Goal: Task Accomplishment & Management: Manage account settings

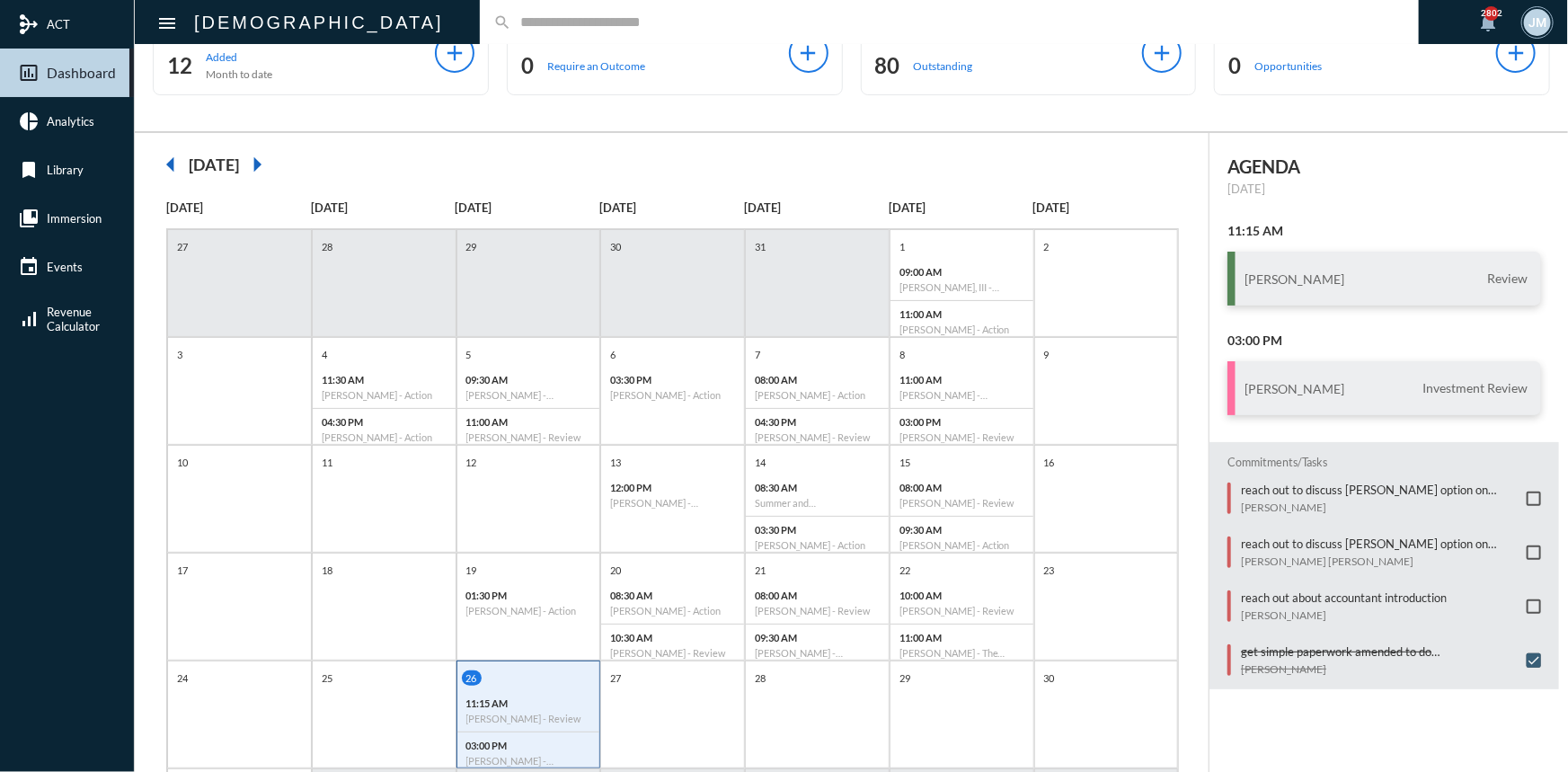
scroll to position [81, 0]
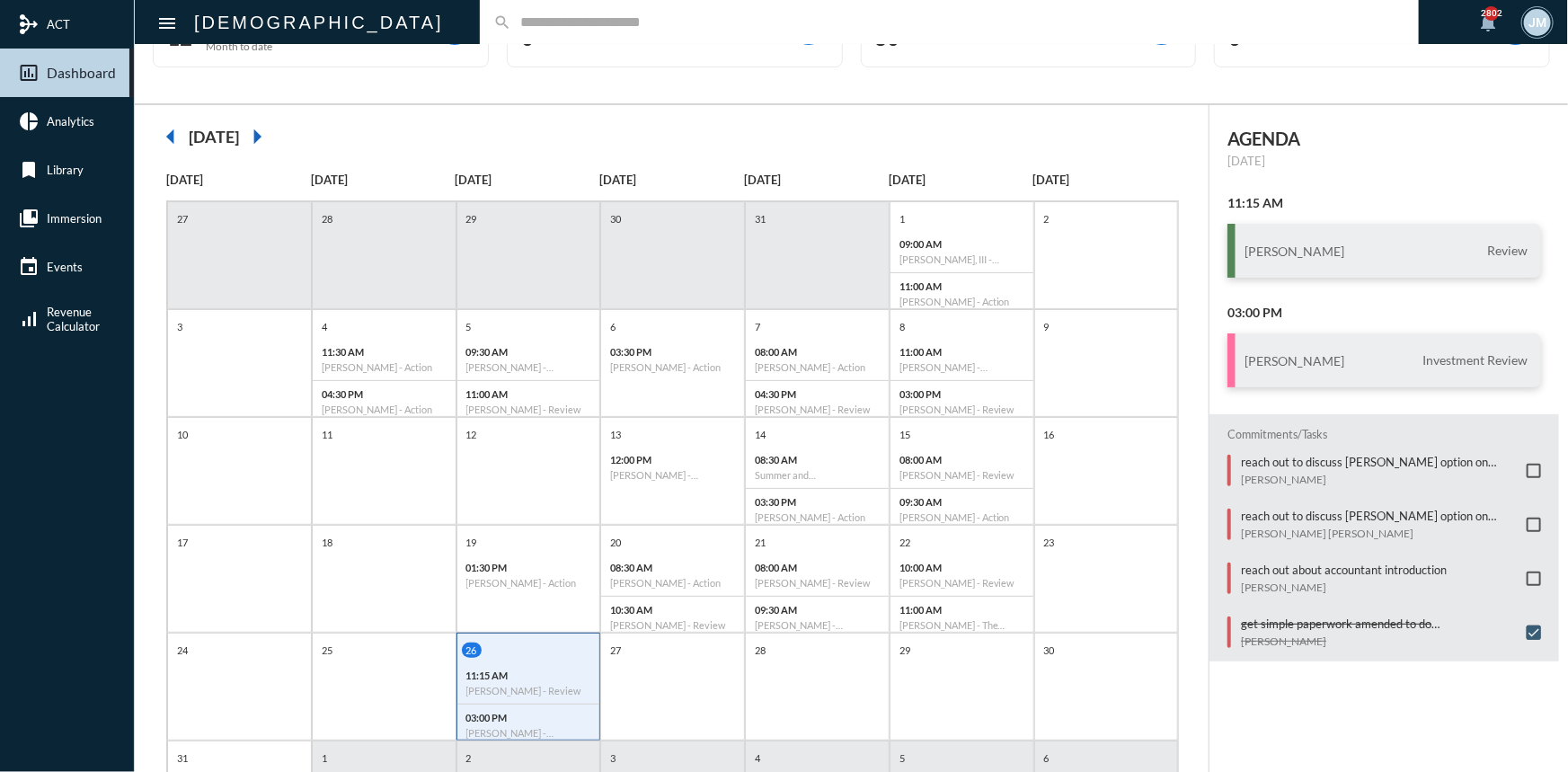
click at [511, 21] on input "text" at bounding box center [958, 22] width 894 height 16
type input "*******"
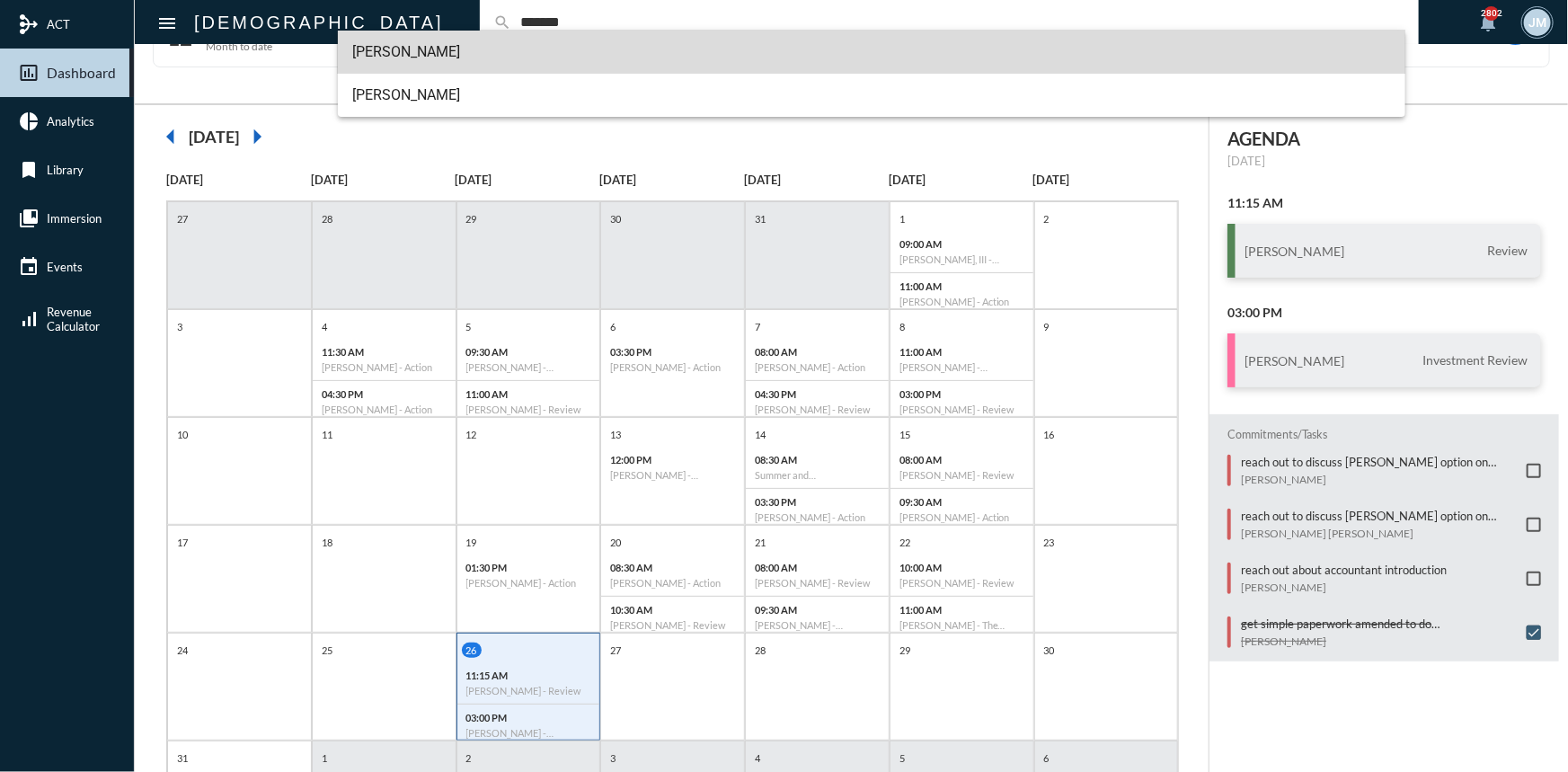
click at [404, 53] on span "[PERSON_NAME]" at bounding box center [871, 52] width 1039 height 44
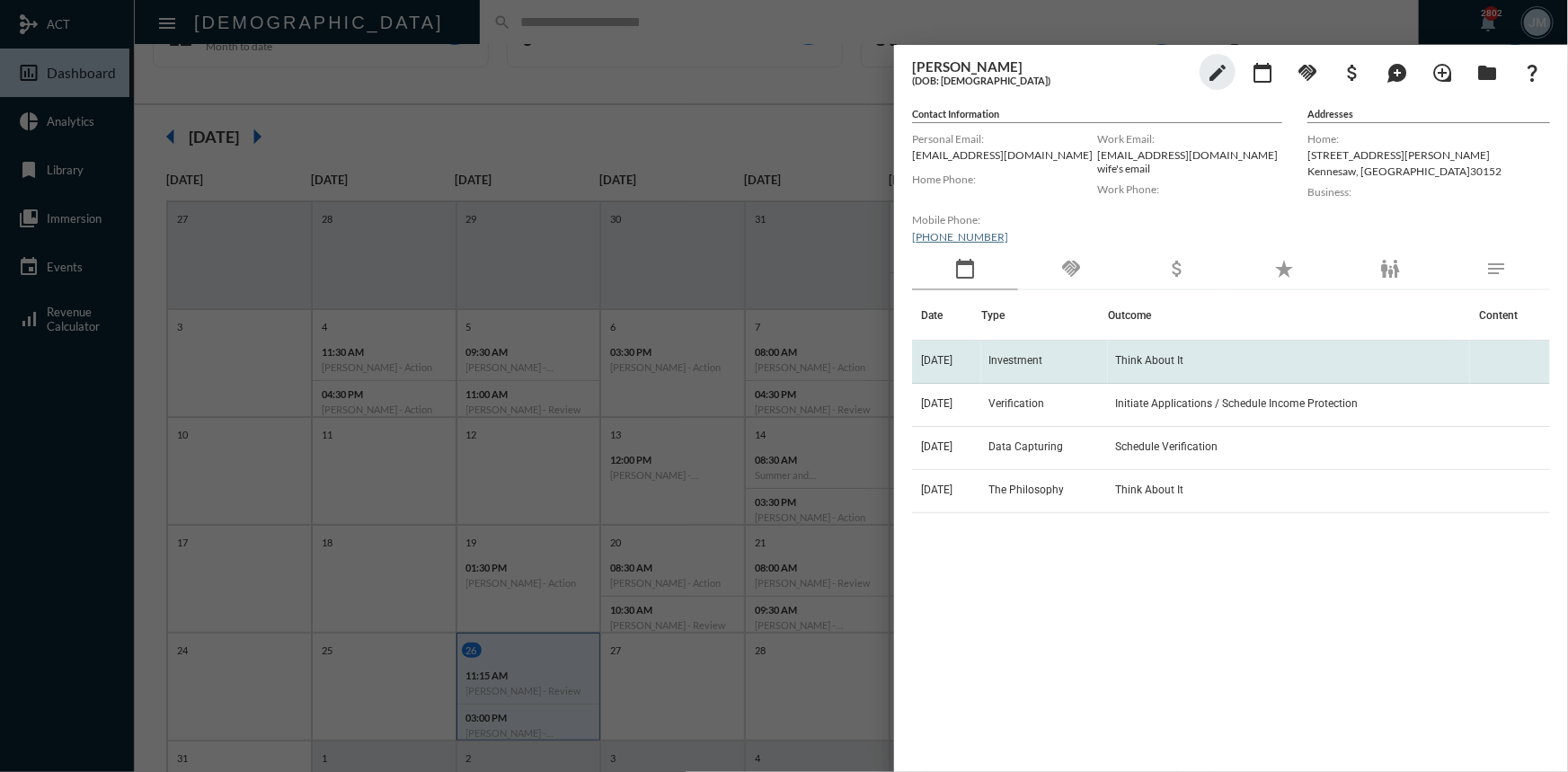
click at [1012, 363] on span "Investment" at bounding box center [1015, 360] width 54 height 13
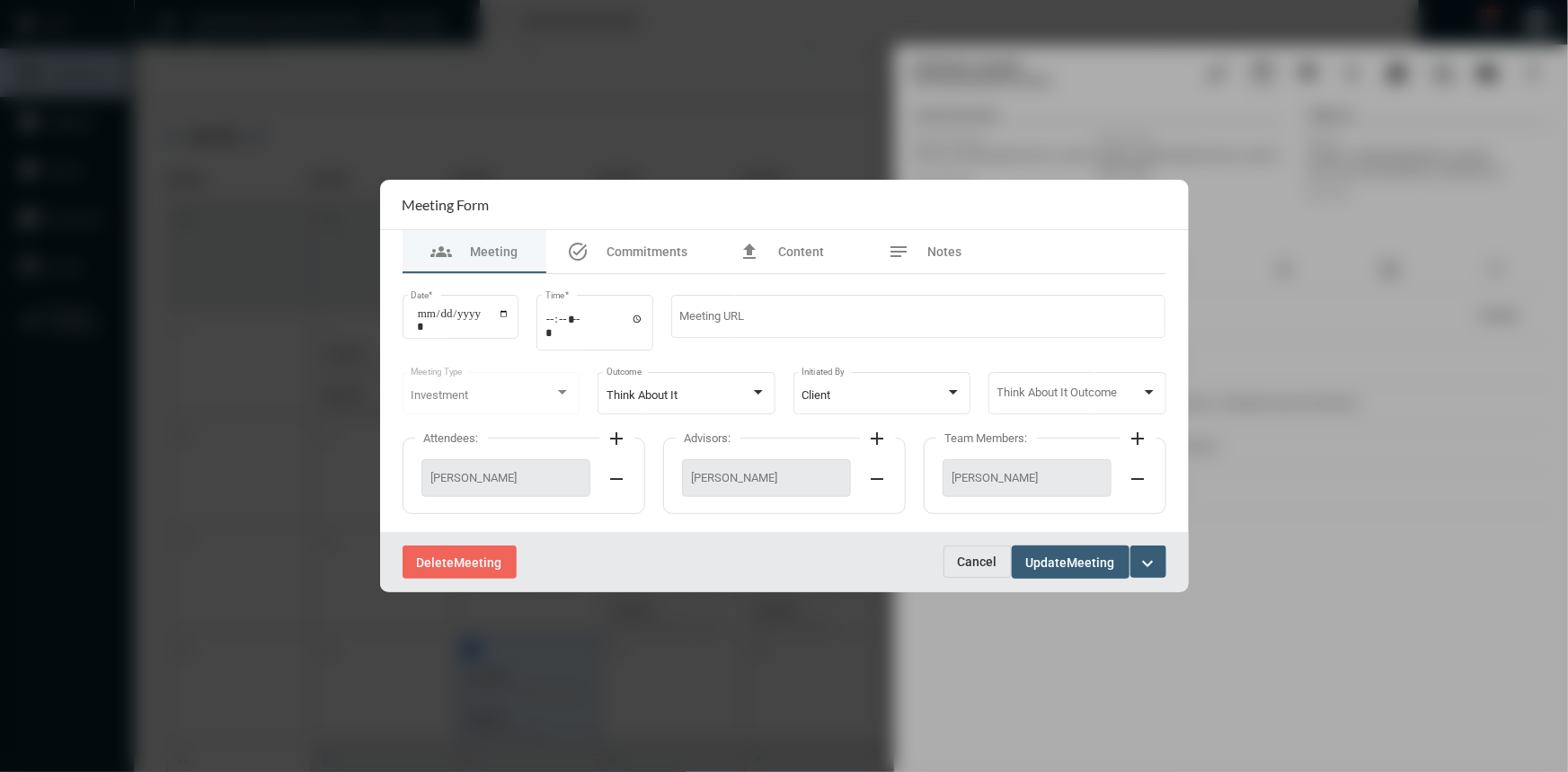
click at [970, 568] on span "Cancel" at bounding box center [977, 562] width 40 height 15
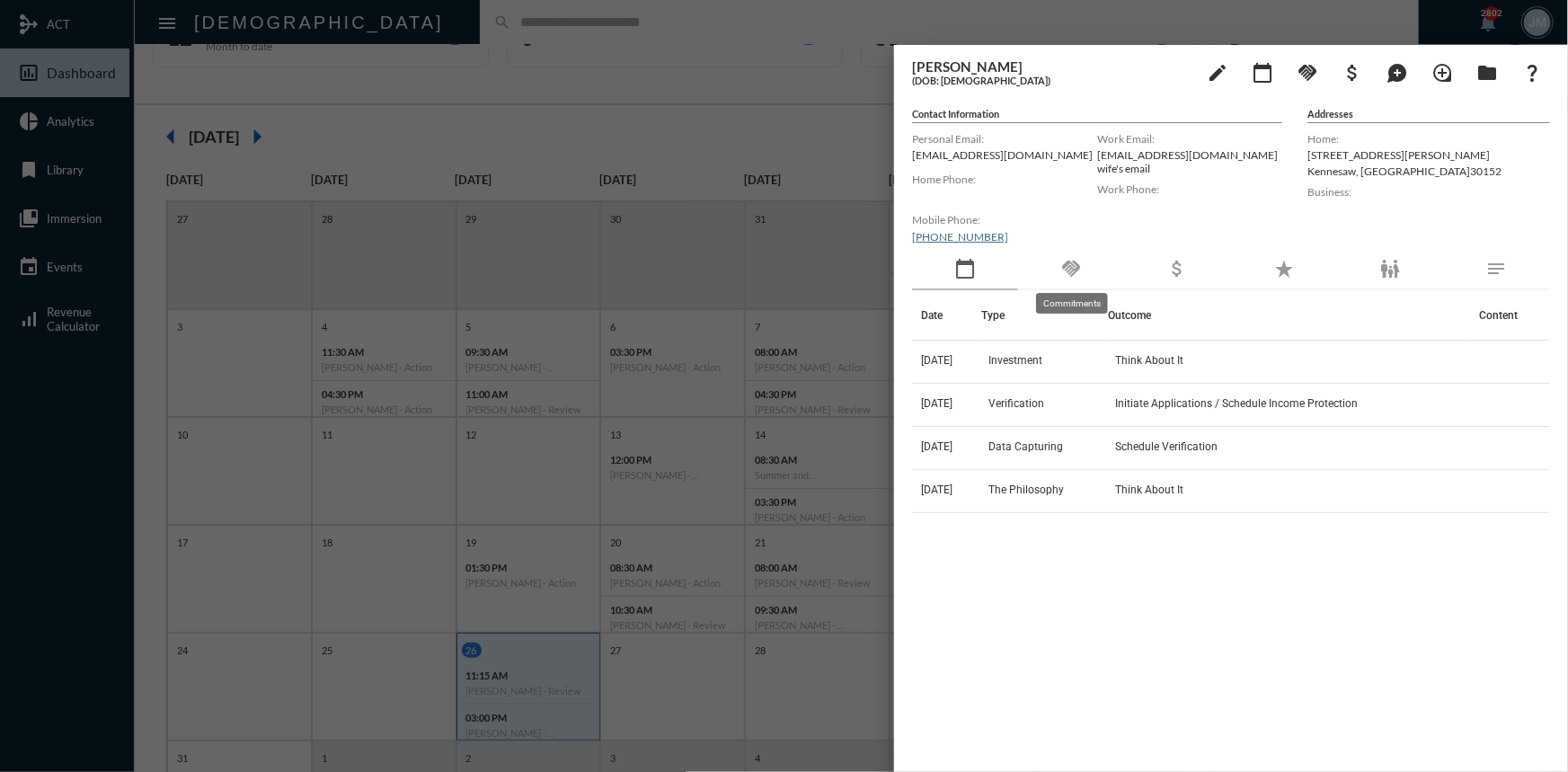
click at [1073, 271] on mat-icon "handshake" at bounding box center [1070, 268] width 21 height 21
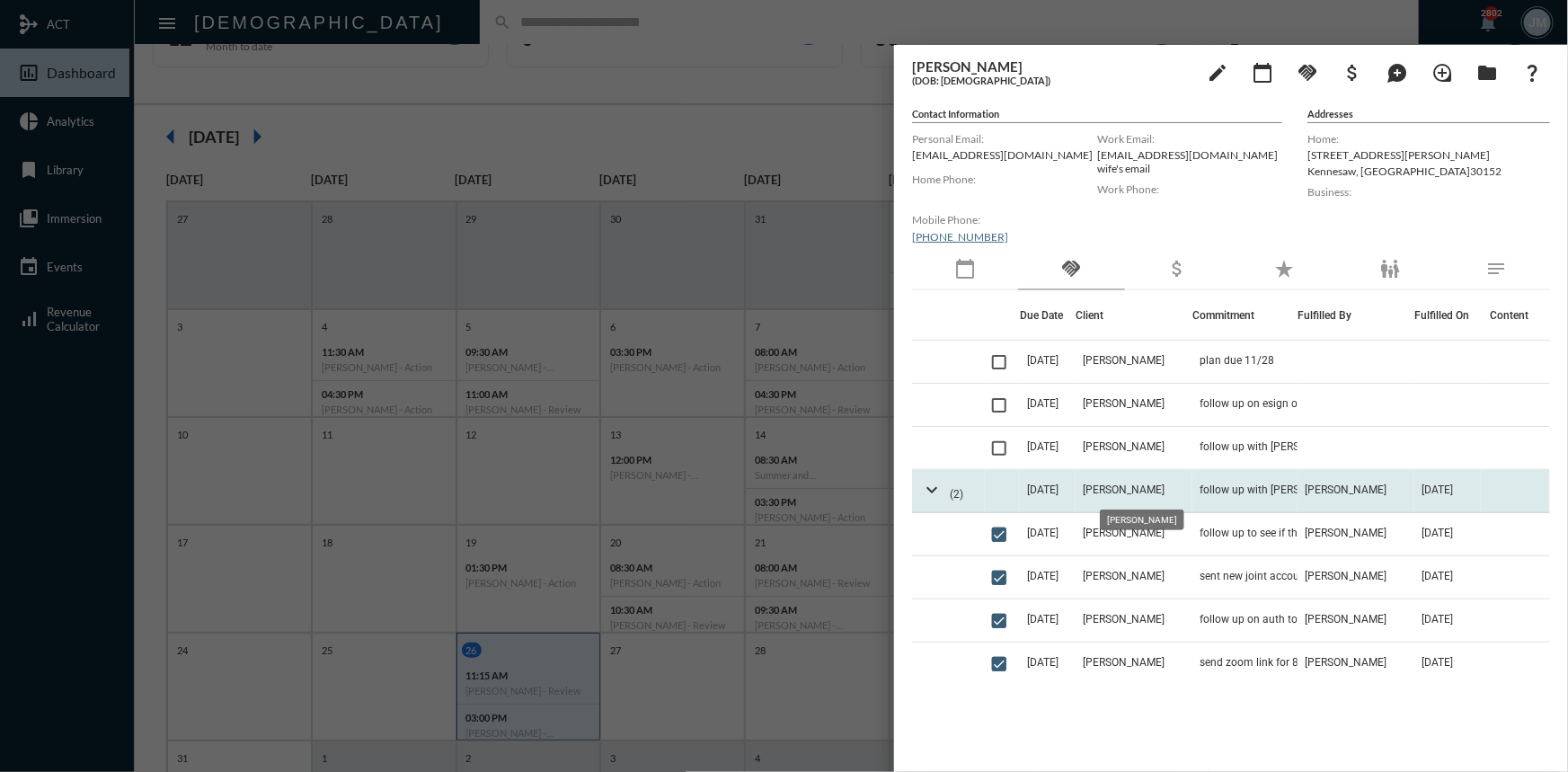
click at [1117, 491] on span "[PERSON_NAME]" at bounding box center [1124, 490] width 81 height 13
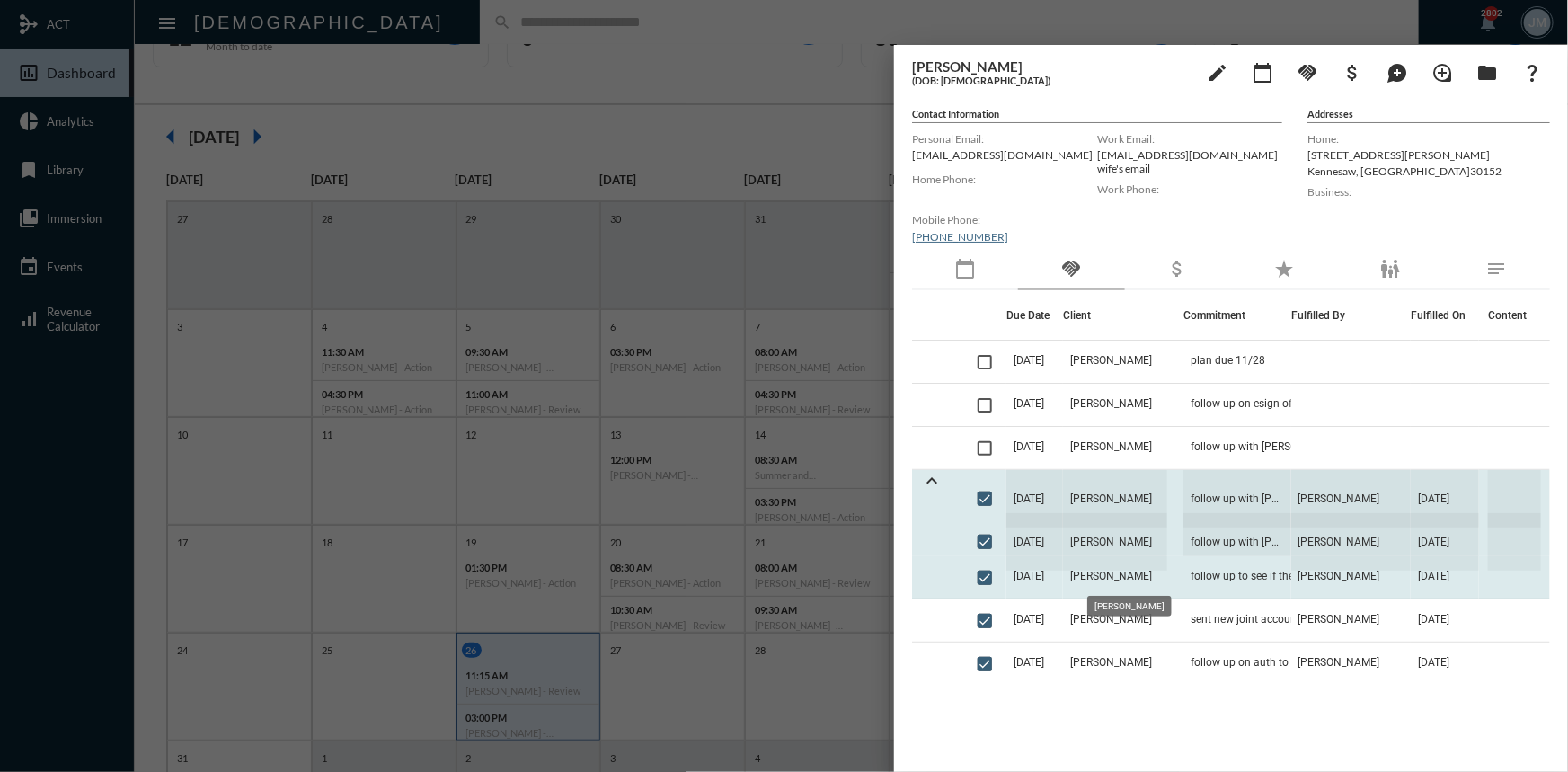
click at [1140, 576] on span "[PERSON_NAME]" at bounding box center [1111, 576] width 81 height 13
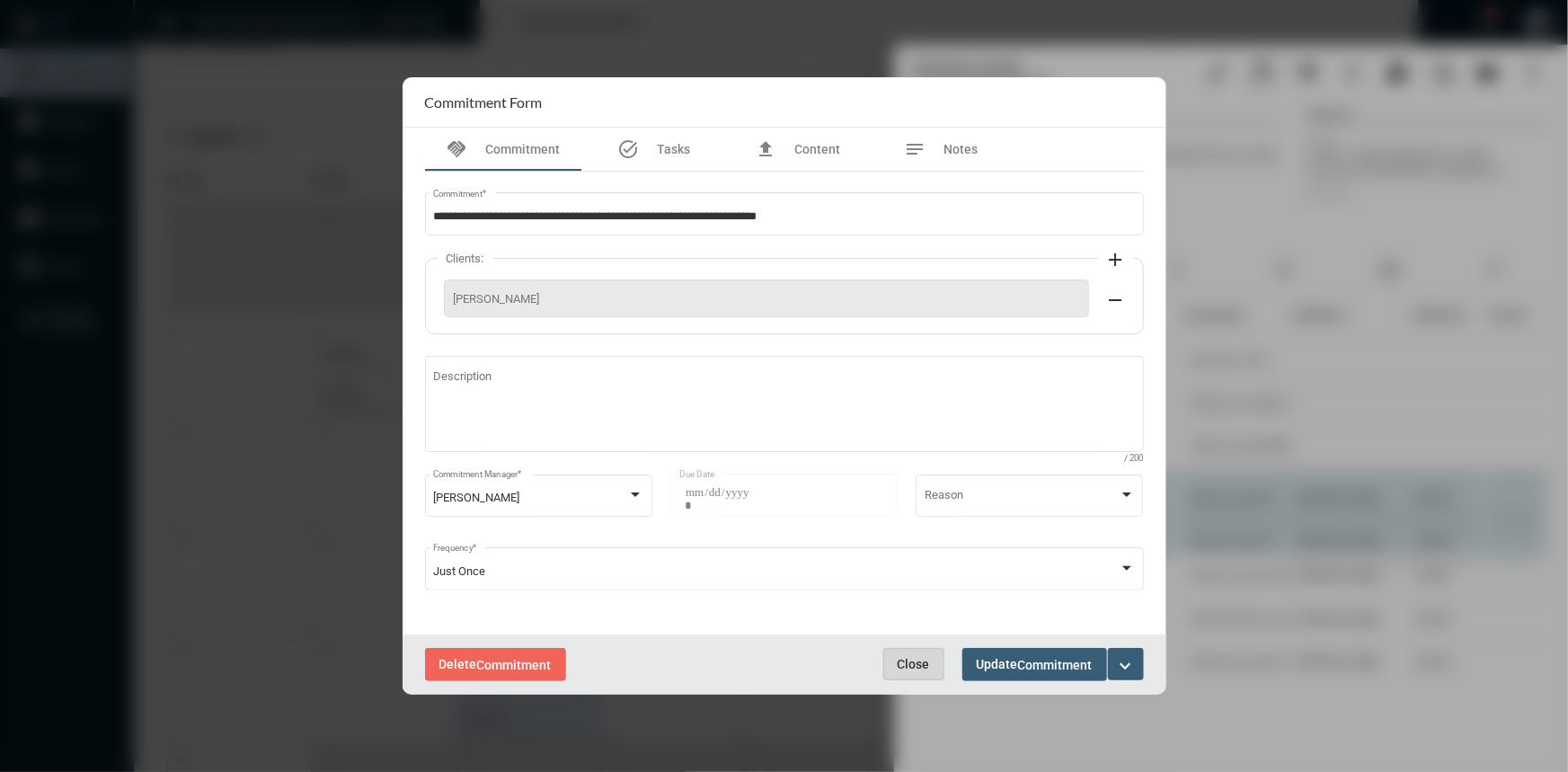
click at [920, 660] on span "Close" at bounding box center [914, 665] width 32 height 15
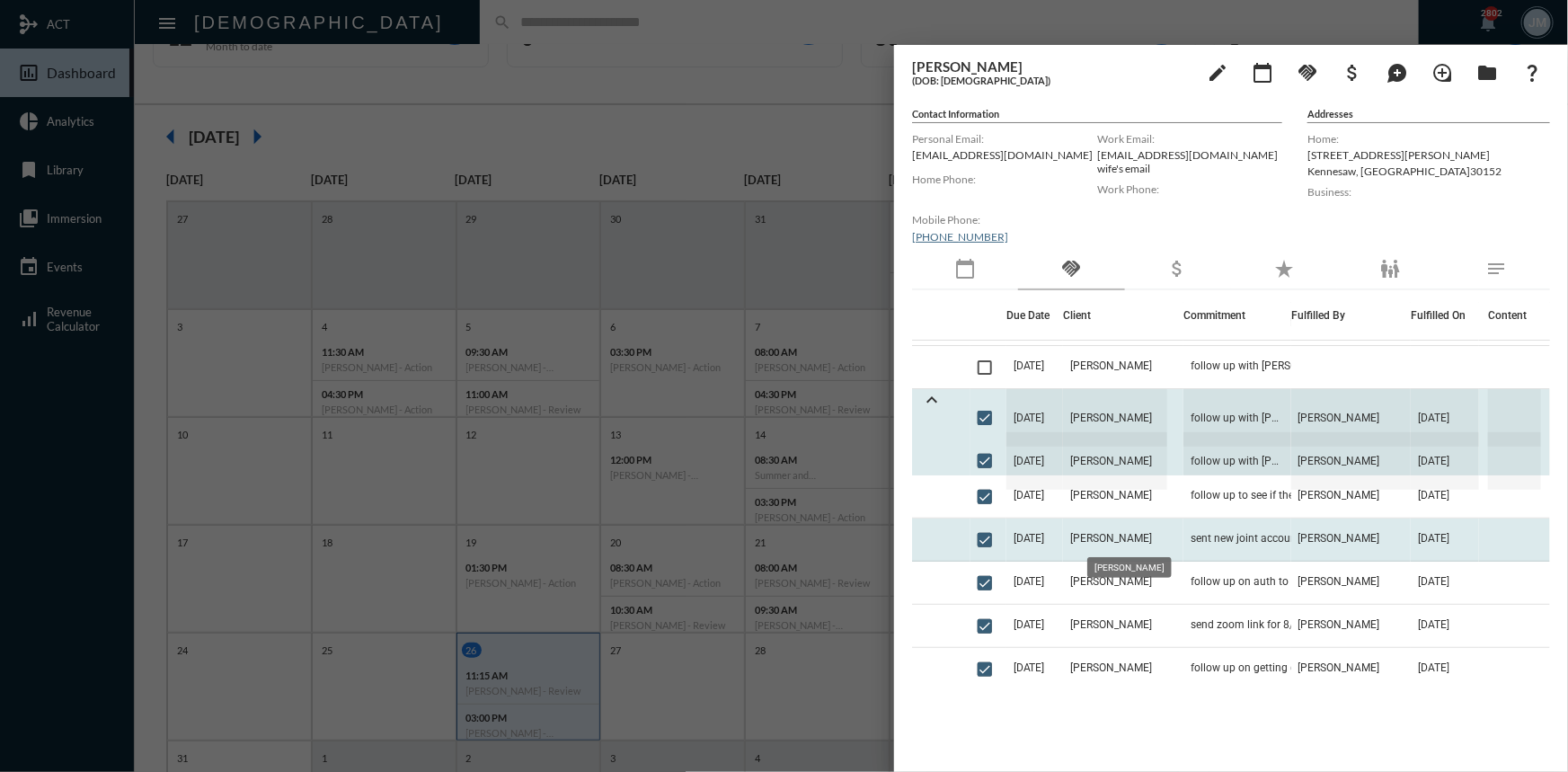
click at [1109, 533] on span "[PERSON_NAME]" at bounding box center [1111, 539] width 81 height 13
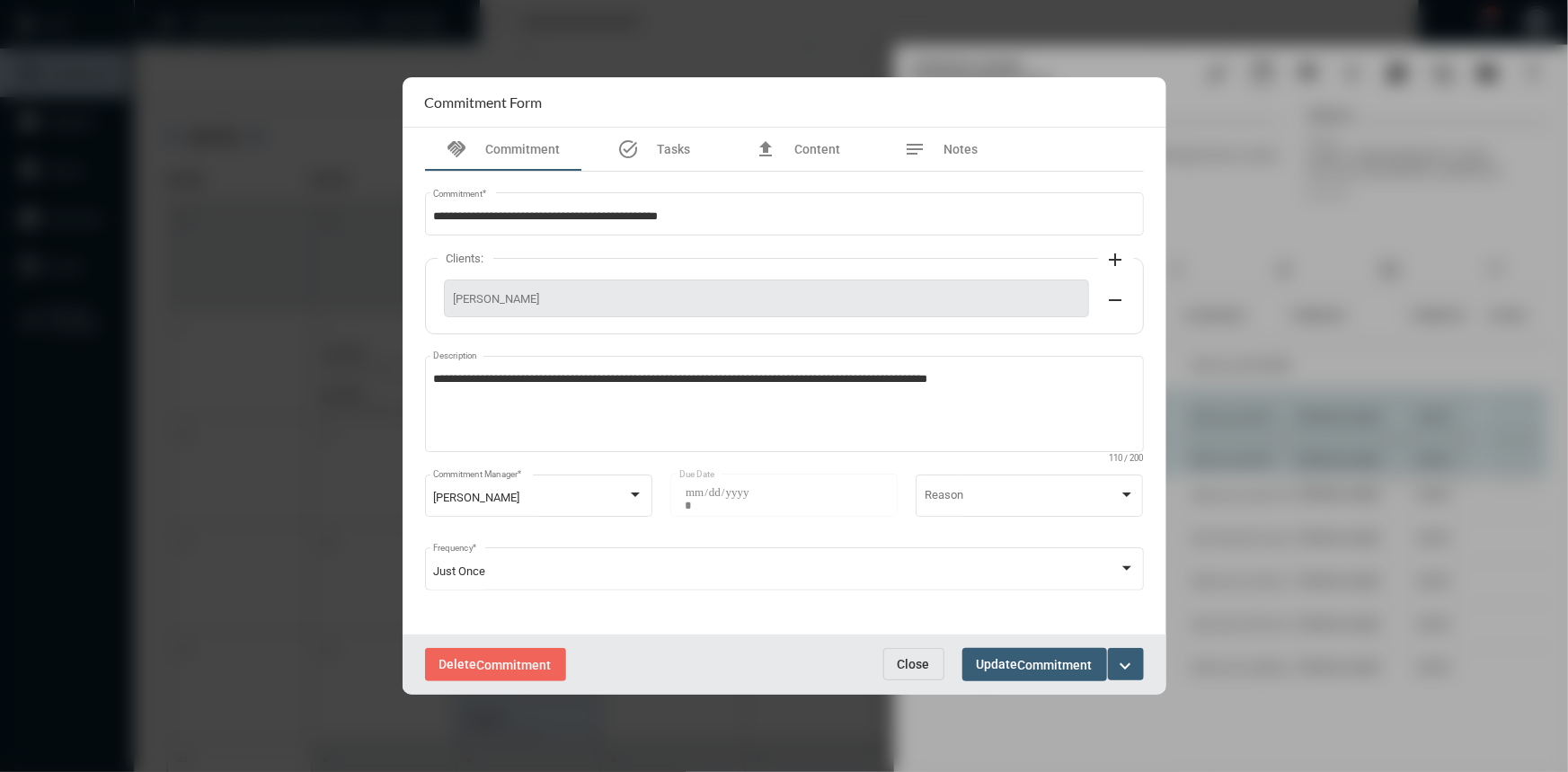
click at [918, 666] on span "Close" at bounding box center [914, 665] width 32 height 15
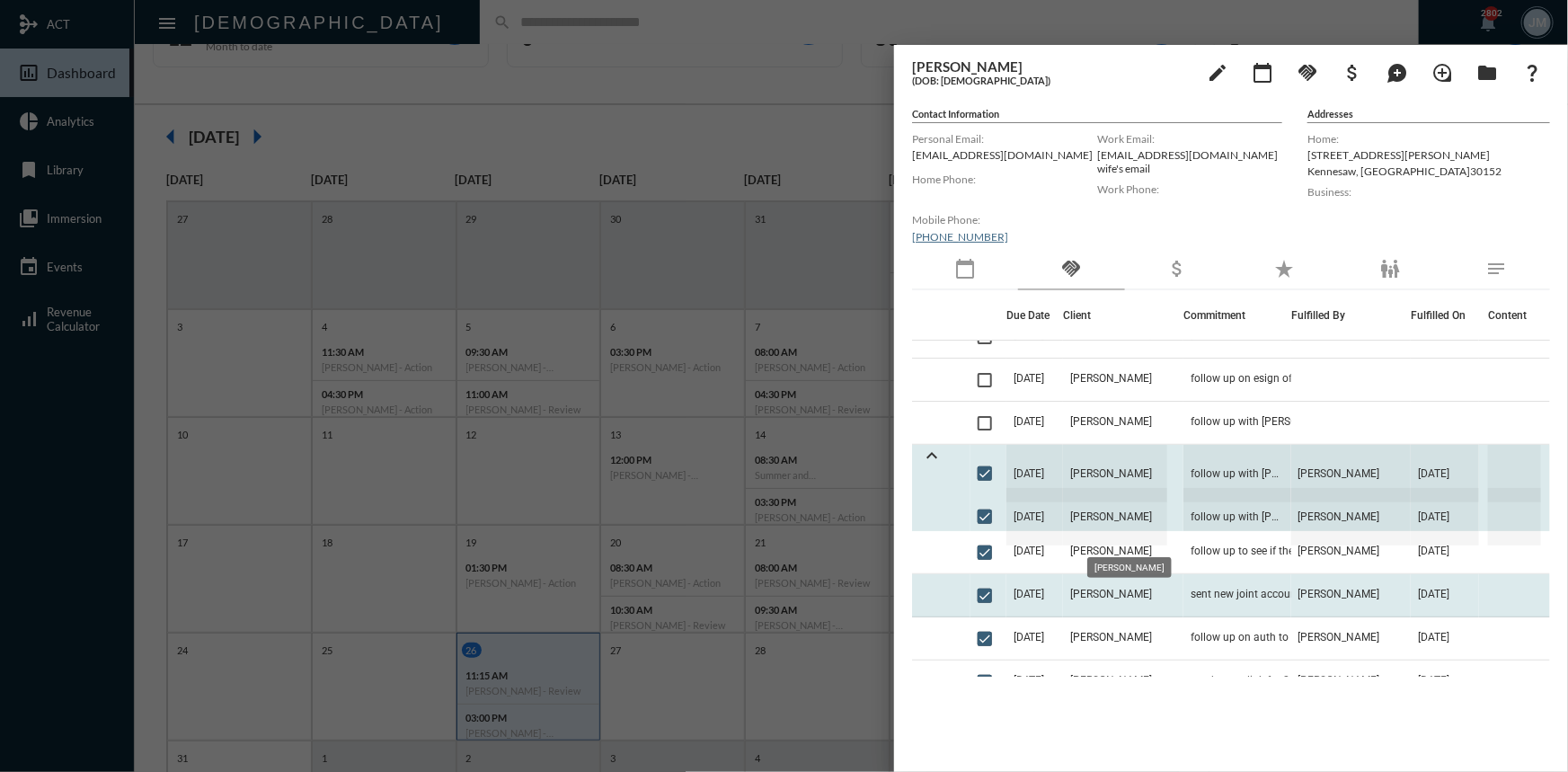
scroll to position [0, 0]
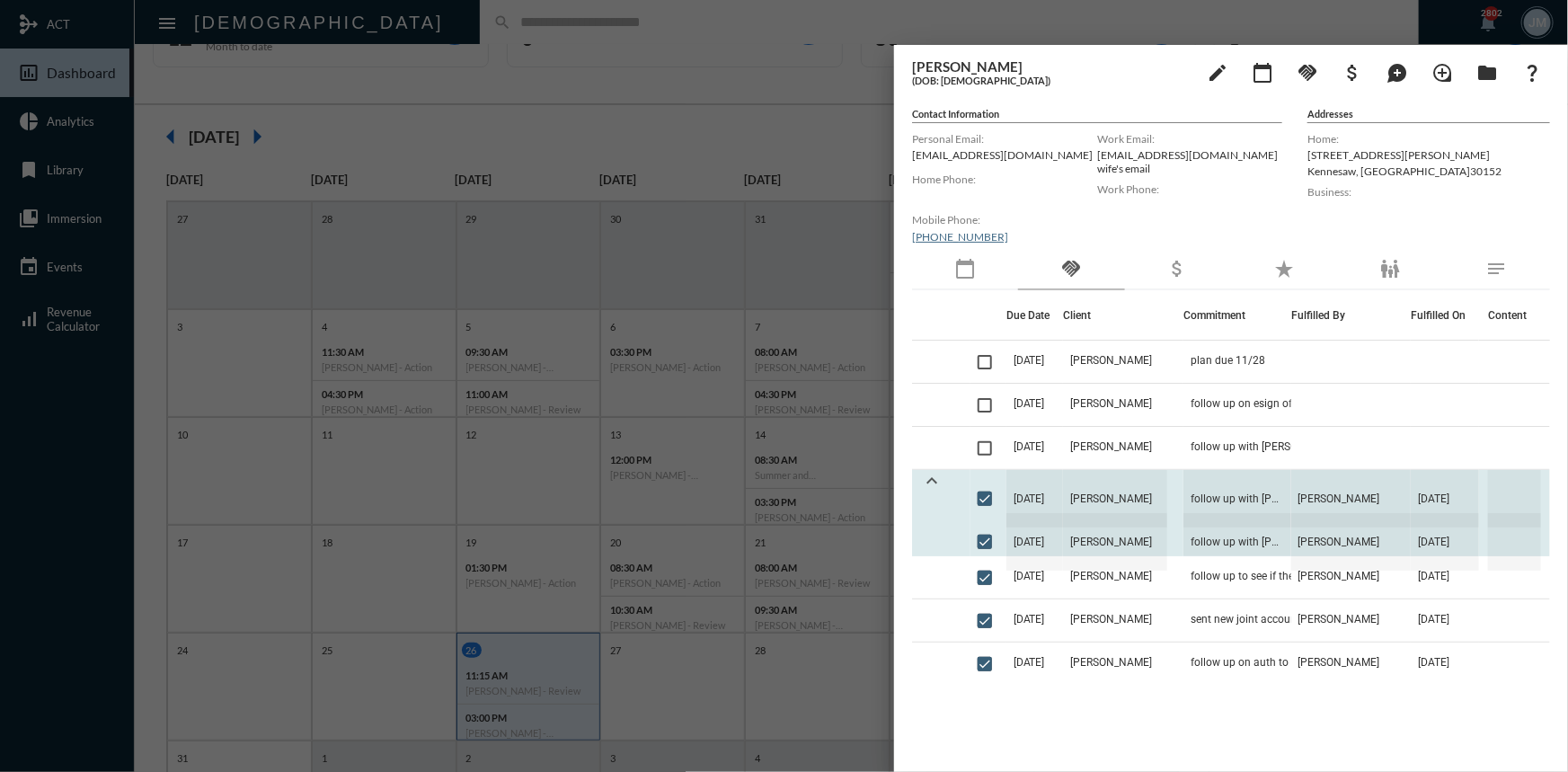
click at [926, 476] on mat-icon "expand_less" at bounding box center [931, 480] width 21 height 21
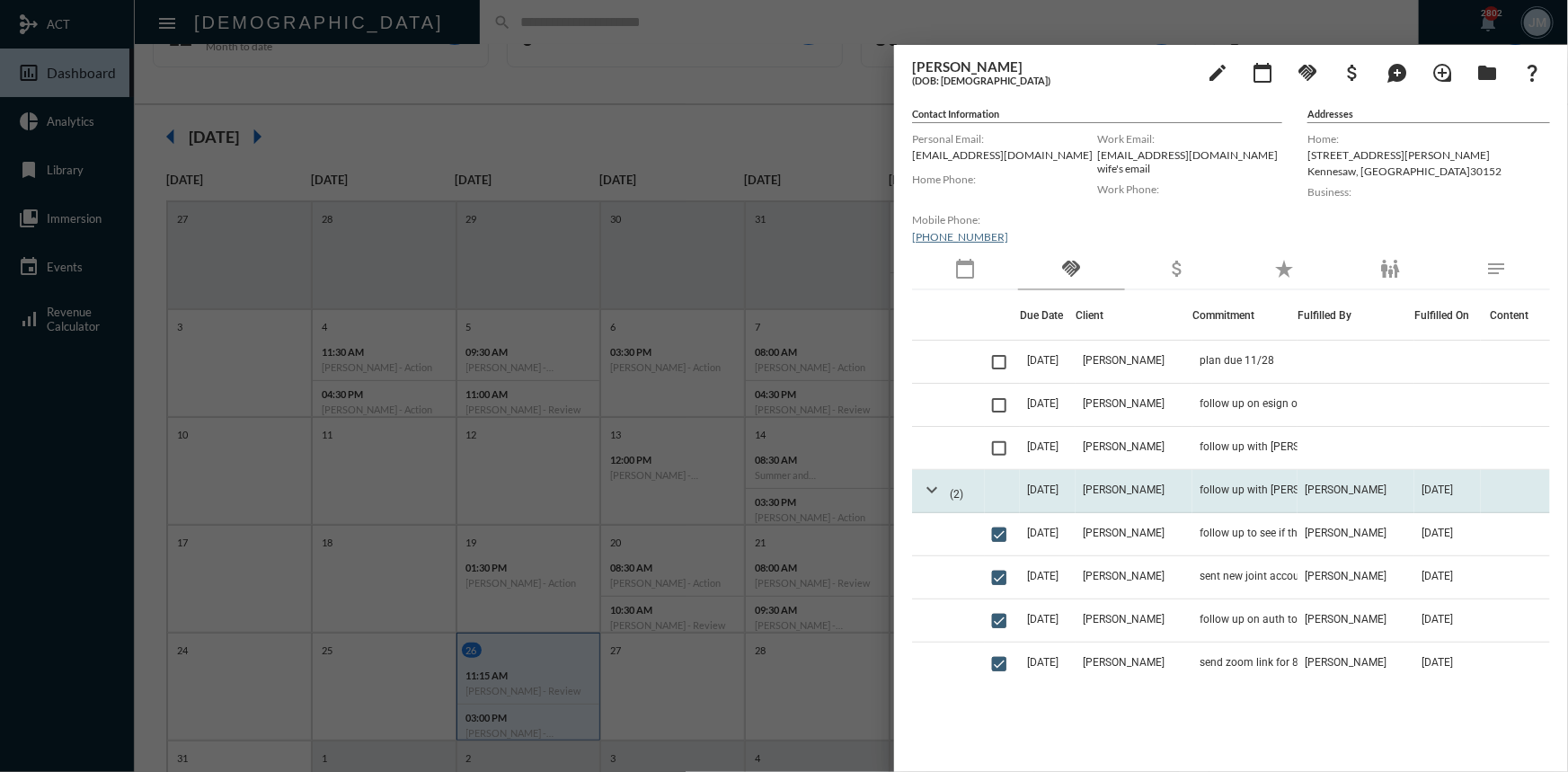
click at [936, 485] on mat-icon "expand_more" at bounding box center [931, 489] width 21 height 21
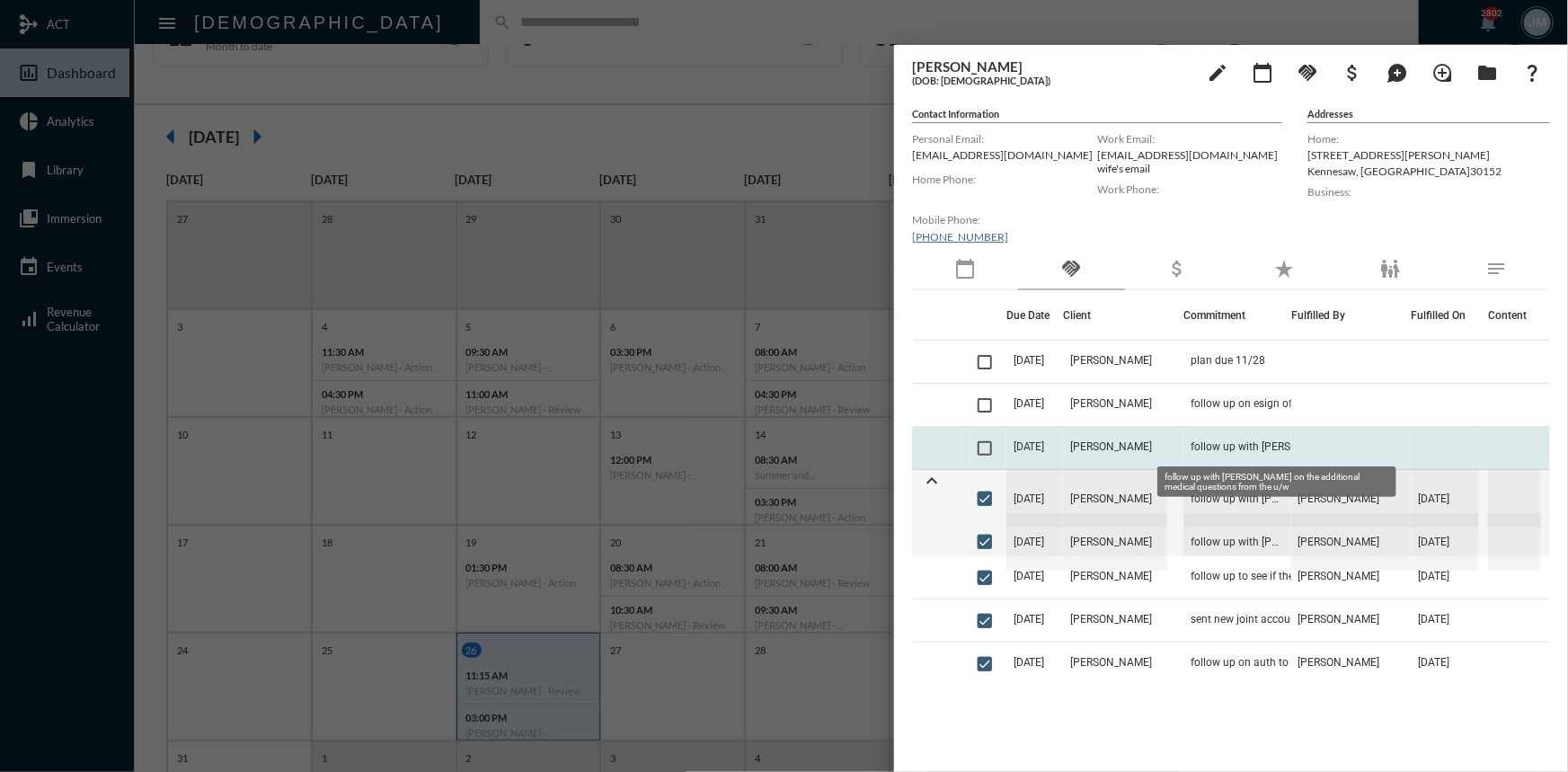
click at [1240, 445] on span "follow up with [PERSON_NAME] on the additional medical questions from the u/w" at bounding box center [1280, 447] width 180 height 13
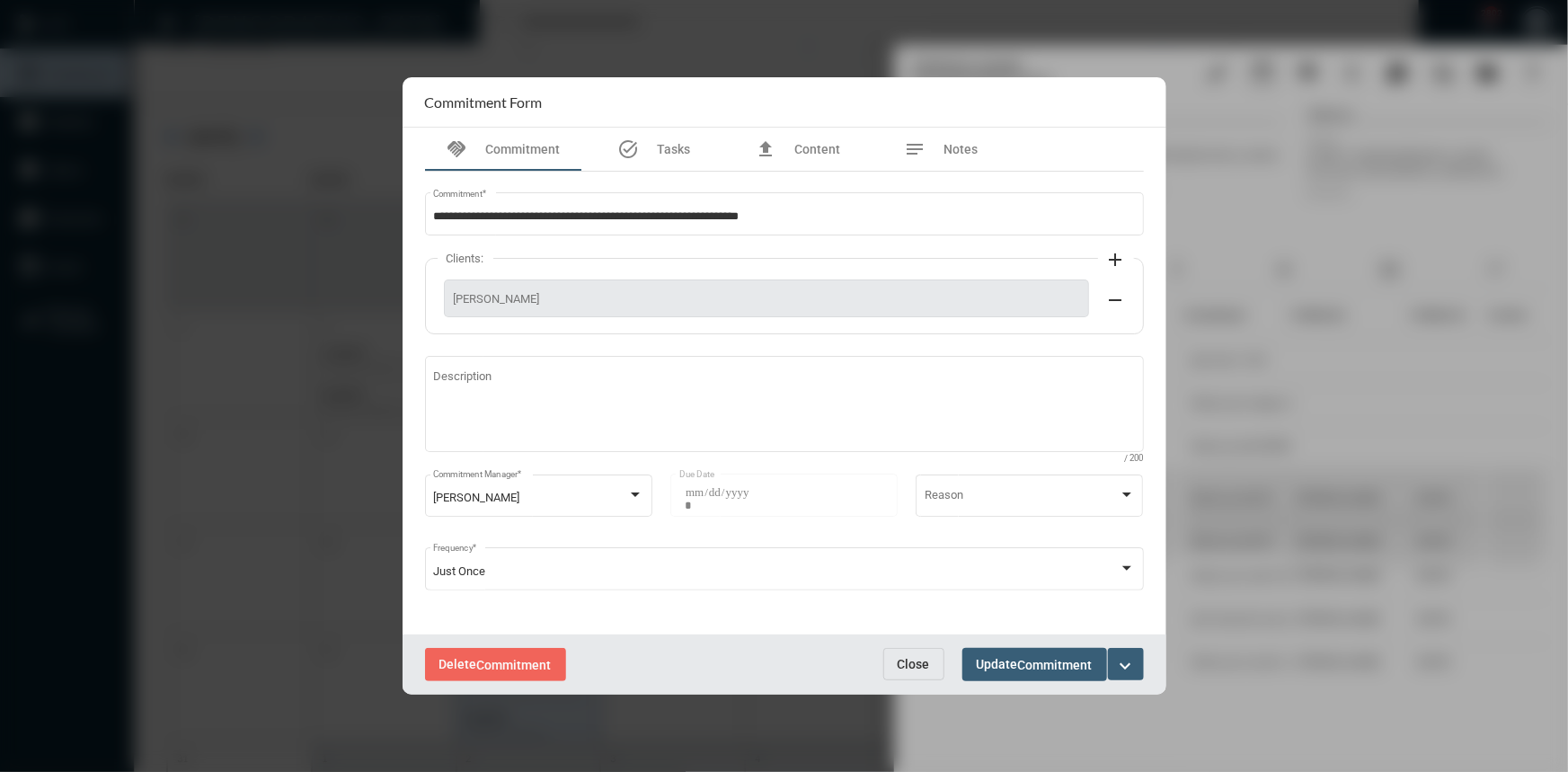
click at [917, 664] on span "Close" at bounding box center [914, 665] width 32 height 15
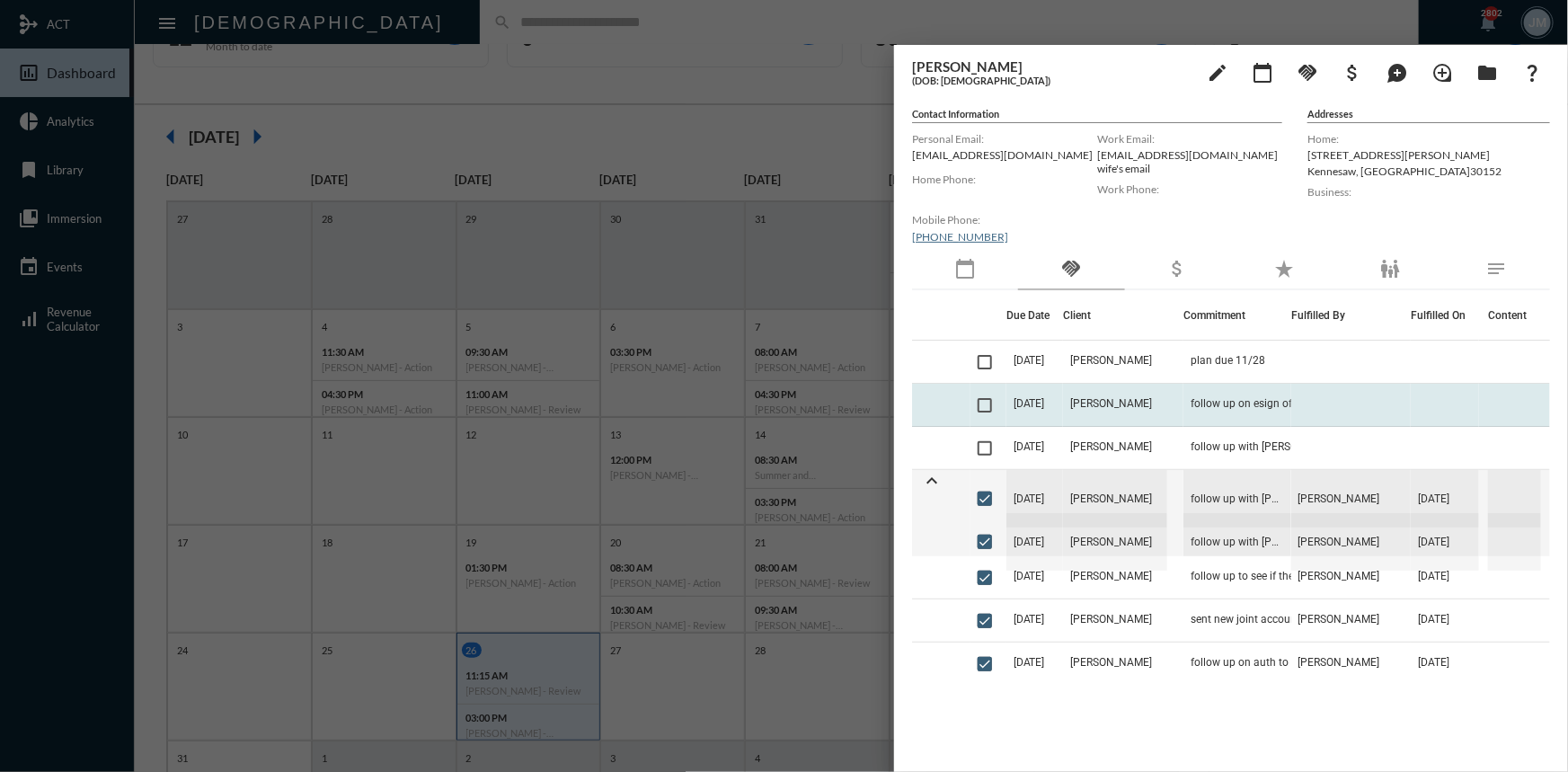
click at [1091, 395] on td "[PERSON_NAME]" at bounding box center [1123, 405] width 120 height 44
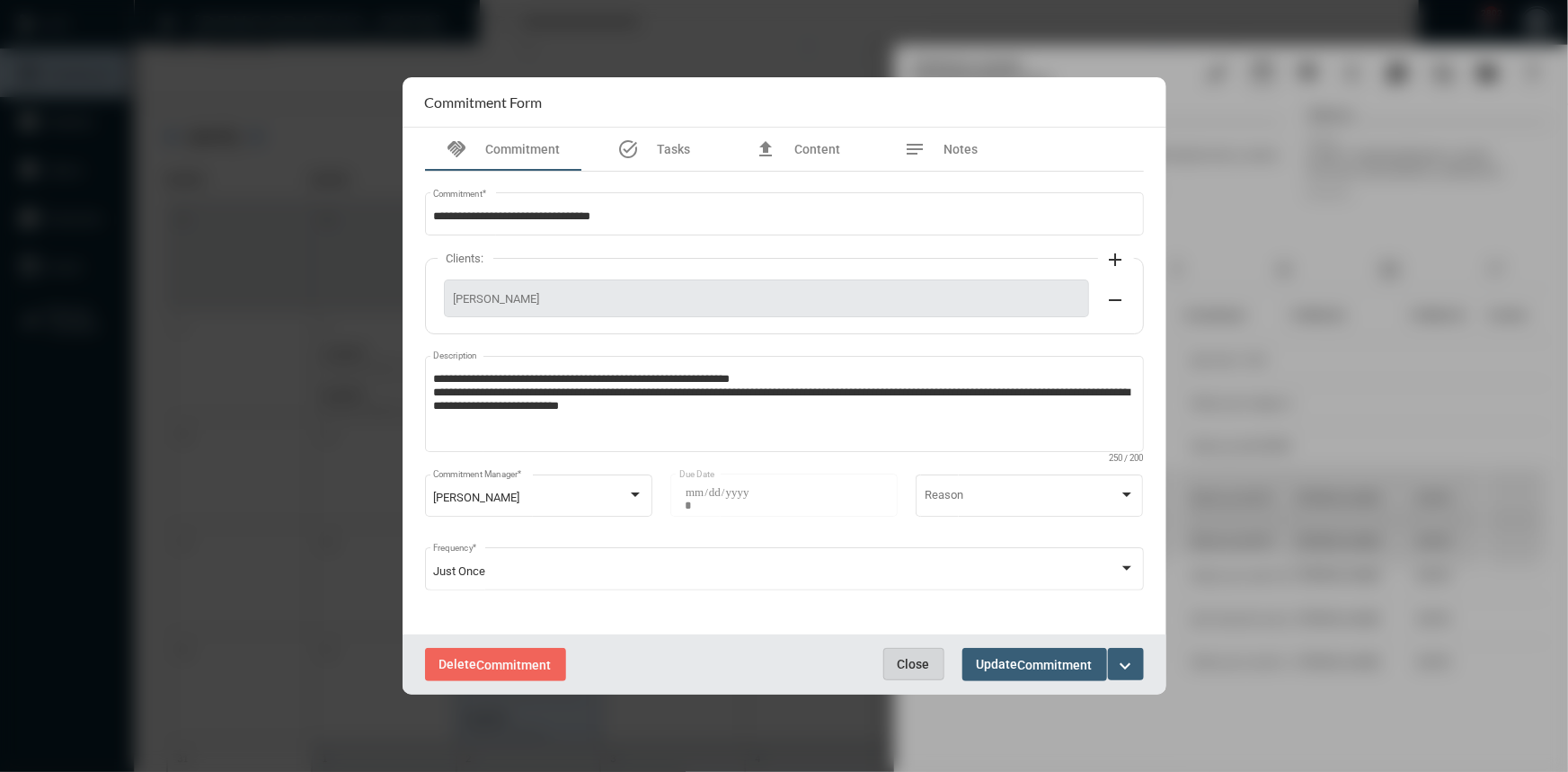
click at [915, 655] on button "Close" at bounding box center [914, 664] width 61 height 32
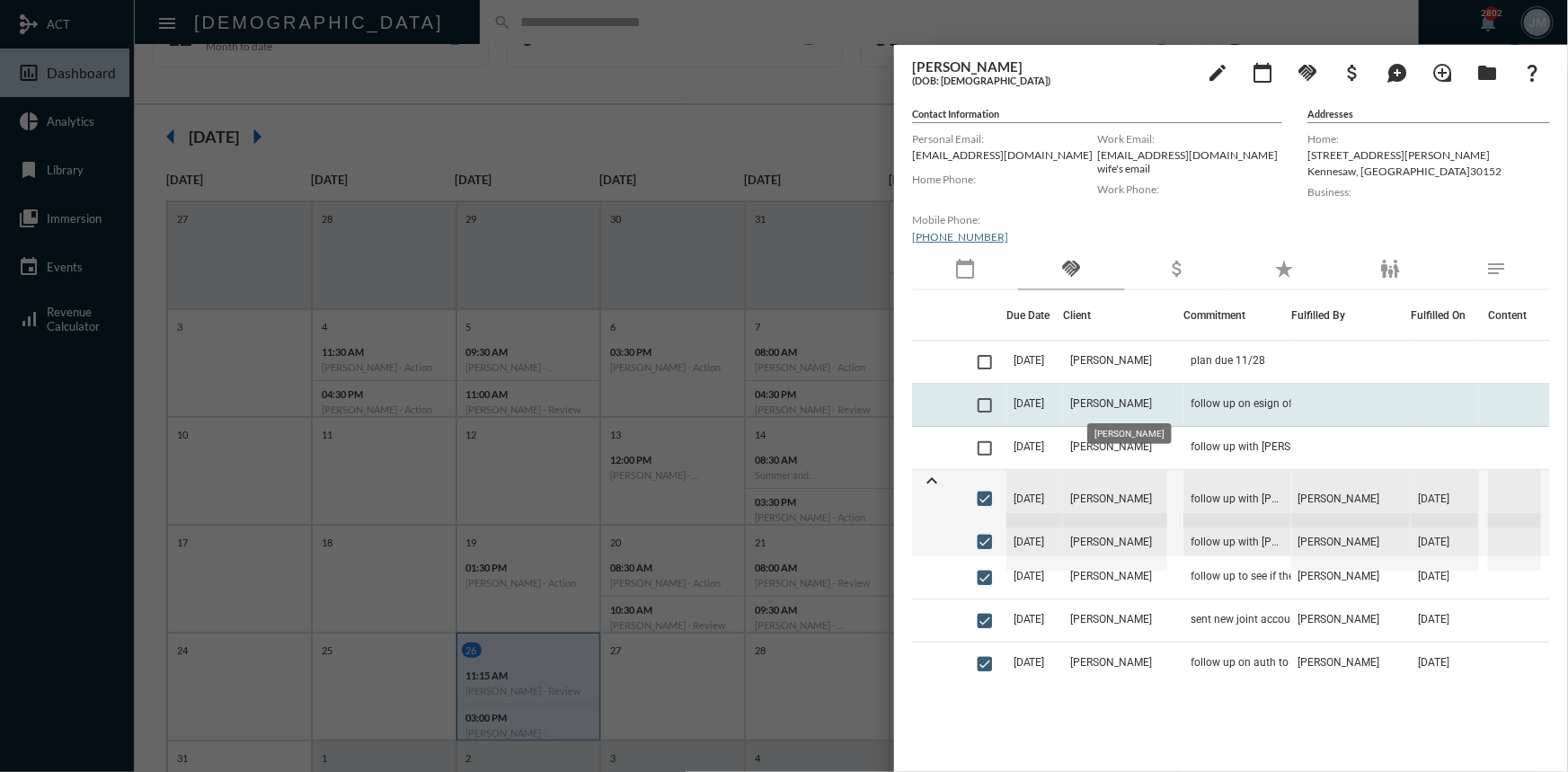
click at [1112, 401] on span "[PERSON_NAME]" at bounding box center [1111, 404] width 81 height 13
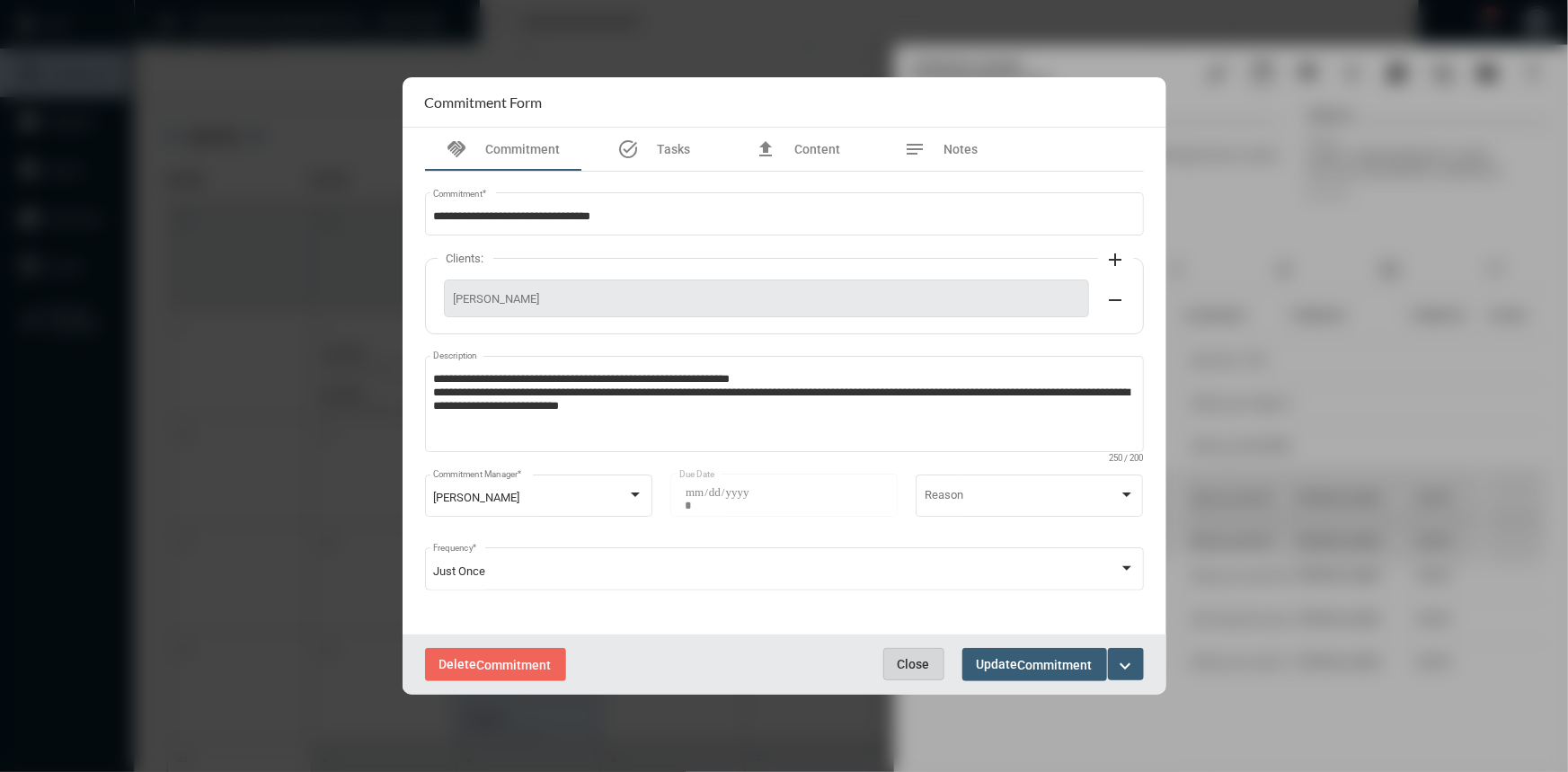
click at [913, 668] on span "Close" at bounding box center [914, 665] width 32 height 15
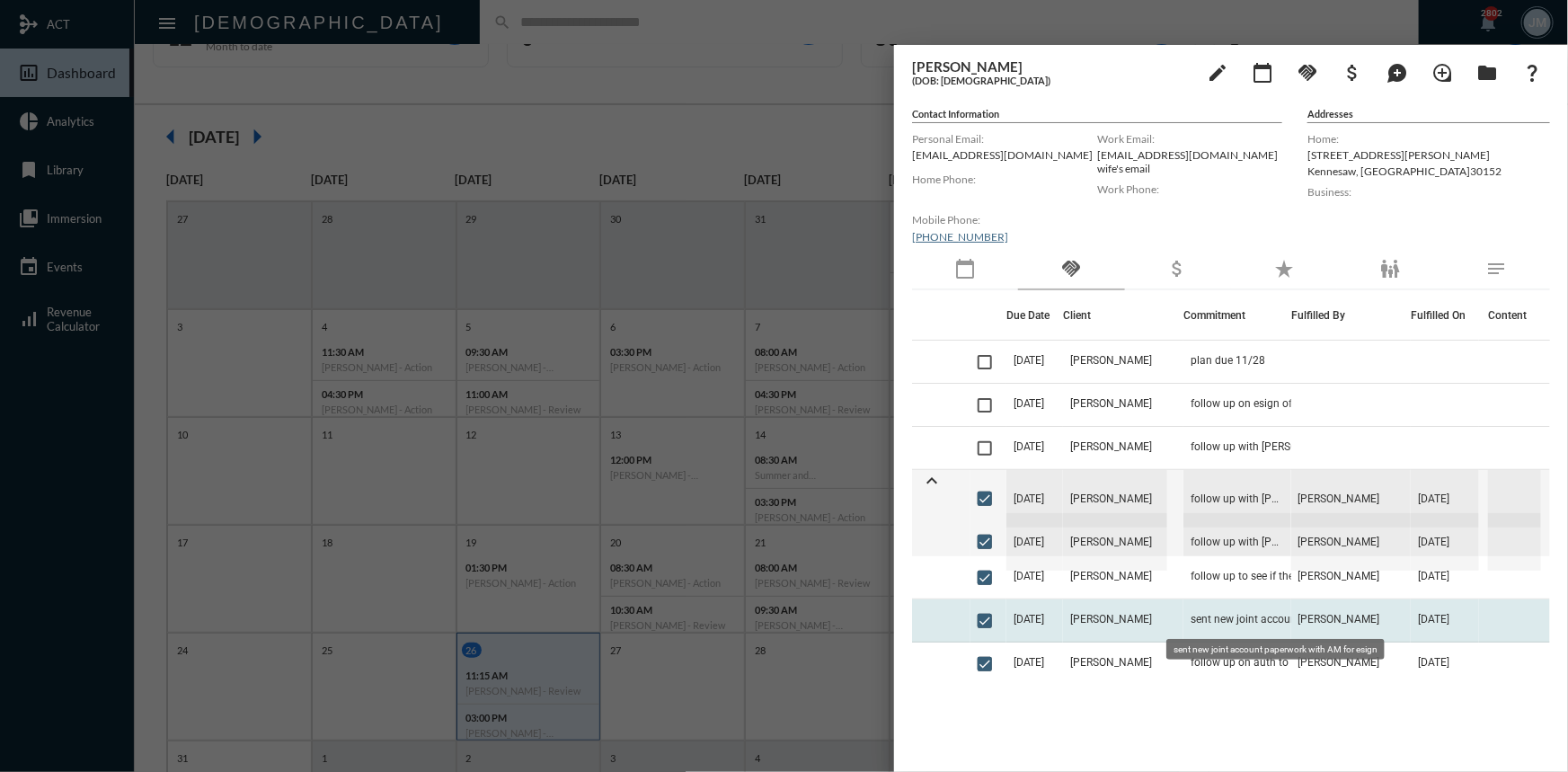
click at [1193, 617] on span "sent new joint account paperwork with AM for esign" at bounding box center [1280, 619] width 180 height 13
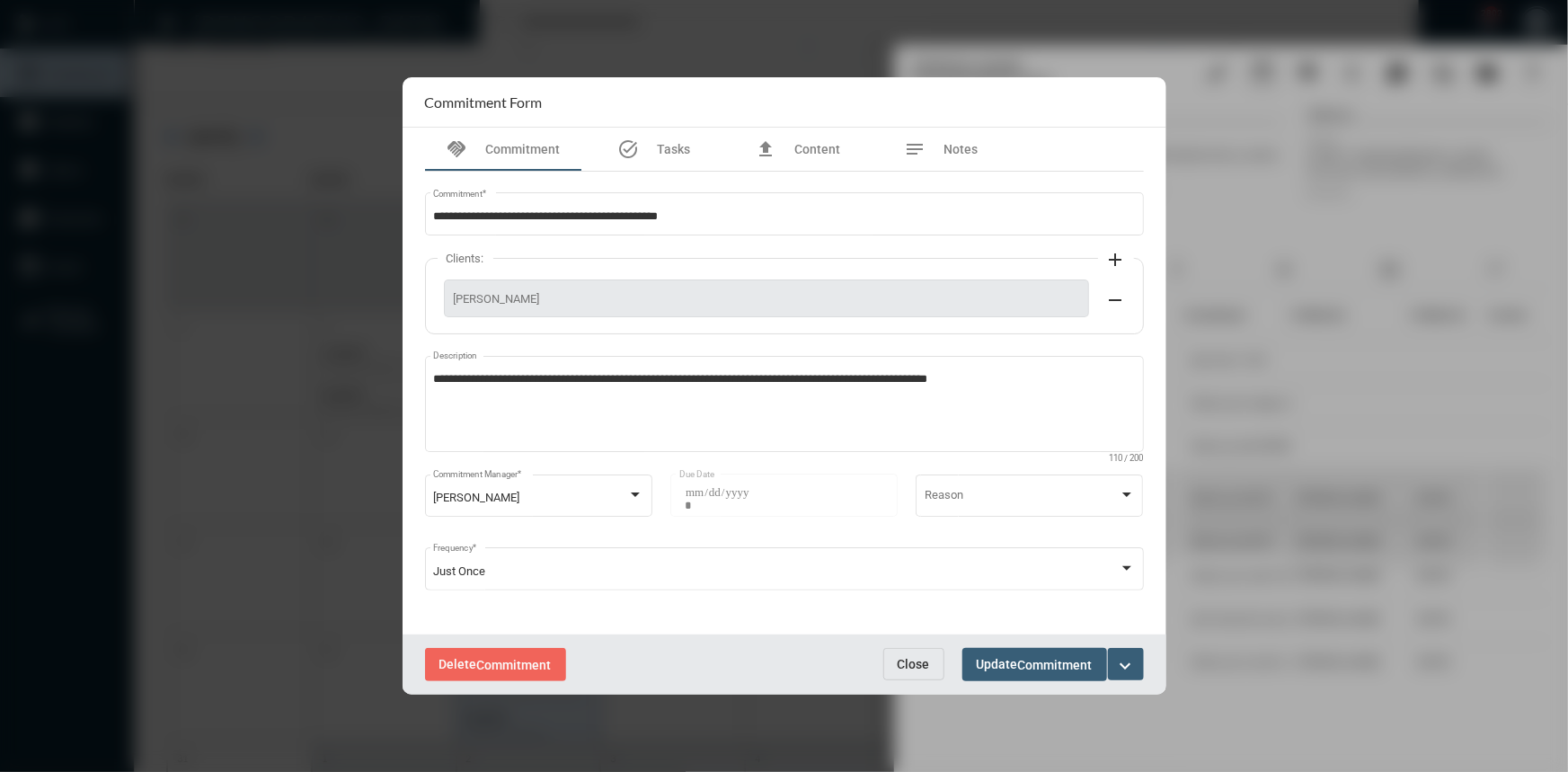
click at [910, 659] on span "Close" at bounding box center [914, 665] width 32 height 15
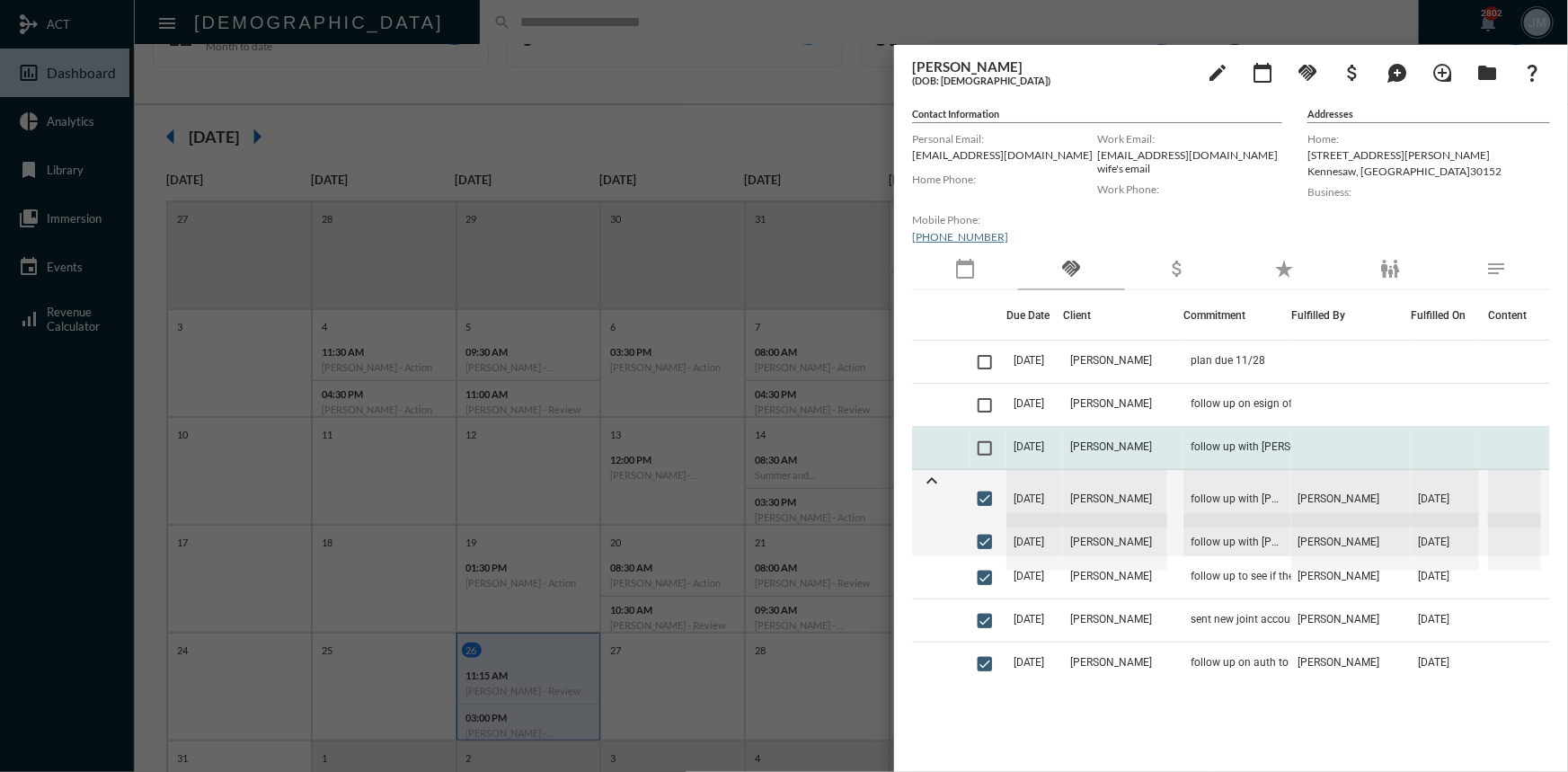
click at [1013, 449] on td "[DATE]" at bounding box center [1035, 448] width 57 height 44
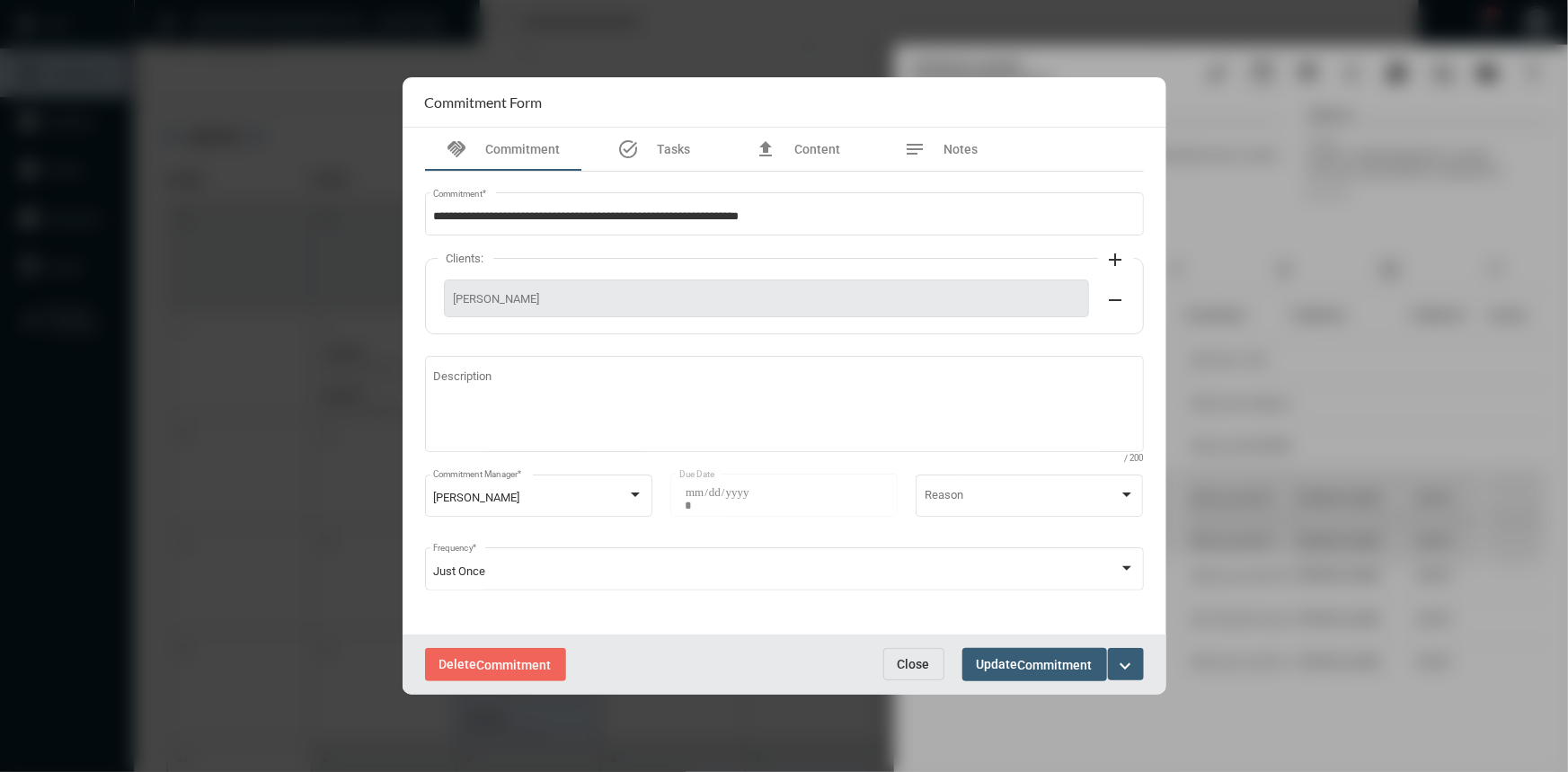
click at [911, 665] on span "Close" at bounding box center [914, 665] width 32 height 15
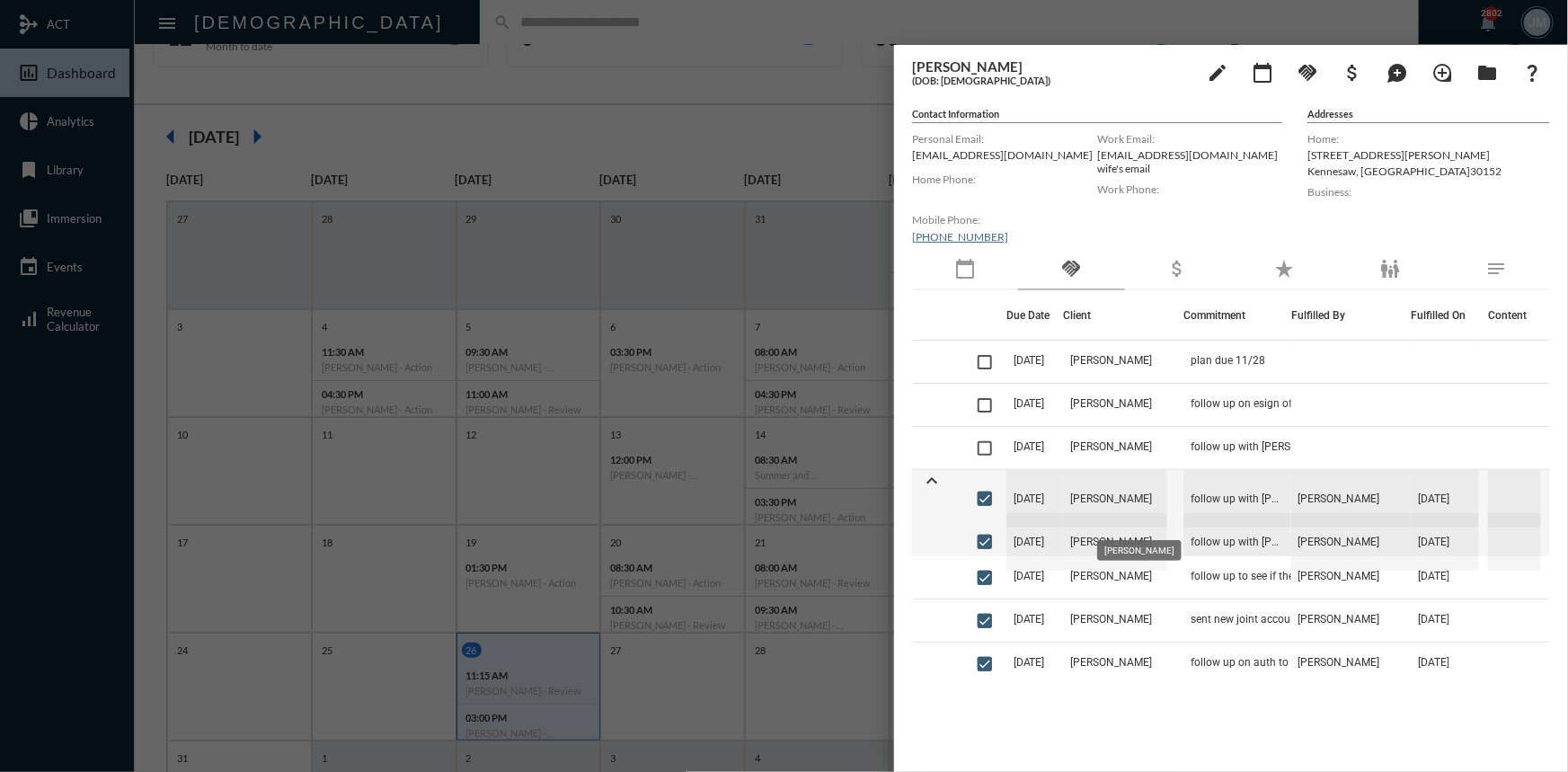
click at [1121, 502] on span "[PERSON_NAME]" at bounding box center [1114, 499] width 105 height 57
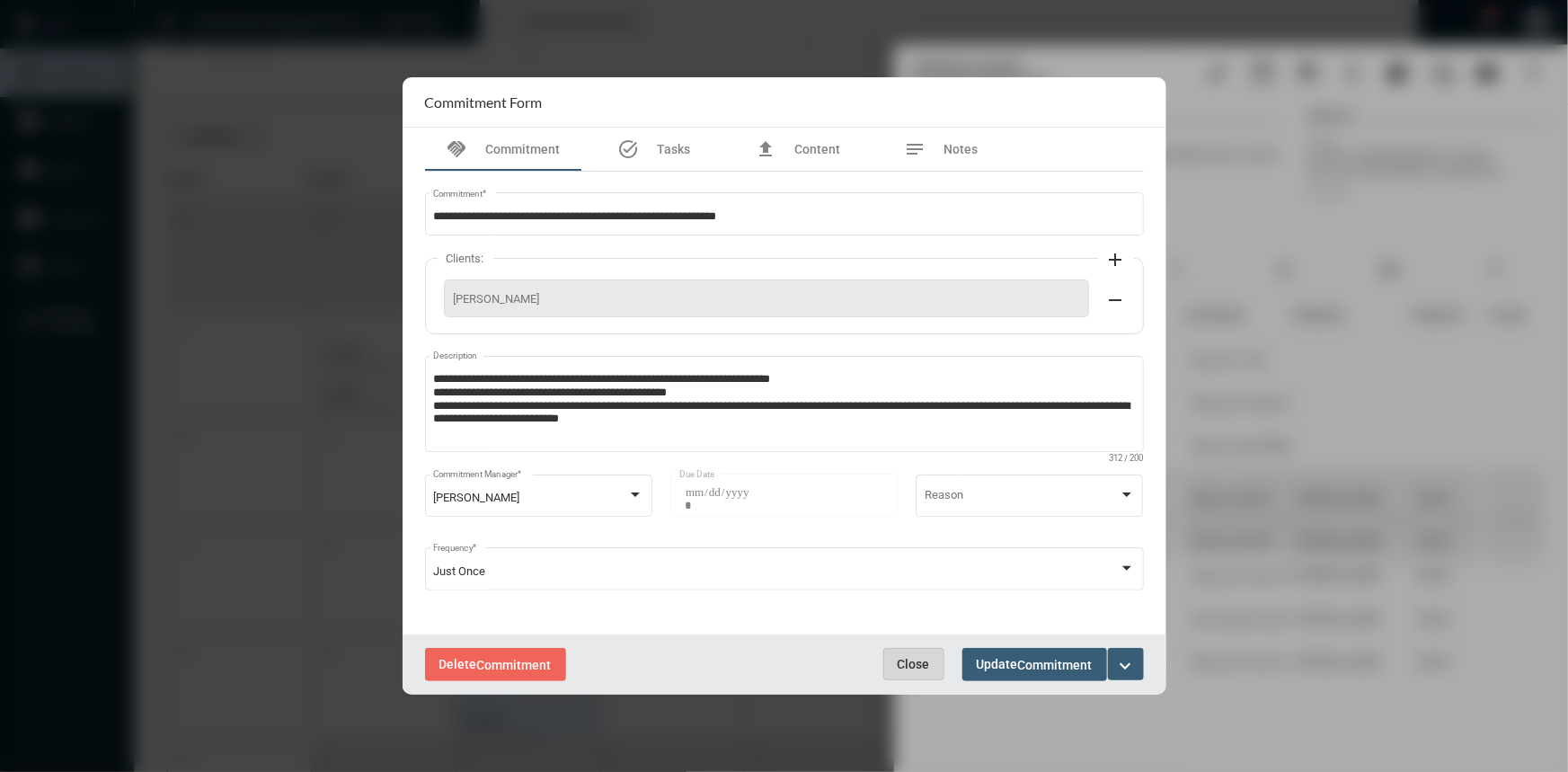
click at [910, 657] on span "Close" at bounding box center [914, 665] width 32 height 15
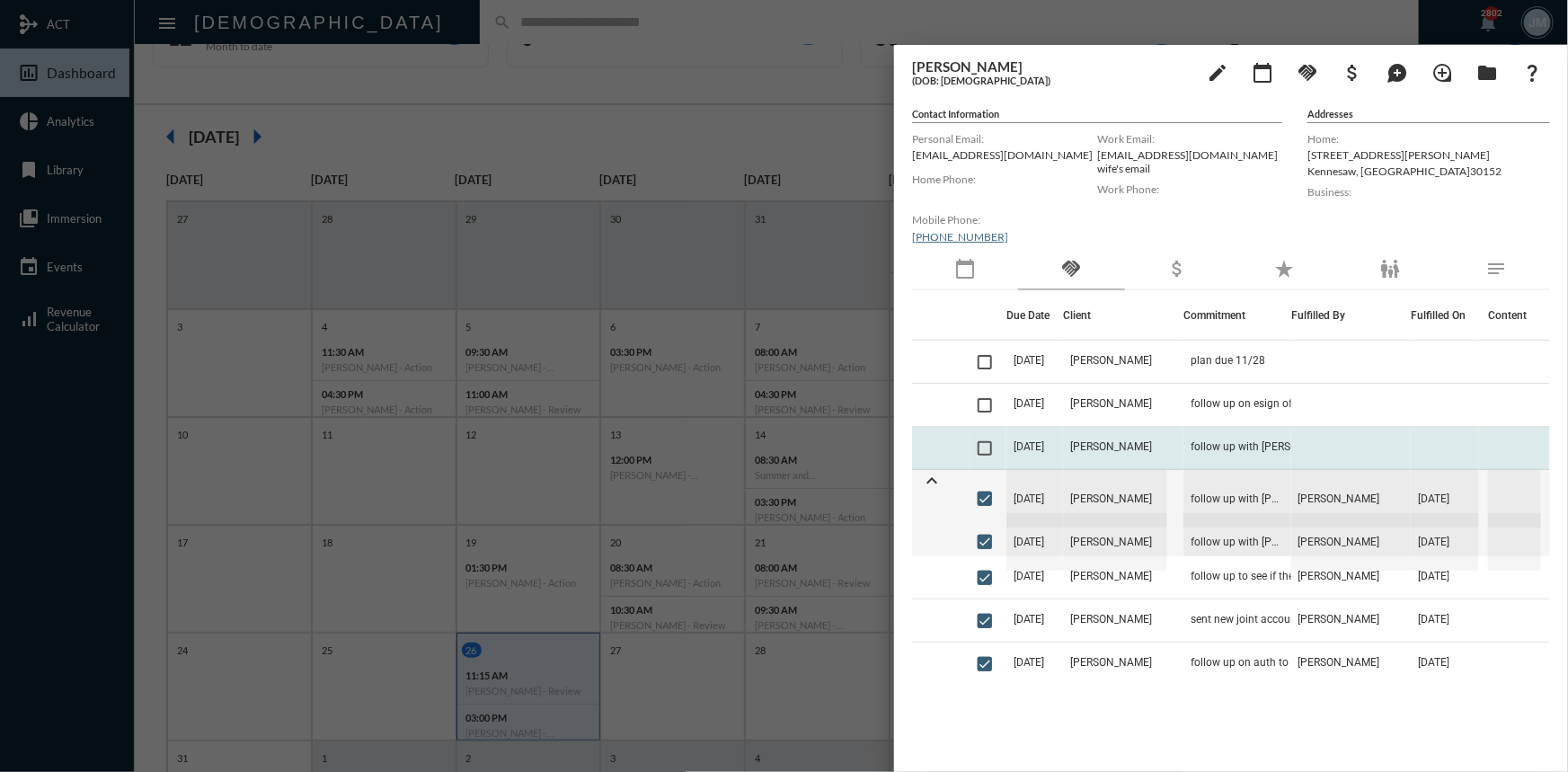
click at [1150, 440] on td "[PERSON_NAME]" at bounding box center [1123, 448] width 120 height 44
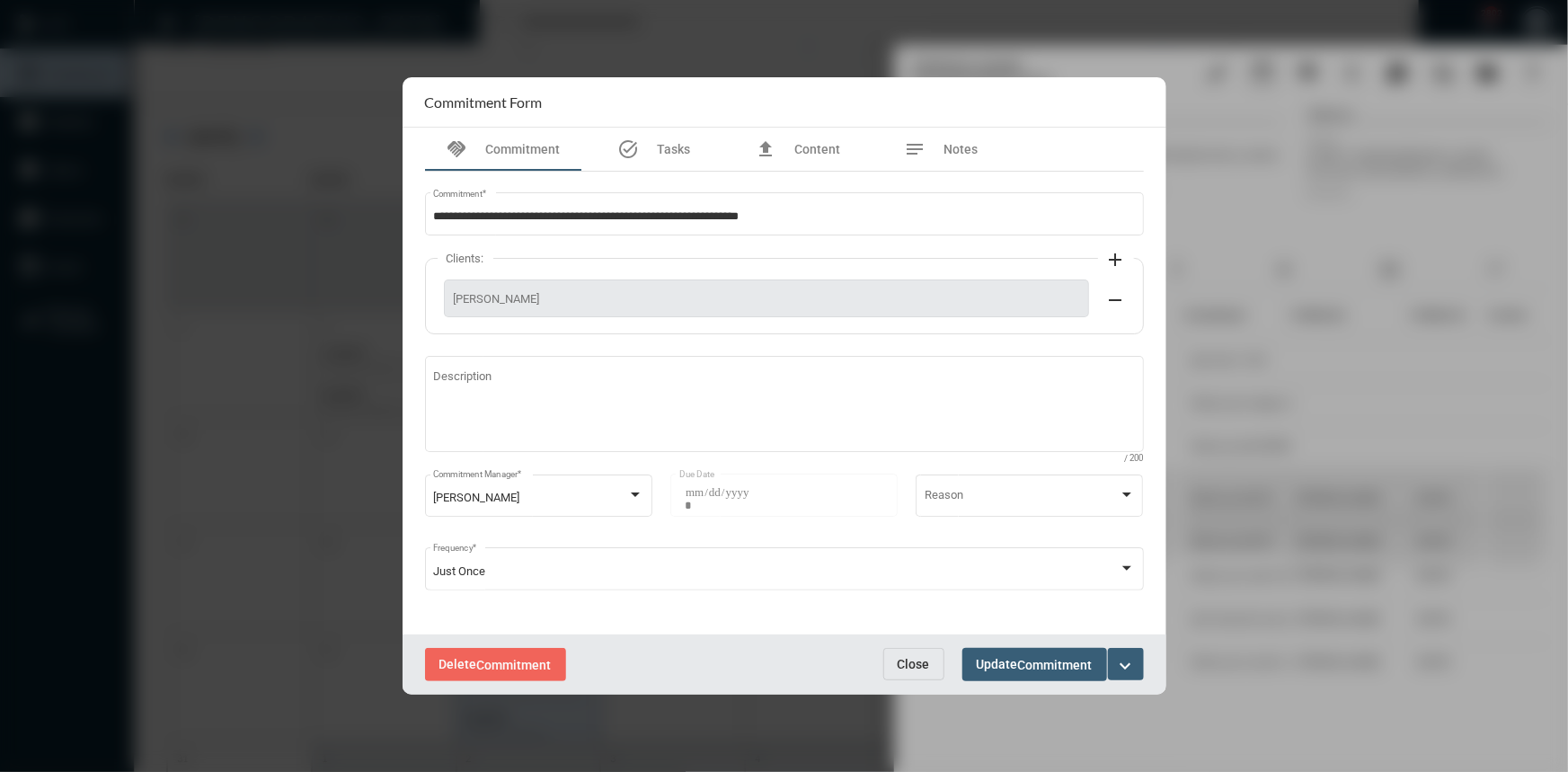
click at [915, 659] on span "Close" at bounding box center [914, 665] width 32 height 15
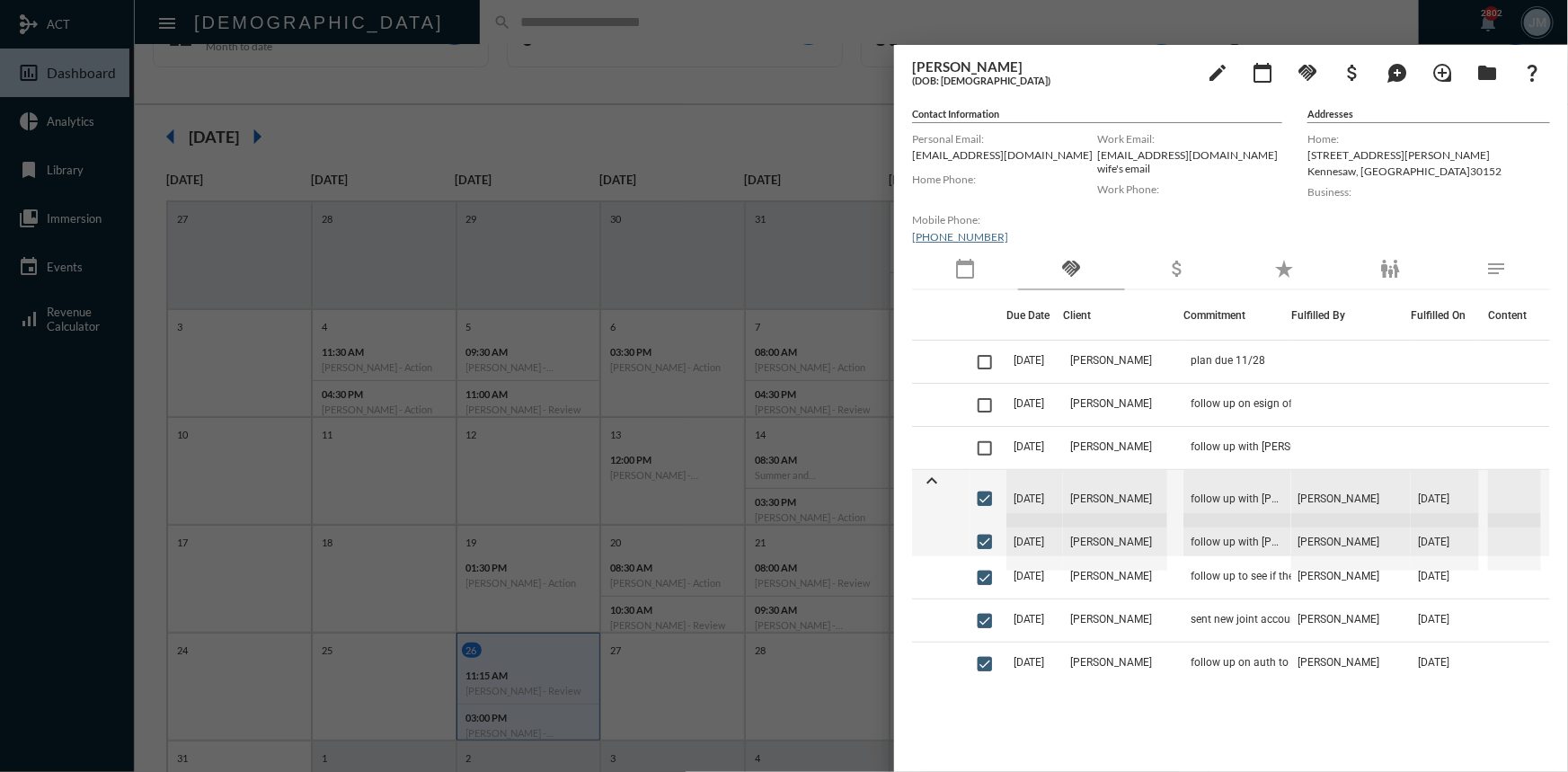
drag, startPoint x: 514, startPoint y: 98, endPoint x: 488, endPoint y: 76, distance: 34.1
click at [512, 96] on div at bounding box center [784, 386] width 1568 height 772
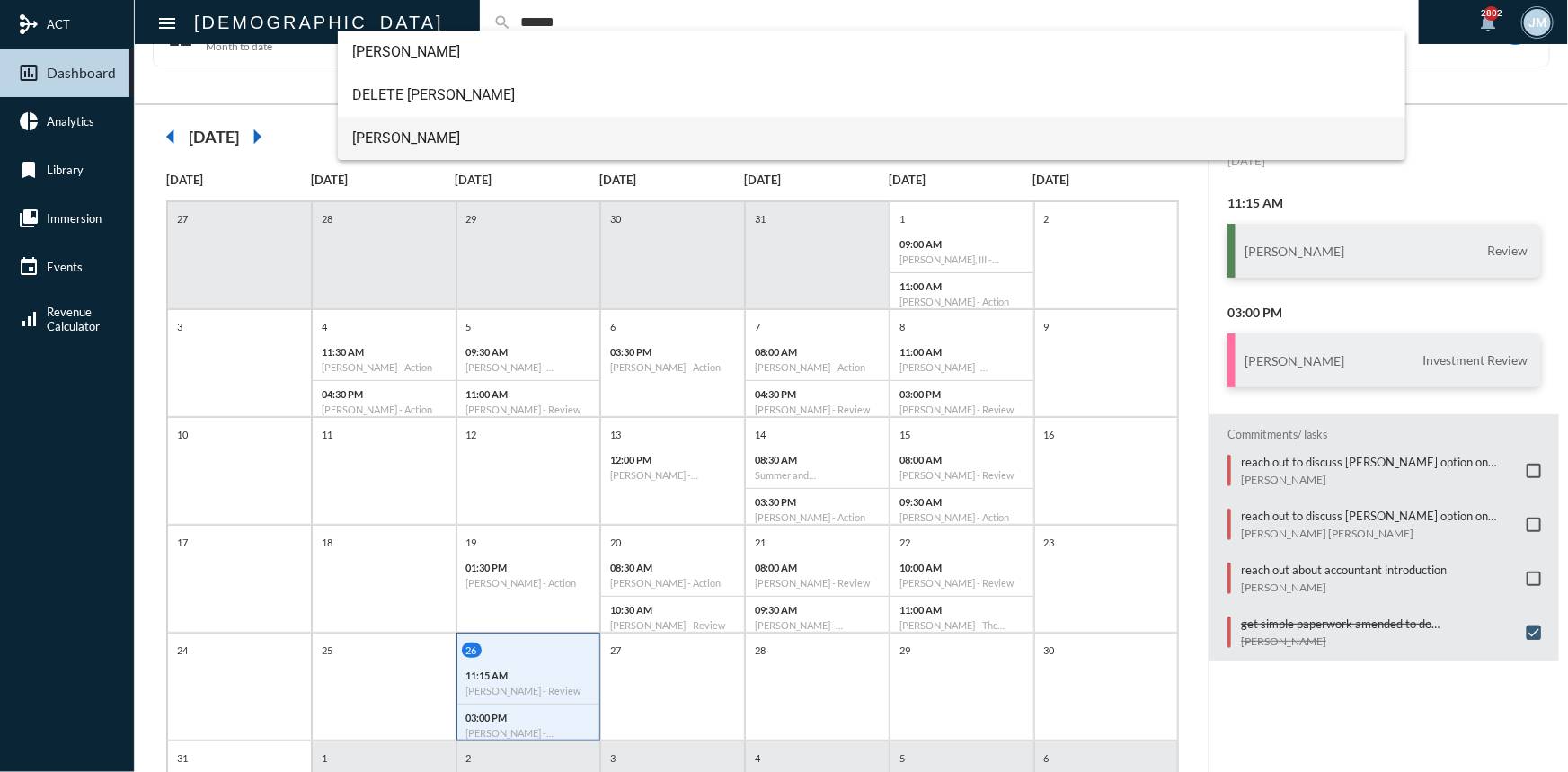
type input "******"
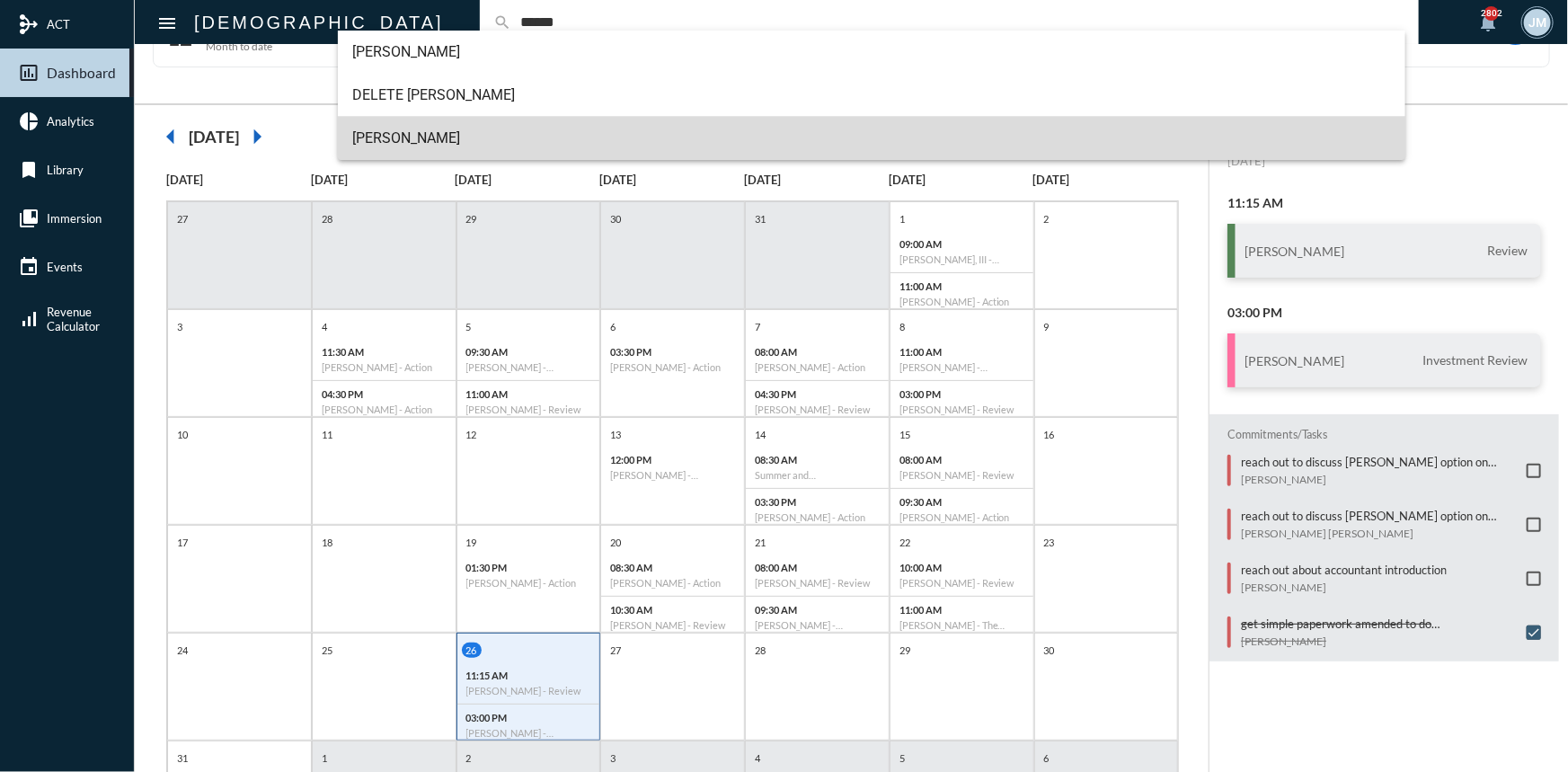
click at [394, 143] on span "[PERSON_NAME]" at bounding box center [871, 138] width 1039 height 44
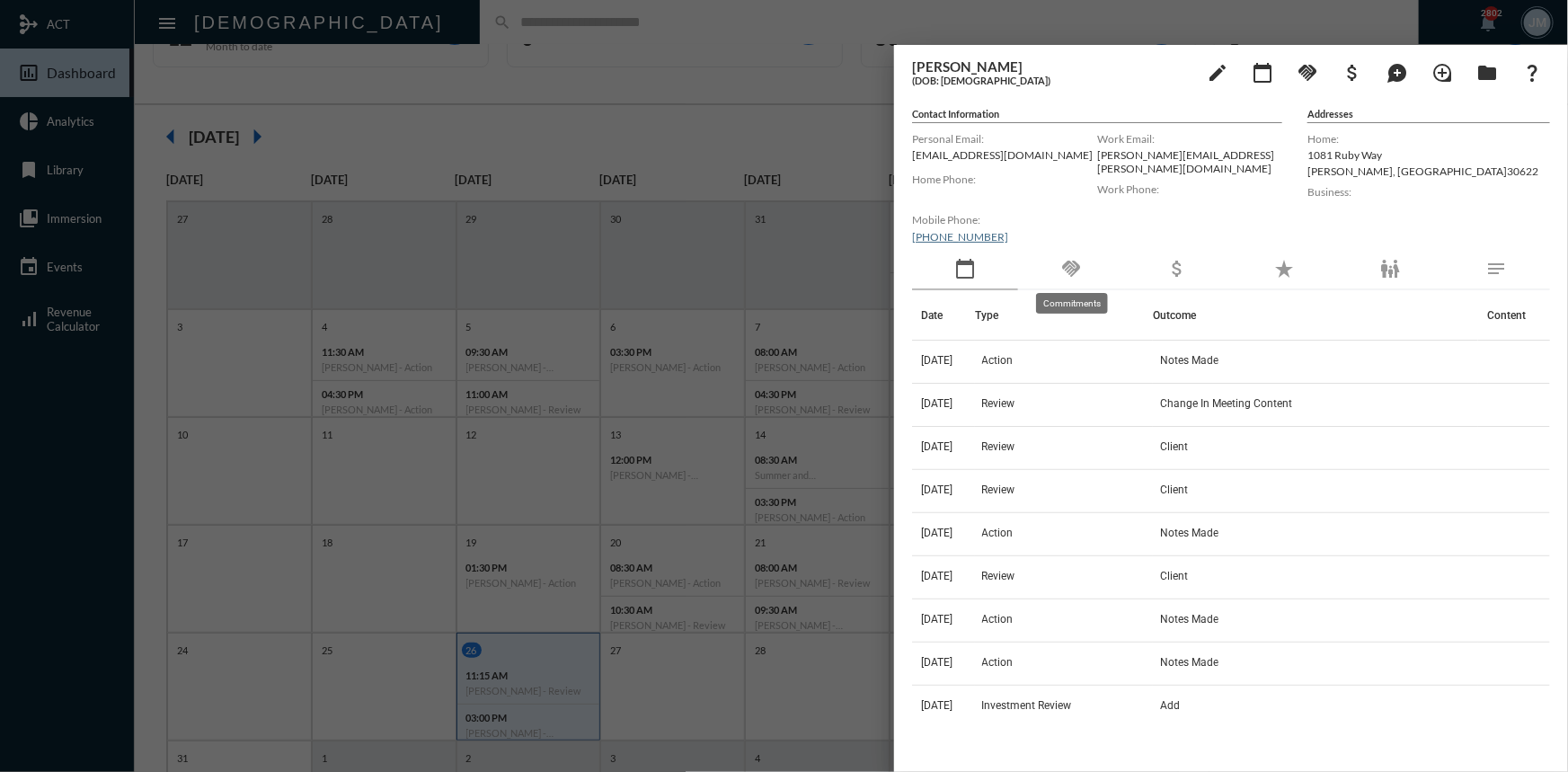
click at [1070, 274] on mat-icon "handshake" at bounding box center [1070, 268] width 21 height 21
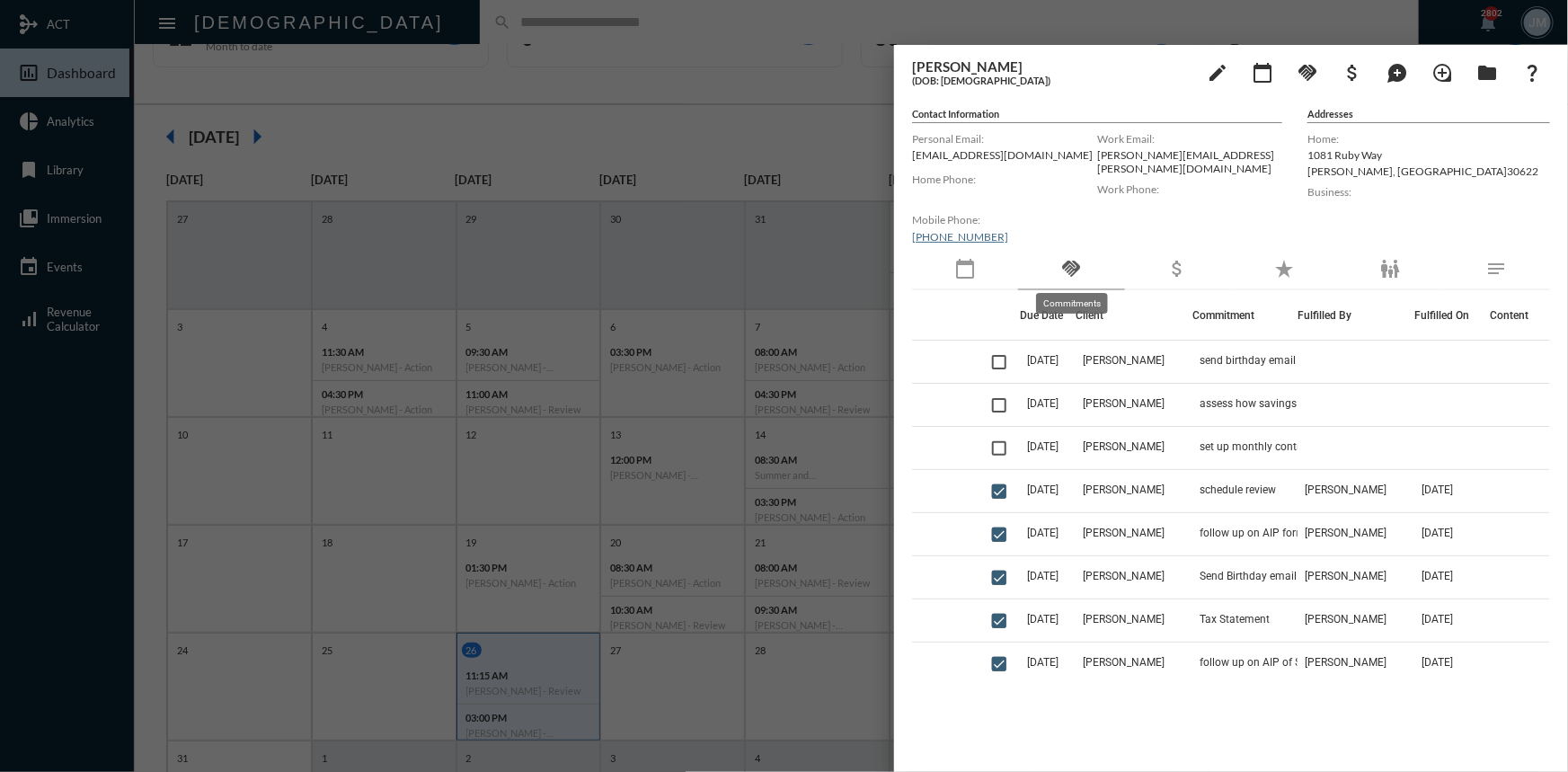
click at [1073, 267] on mat-icon "handshake" at bounding box center [1070, 268] width 21 height 21
click at [969, 254] on div "calendar_today" at bounding box center [964, 269] width 106 height 42
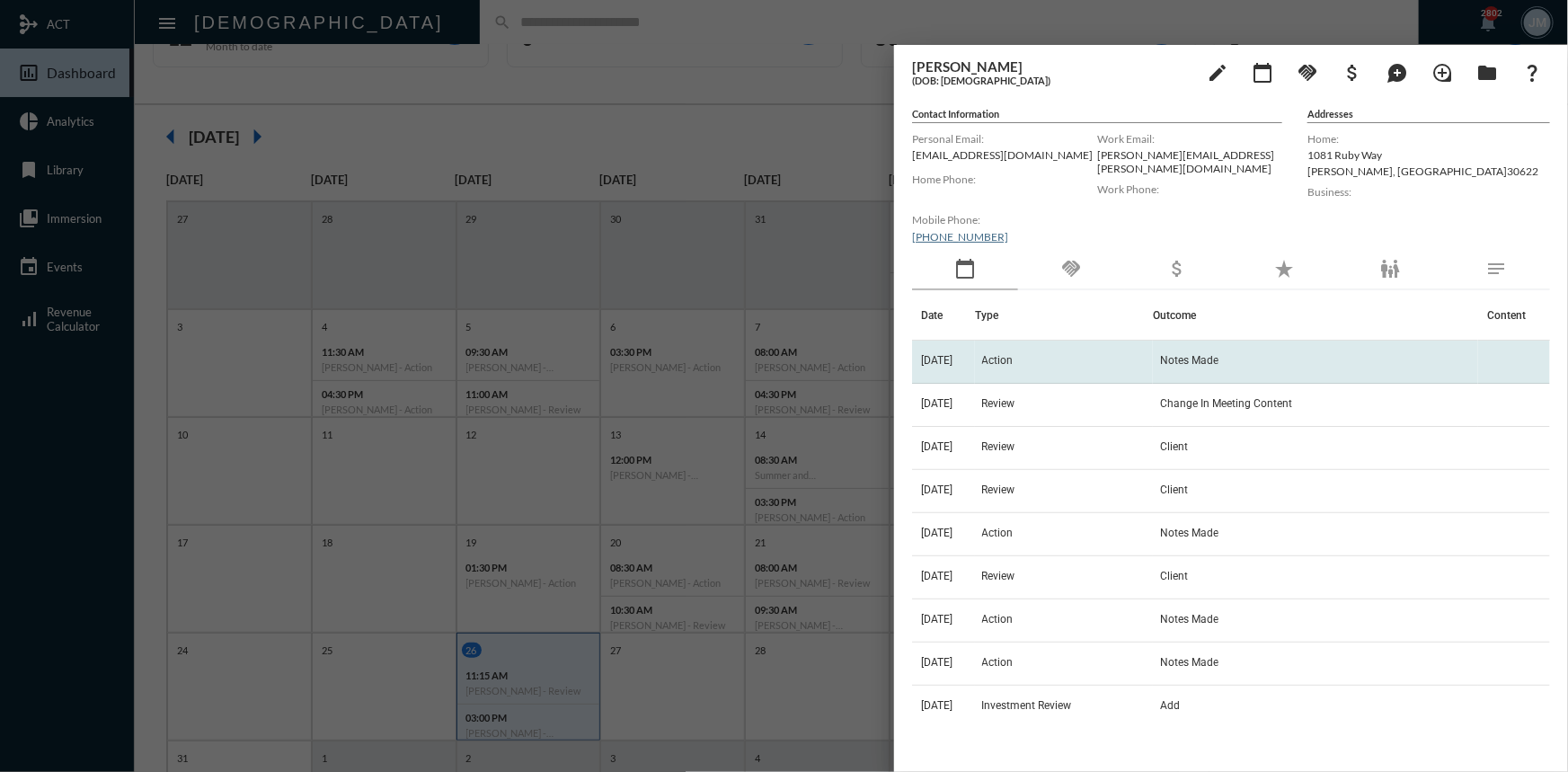
click at [1014, 359] on span "Action" at bounding box center [998, 360] width 31 height 13
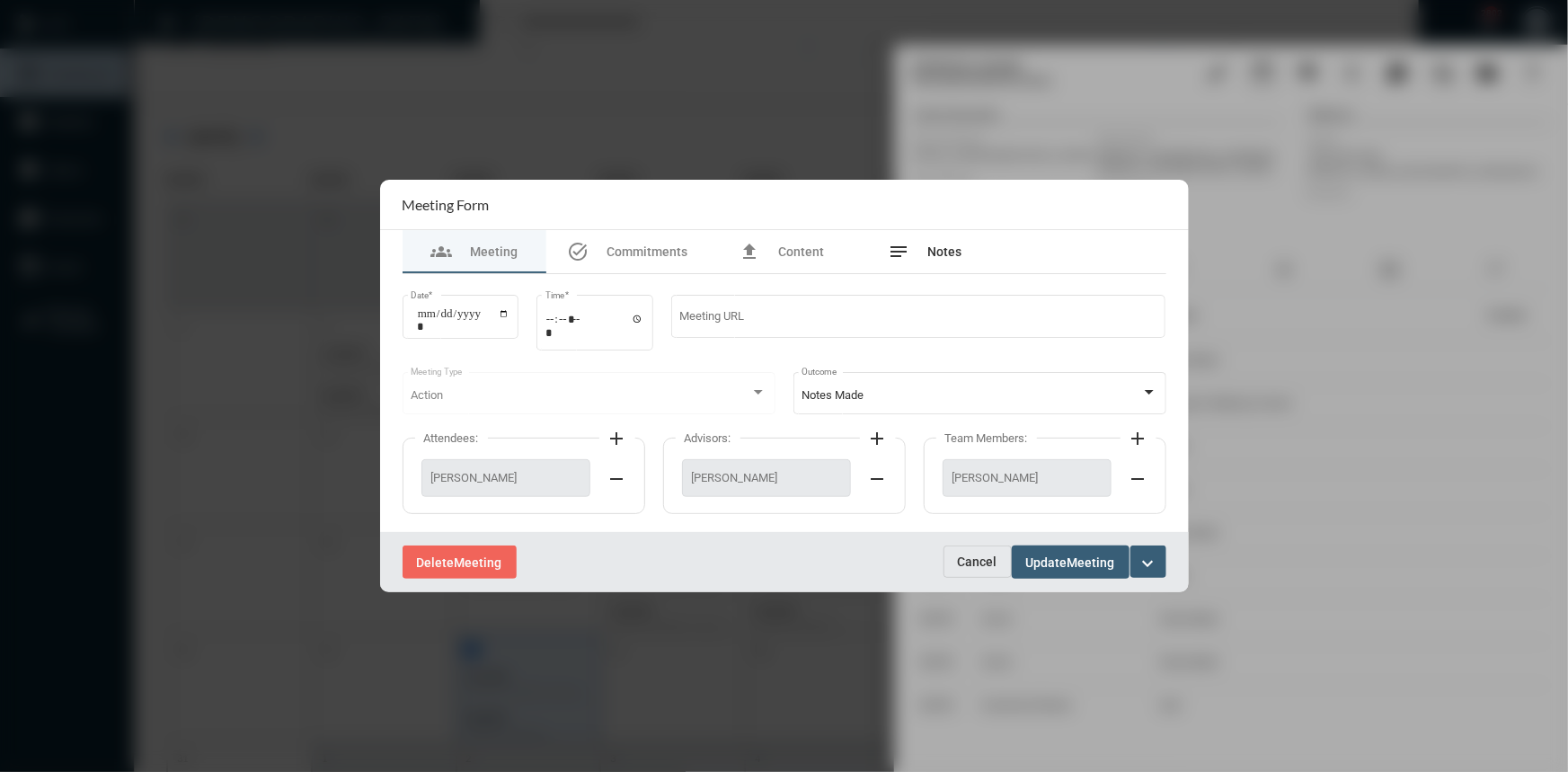
click at [948, 252] on span "Notes" at bounding box center [945, 252] width 34 height 15
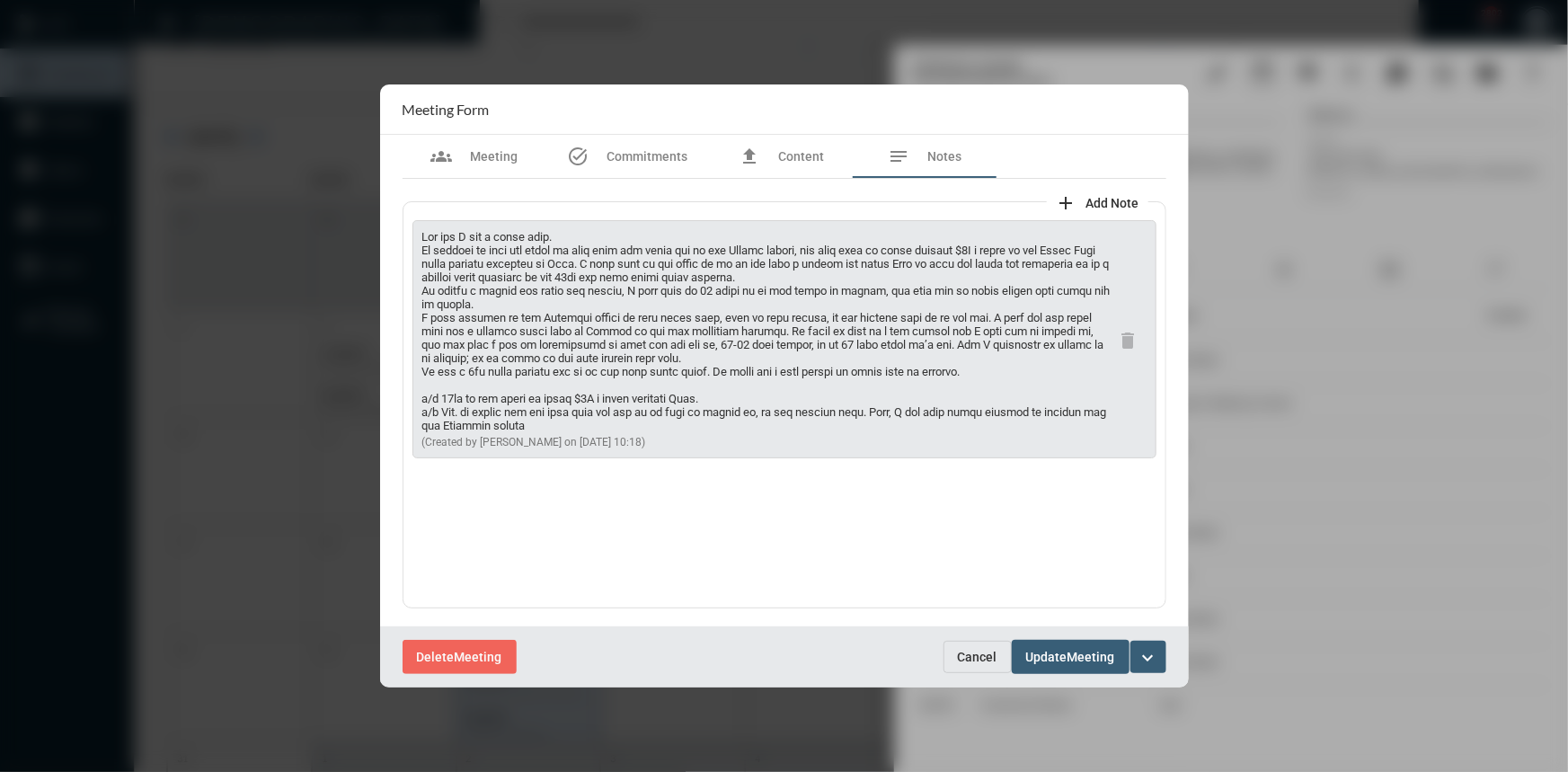
click at [969, 650] on span "Cancel" at bounding box center [977, 657] width 40 height 15
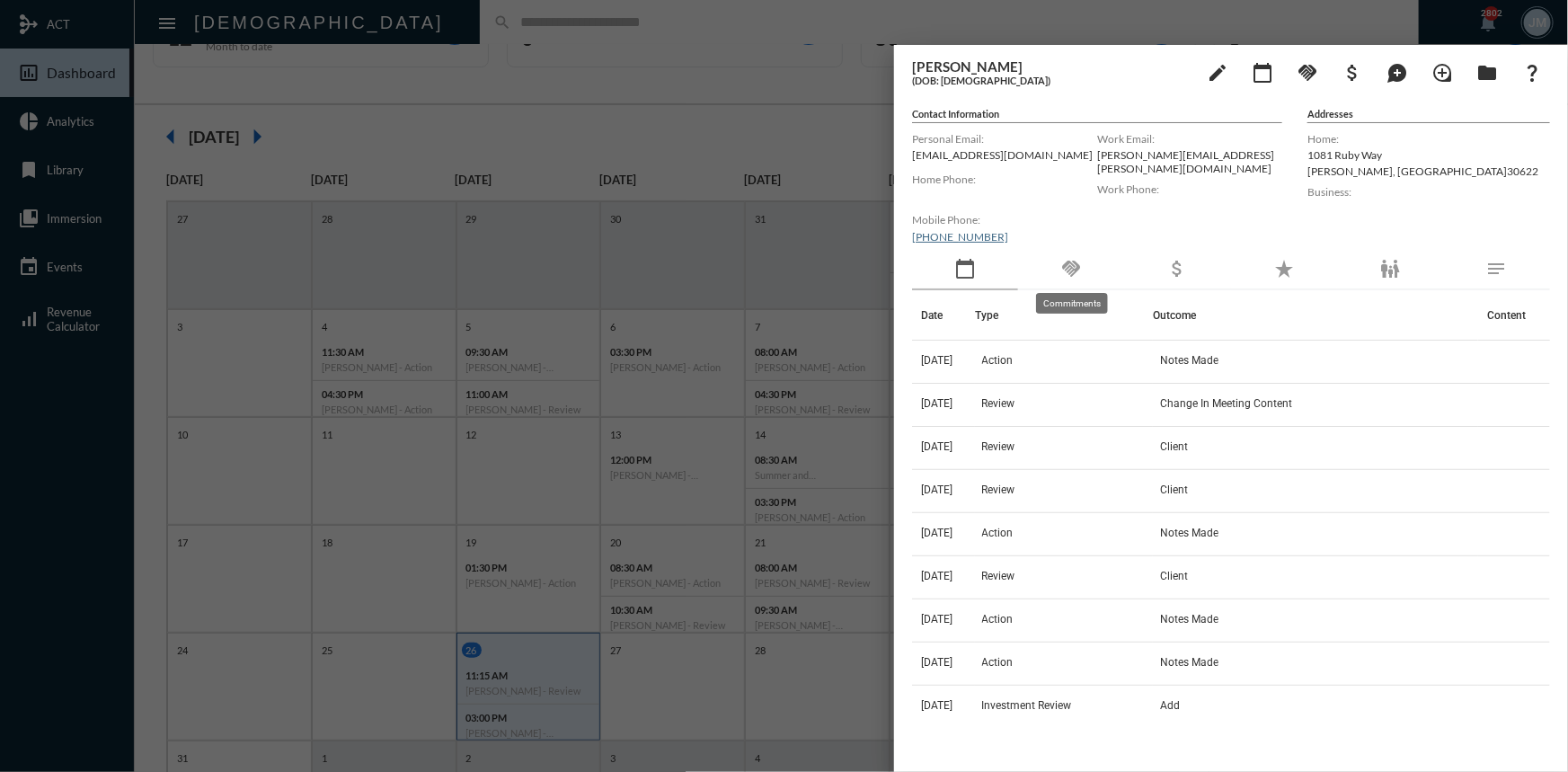
click at [1081, 266] on mat-icon "handshake" at bounding box center [1070, 268] width 21 height 21
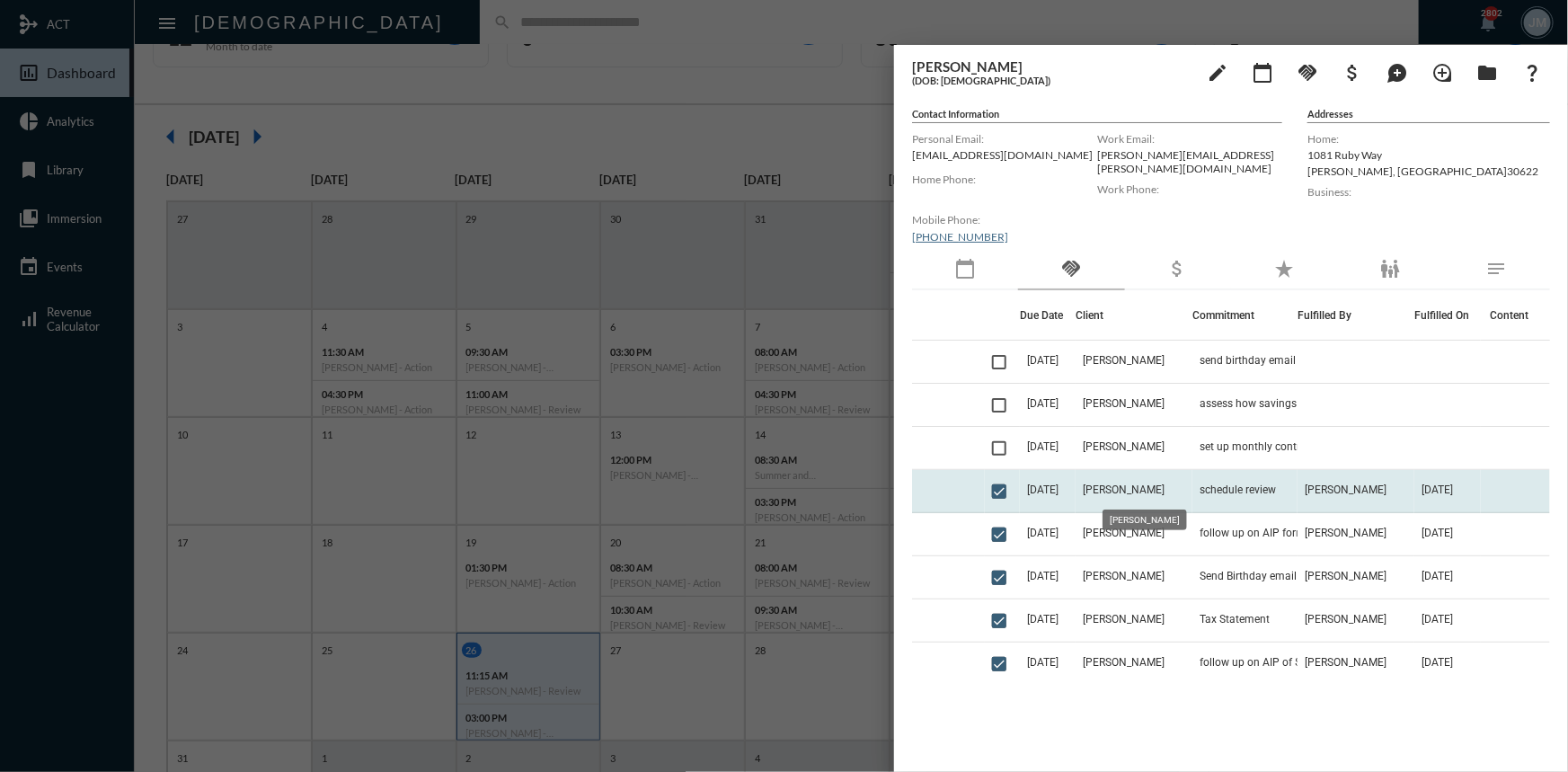
click at [1125, 492] on span "[PERSON_NAME]" at bounding box center [1124, 490] width 81 height 13
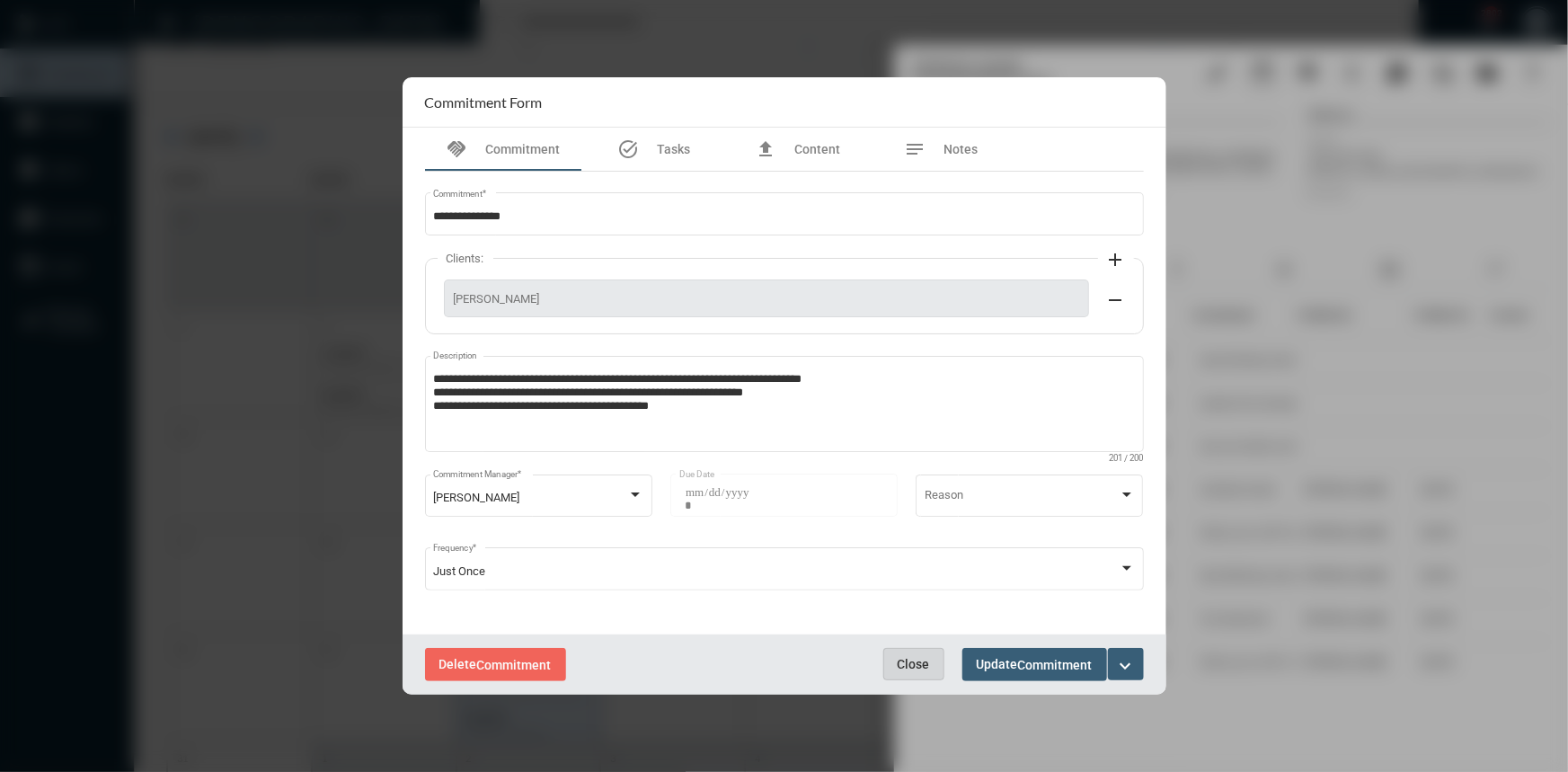
click at [903, 664] on span "Close" at bounding box center [914, 665] width 32 height 15
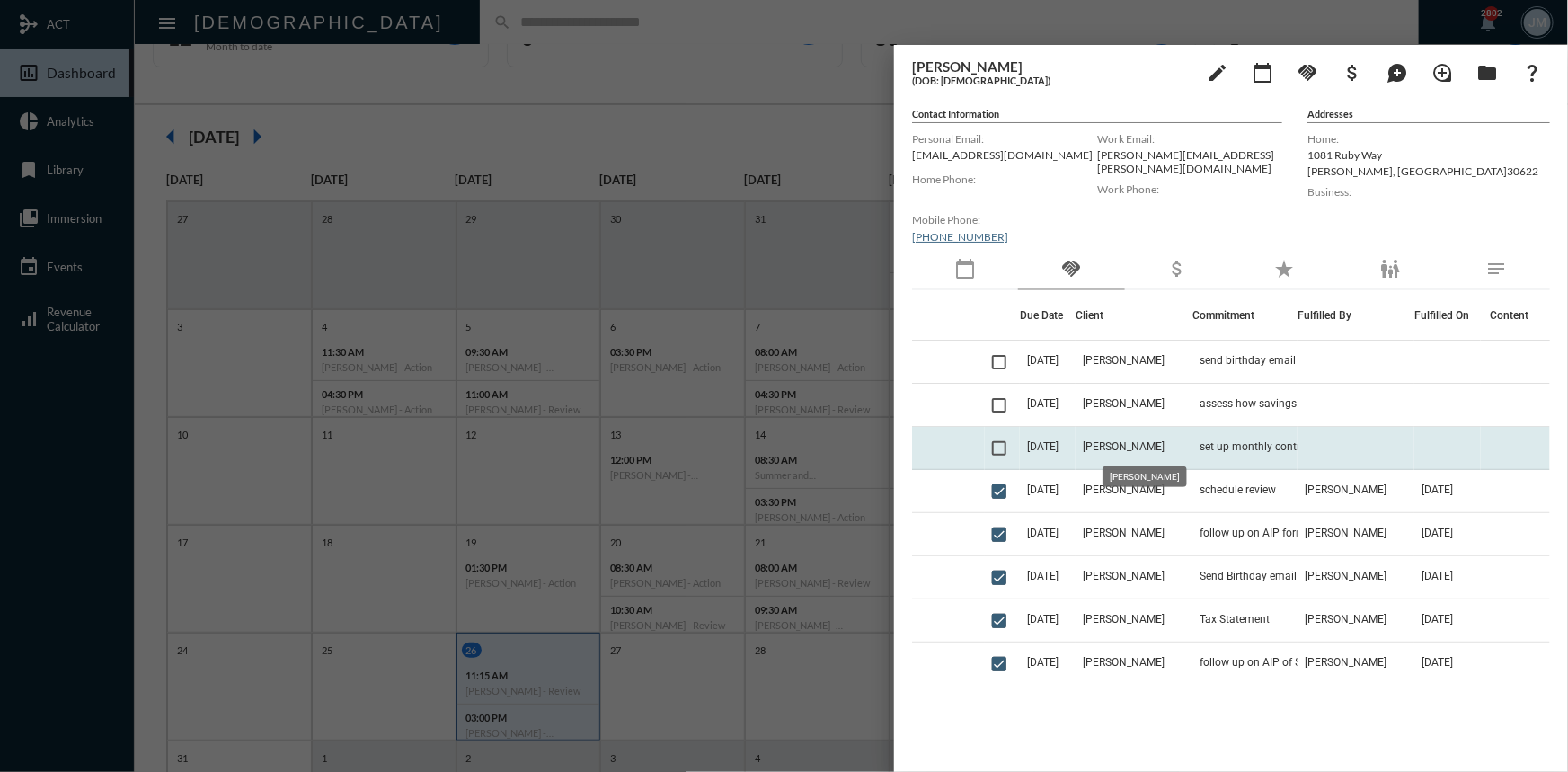
click at [1131, 441] on span "[PERSON_NAME]" at bounding box center [1124, 447] width 81 height 13
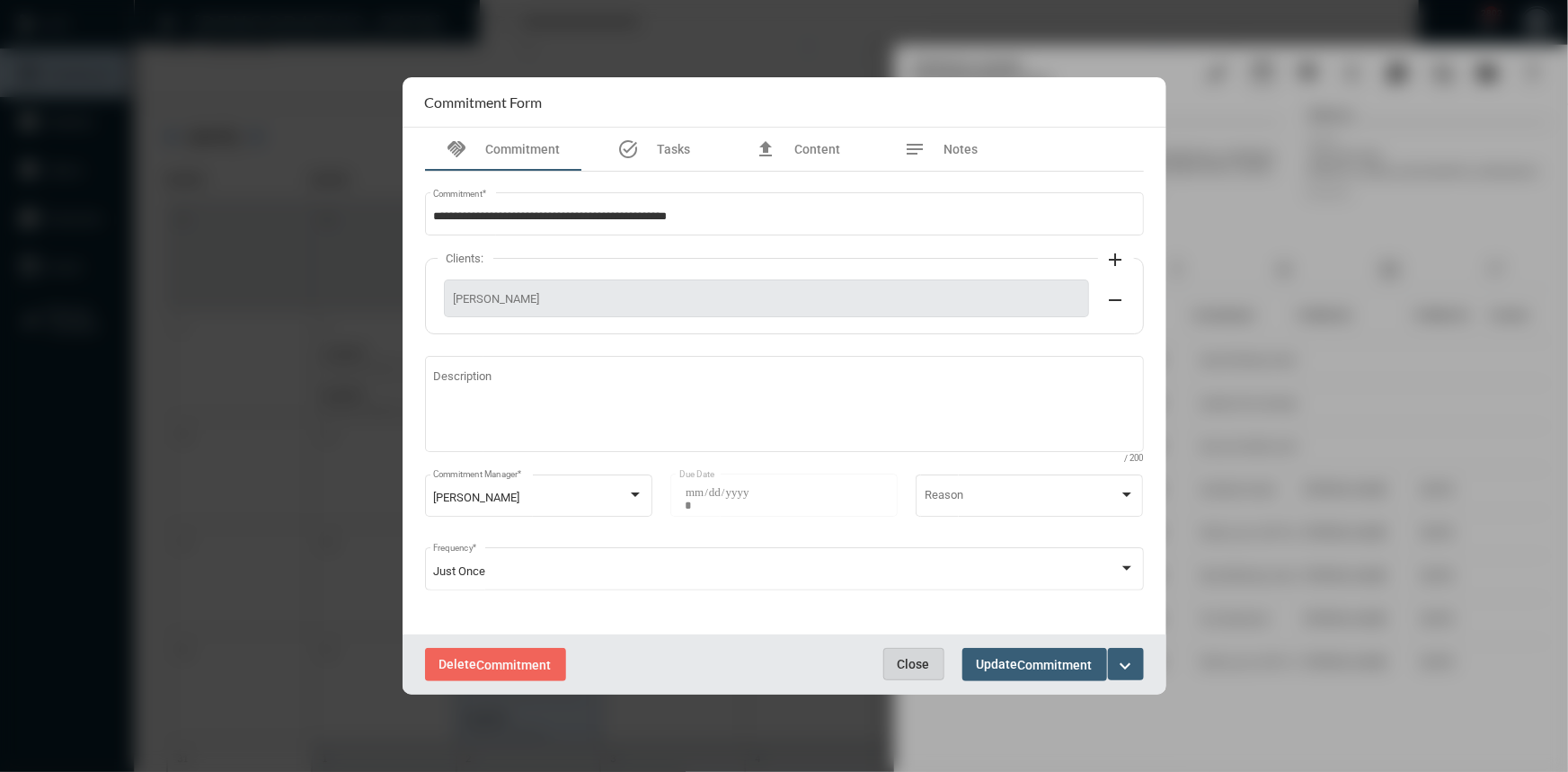
click at [929, 656] on button "Close" at bounding box center [914, 664] width 61 height 32
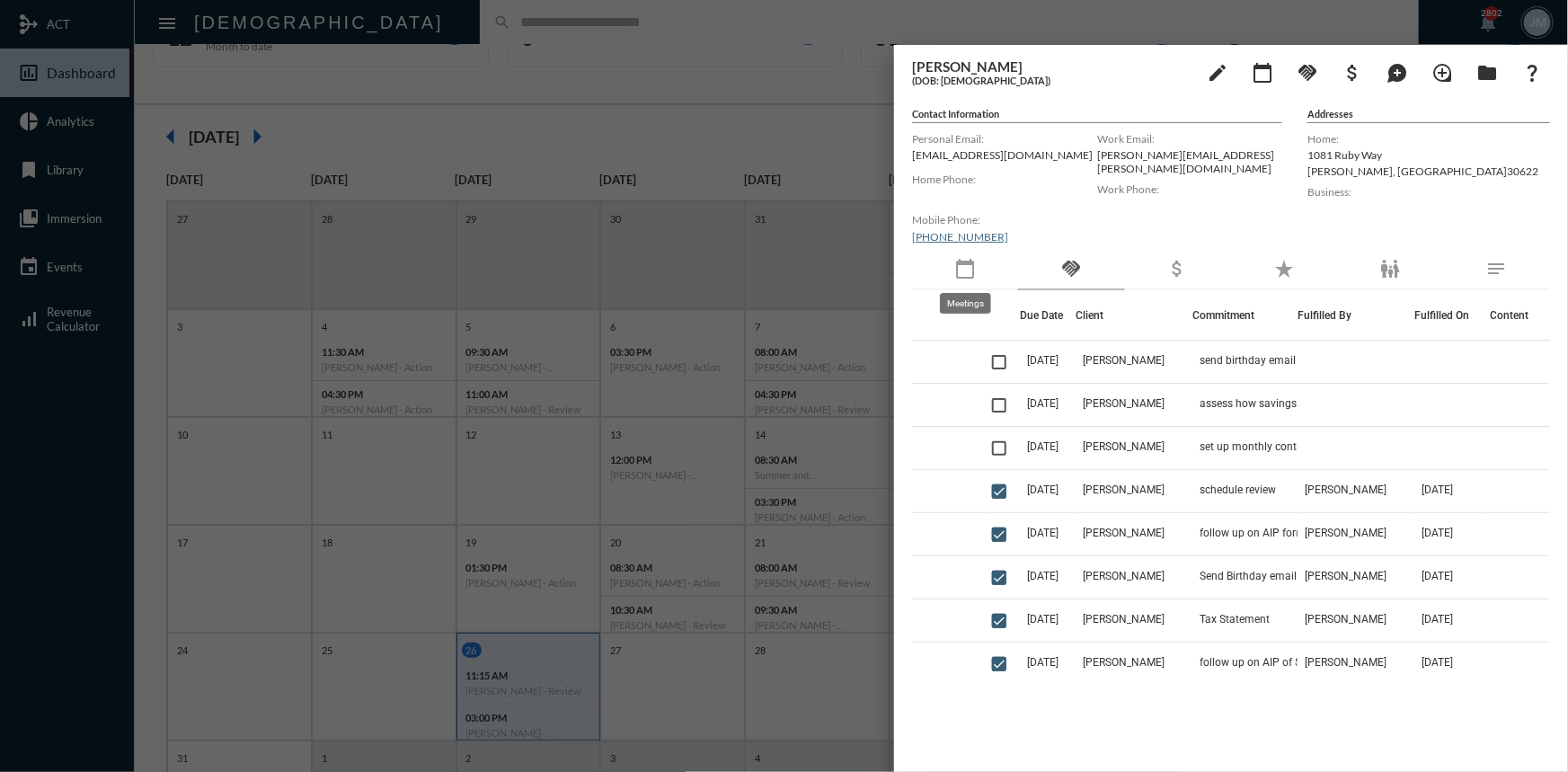
click at [971, 259] on mat-icon "calendar_today" at bounding box center [964, 268] width 21 height 21
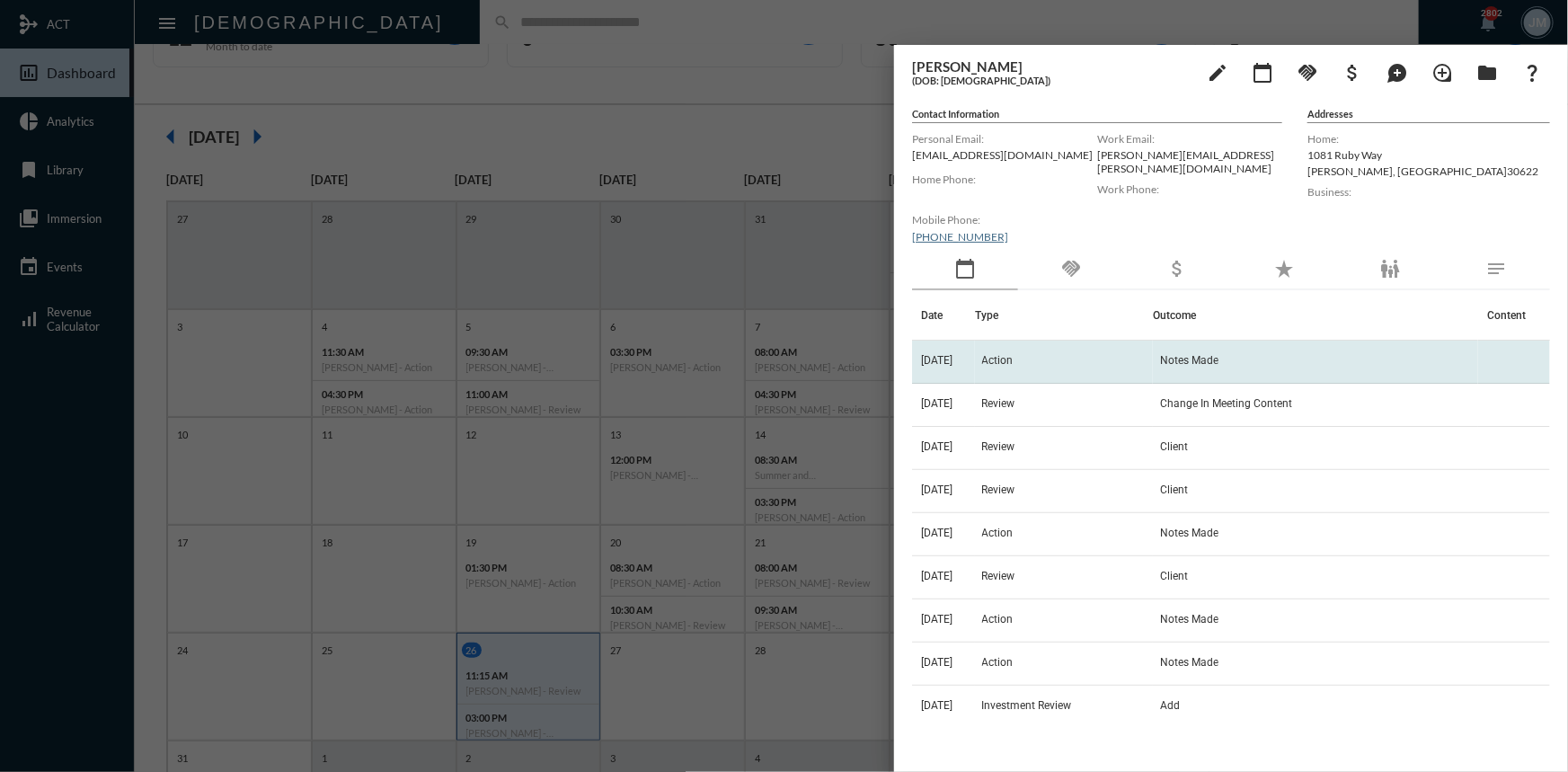
click at [999, 361] on td "Action" at bounding box center [1064, 362] width 179 height 44
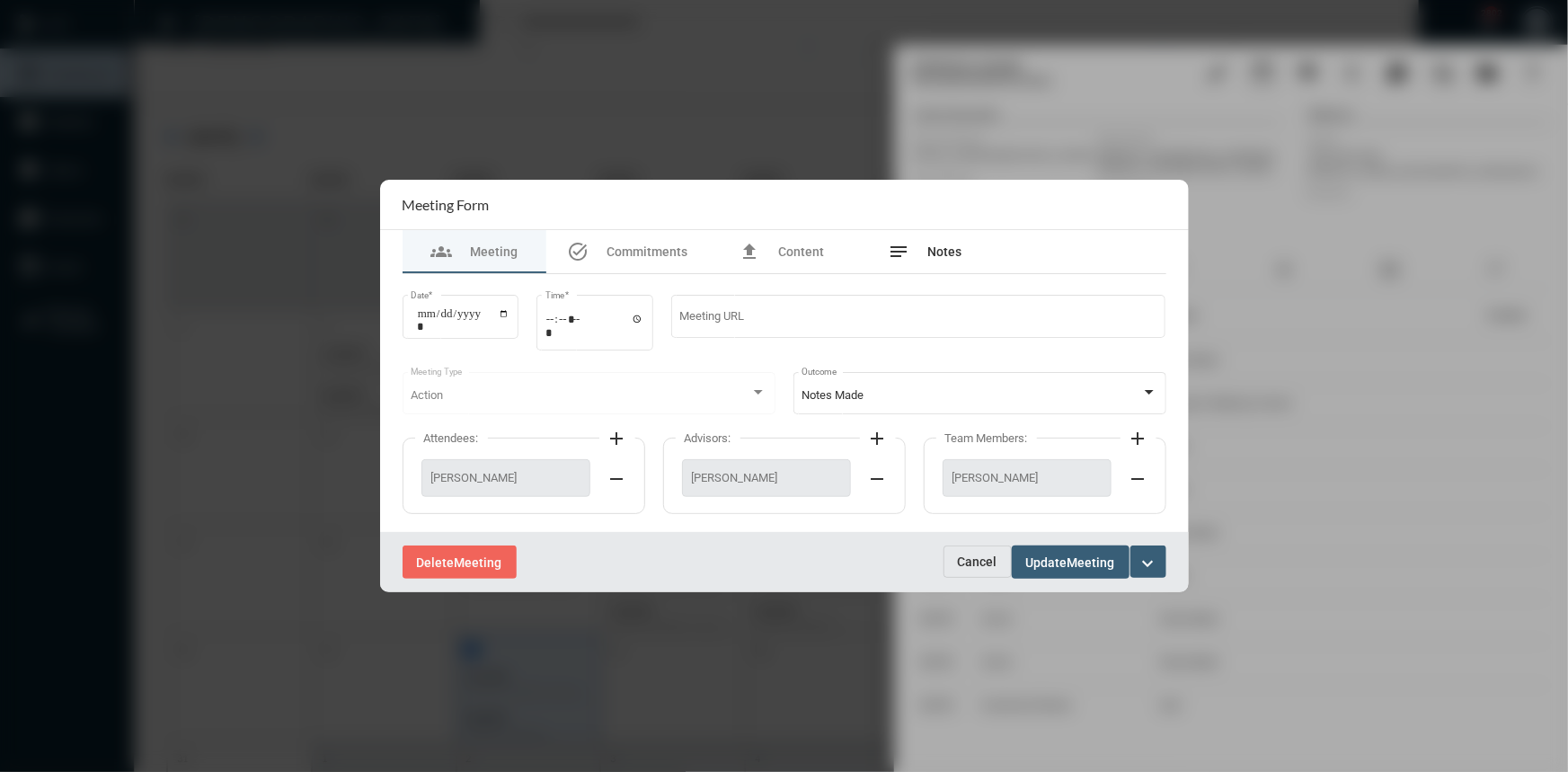
click at [946, 241] on div "notes Notes" at bounding box center [926, 251] width 74 height 21
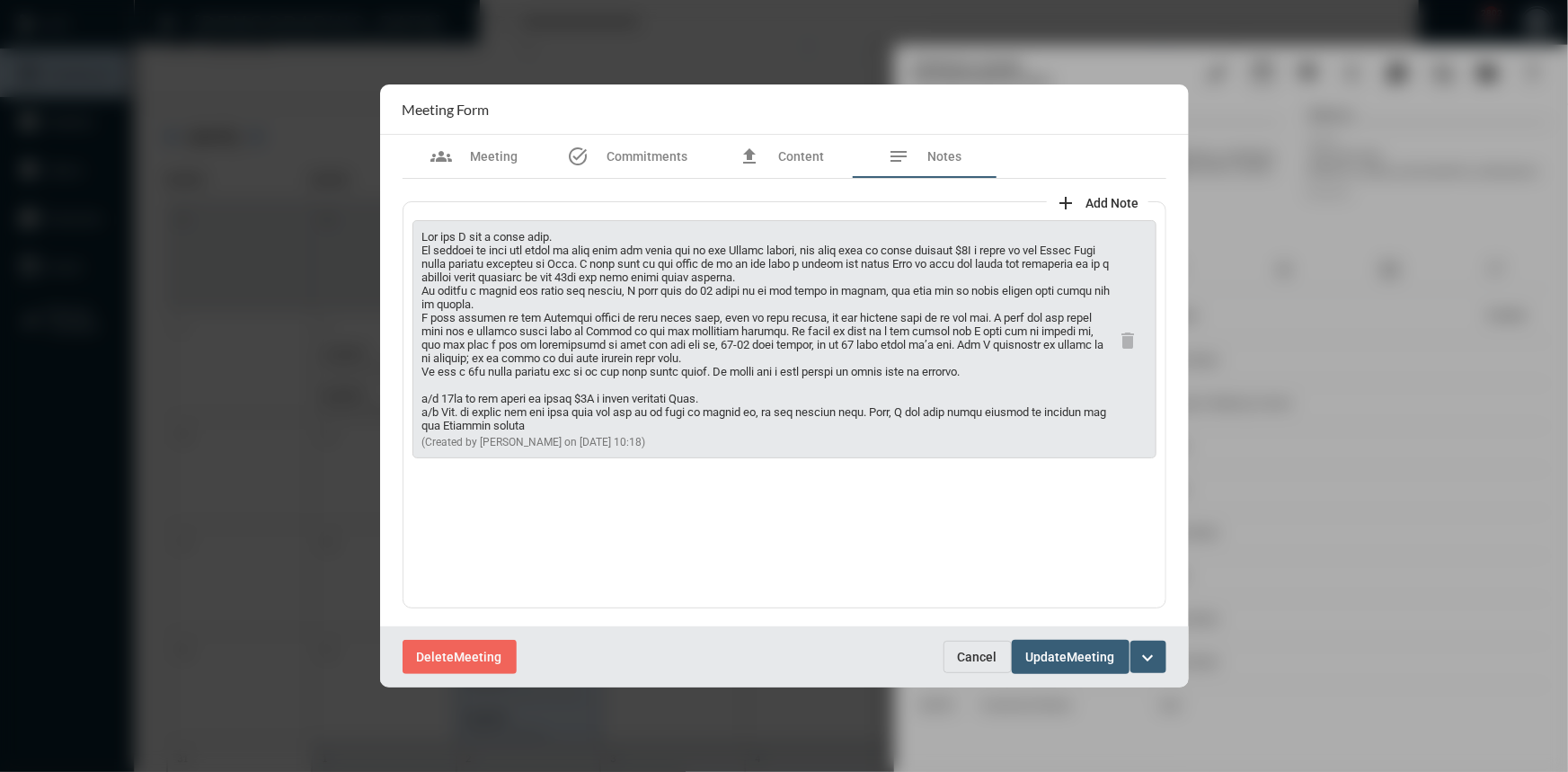
click at [965, 657] on span "Cancel" at bounding box center [977, 657] width 40 height 15
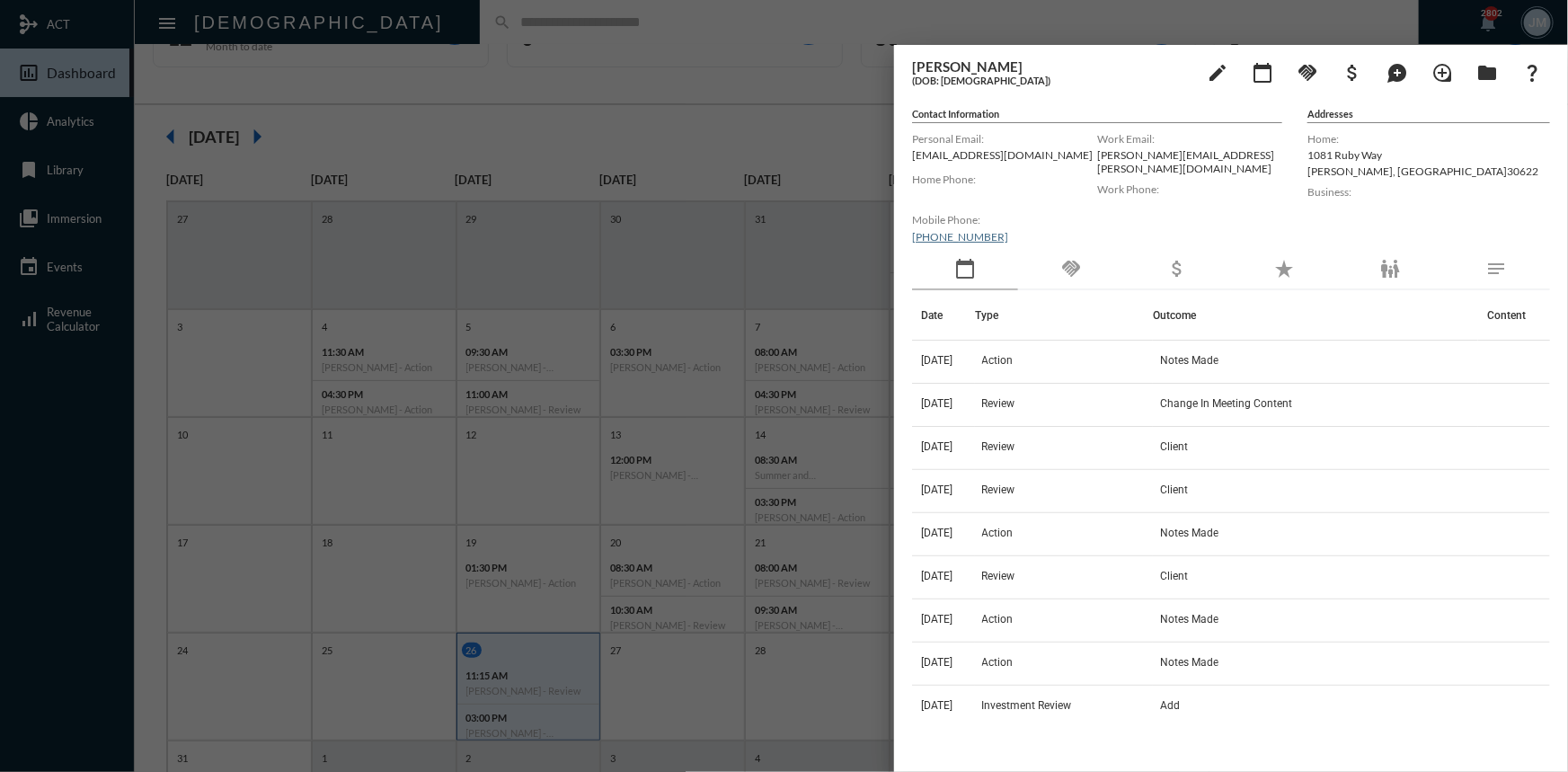
click at [614, 150] on div at bounding box center [784, 386] width 1568 height 772
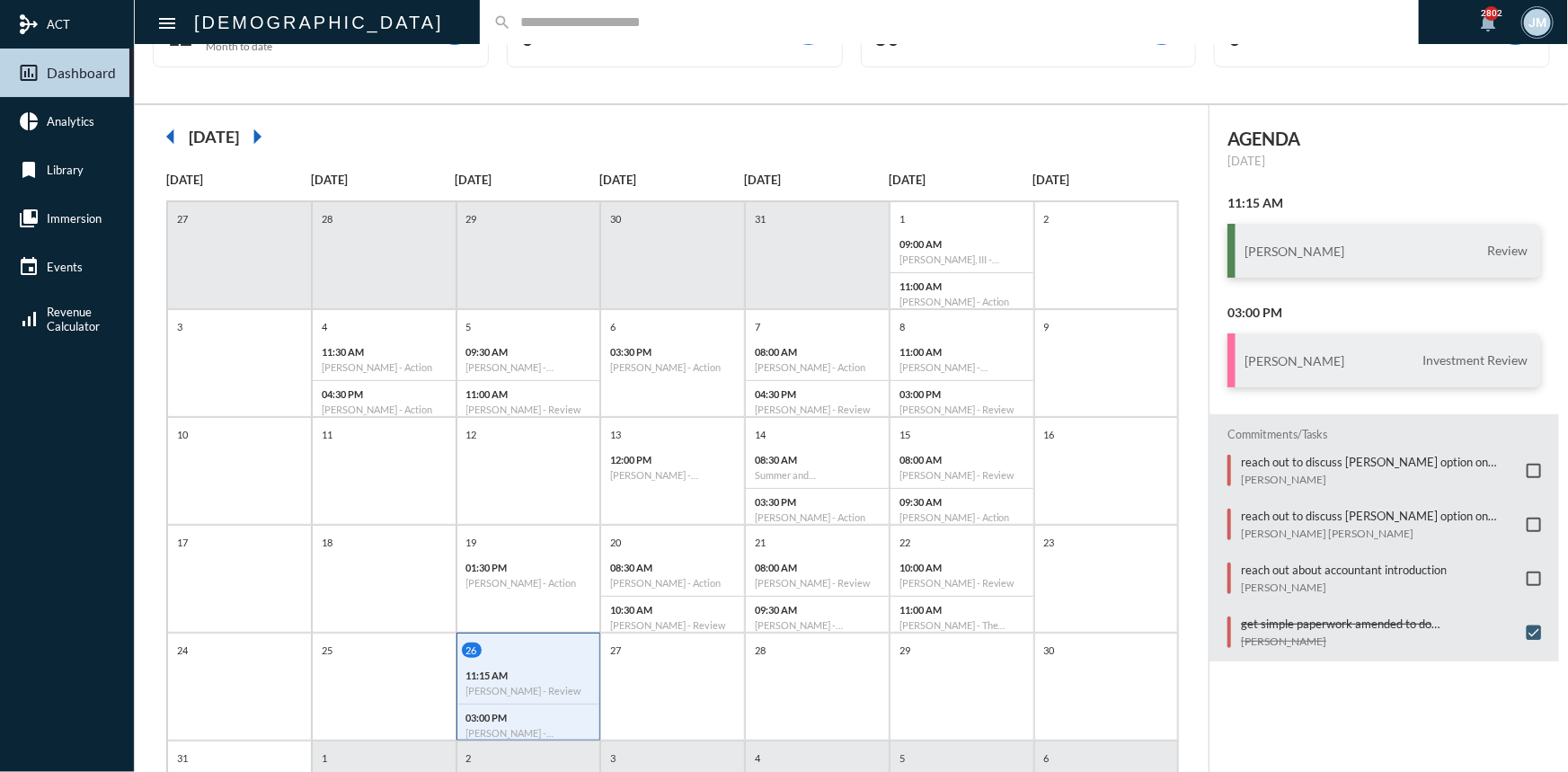
click at [1526, 574] on span at bounding box center [1534, 579] width 15 height 15
click at [686, 691] on div "27" at bounding box center [672, 686] width 144 height 107
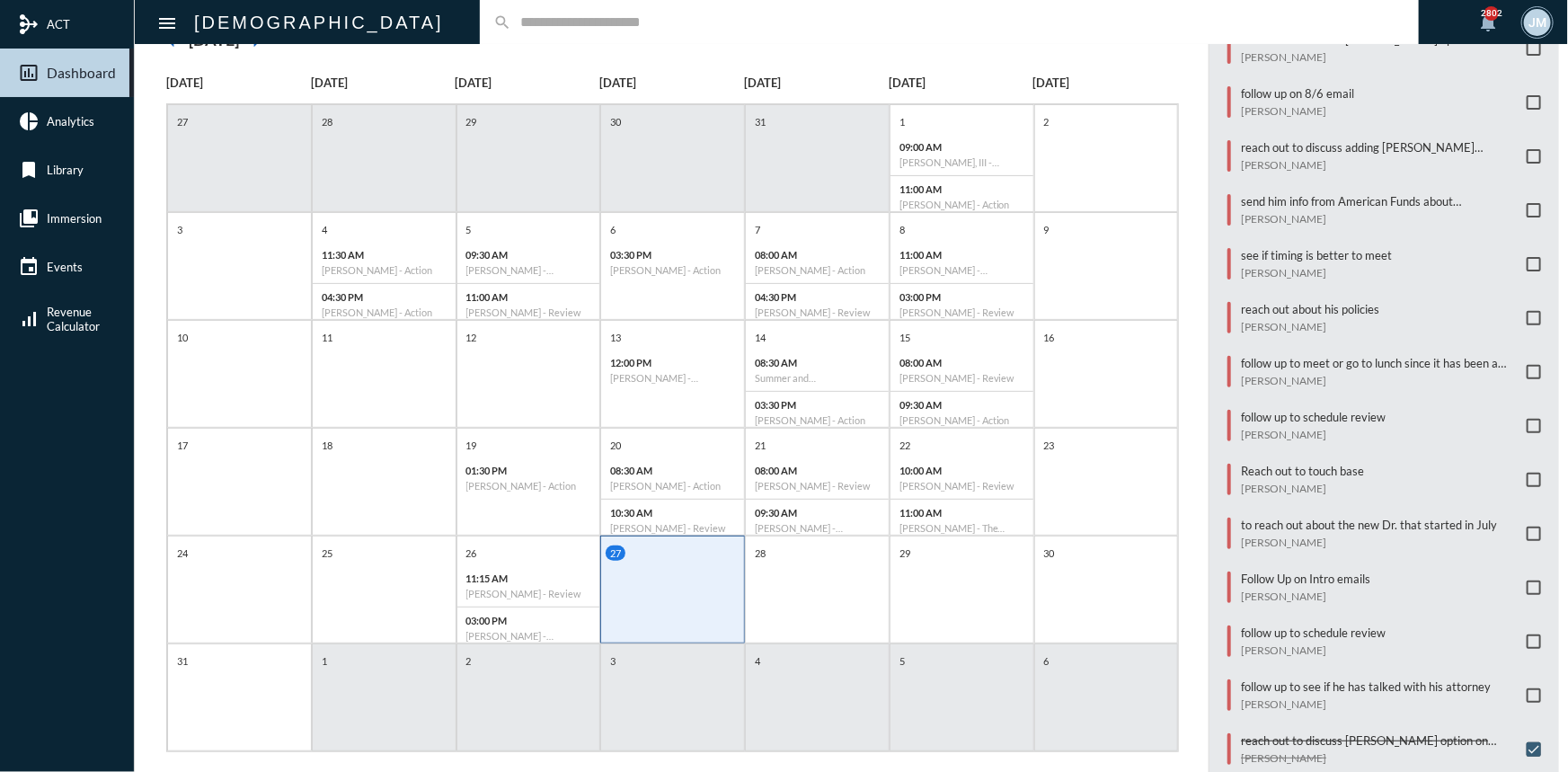
scroll to position [200, 0]
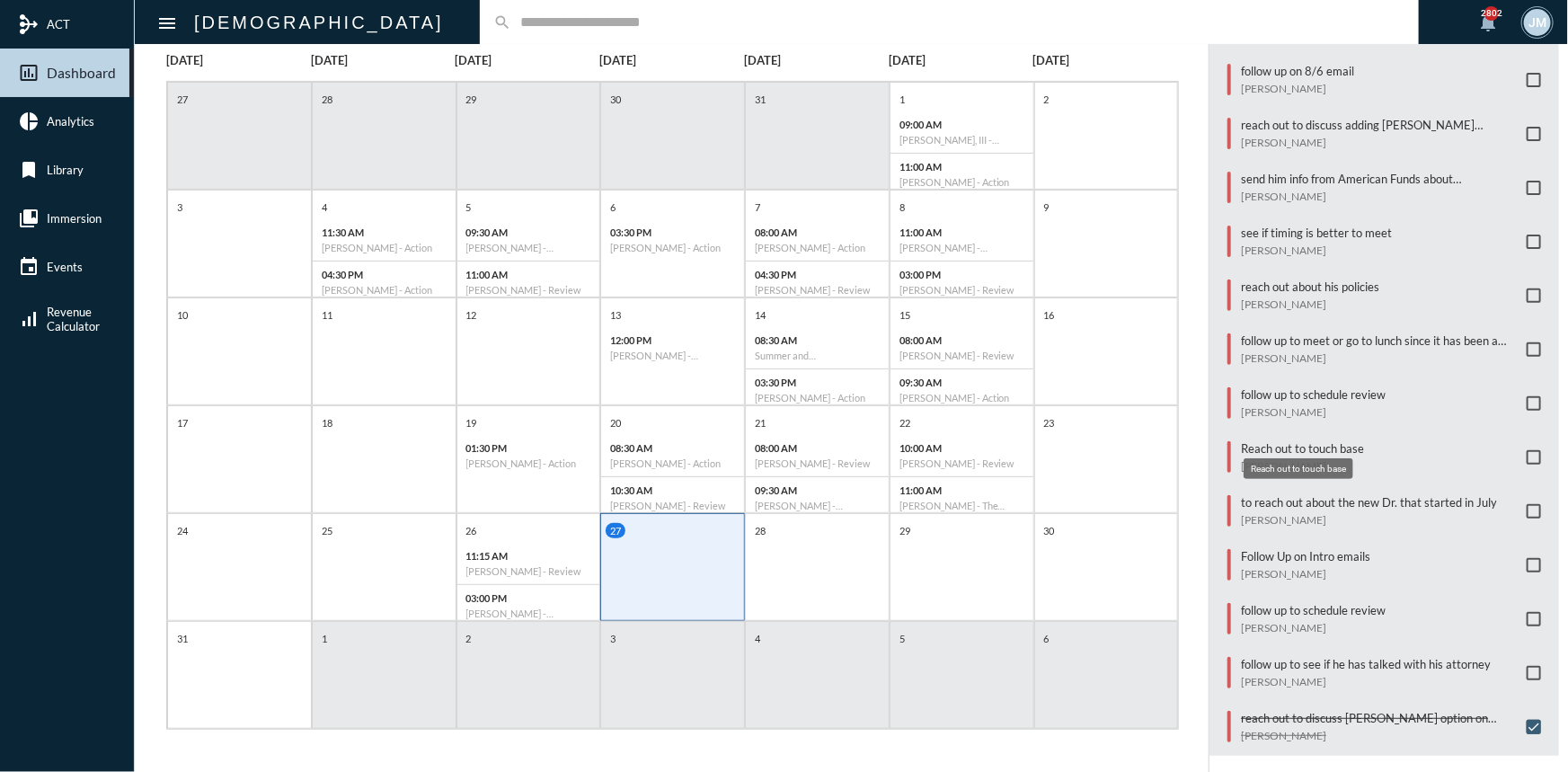
click at [1300, 442] on p "Reach out to touch base" at bounding box center [1301, 449] width 123 height 15
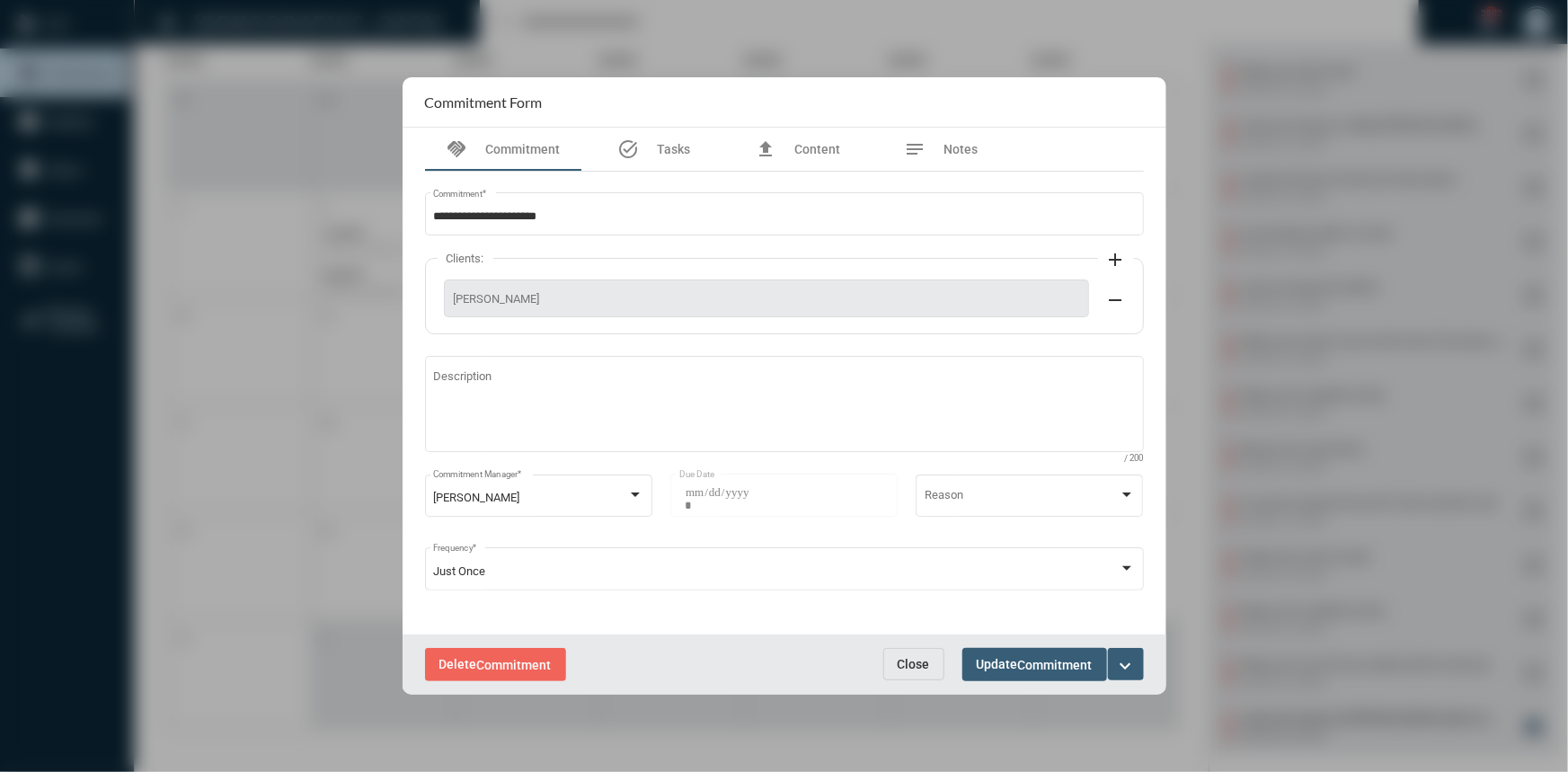
click at [1133, 628] on div "**********" at bounding box center [784, 404] width 737 height 465
click at [1121, 660] on mat-icon "expand_more" at bounding box center [1126, 666] width 21 height 21
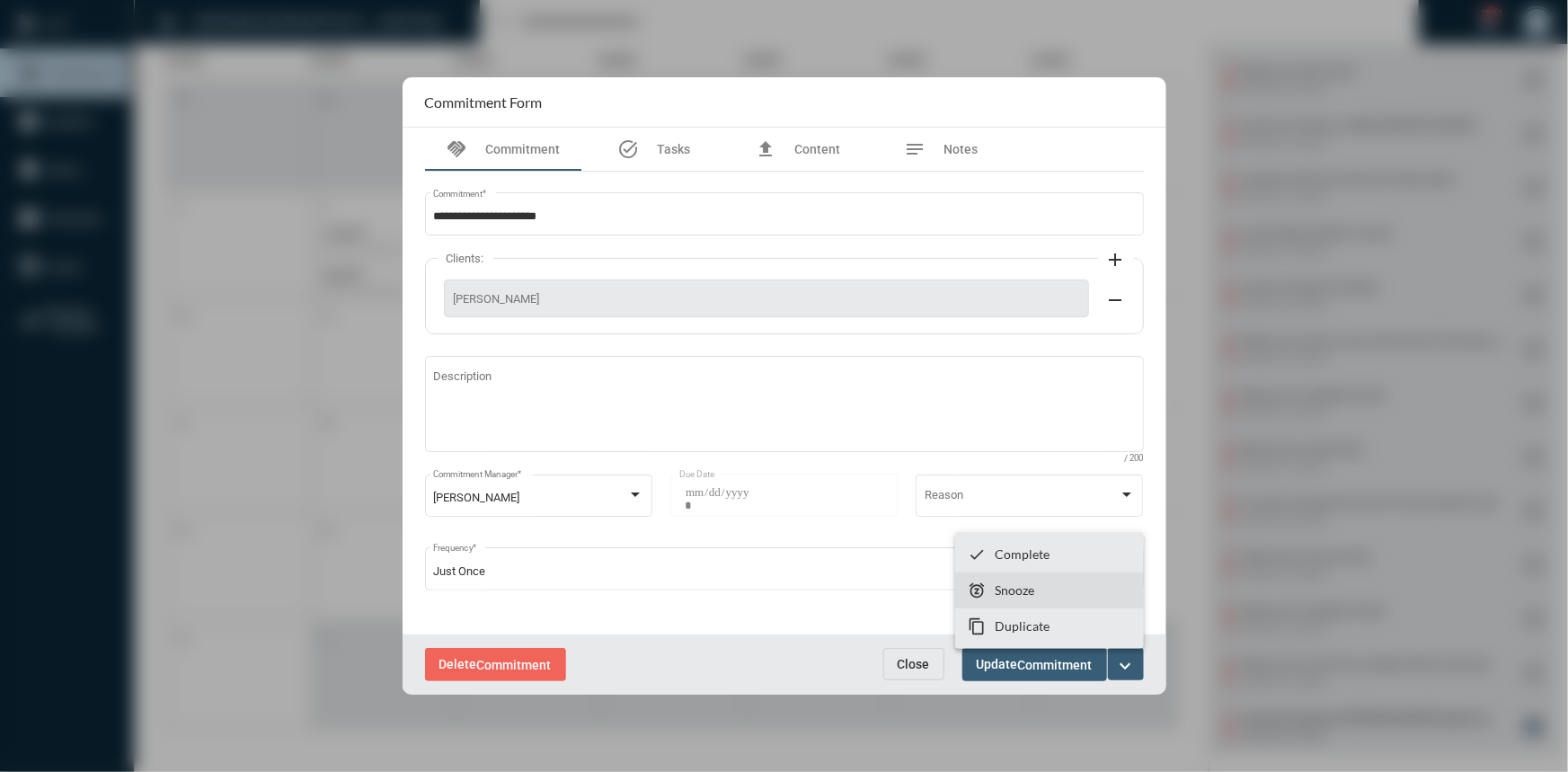
click at [1031, 587] on p "Snooze" at bounding box center [1014, 590] width 40 height 16
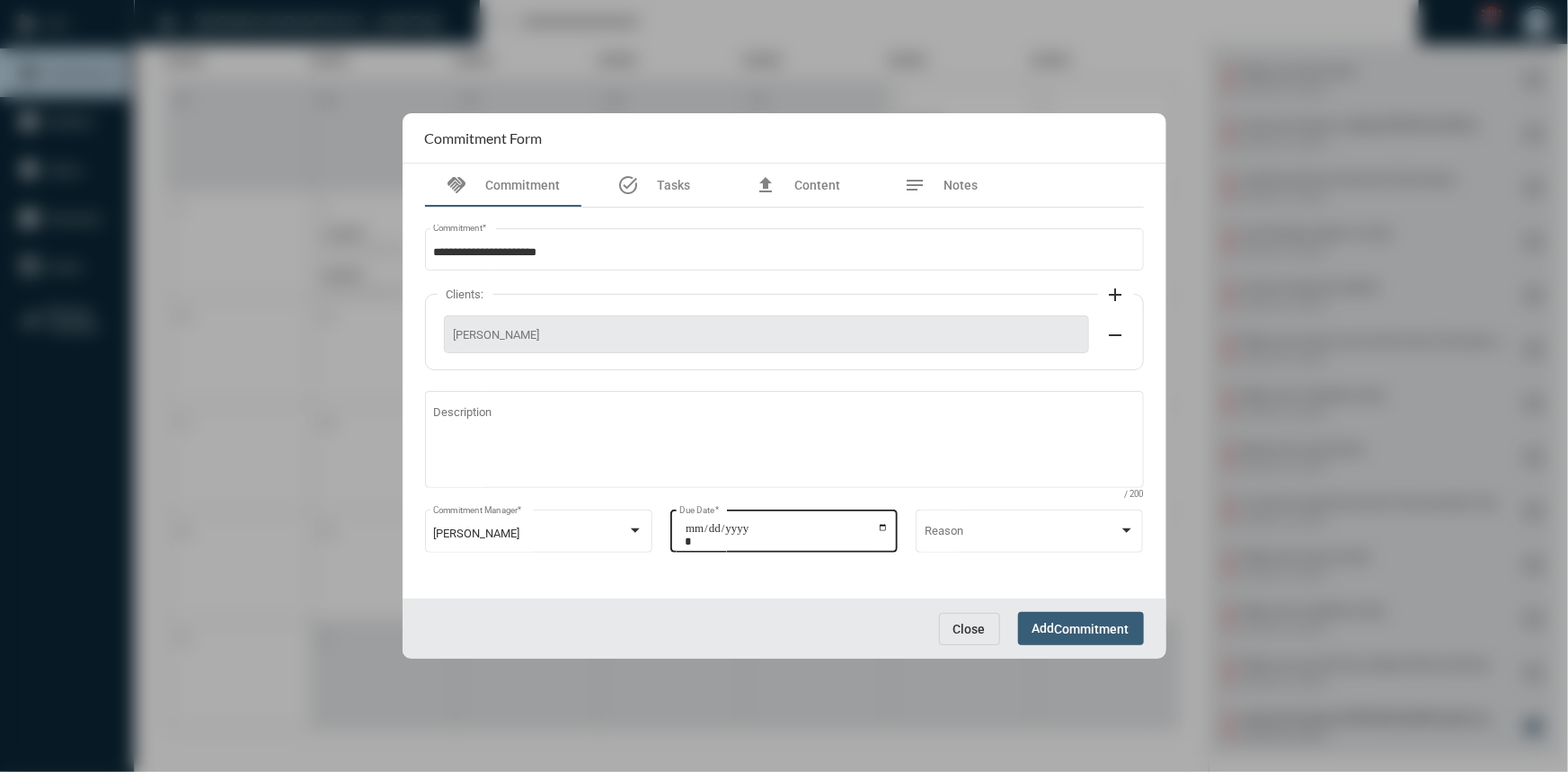
click at [887, 530] on input "**********" at bounding box center [787, 534] width 204 height 25
type input "**********"
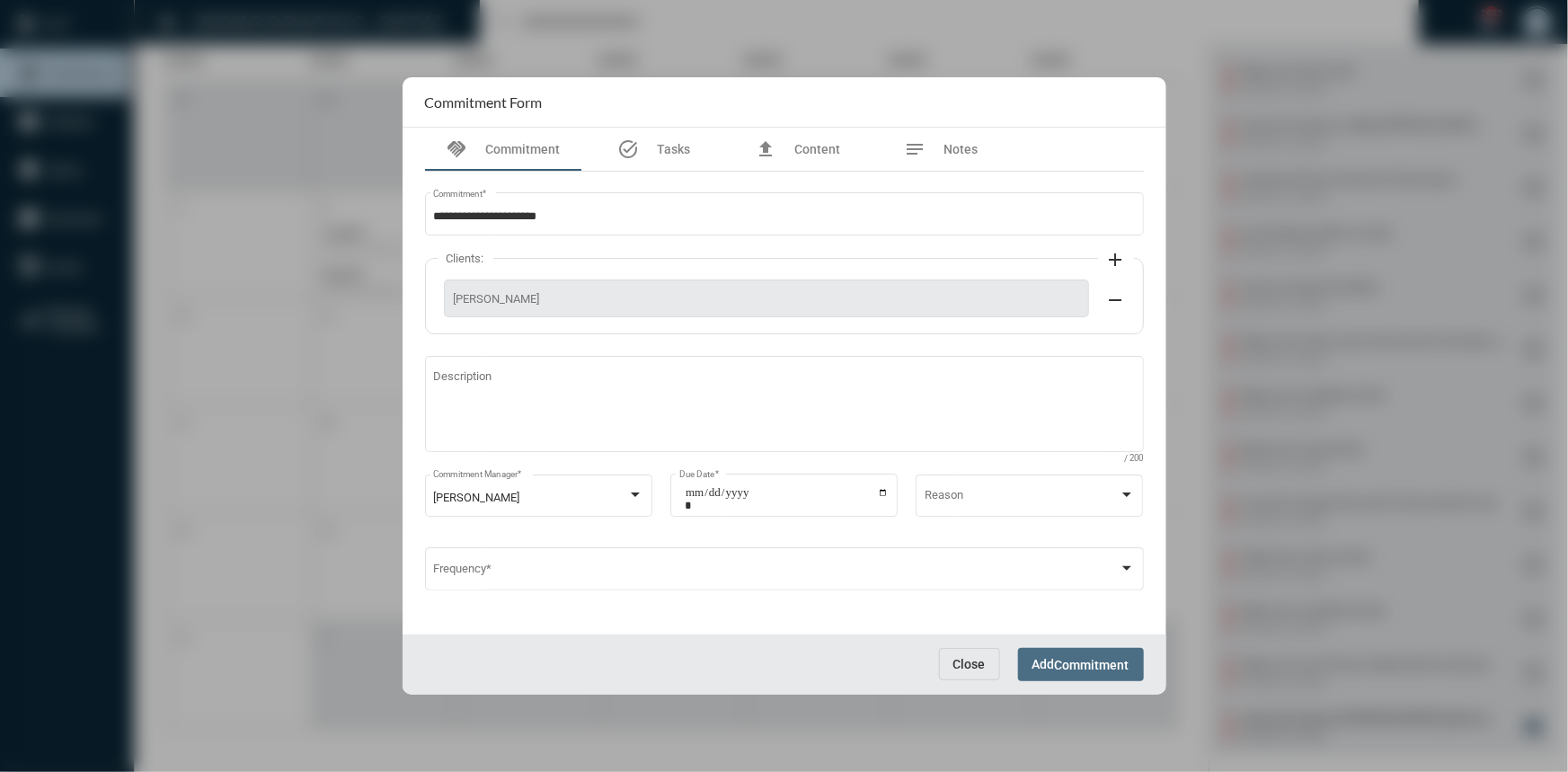
click at [1064, 657] on span "Add Commitment" at bounding box center [1080, 665] width 97 height 15
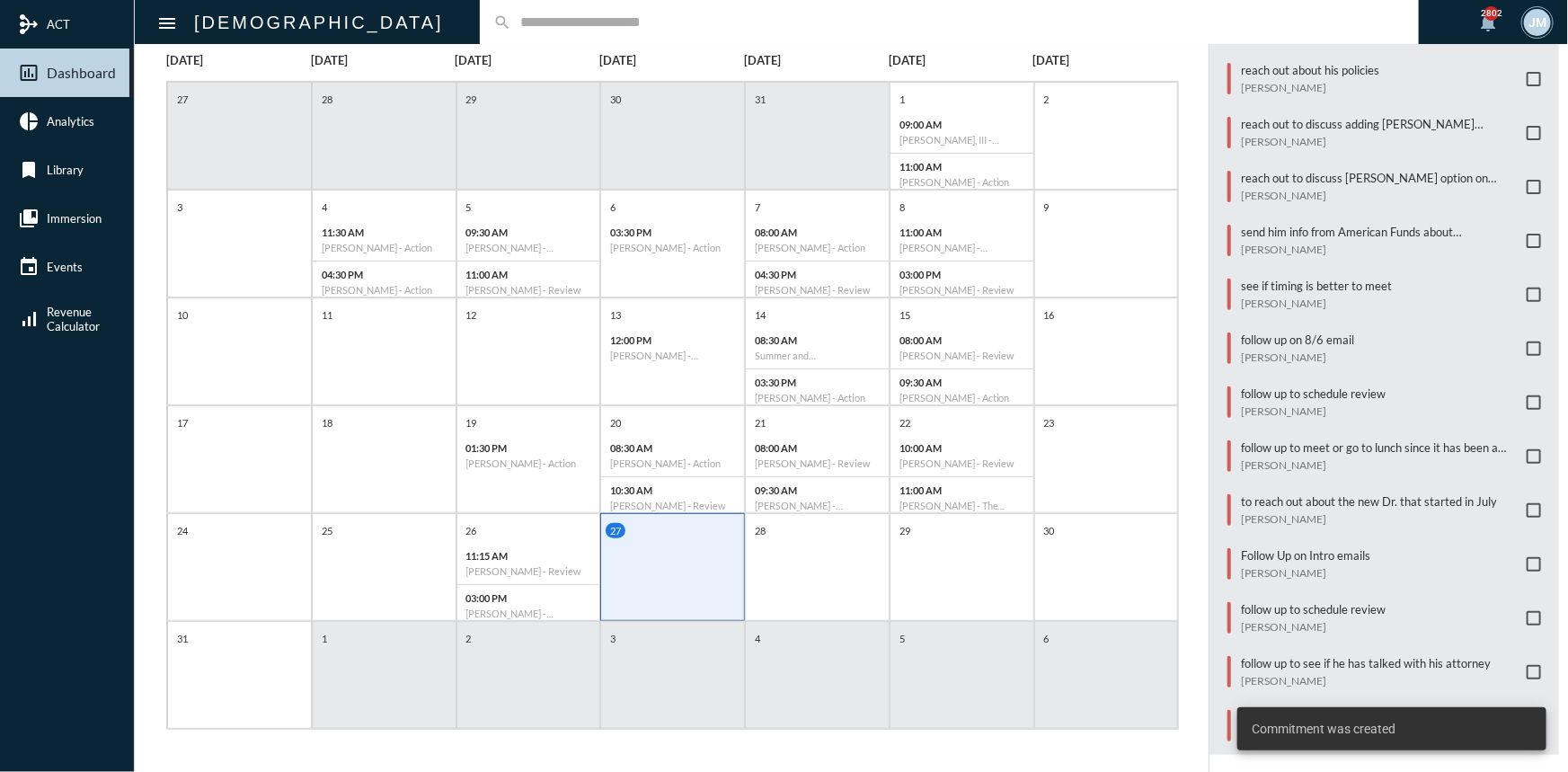
scroll to position [115, 0]
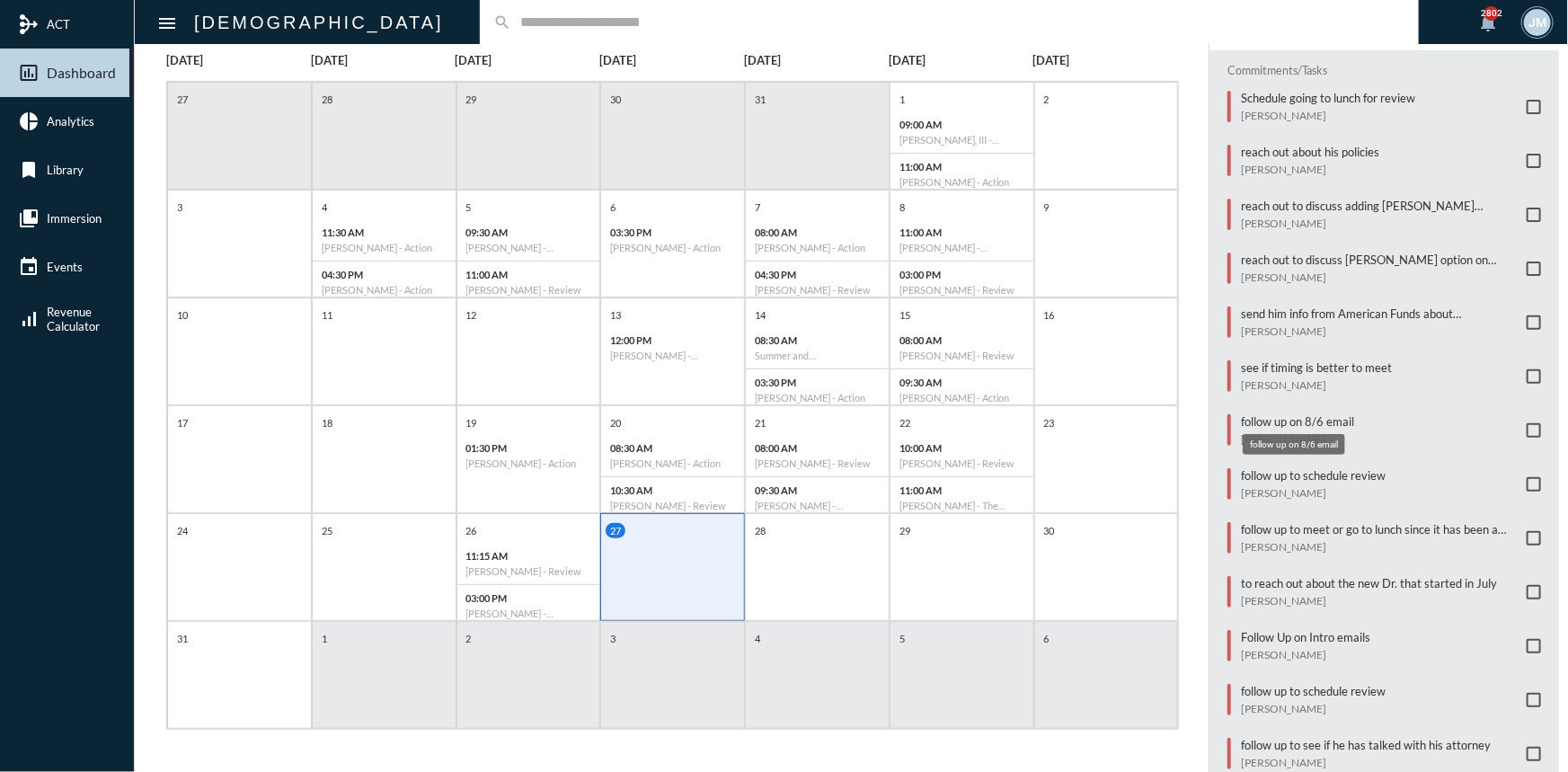
click at [1298, 414] on p "follow up on 8/6 email" at bounding box center [1297, 421] width 113 height 15
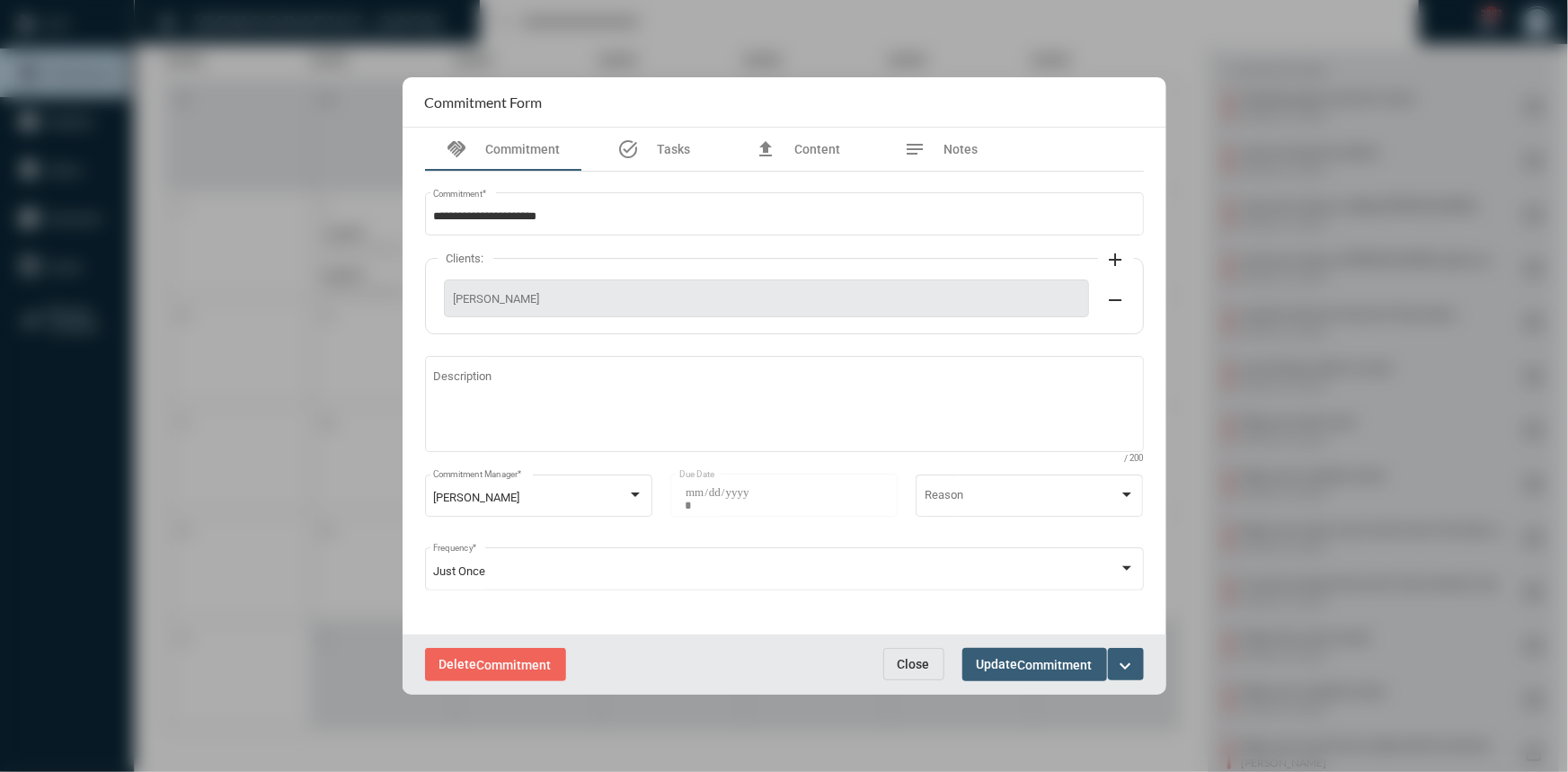
click at [1137, 658] on button "expand_more" at bounding box center [1126, 664] width 36 height 32
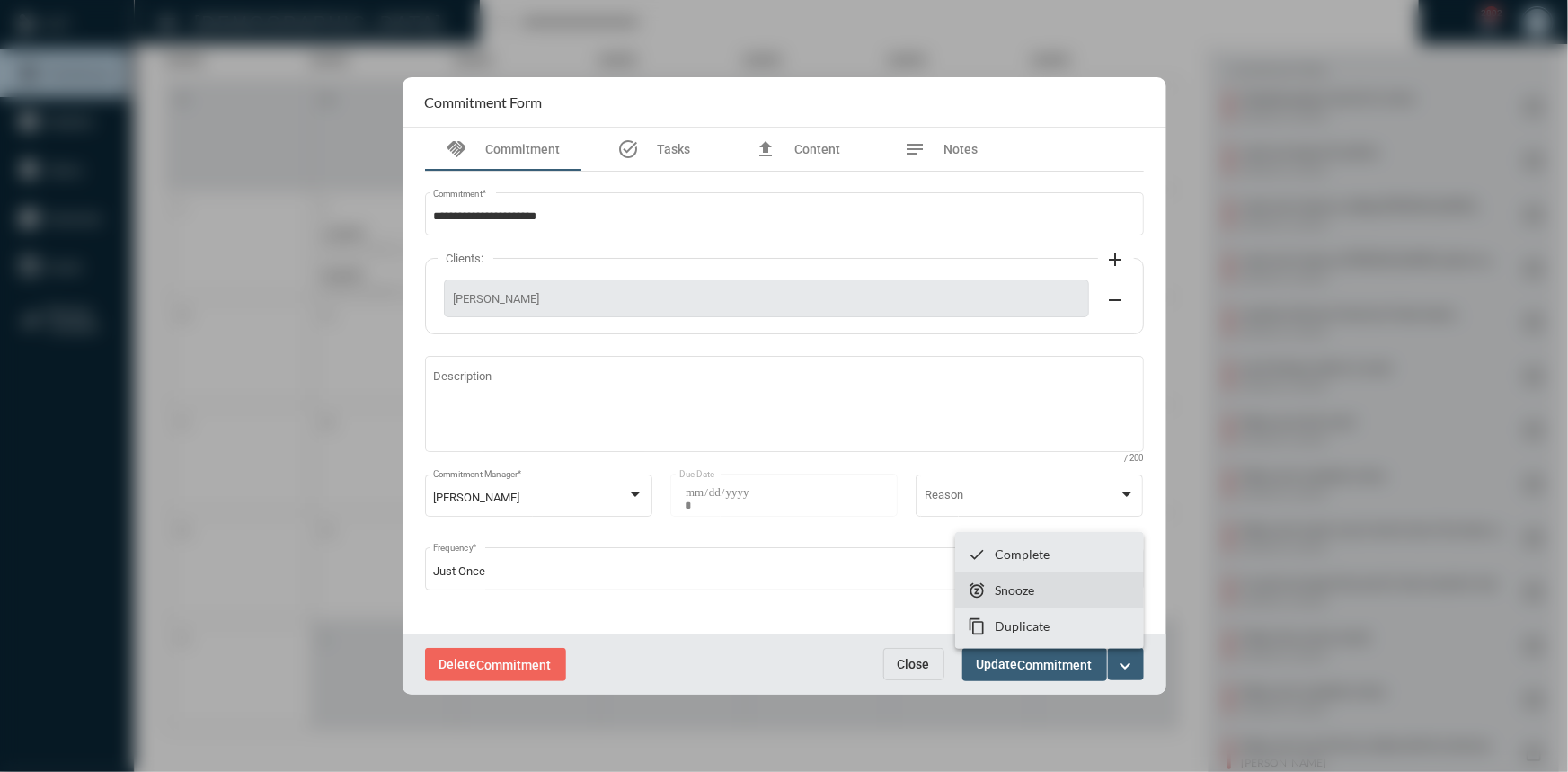
click at [1060, 584] on section "snooze Snooze" at bounding box center [1050, 590] width 189 height 36
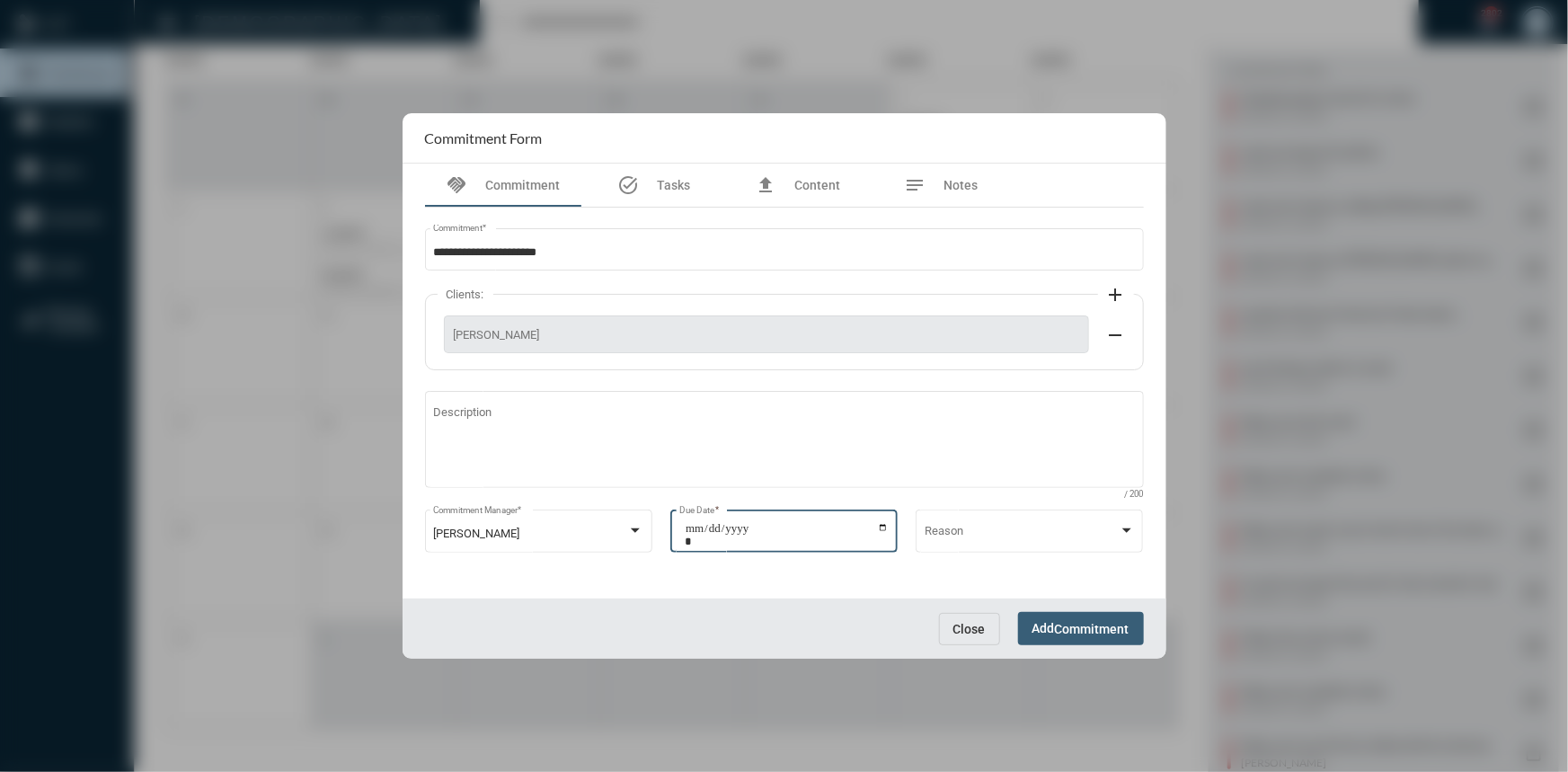
click at [875, 529] on input "**********" at bounding box center [787, 534] width 204 height 25
click at [883, 529] on input "**********" at bounding box center [787, 534] width 204 height 25
type input "**********"
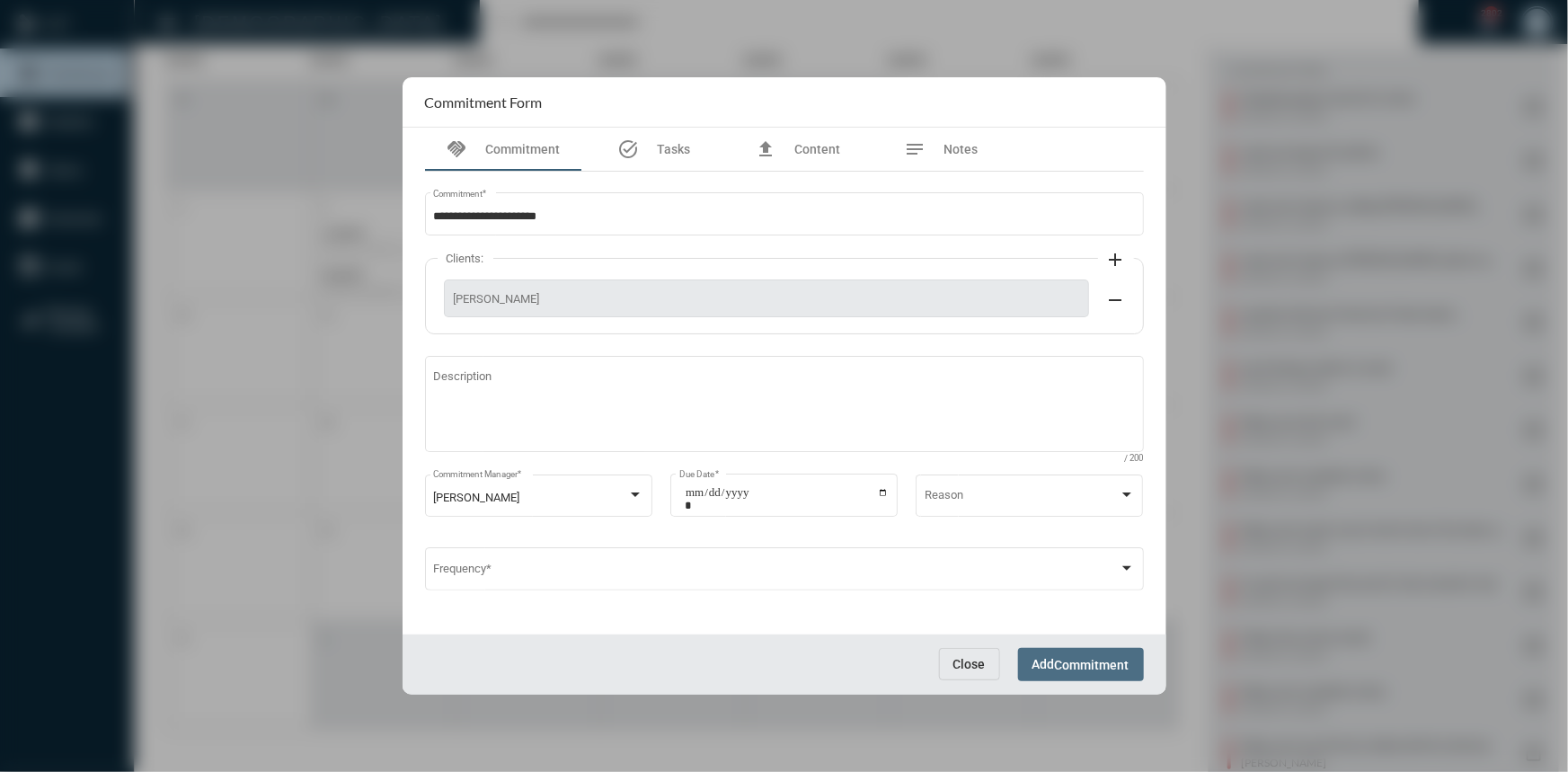
click at [1042, 655] on button "Add Commitment" at bounding box center [1081, 665] width 126 height 33
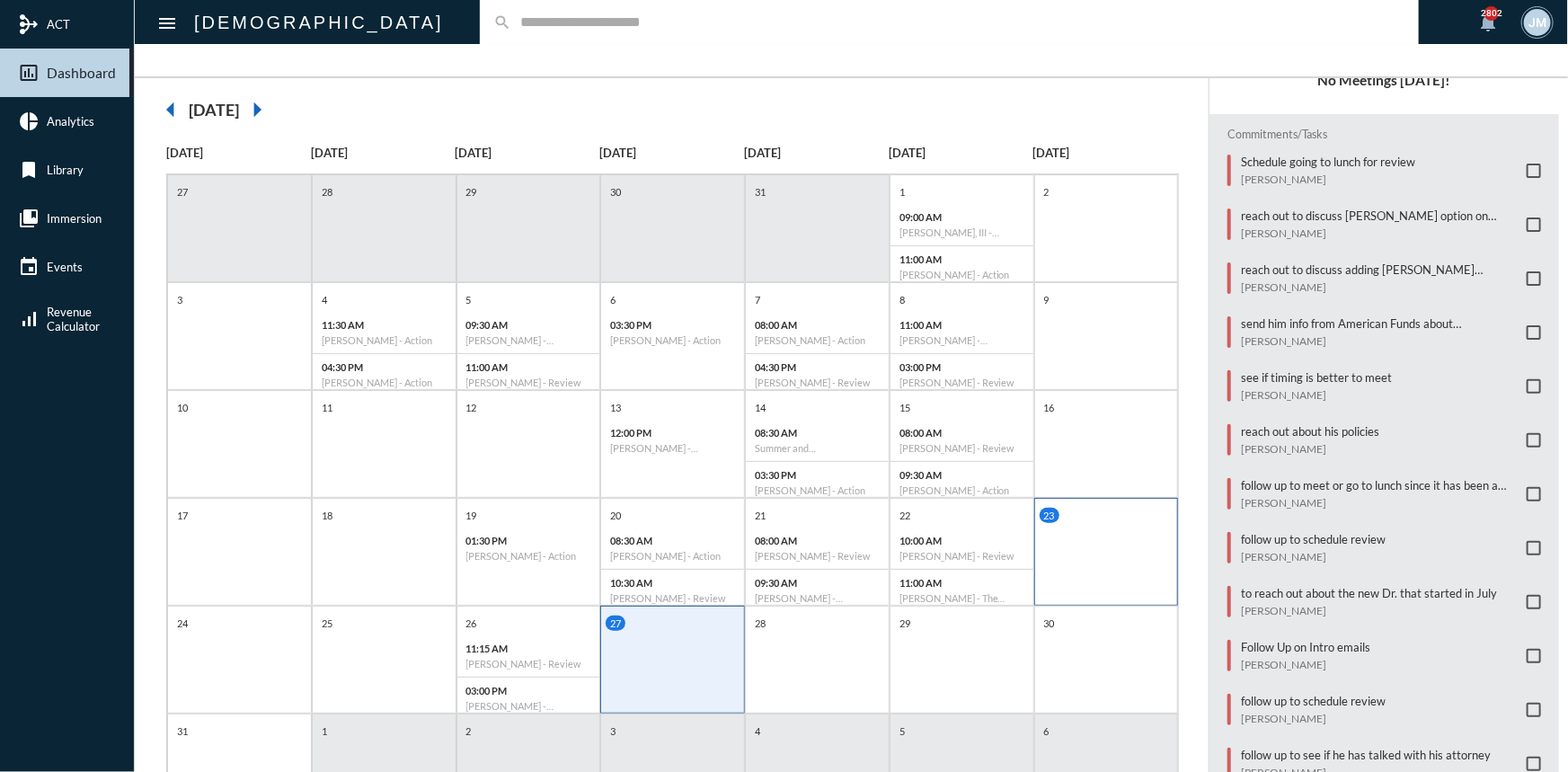
scroll to position [200, 0]
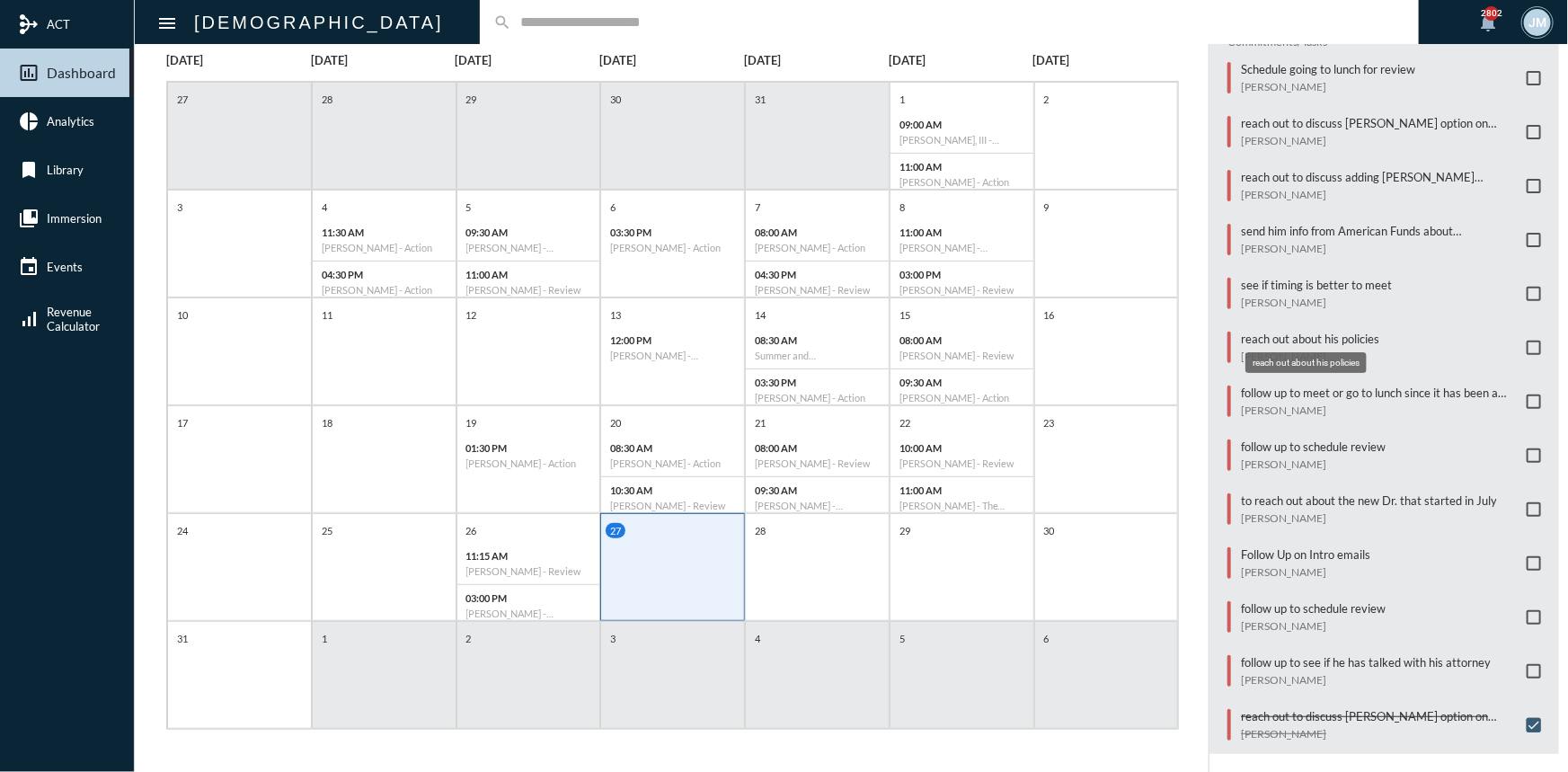
click at [1363, 331] on p "reach out about his policies" at bounding box center [1309, 339] width 138 height 15
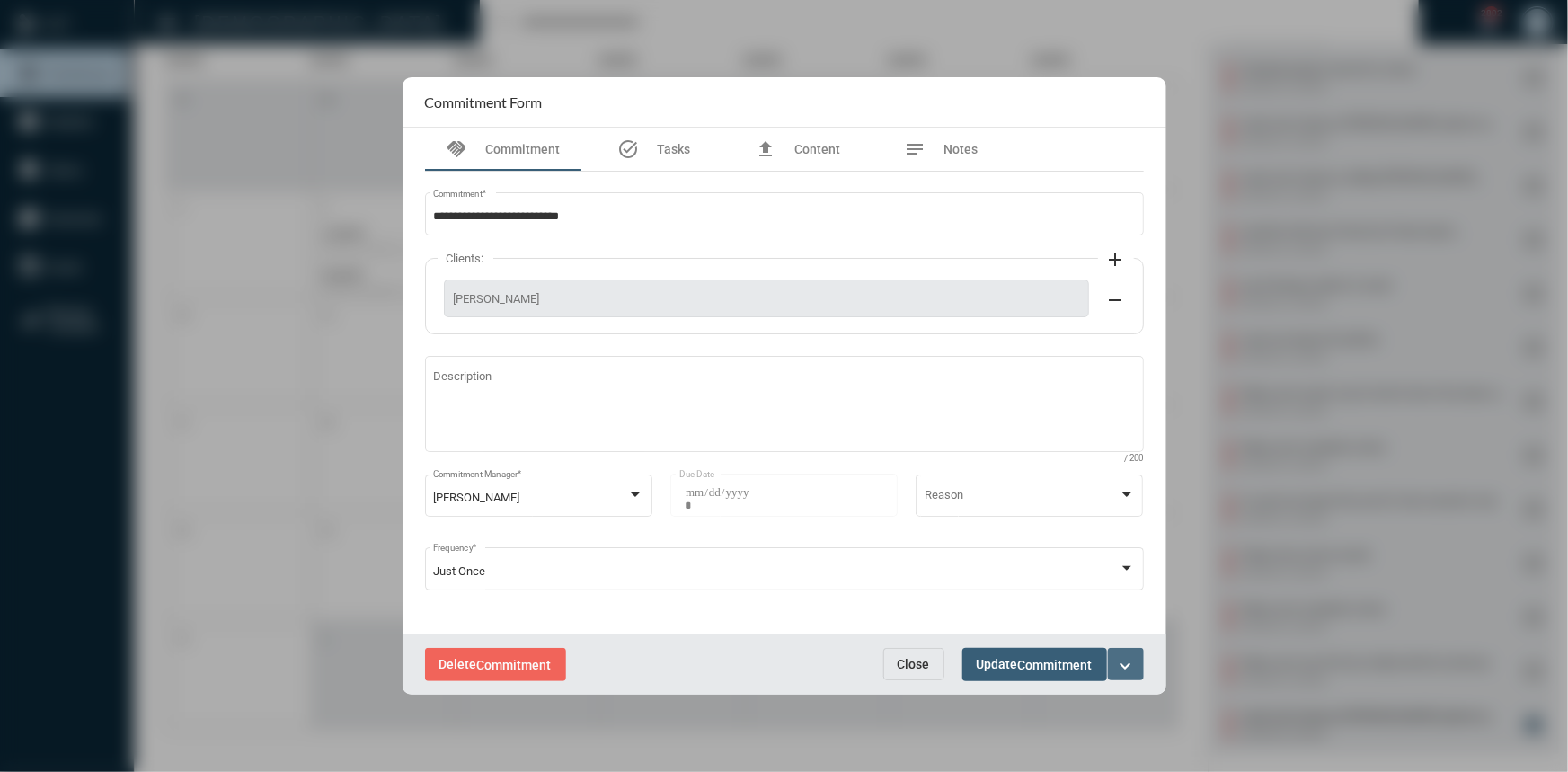
click at [1128, 656] on mat-icon "expand_more" at bounding box center [1126, 666] width 21 height 21
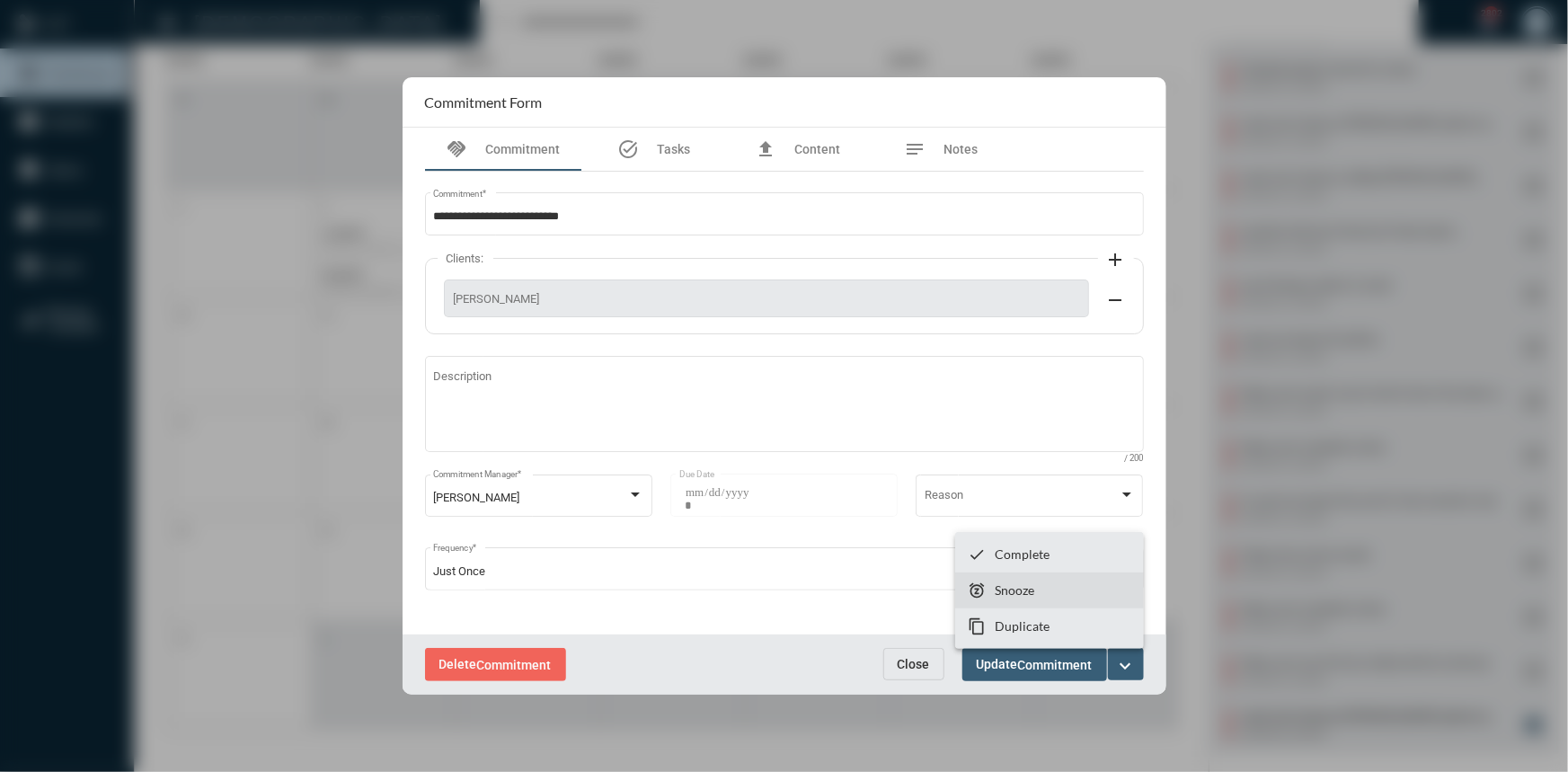
click at [1038, 586] on section "snooze Snooze" at bounding box center [1050, 590] width 189 height 36
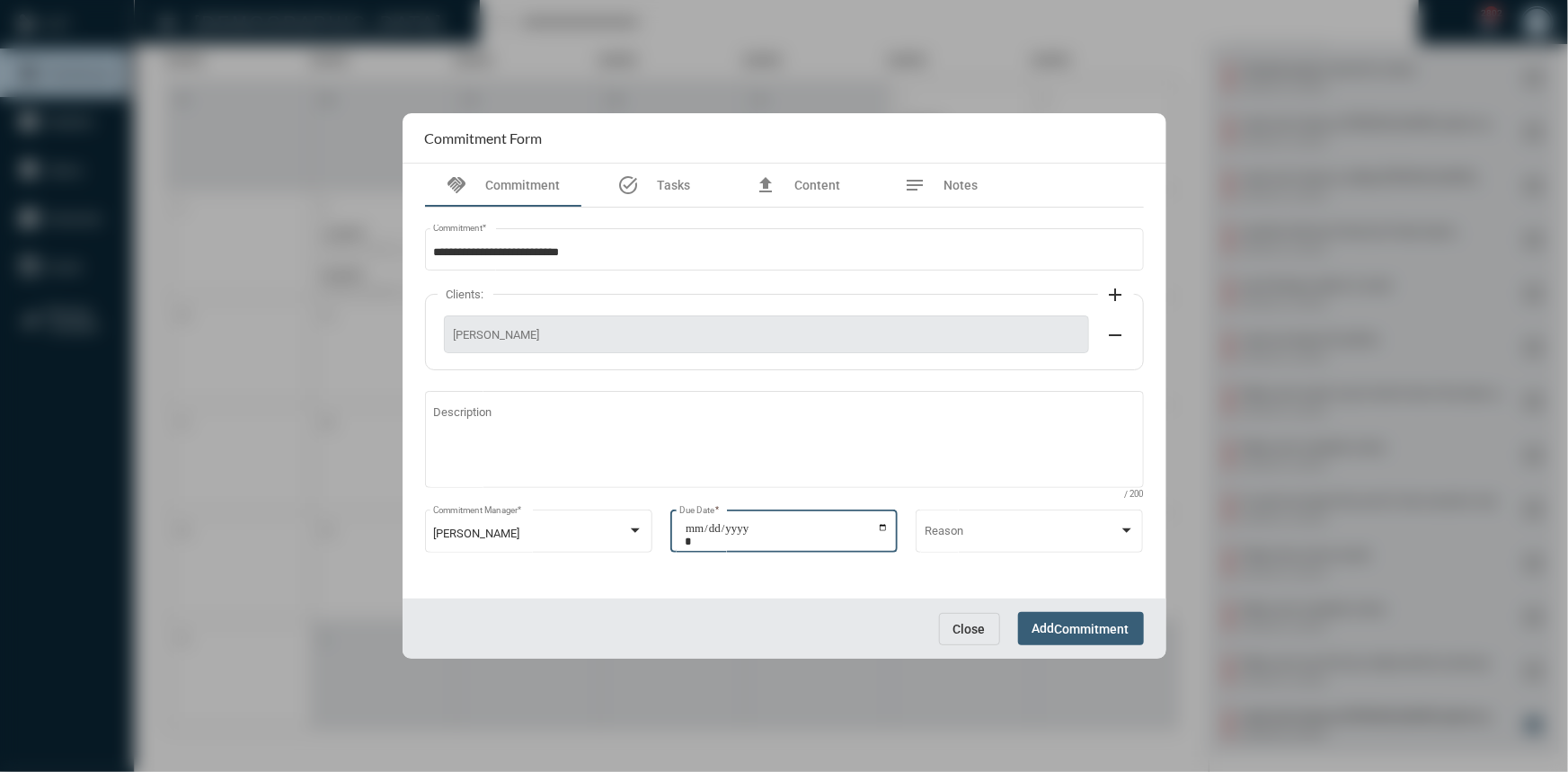
click at [887, 528] on input "**********" at bounding box center [787, 534] width 204 height 25
type input "**********"
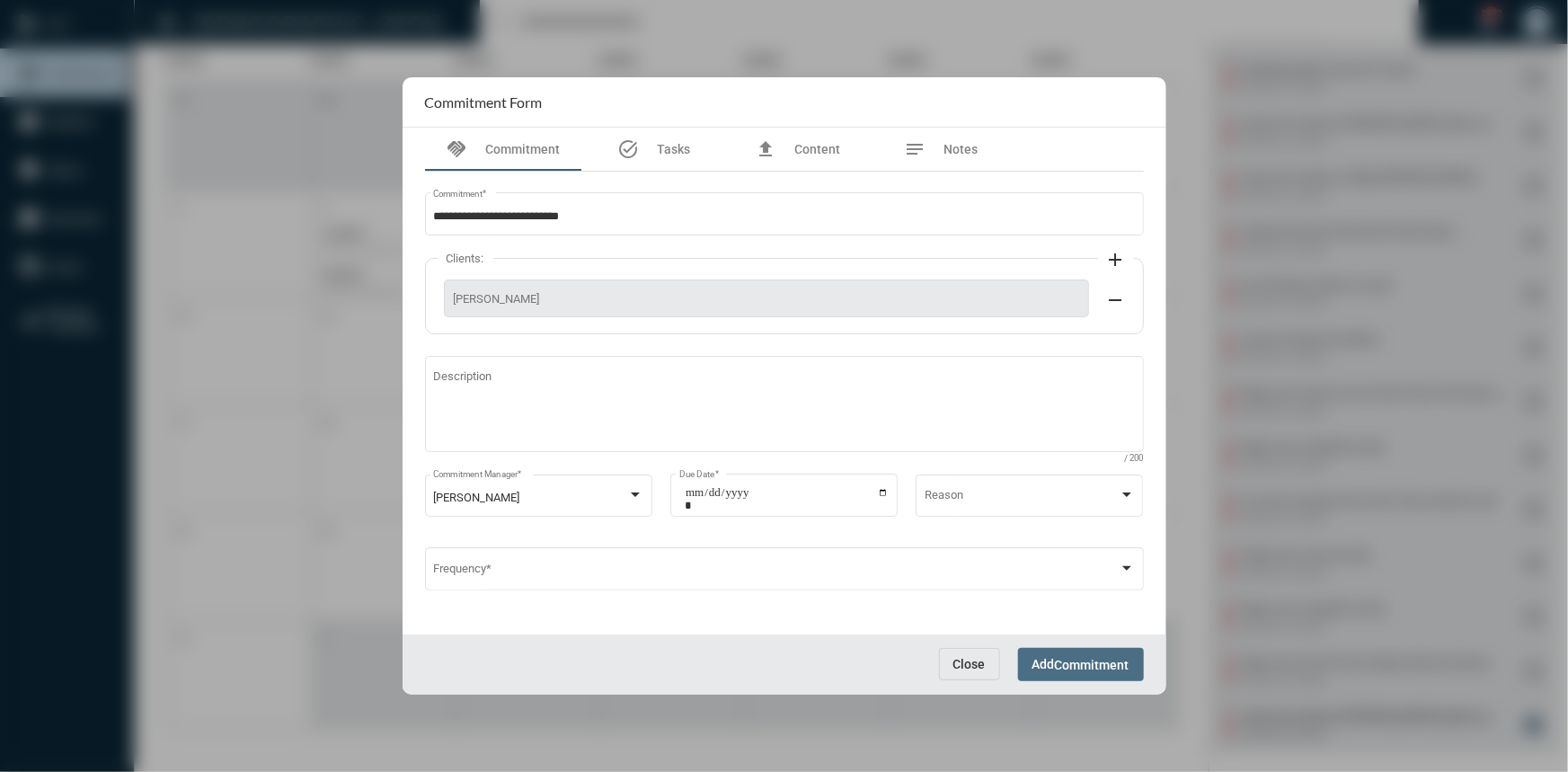
click at [1064, 658] on span "Commitment" at bounding box center [1092, 666] width 75 height 15
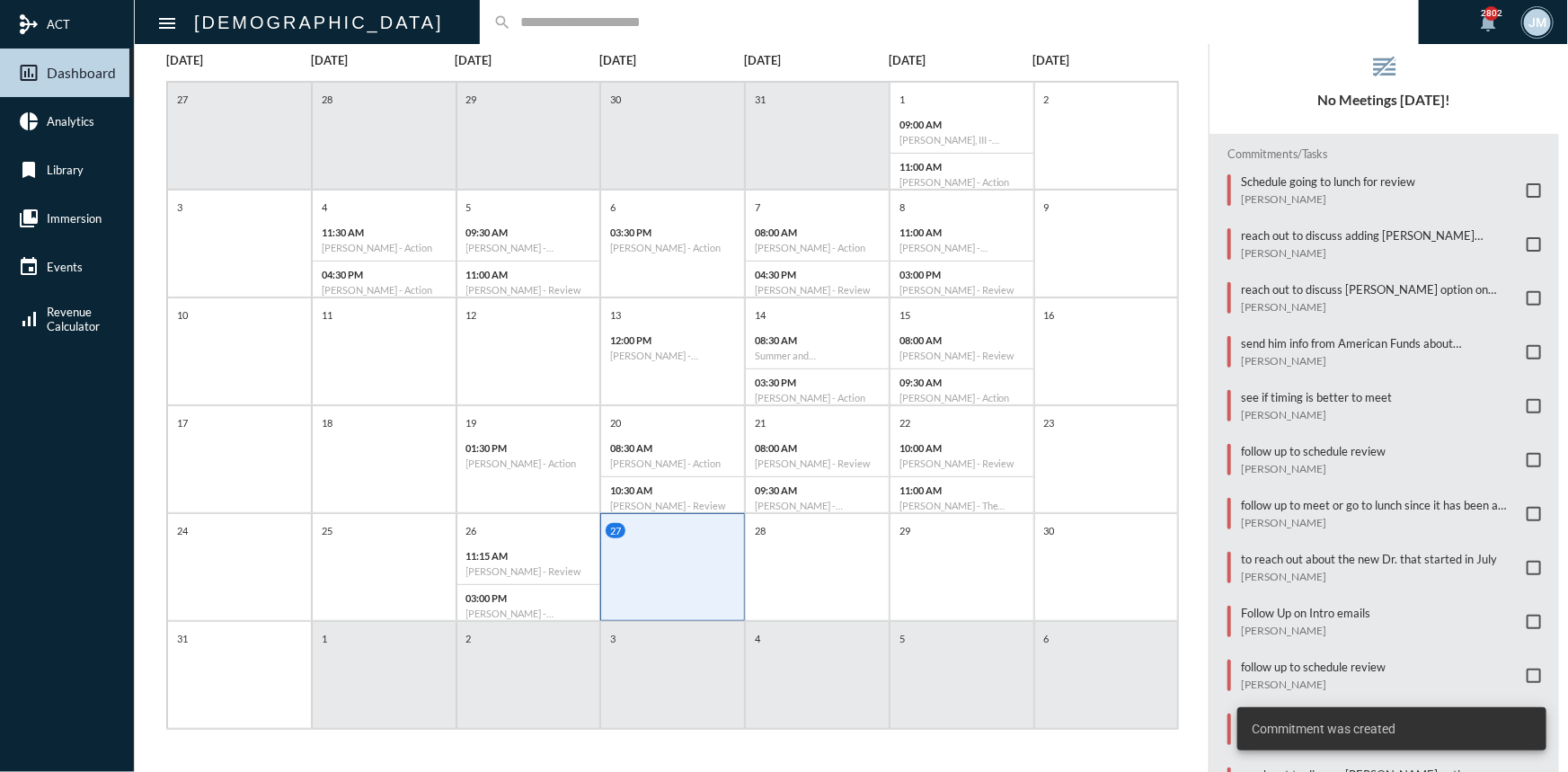
scroll to position [9, 0]
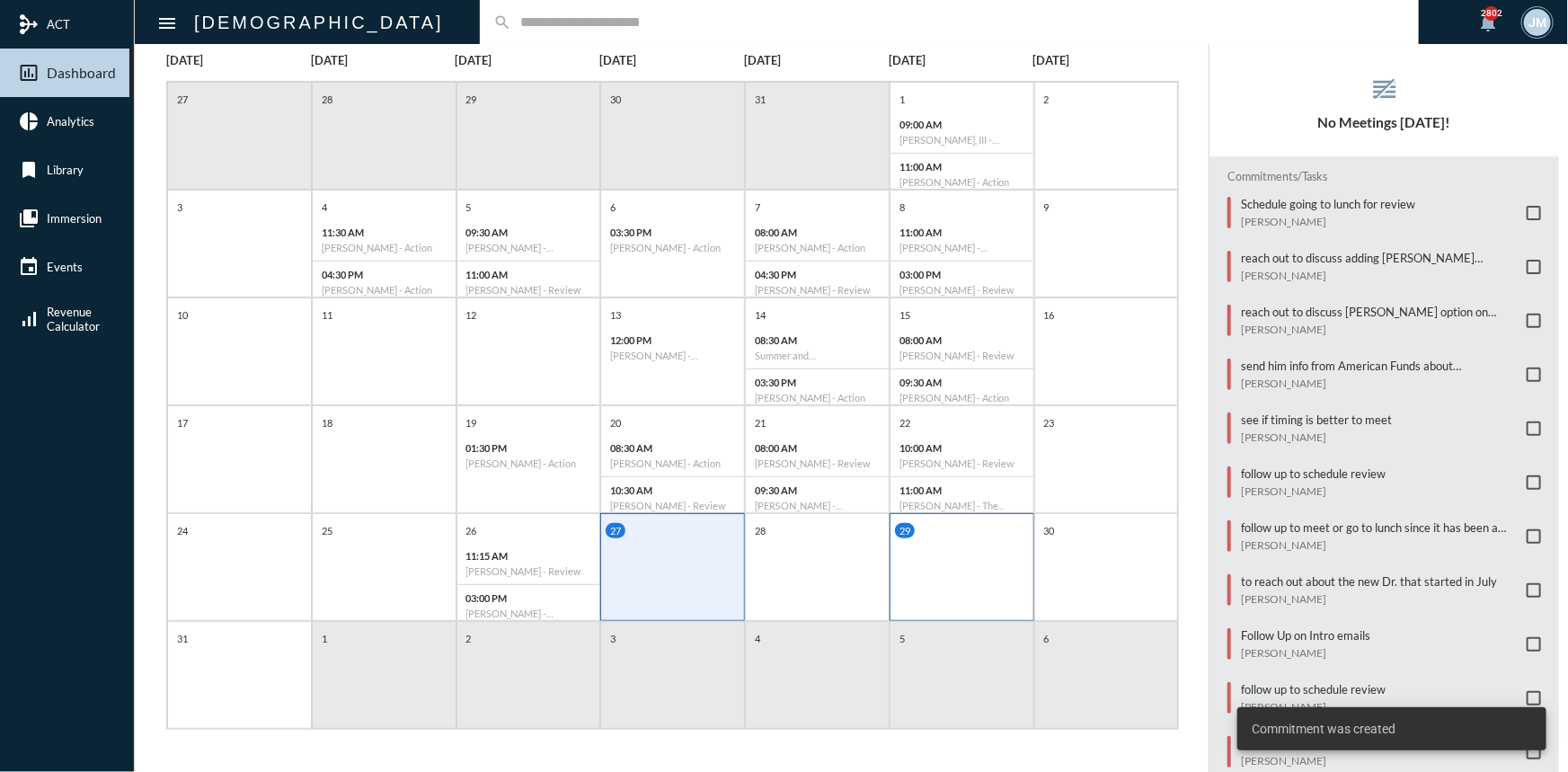
click at [918, 570] on div "29" at bounding box center [962, 567] width 144 height 107
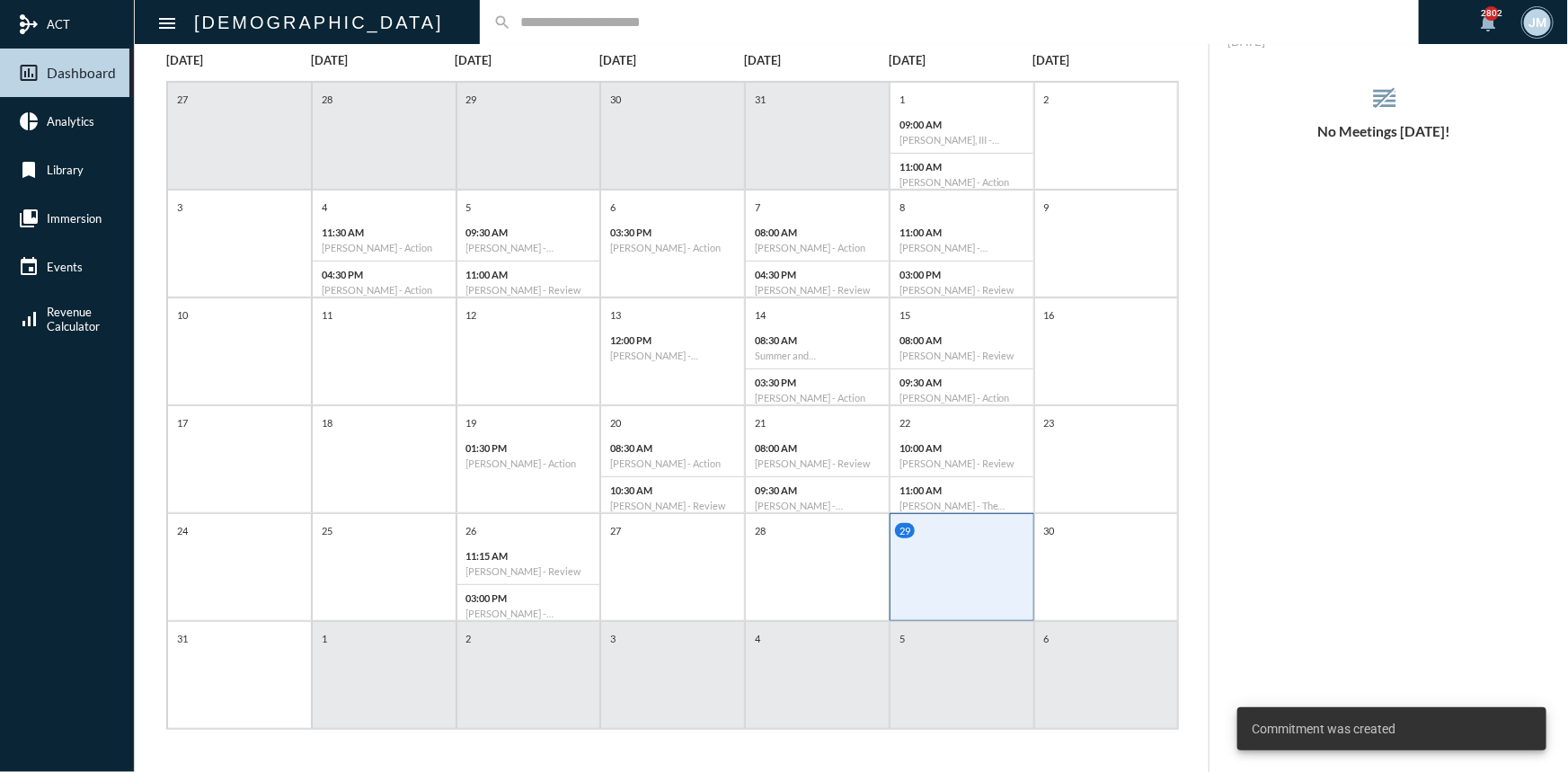
scroll to position [0, 0]
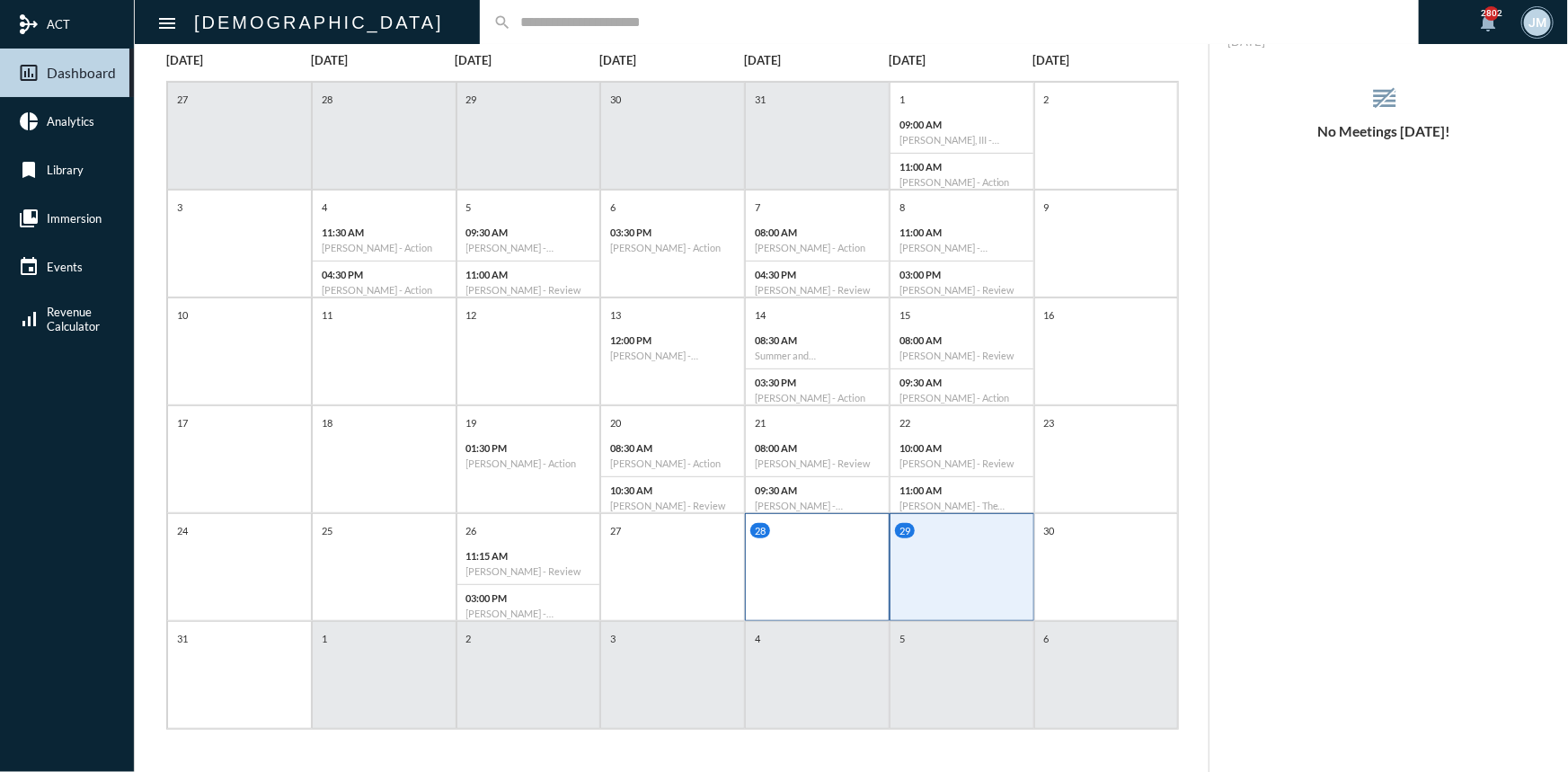
click at [822, 552] on div "28" at bounding box center [817, 567] width 144 height 107
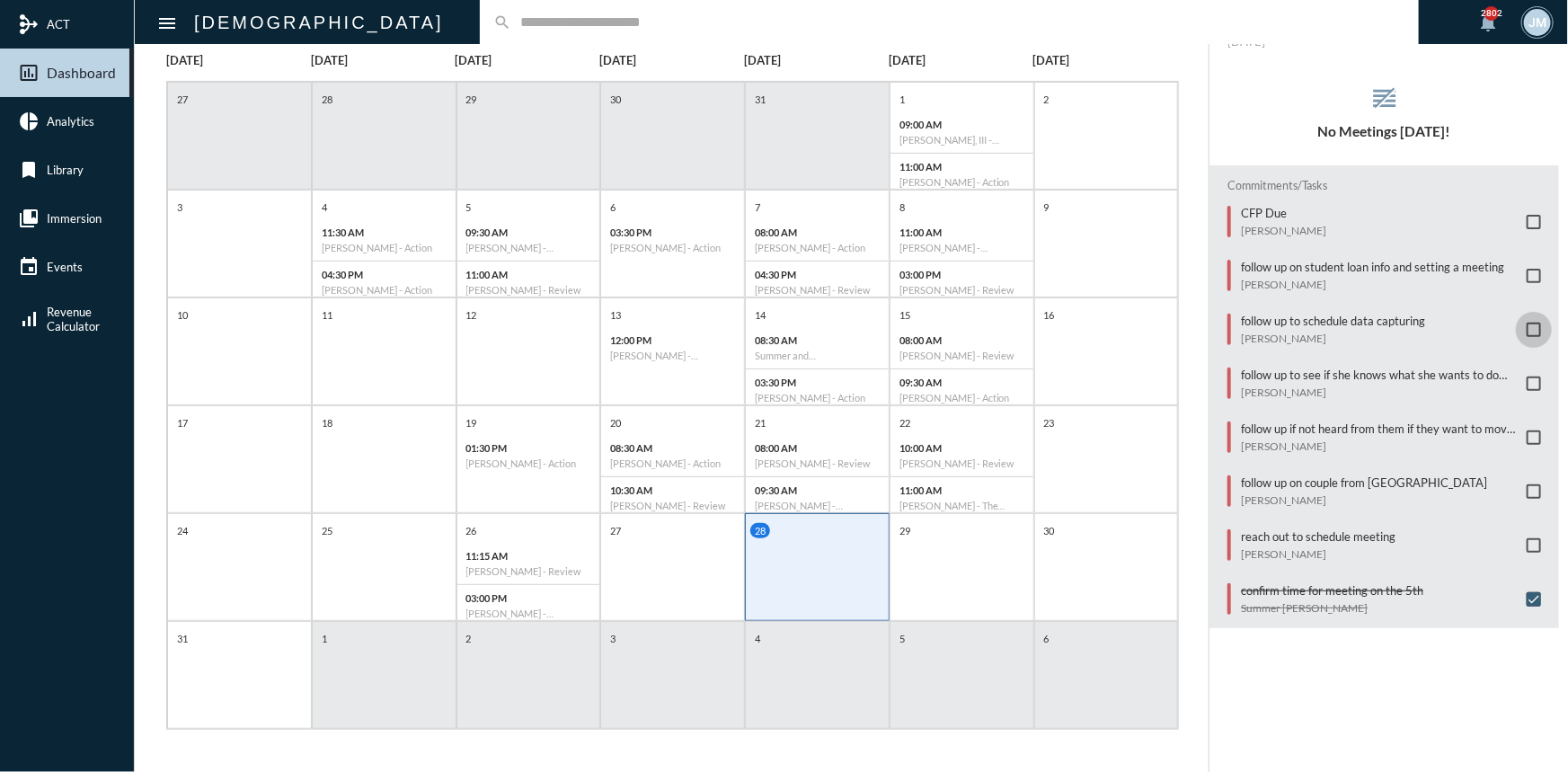
click at [1526, 322] on span at bounding box center [1534, 330] width 15 height 15
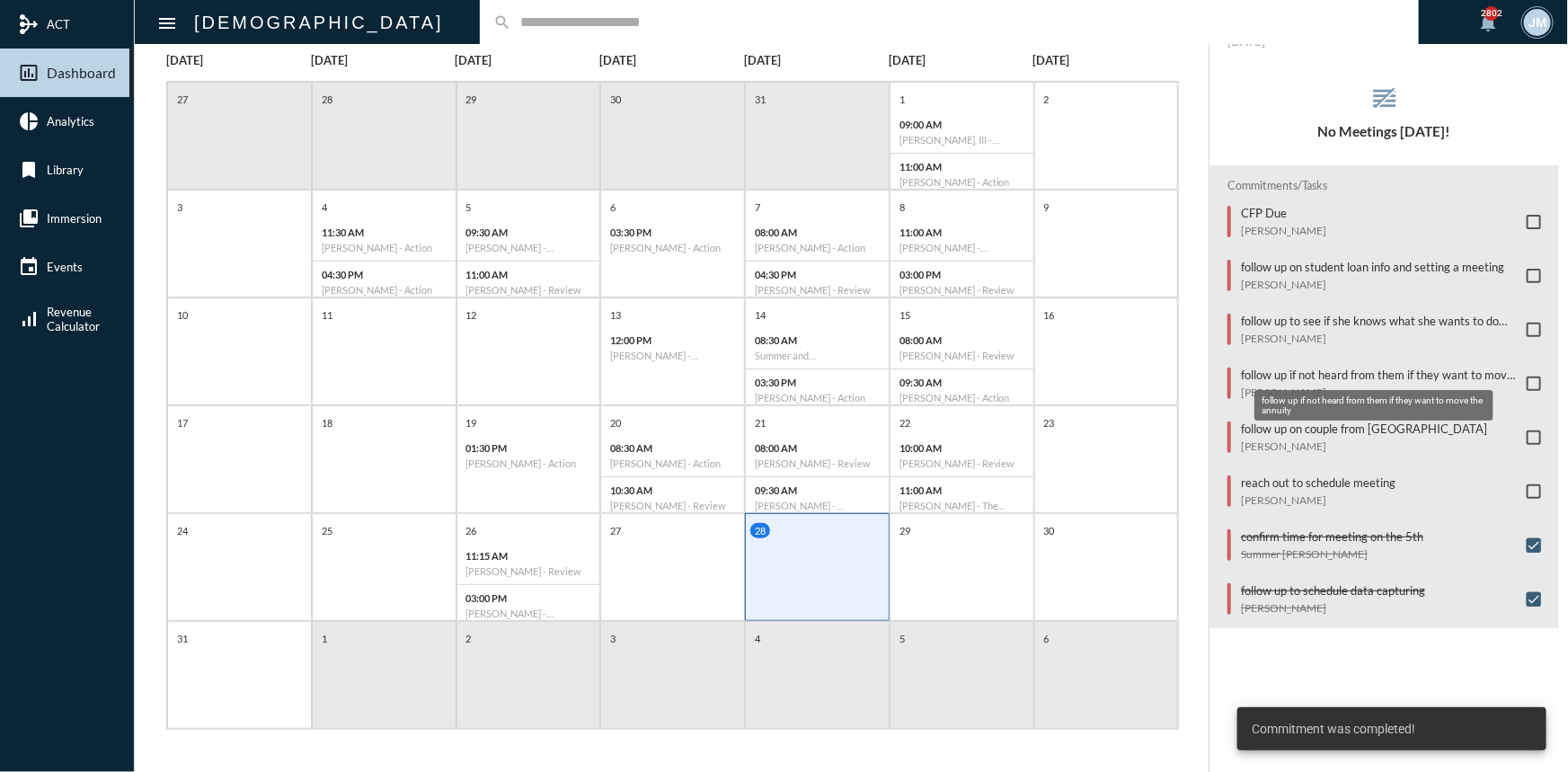
click at [1280, 371] on p "follow up if not heard from them if they want to move the annuity" at bounding box center [1378, 375] width 277 height 15
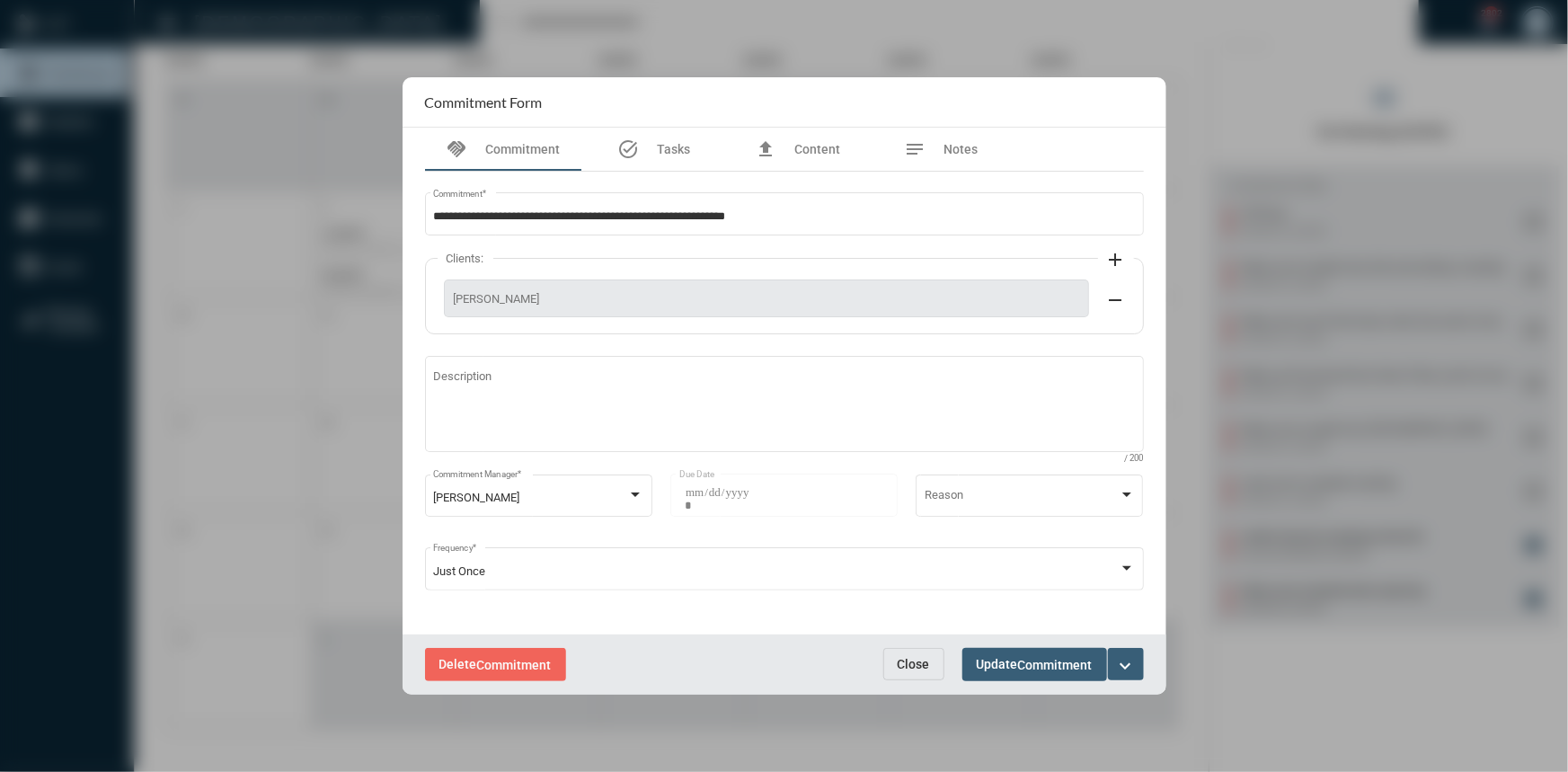
click at [919, 662] on span "Close" at bounding box center [914, 665] width 32 height 15
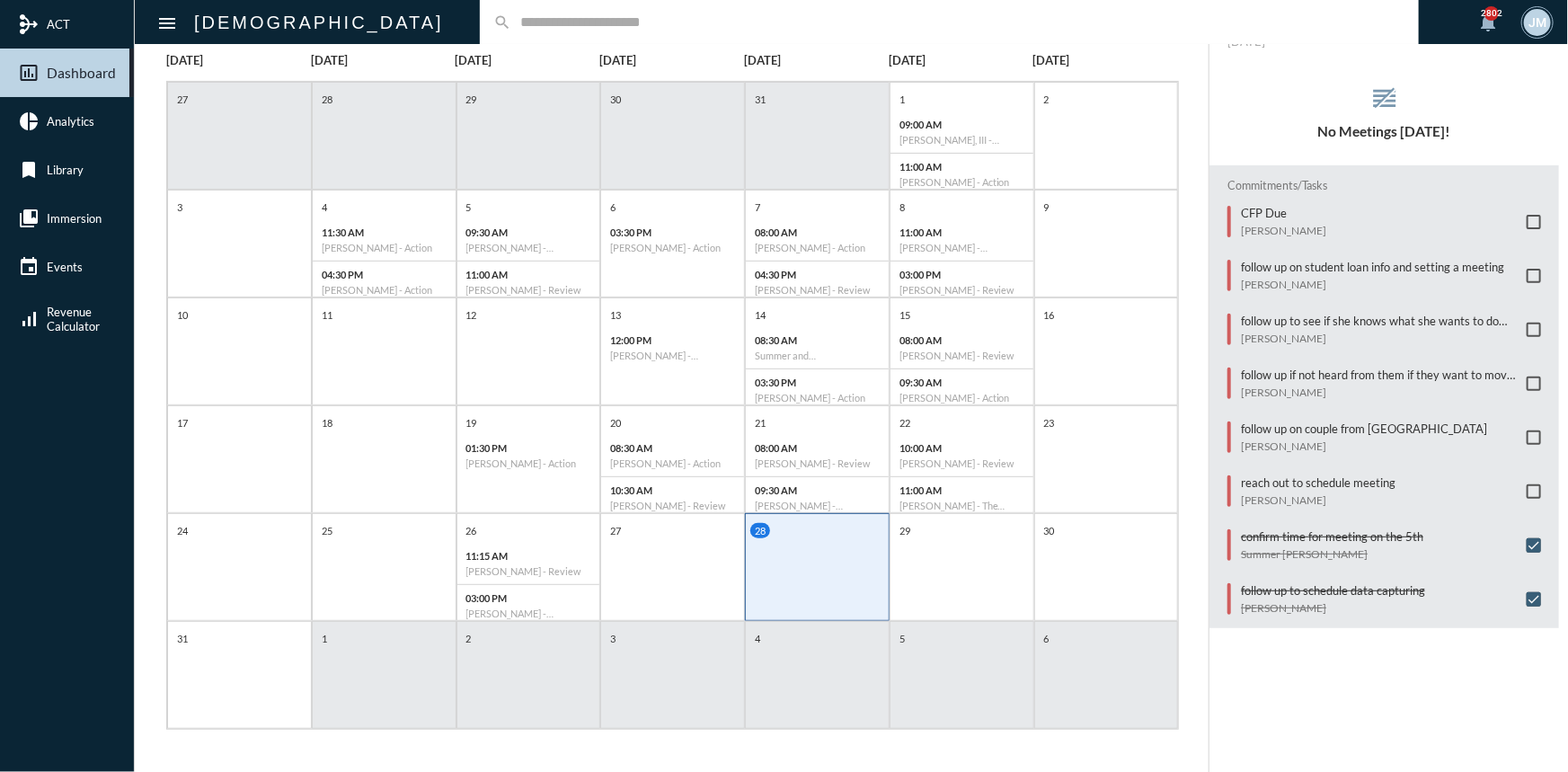
click at [1527, 381] on span at bounding box center [1534, 384] width 15 height 15
click at [1277, 318] on p "follow up on couple from [GEOGRAPHIC_DATA]" at bounding box center [1363, 321] width 246 height 15
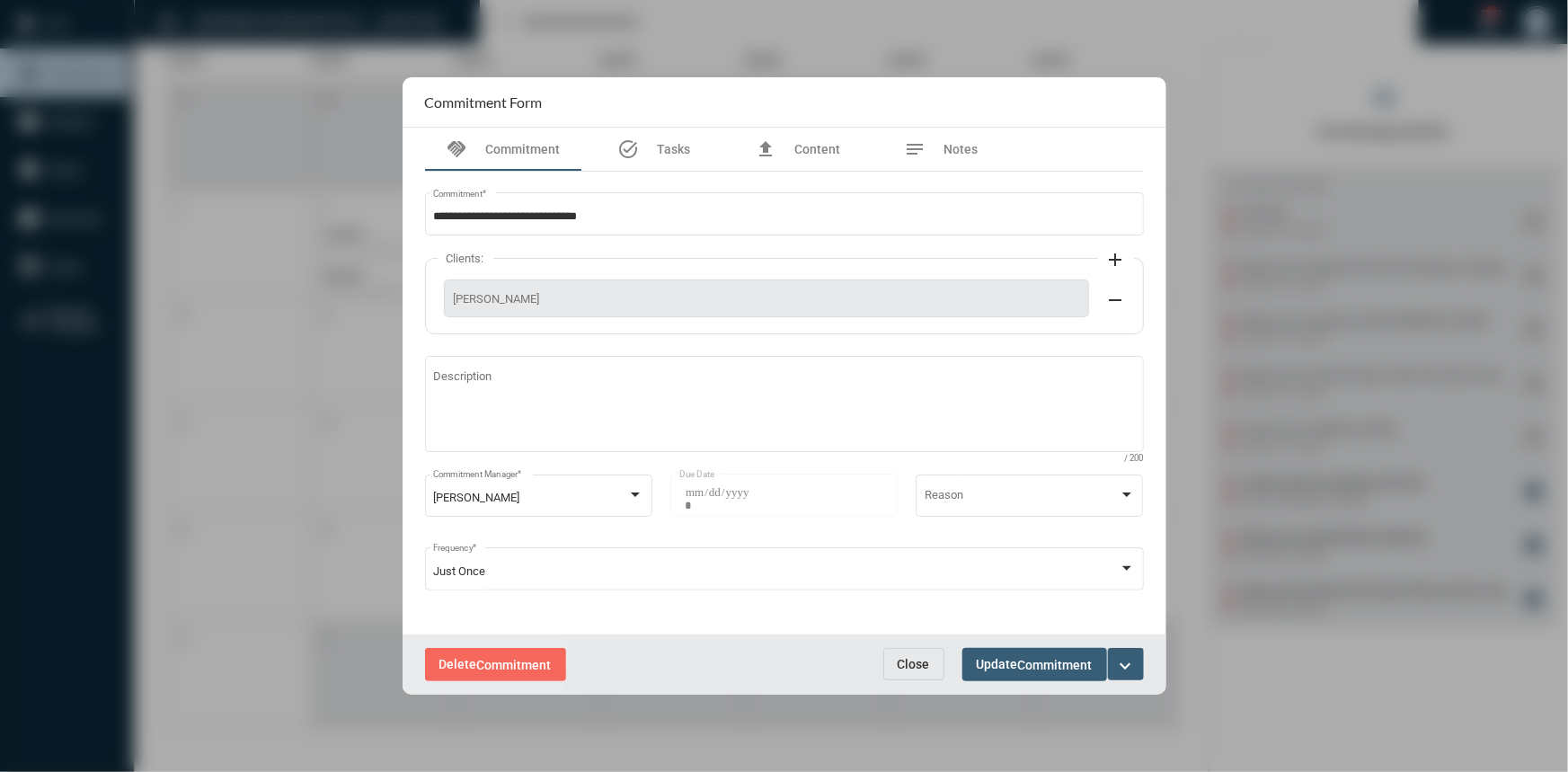
click at [465, 657] on span "Delete Commitment" at bounding box center [495, 665] width 112 height 15
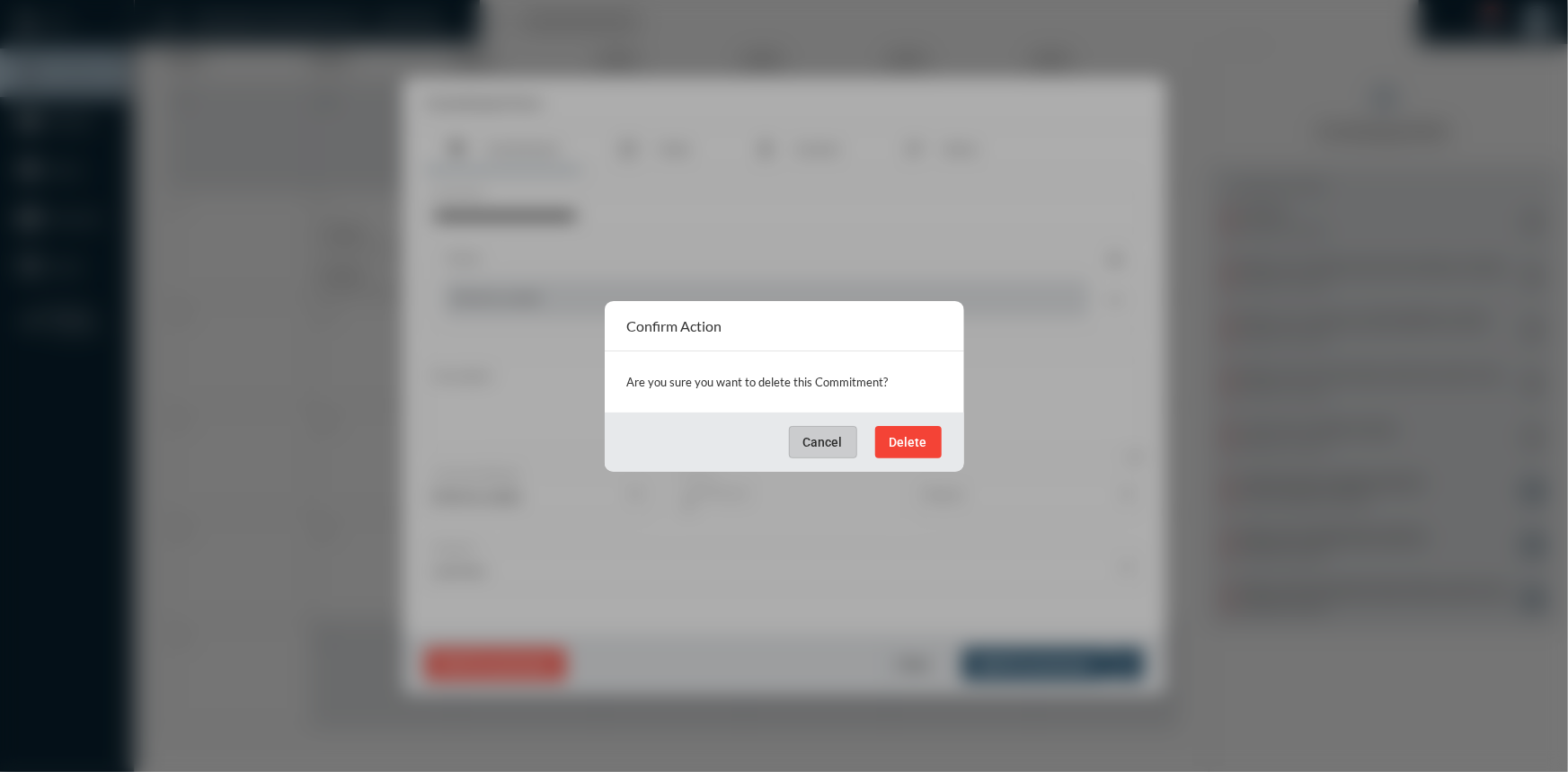
click at [890, 441] on span "Delete" at bounding box center [908, 442] width 38 height 15
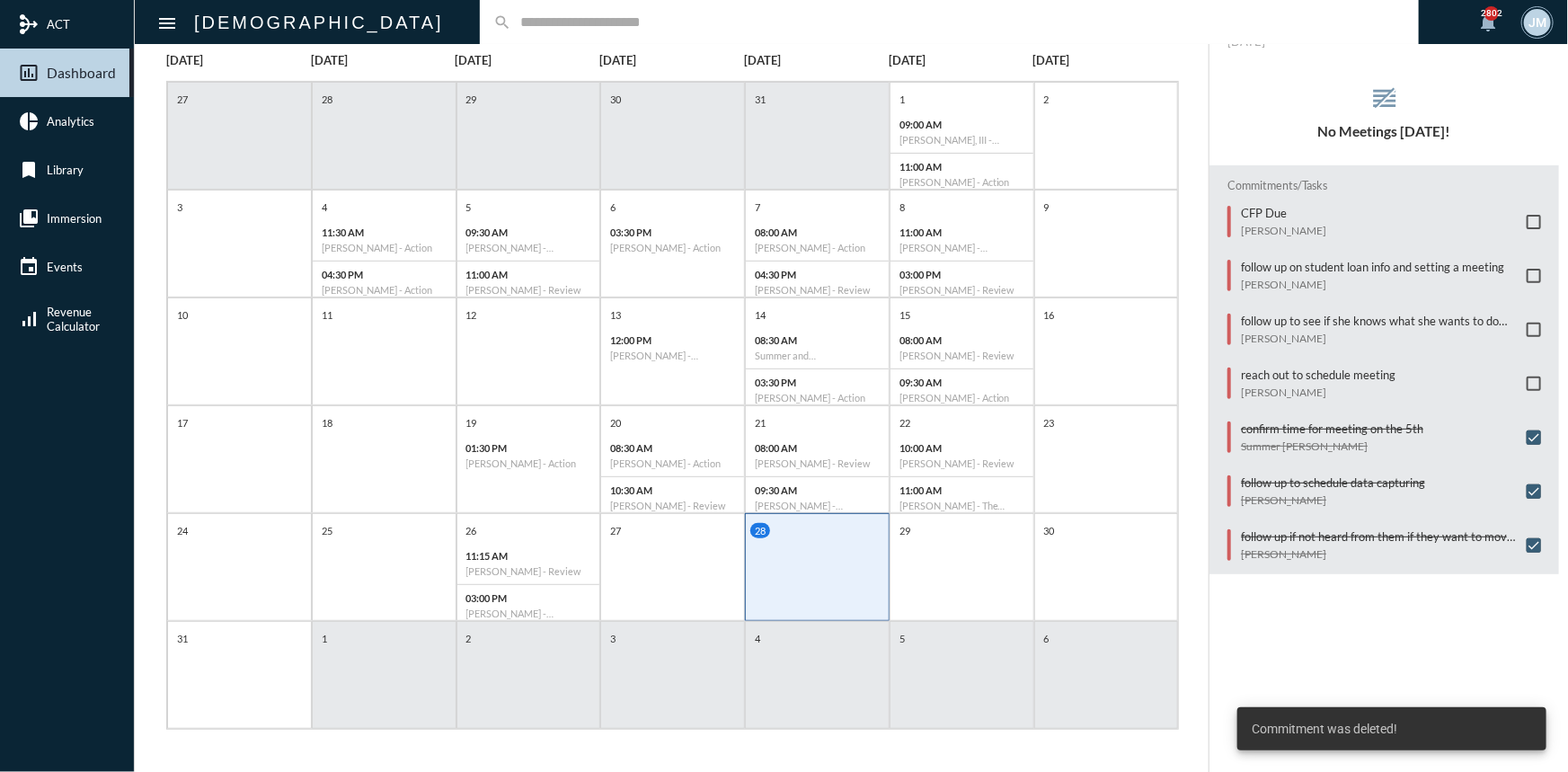
click at [530, 11] on div "search" at bounding box center [949, 22] width 939 height 44
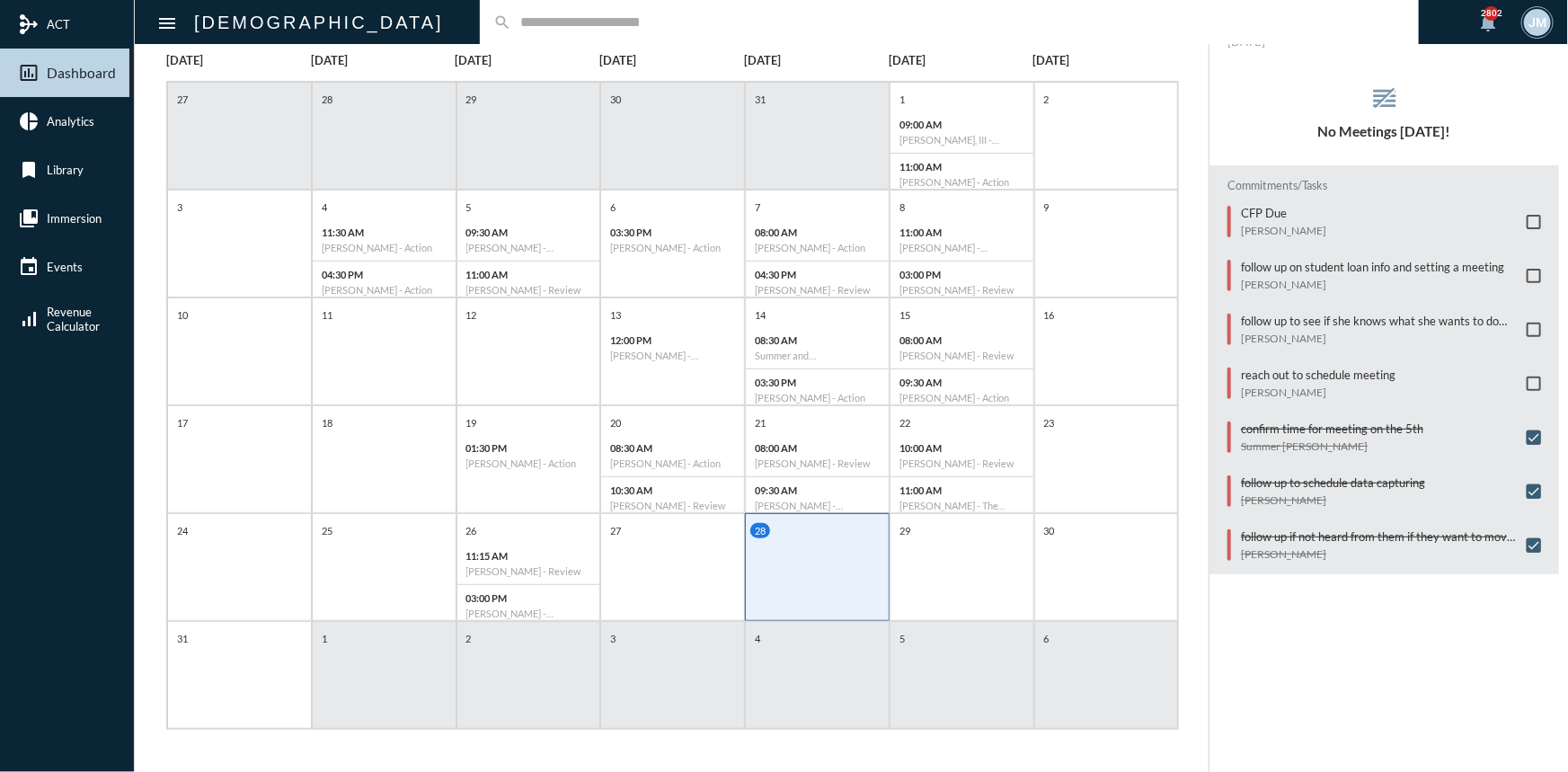
click at [524, 11] on div "search" at bounding box center [949, 22] width 939 height 44
click at [511, 24] on input "text" at bounding box center [958, 22] width 894 height 16
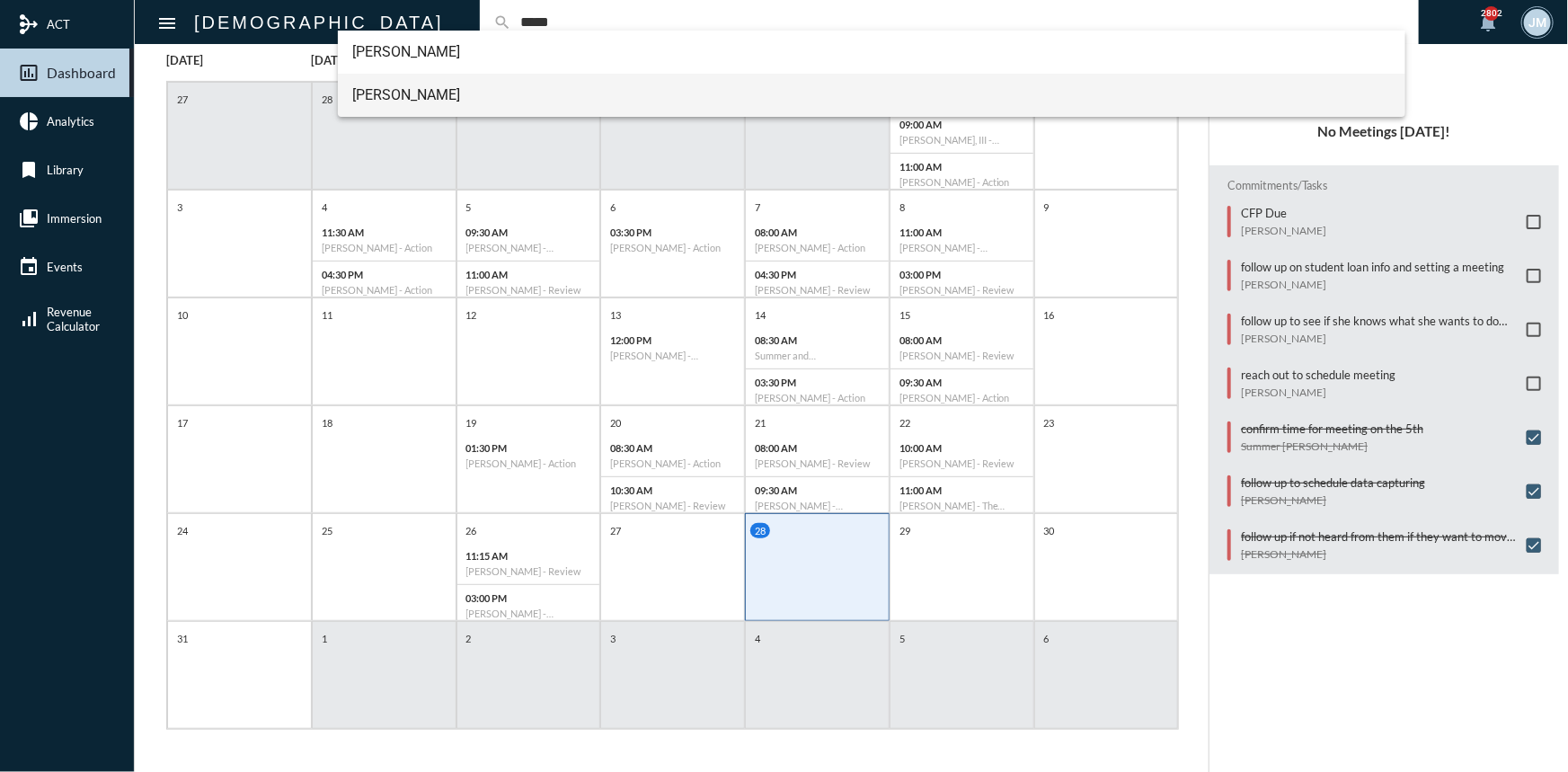
type input "*****"
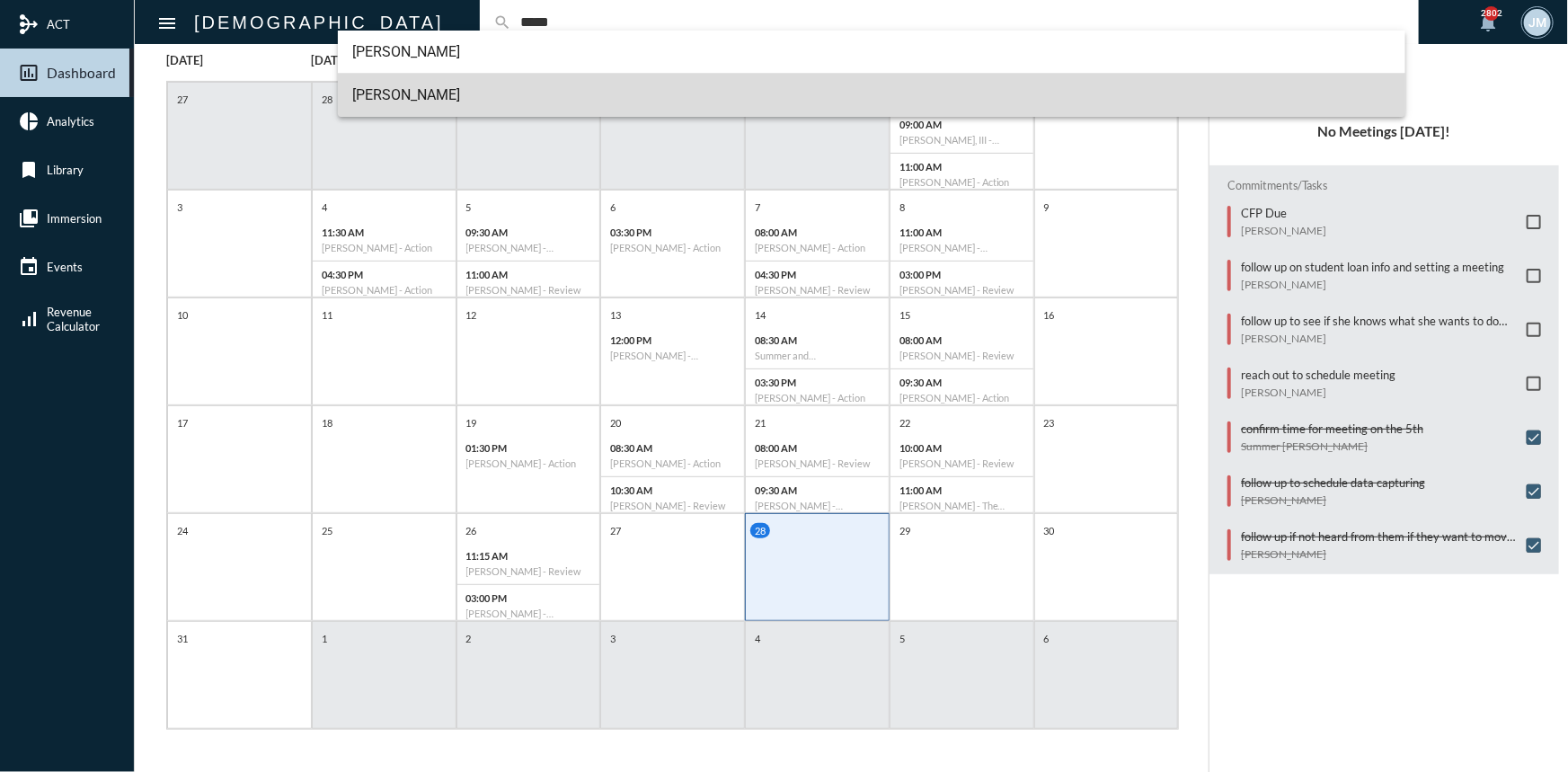
click at [389, 92] on span "[PERSON_NAME]" at bounding box center [871, 95] width 1039 height 44
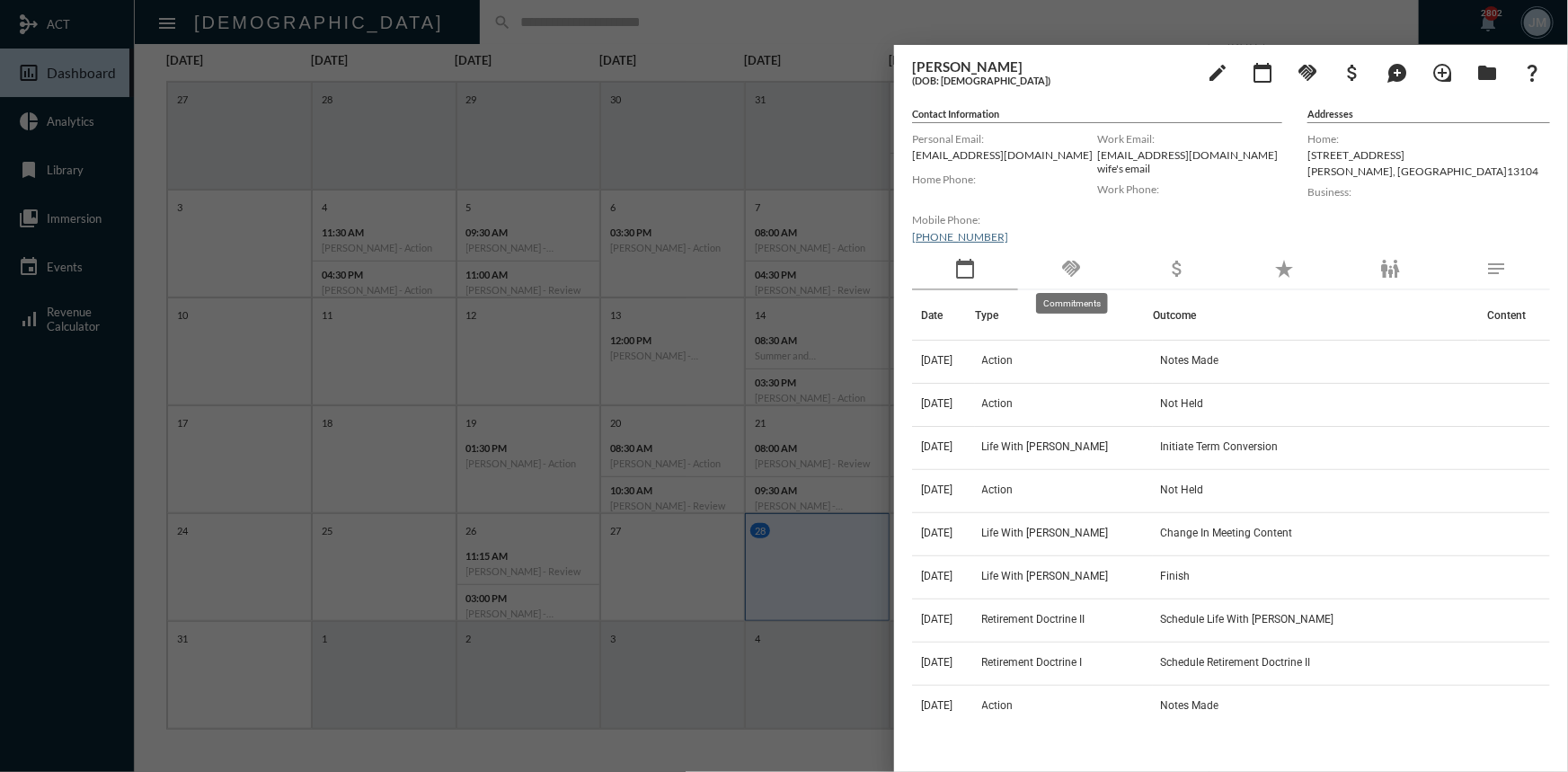
click at [1074, 264] on mat-icon "handshake" at bounding box center [1070, 268] width 21 height 21
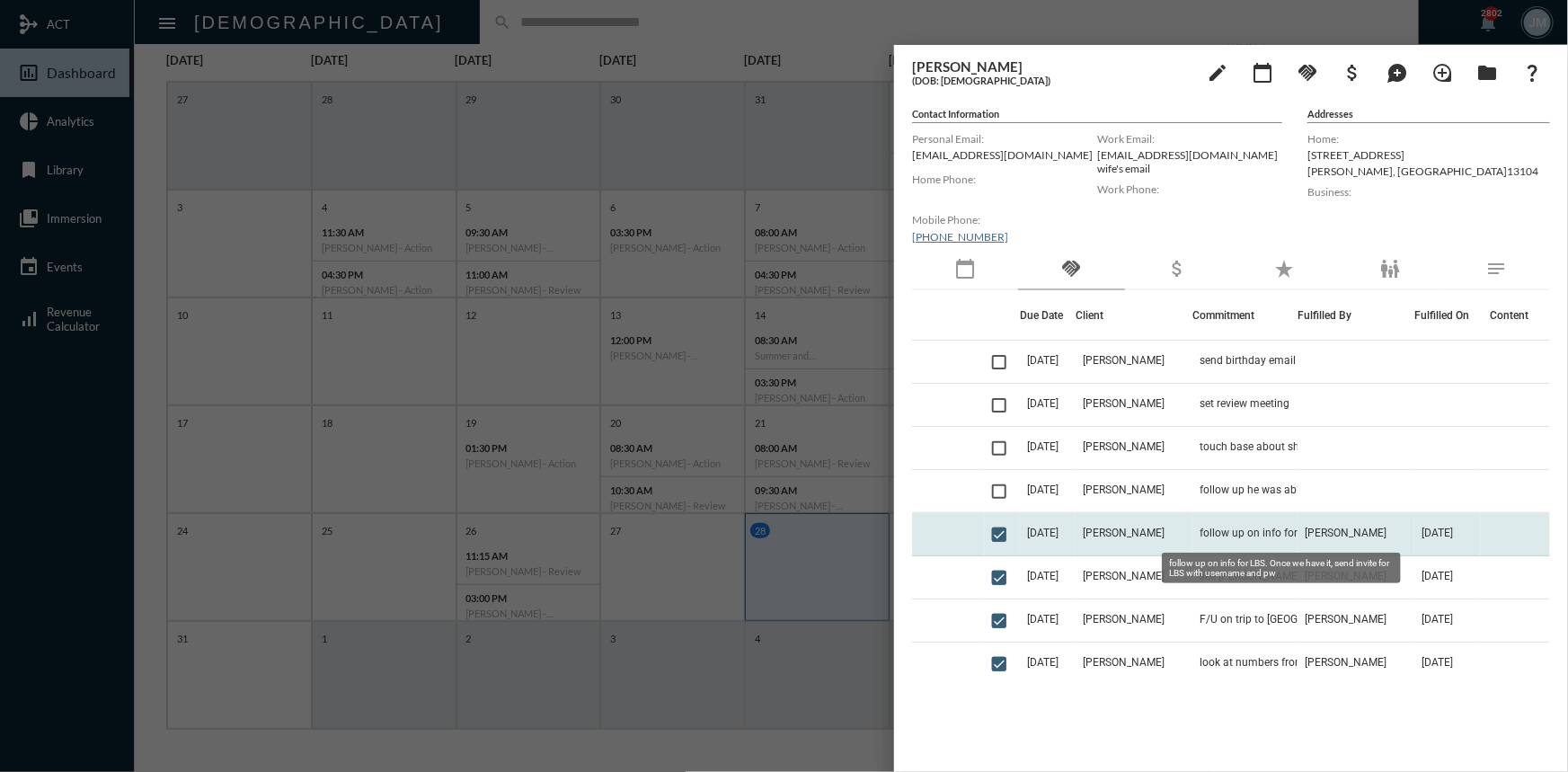
click at [1200, 528] on span "follow up on info for LBS. Once we have it, send invite for LBS with username a…" at bounding box center [1289, 533] width 180 height 13
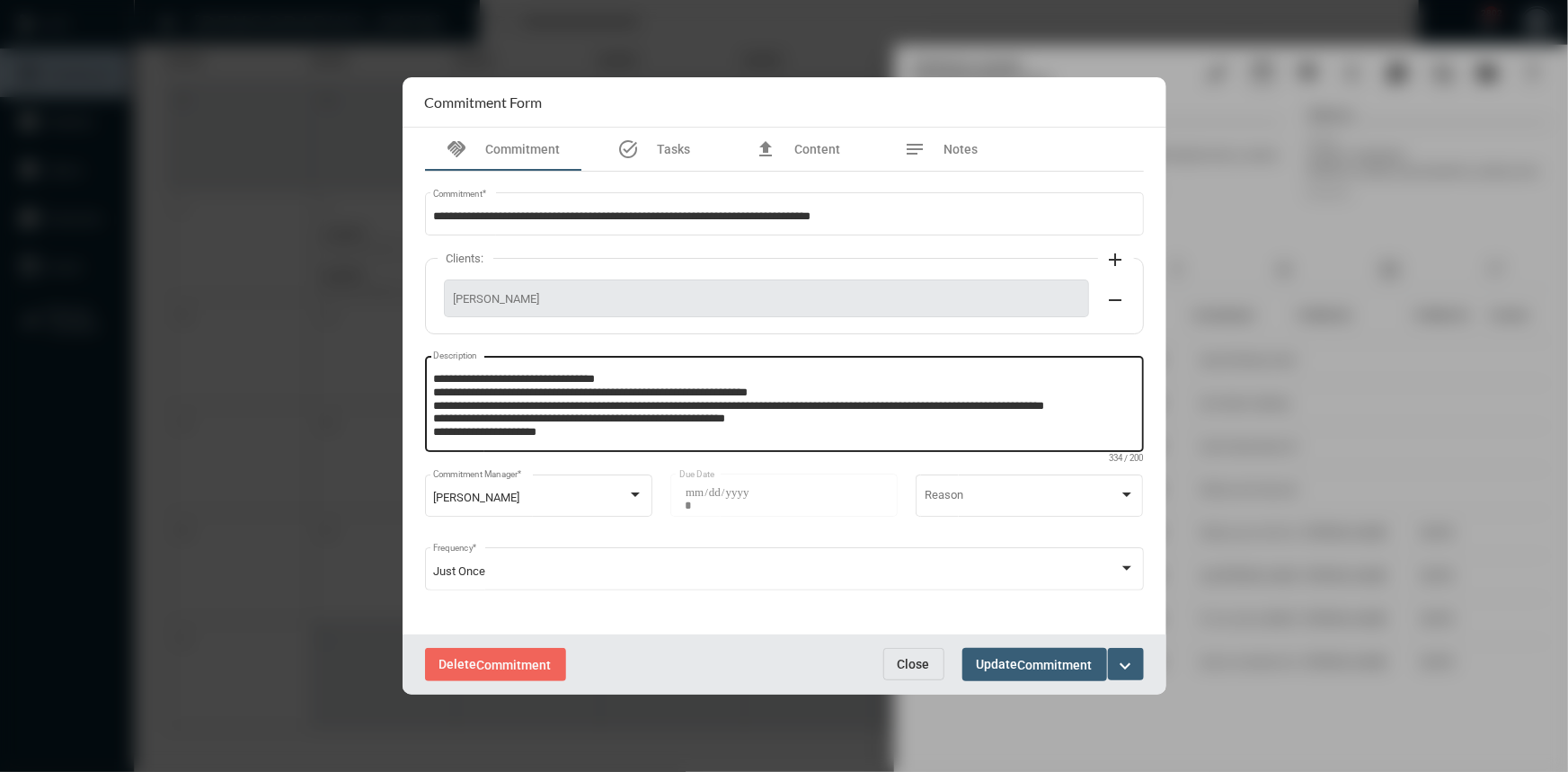
scroll to position [6, 0]
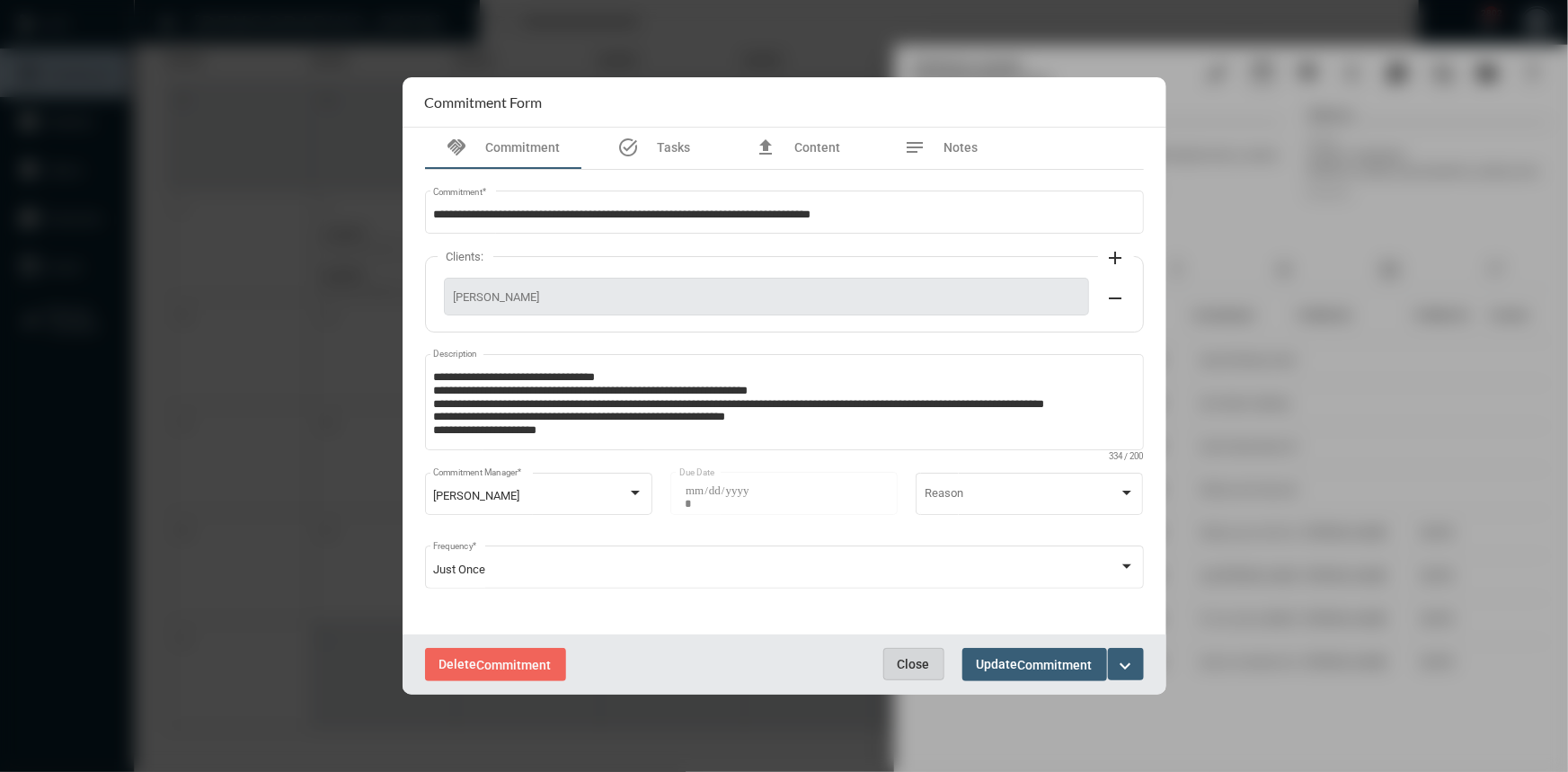
click at [909, 666] on span "Close" at bounding box center [914, 665] width 32 height 15
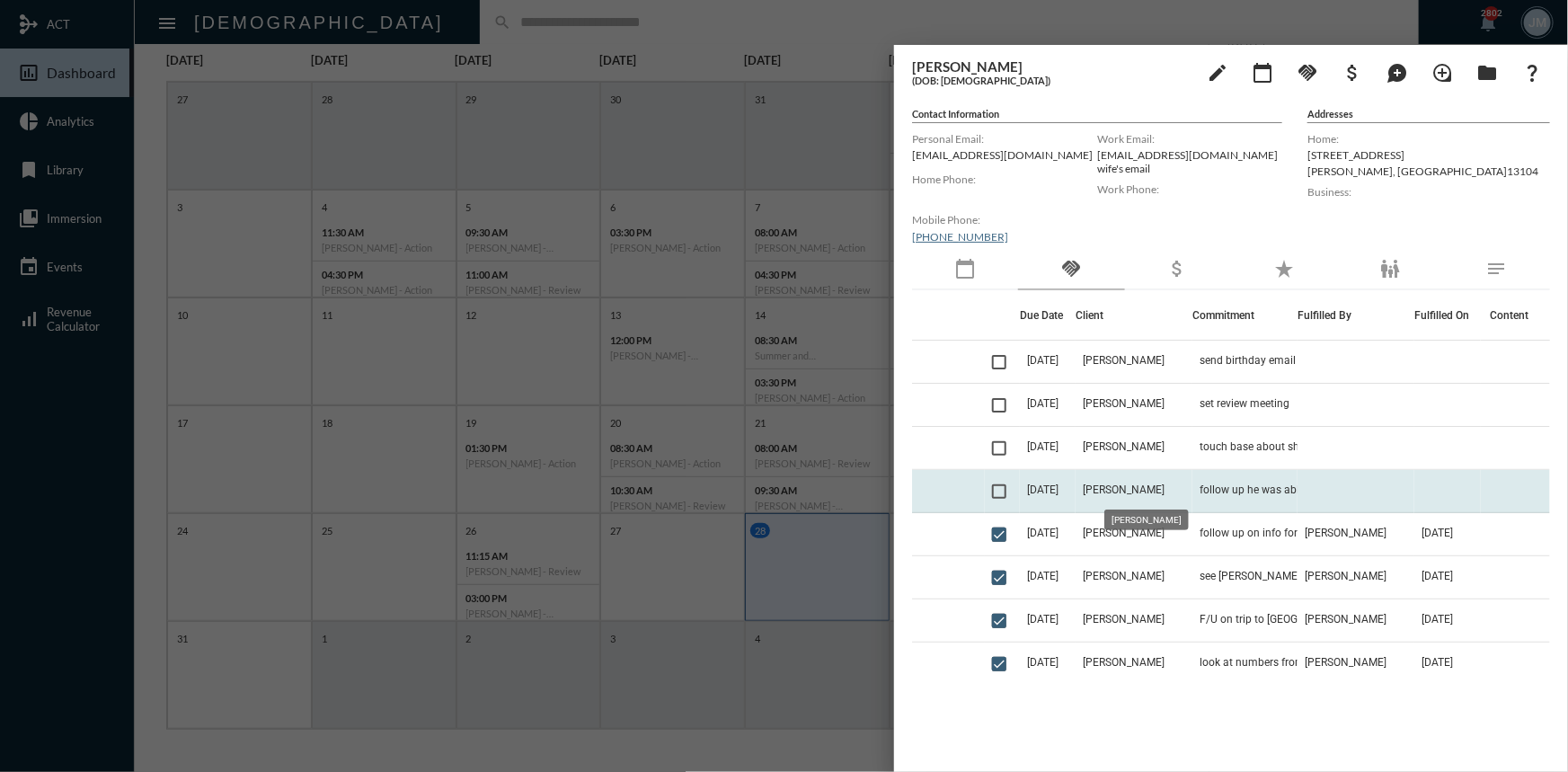
click at [1107, 488] on span "[PERSON_NAME]" at bounding box center [1124, 490] width 81 height 13
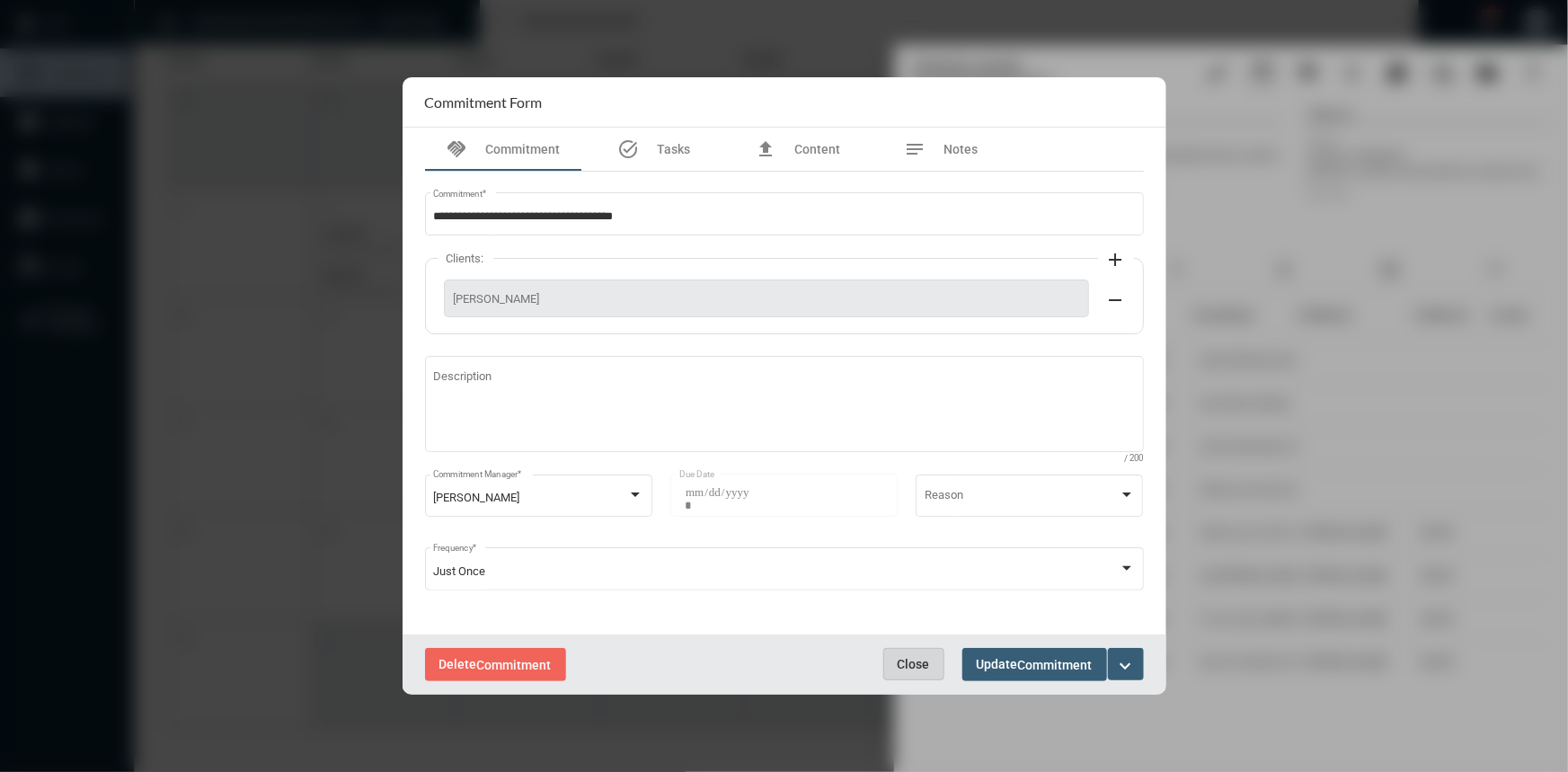
click at [926, 666] on span "Close" at bounding box center [914, 665] width 32 height 15
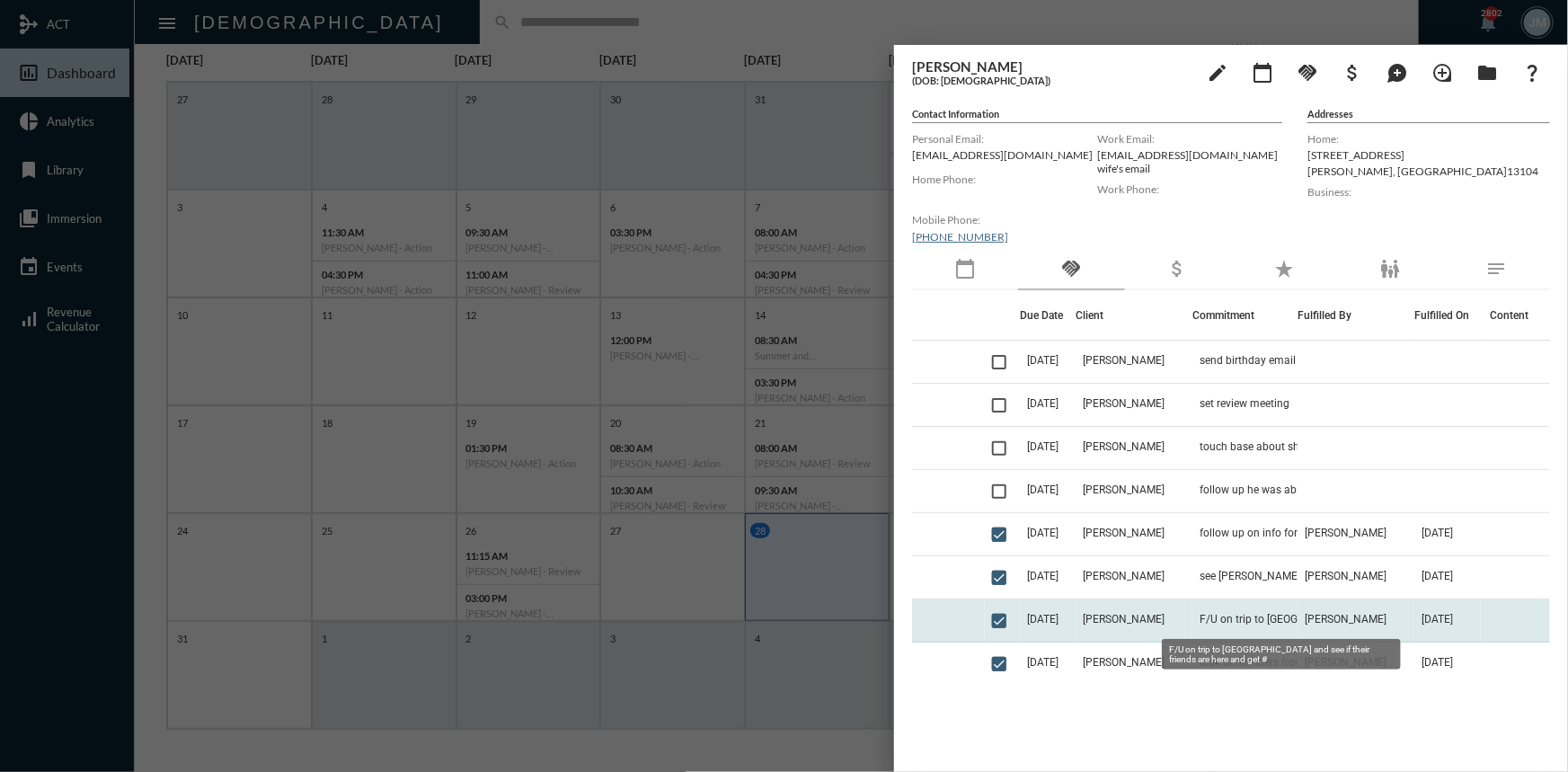
click at [1238, 619] on span "F/U on trip to [GEOGRAPHIC_DATA] and see if their friends are here and get #" at bounding box center [1289, 619] width 180 height 13
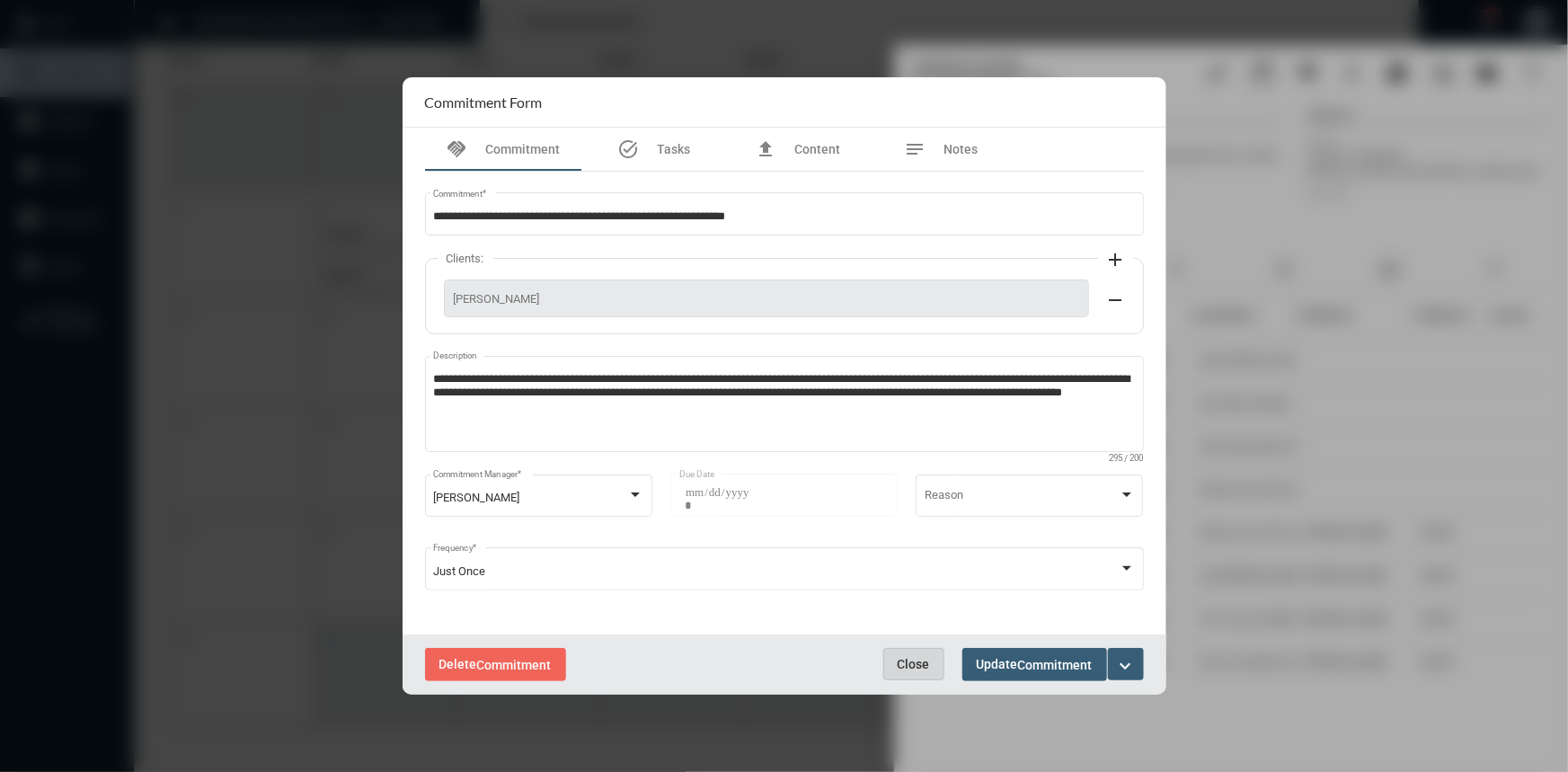
click at [915, 658] on span "Close" at bounding box center [914, 665] width 32 height 15
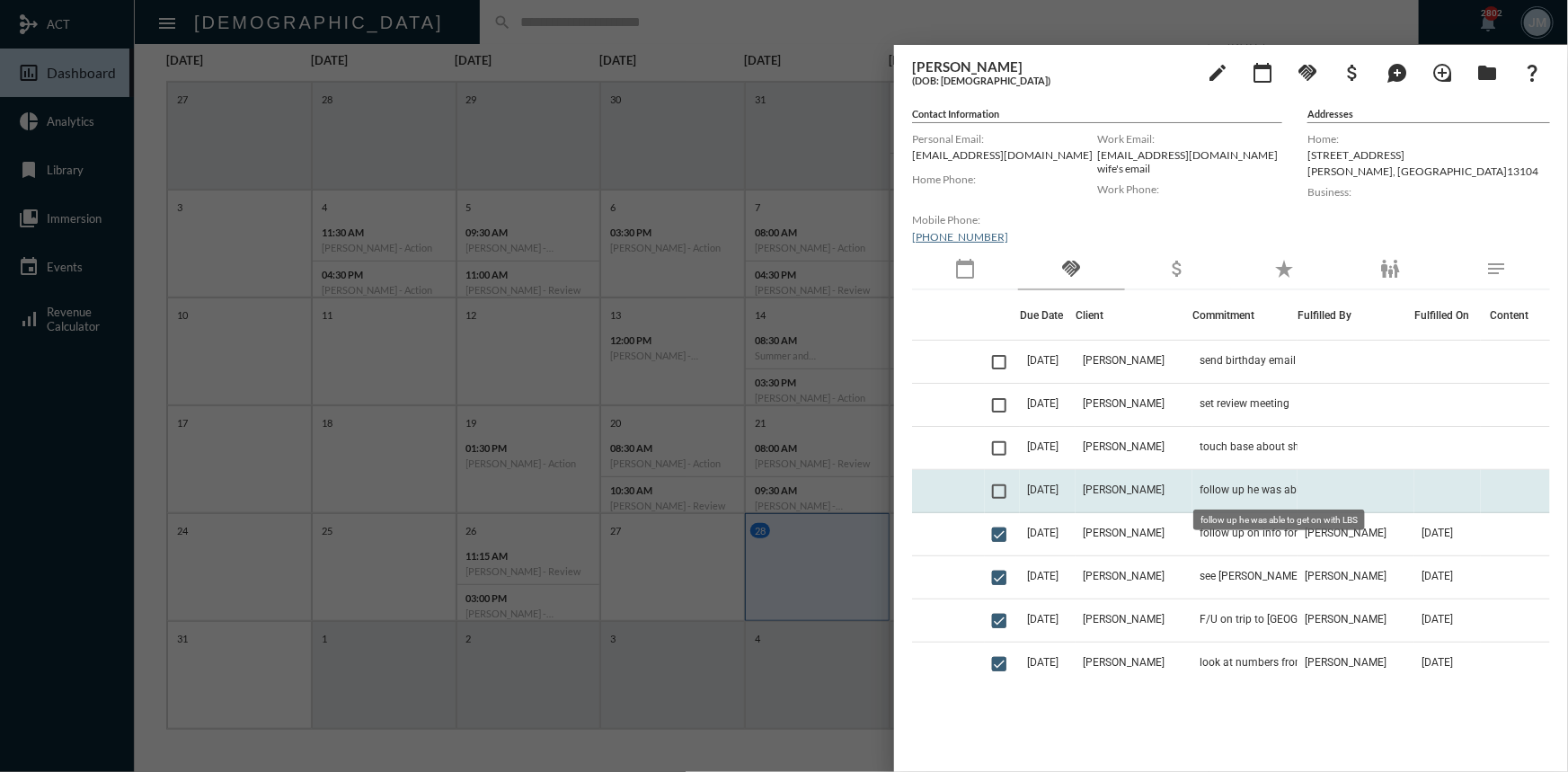
click at [1200, 485] on span "follow up he was able to get on with LBS" at bounding box center [1289, 490] width 180 height 13
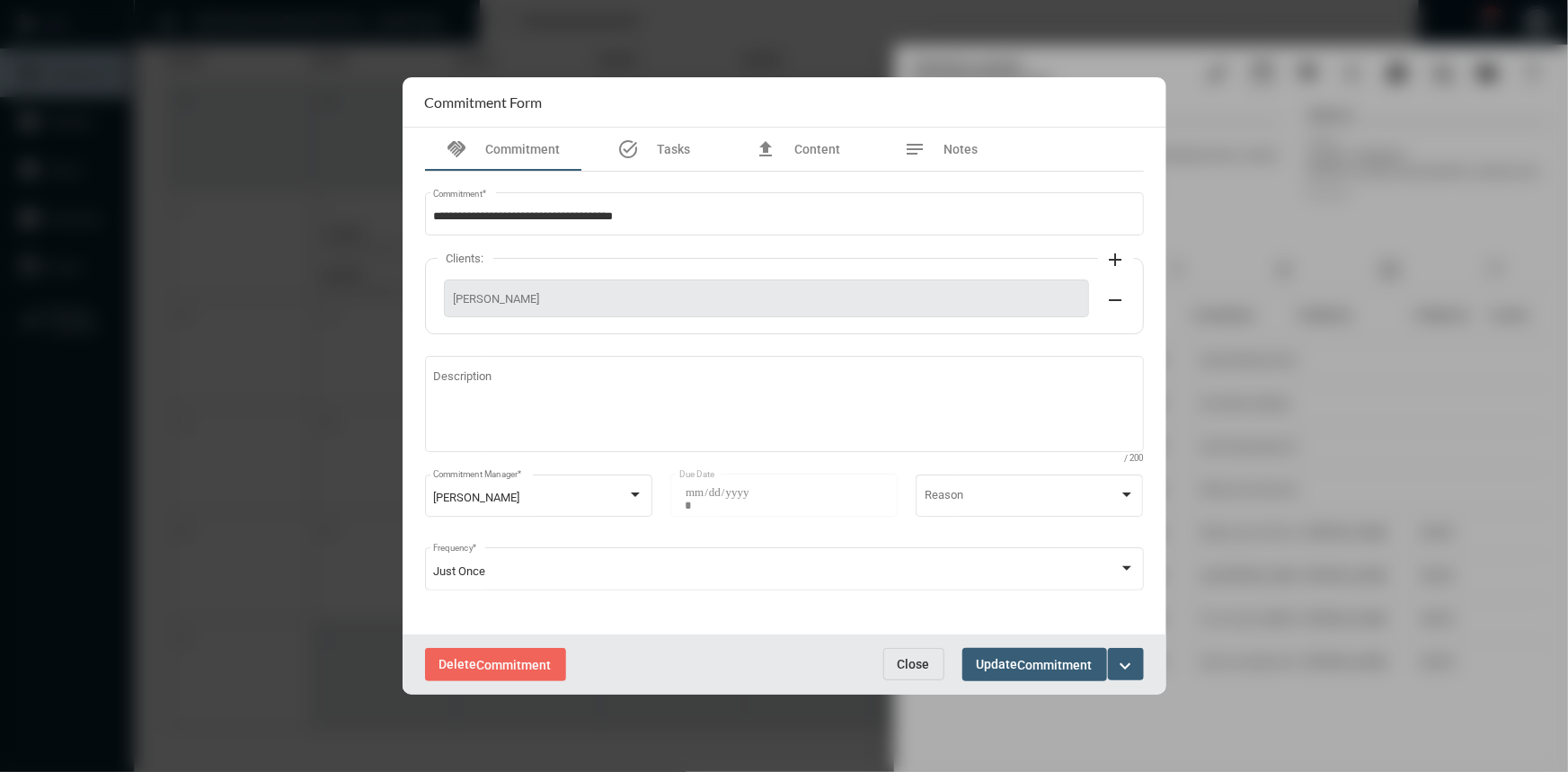
click at [915, 657] on span "Close" at bounding box center [914, 665] width 32 height 15
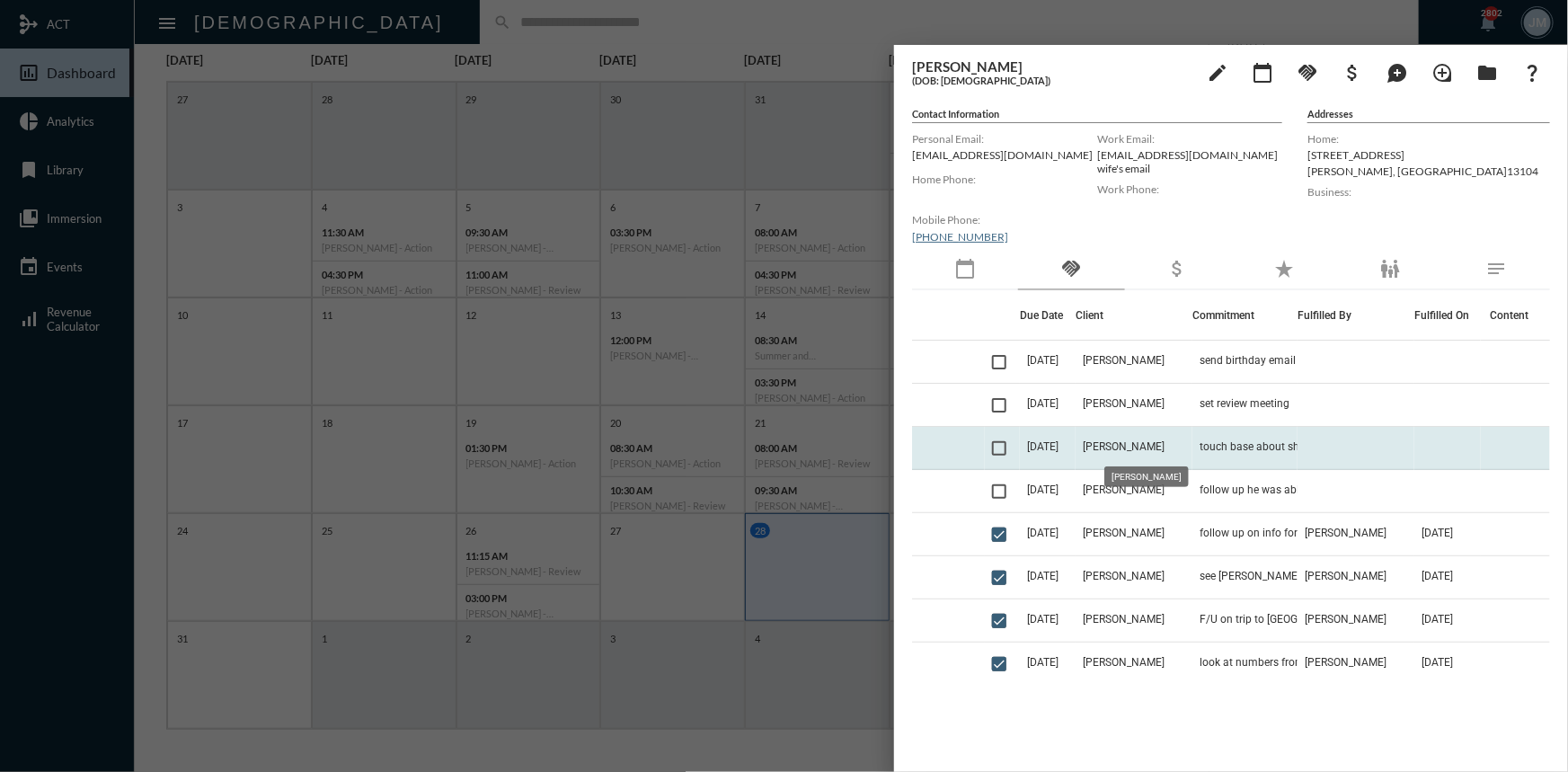
click at [1154, 448] on span "[PERSON_NAME]" at bounding box center [1124, 447] width 81 height 13
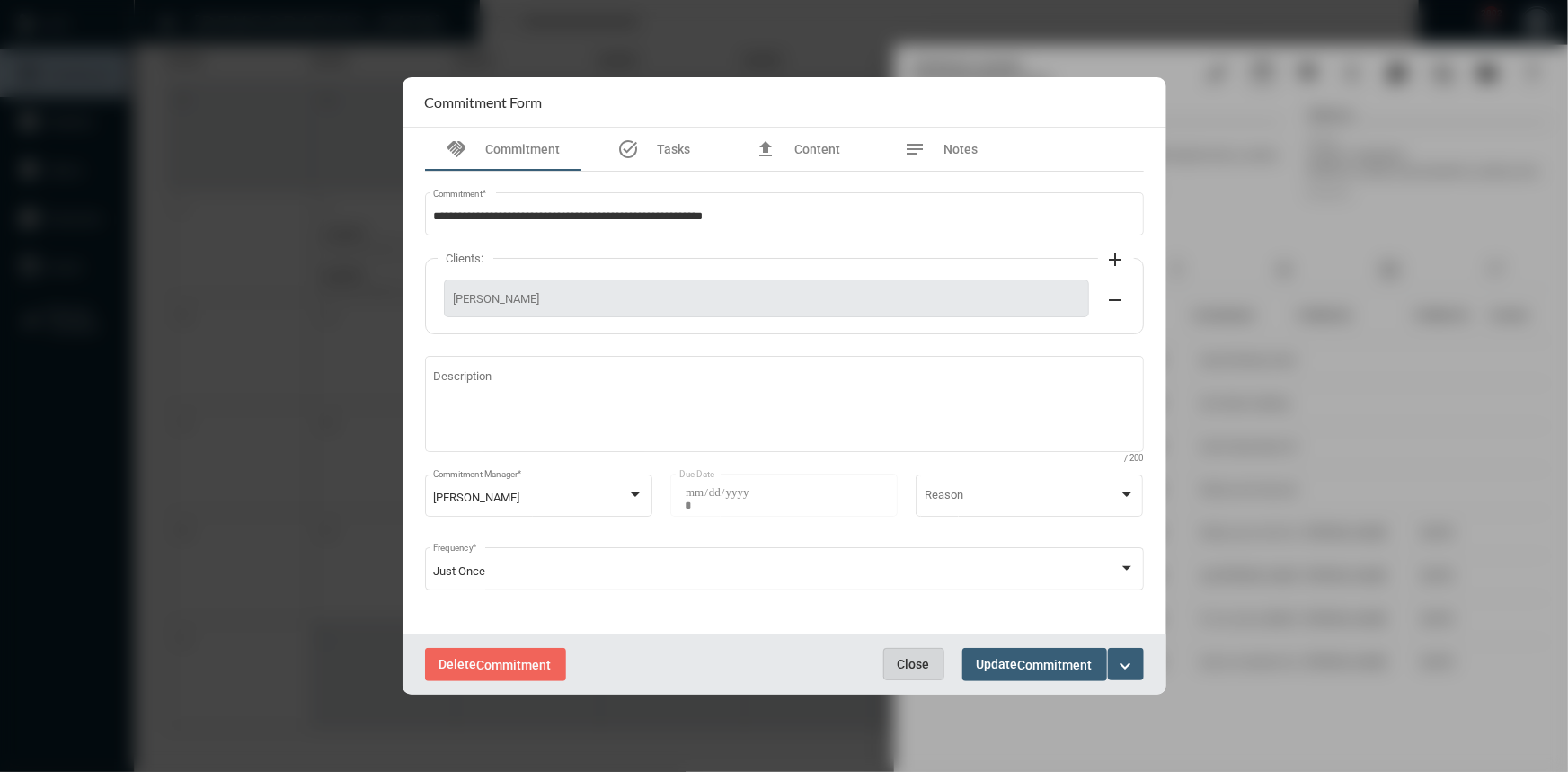
click at [903, 661] on span "Close" at bounding box center [914, 665] width 32 height 15
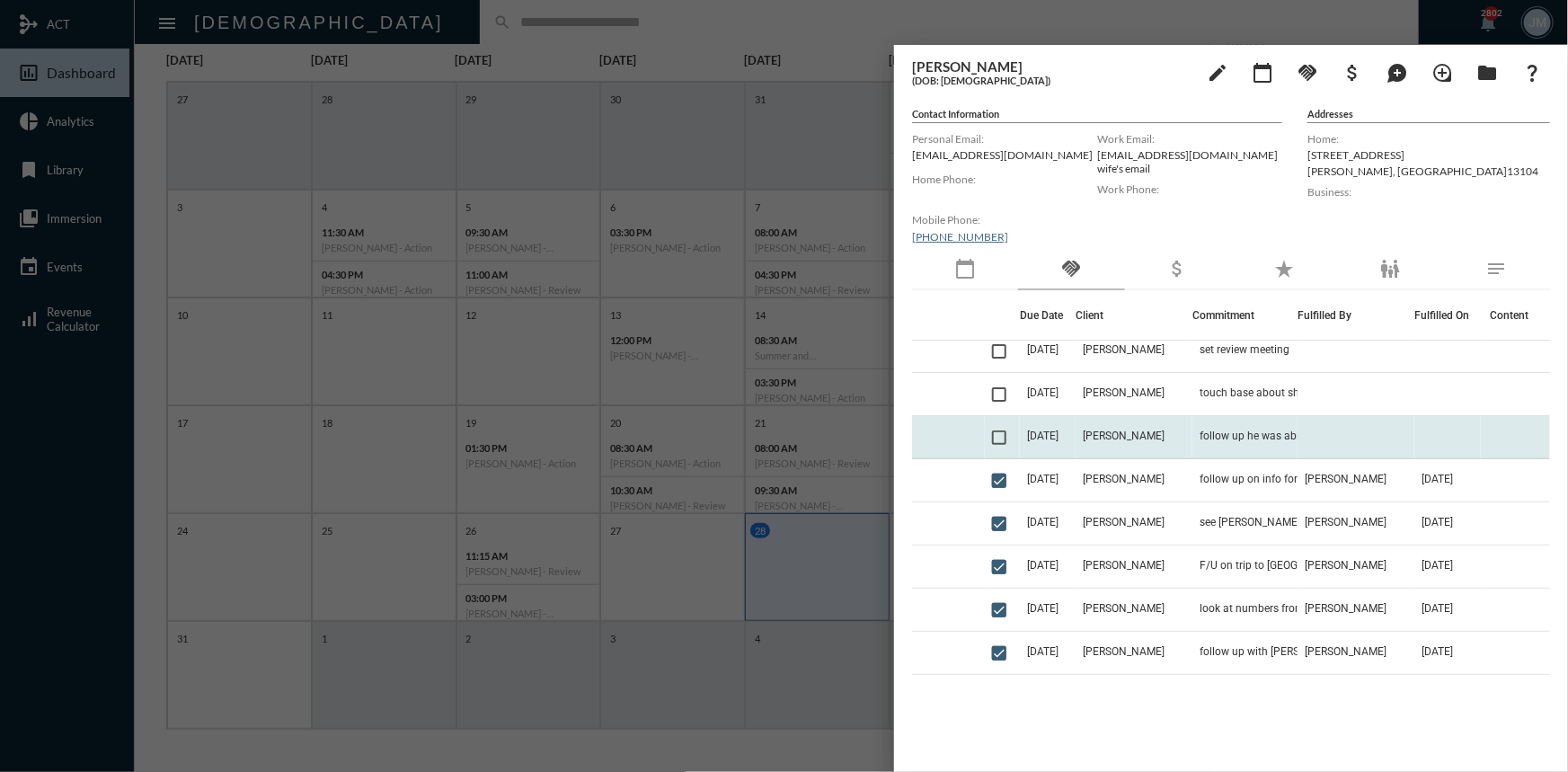
scroll to position [81, 0]
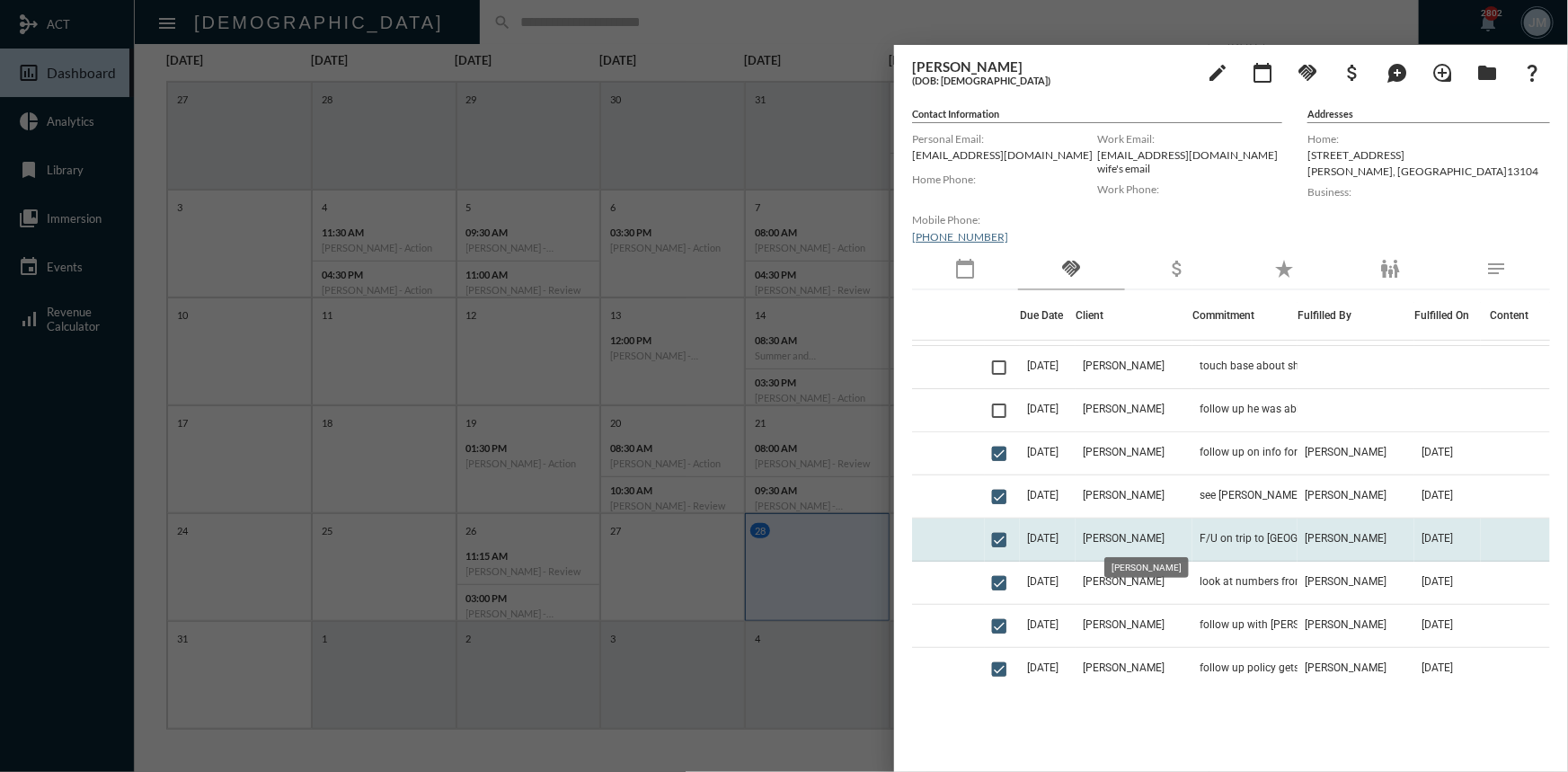
click at [1133, 542] on span "[PERSON_NAME]" at bounding box center [1124, 539] width 81 height 13
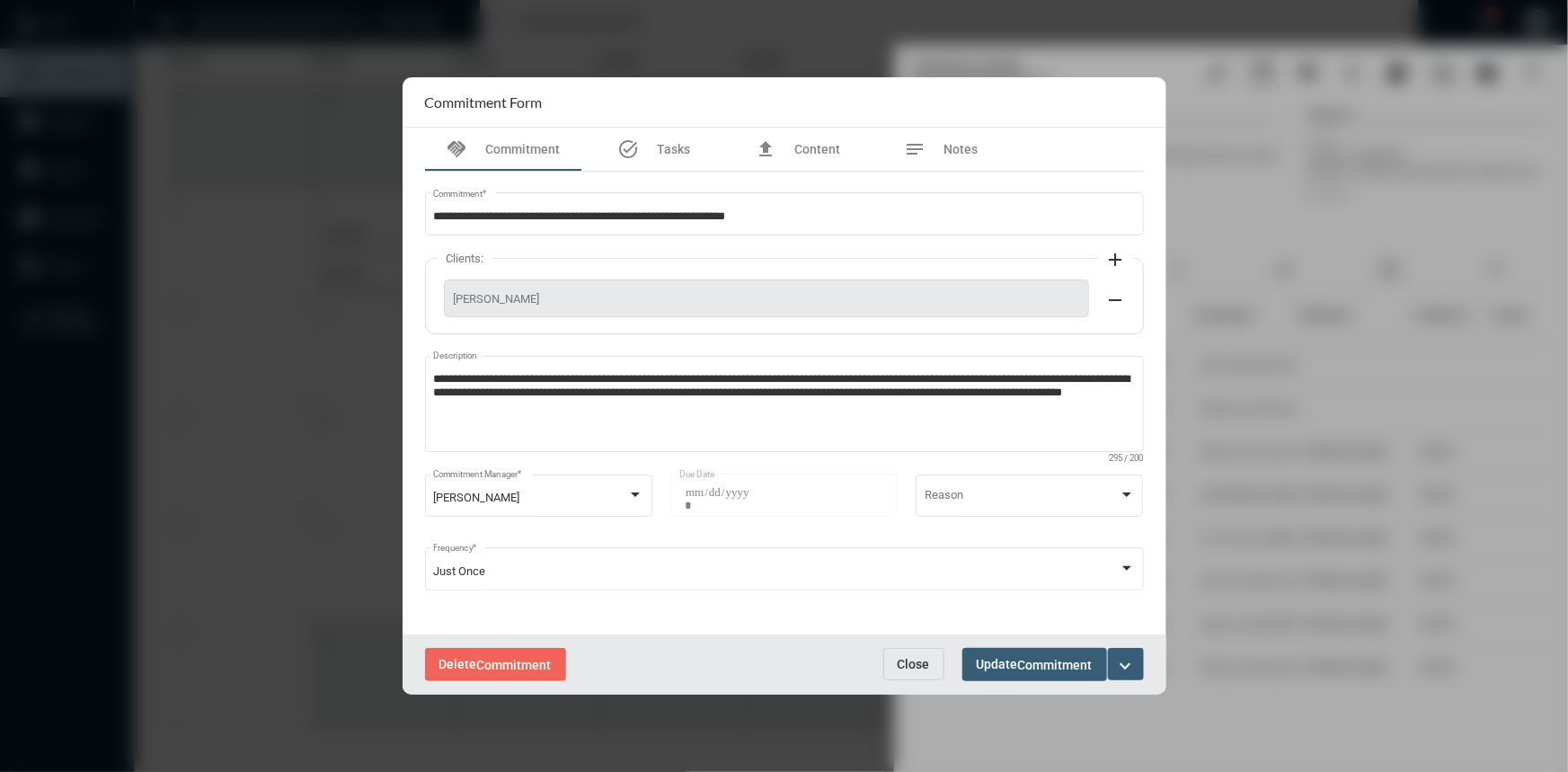
drag, startPoint x: 923, startPoint y: 658, endPoint x: 931, endPoint y: 648, distance: 12.8
click at [925, 657] on span "Close" at bounding box center [914, 665] width 32 height 15
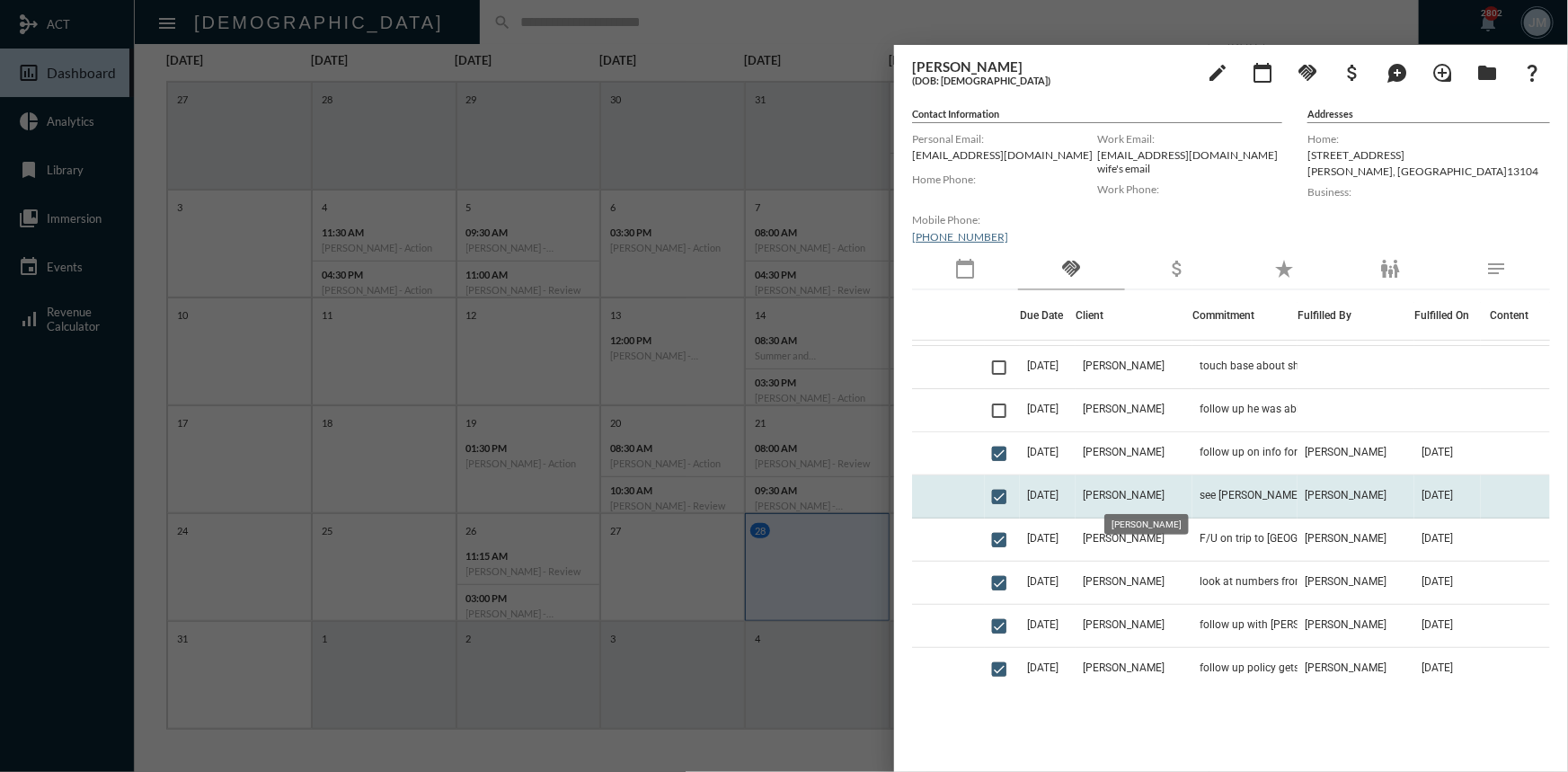
click at [1146, 489] on span "[PERSON_NAME]" at bounding box center [1124, 495] width 81 height 13
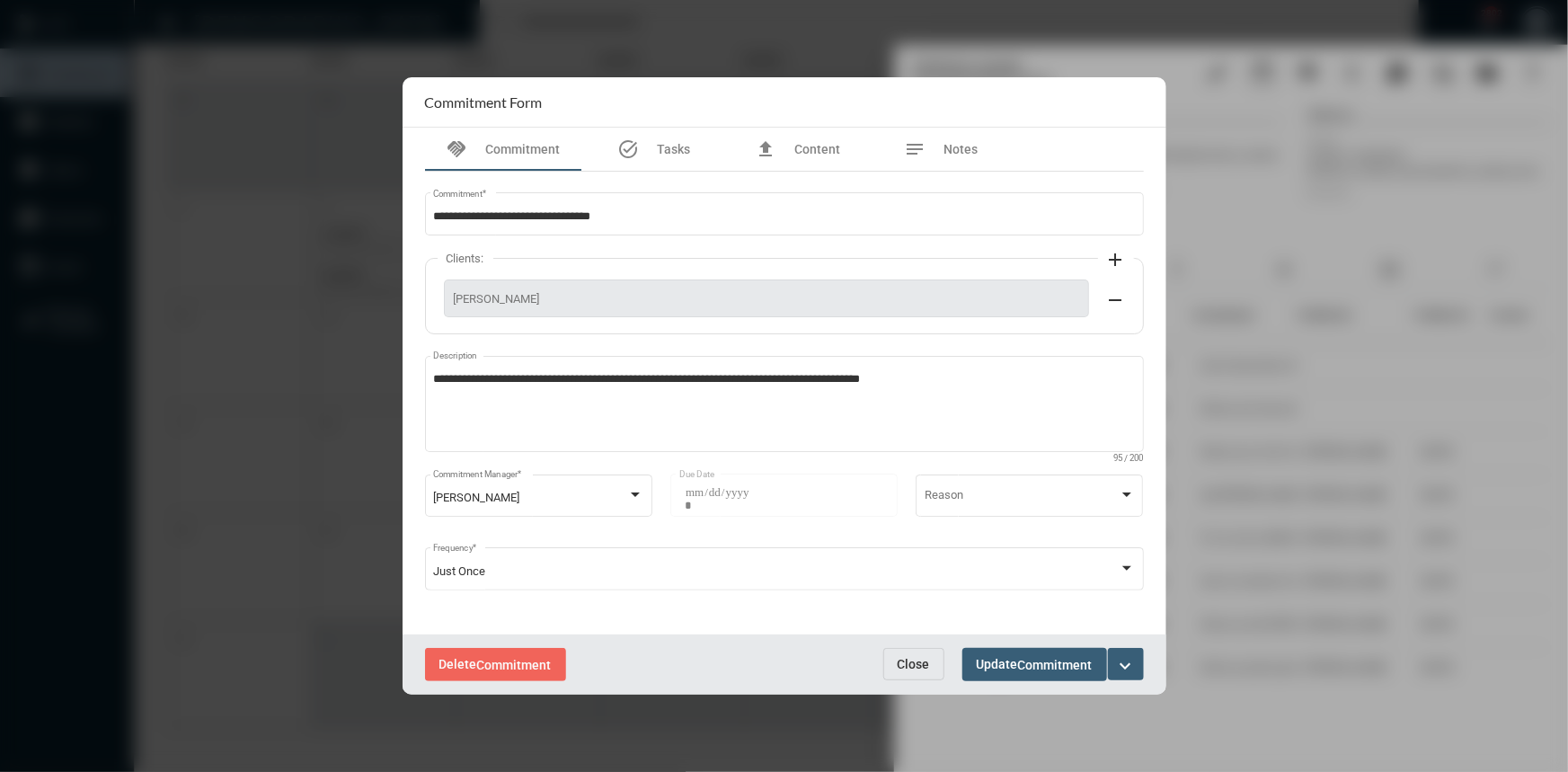
click at [903, 668] on span "Close" at bounding box center [914, 665] width 32 height 15
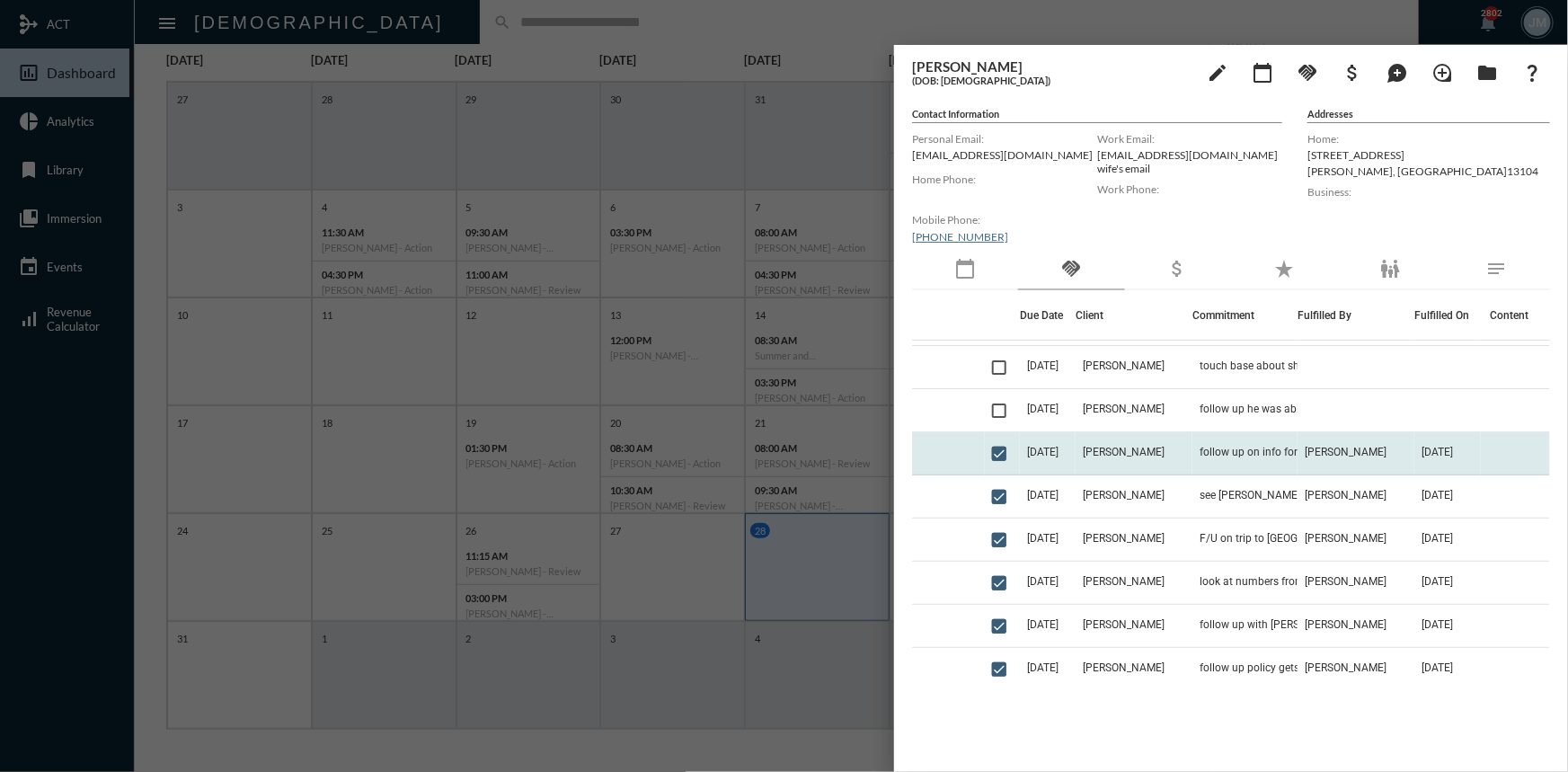
click at [1076, 447] on td "[DATE]" at bounding box center [1048, 454] width 56 height 44
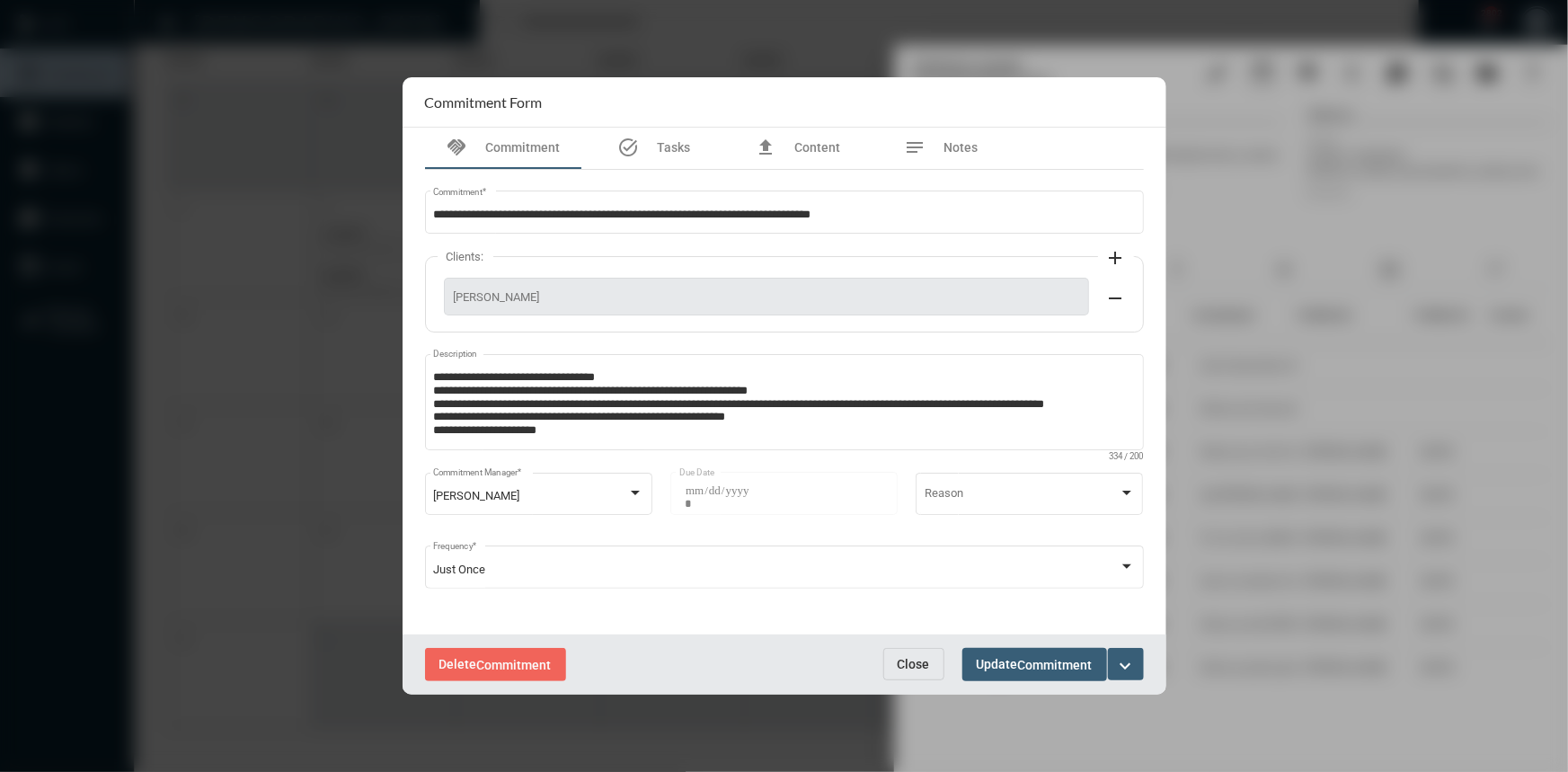
scroll to position [6, 0]
click at [924, 673] on button "Close" at bounding box center [914, 664] width 61 height 32
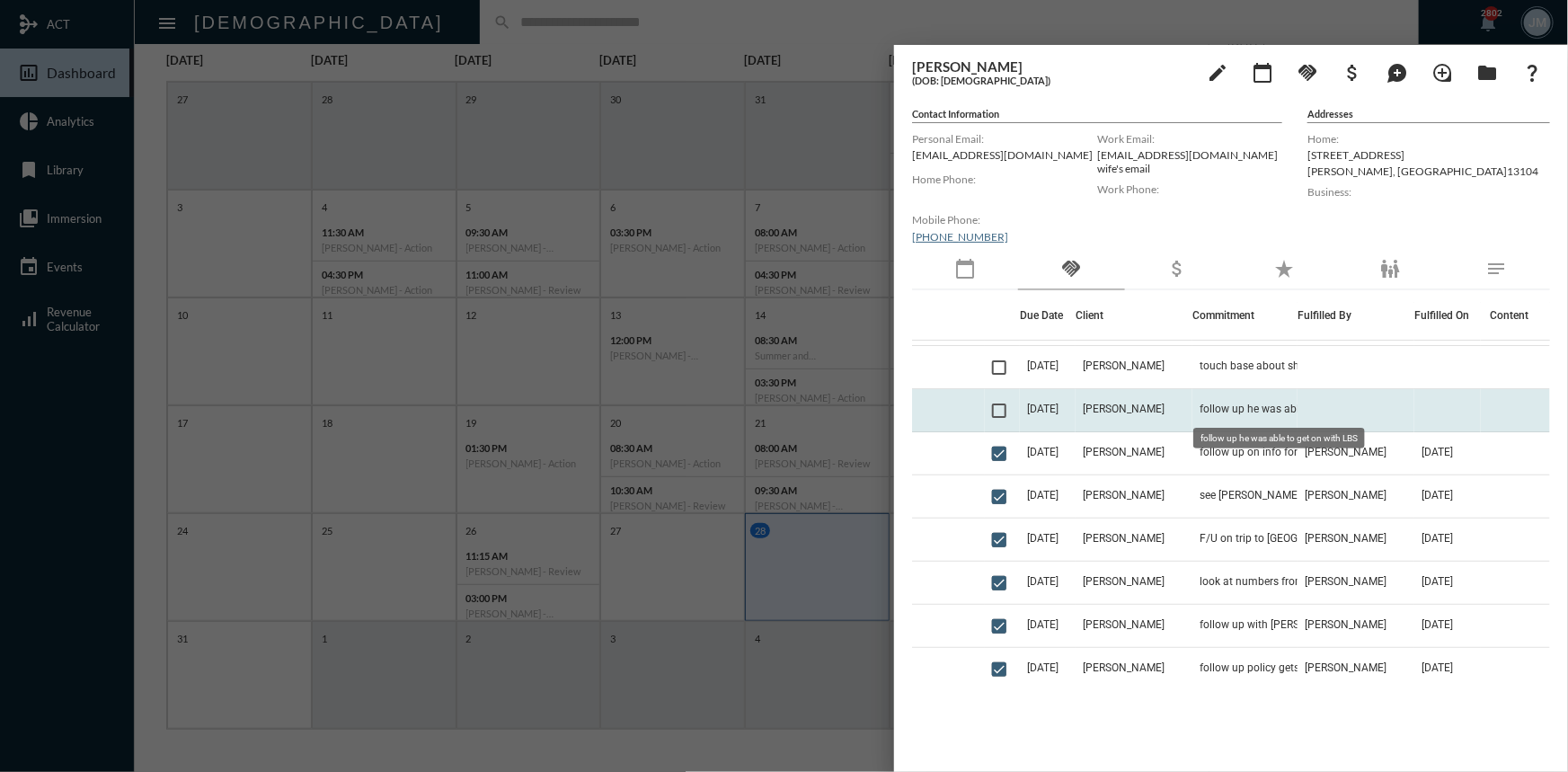
click at [1222, 407] on span "follow up he was able to get on with LBS" at bounding box center [1289, 409] width 180 height 13
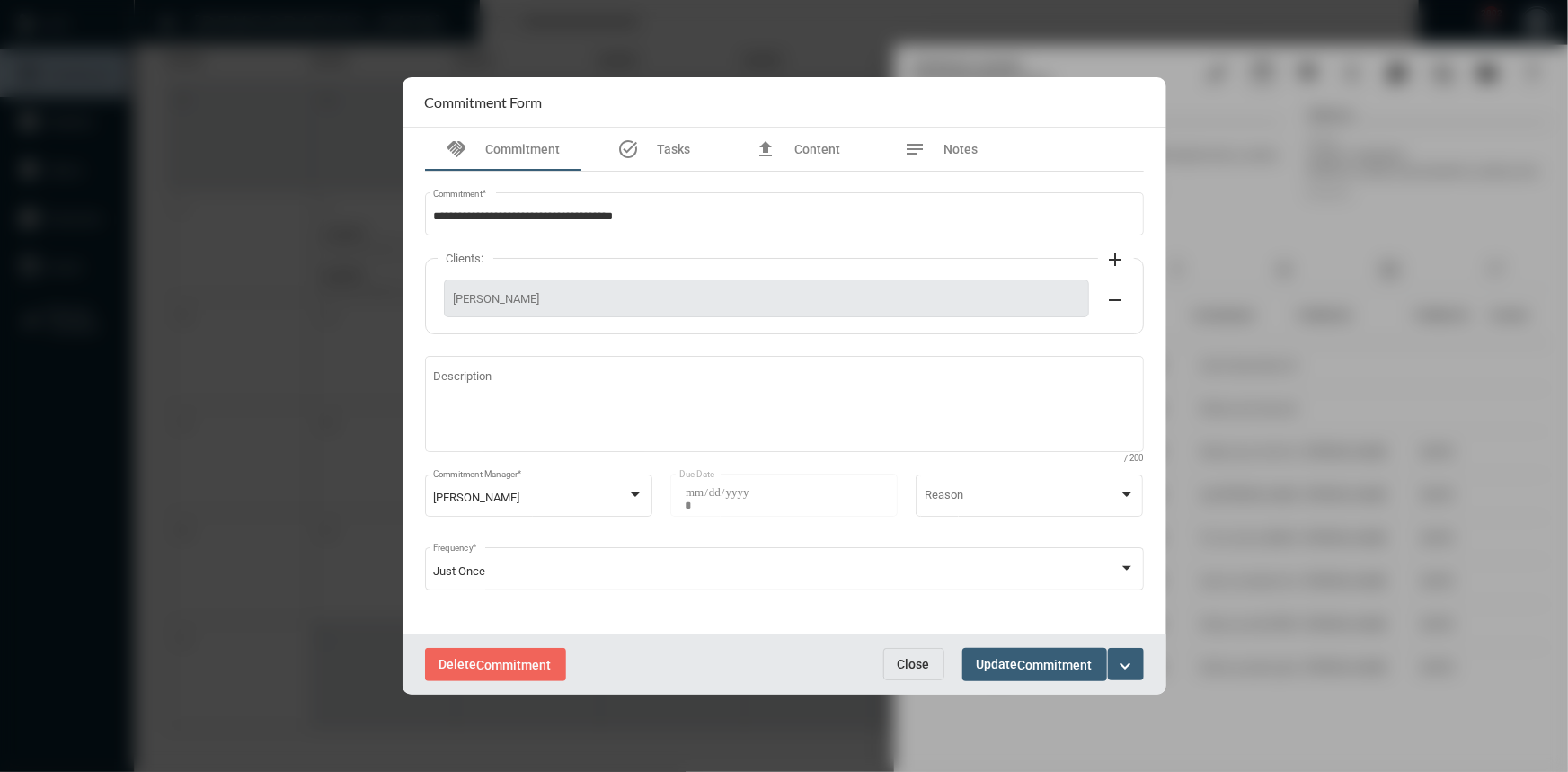
click at [903, 667] on span "Close" at bounding box center [914, 665] width 32 height 15
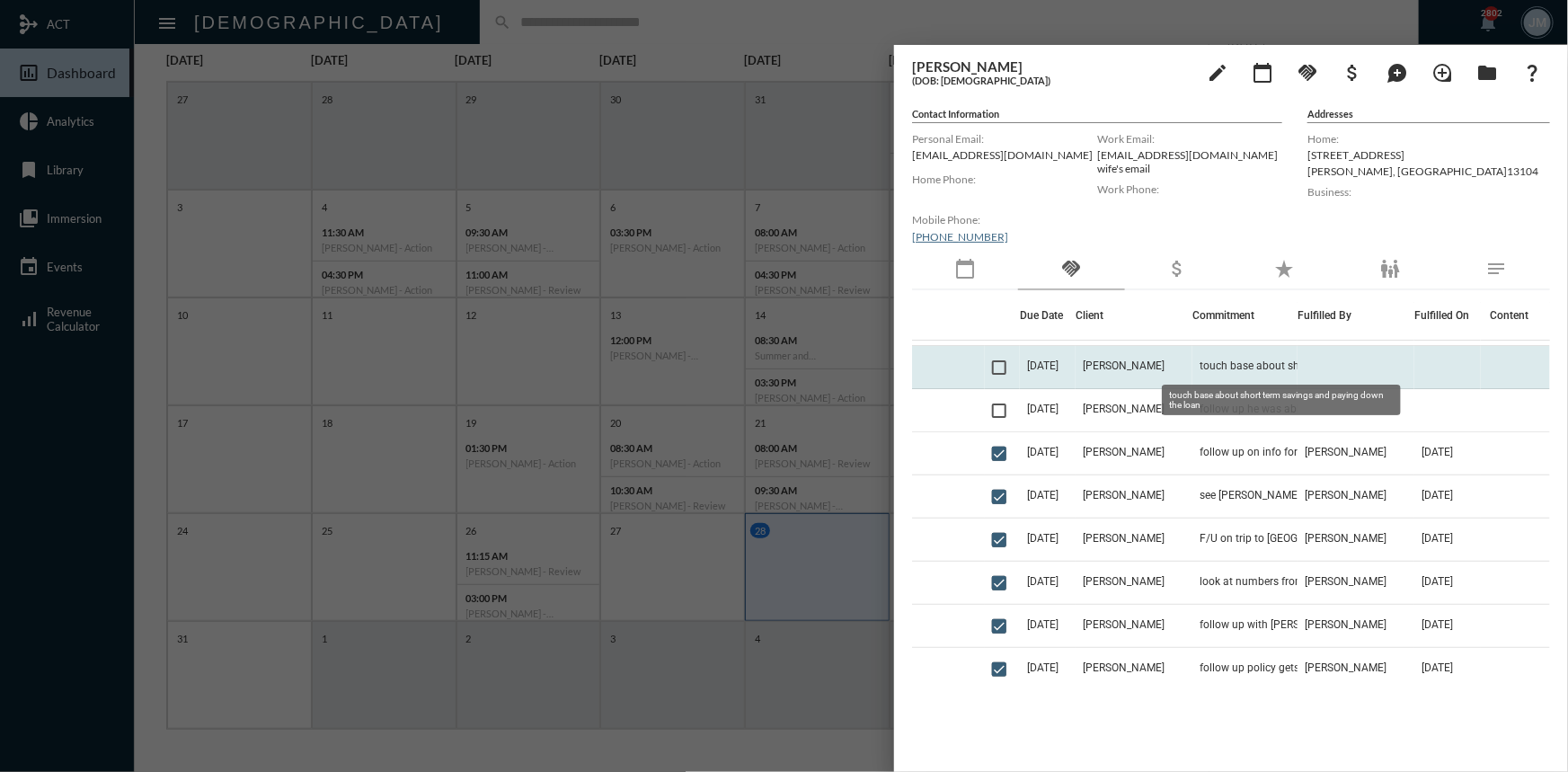
click at [1213, 359] on span "touch base about short term savings and paying down the loan" at bounding box center [1289, 366] width 180 height 13
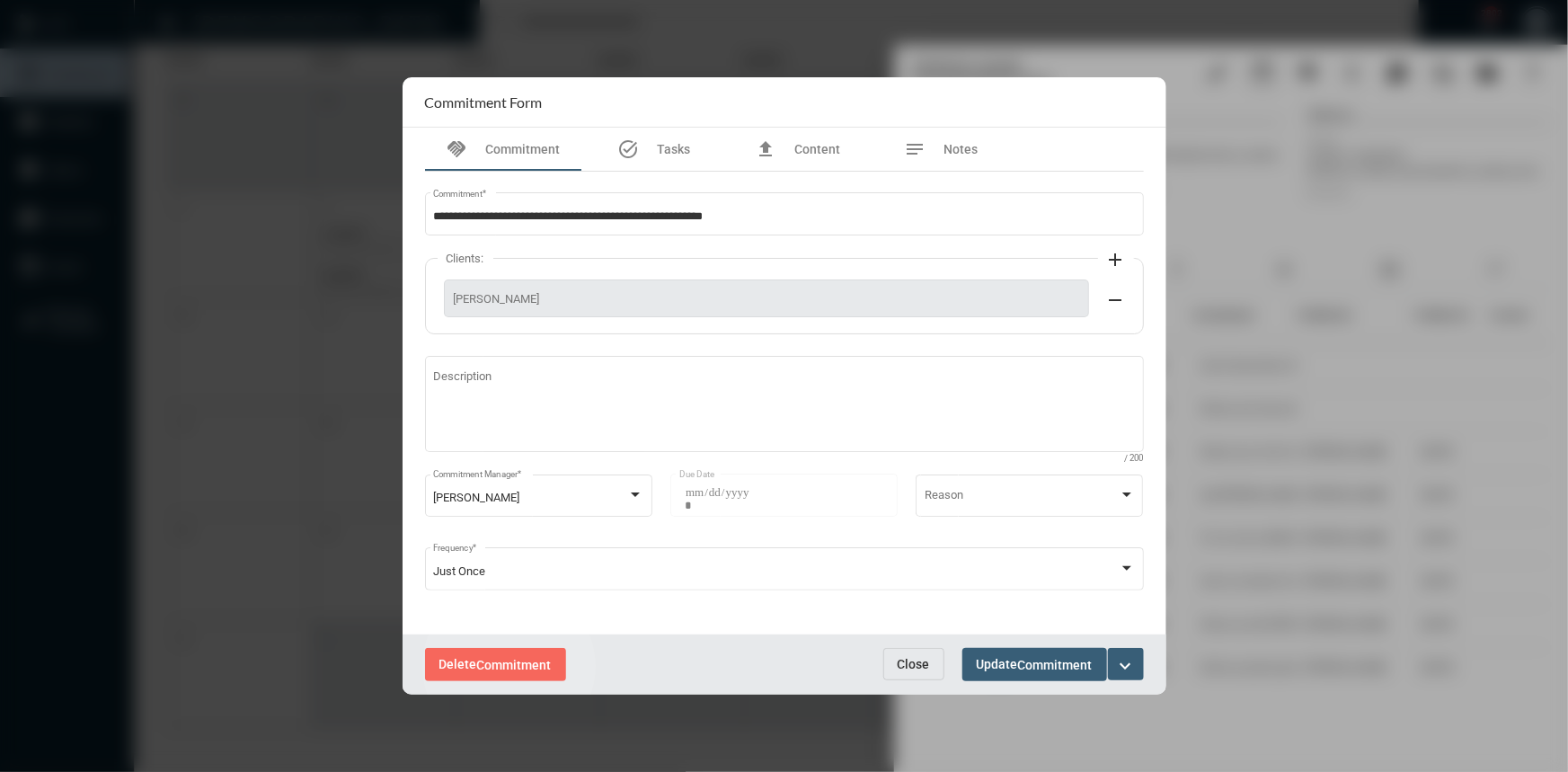
click at [509, 666] on span "Commitment" at bounding box center [514, 666] width 75 height 15
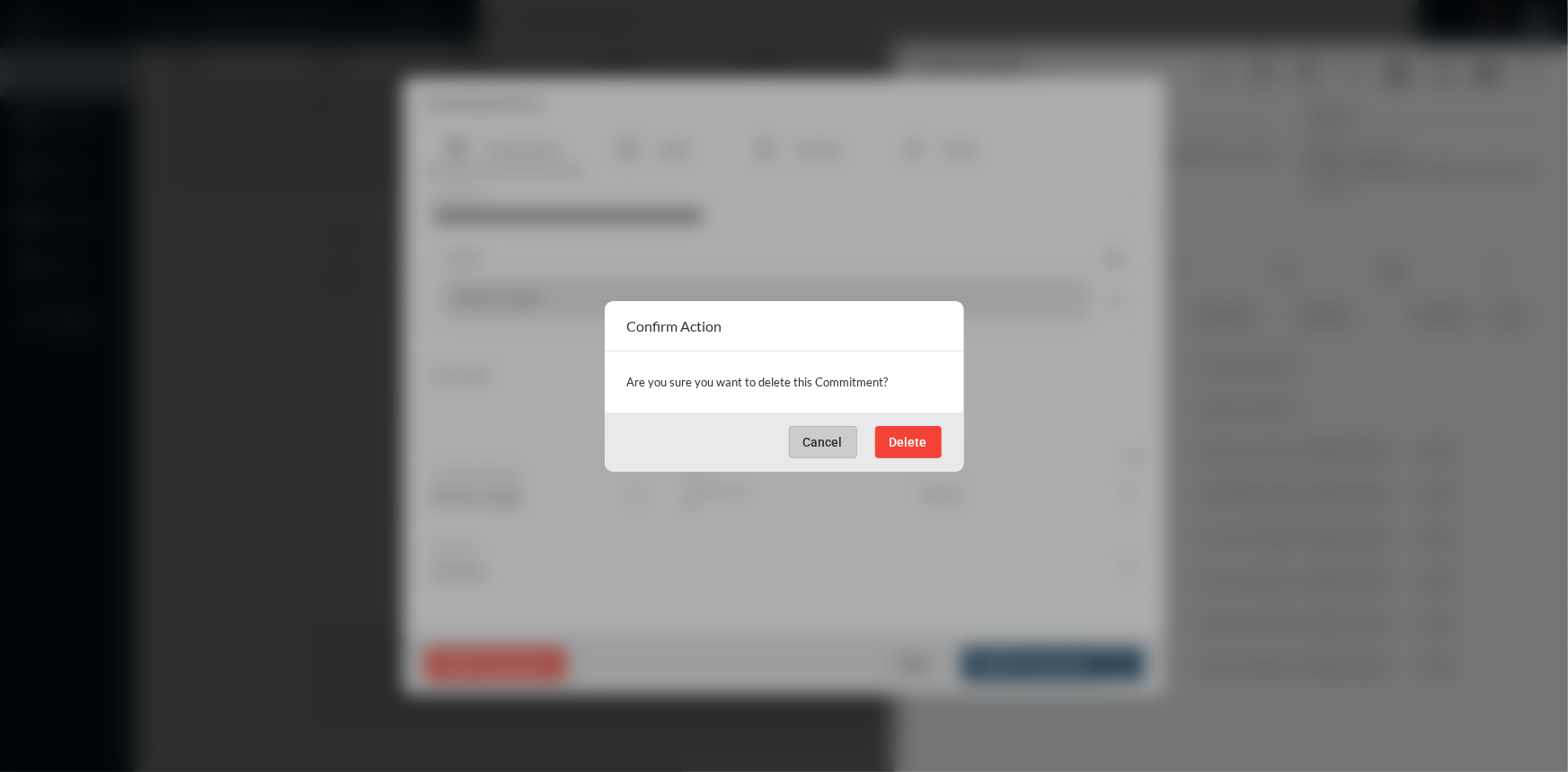
click at [923, 429] on button "Delete" at bounding box center [908, 442] width 67 height 32
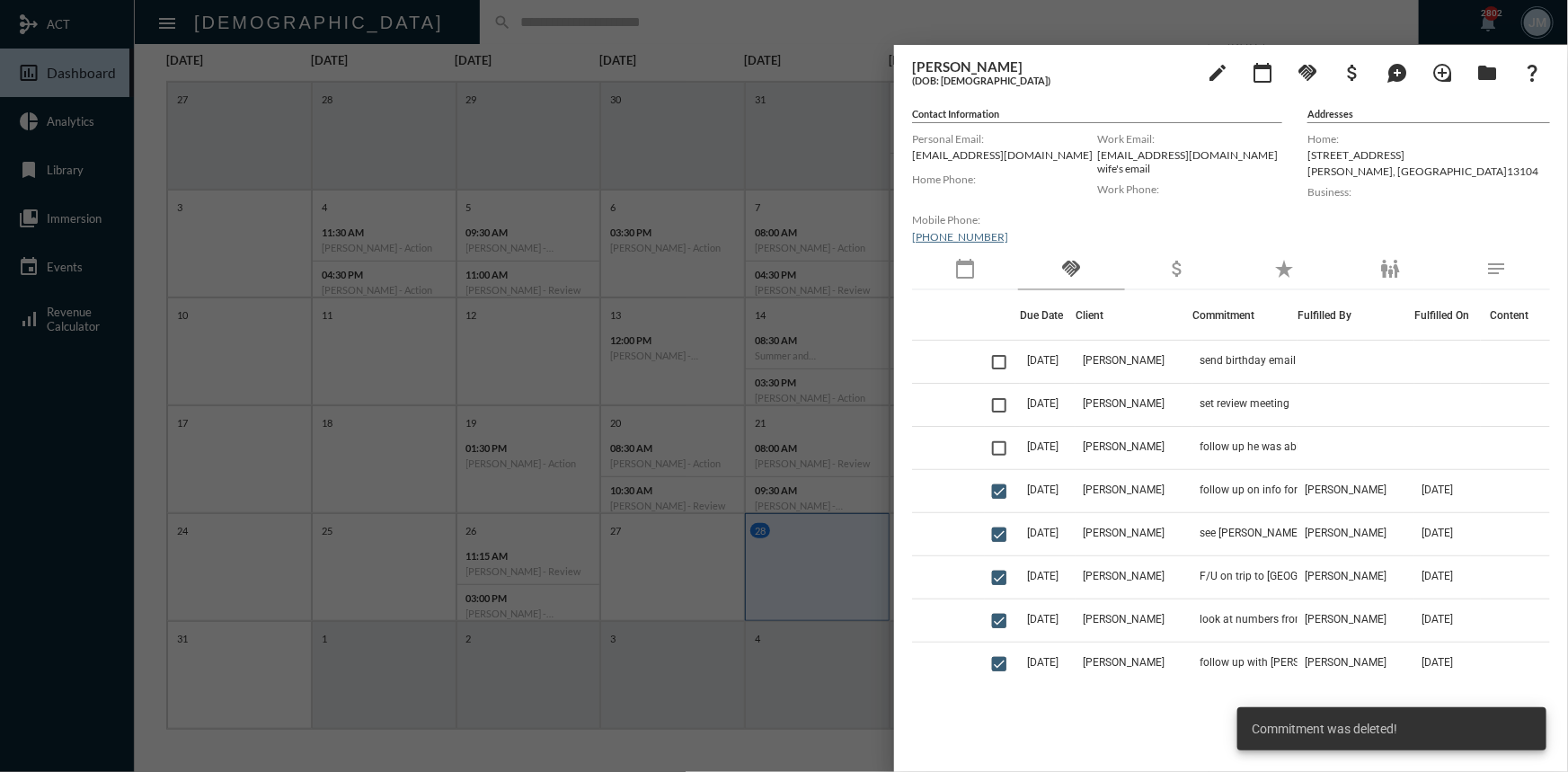
drag, startPoint x: 835, startPoint y: 141, endPoint x: 743, endPoint y: 85, distance: 107.7
click at [835, 140] on div at bounding box center [784, 386] width 1568 height 772
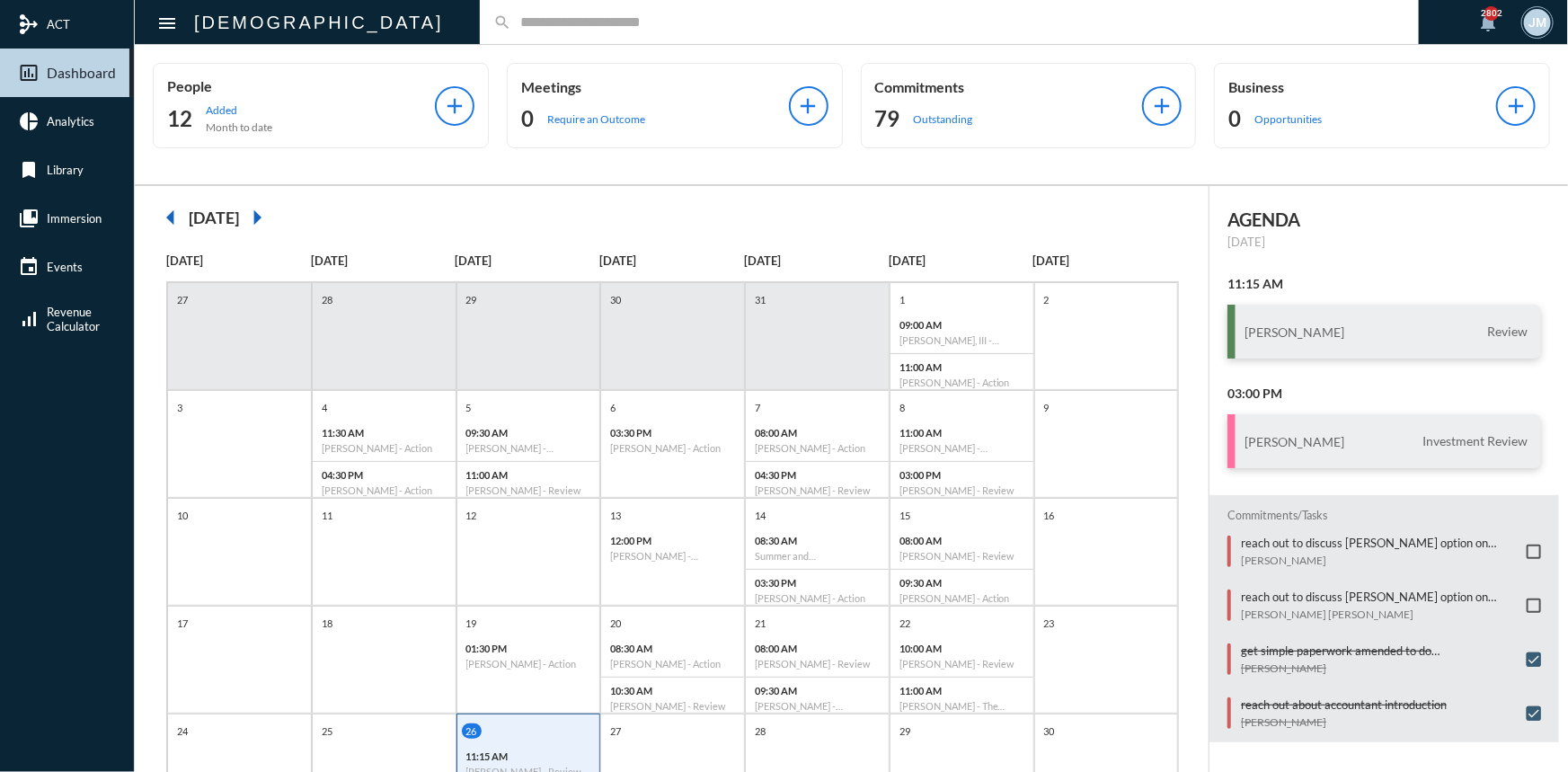
click at [511, 21] on input "text" at bounding box center [958, 22] width 894 height 16
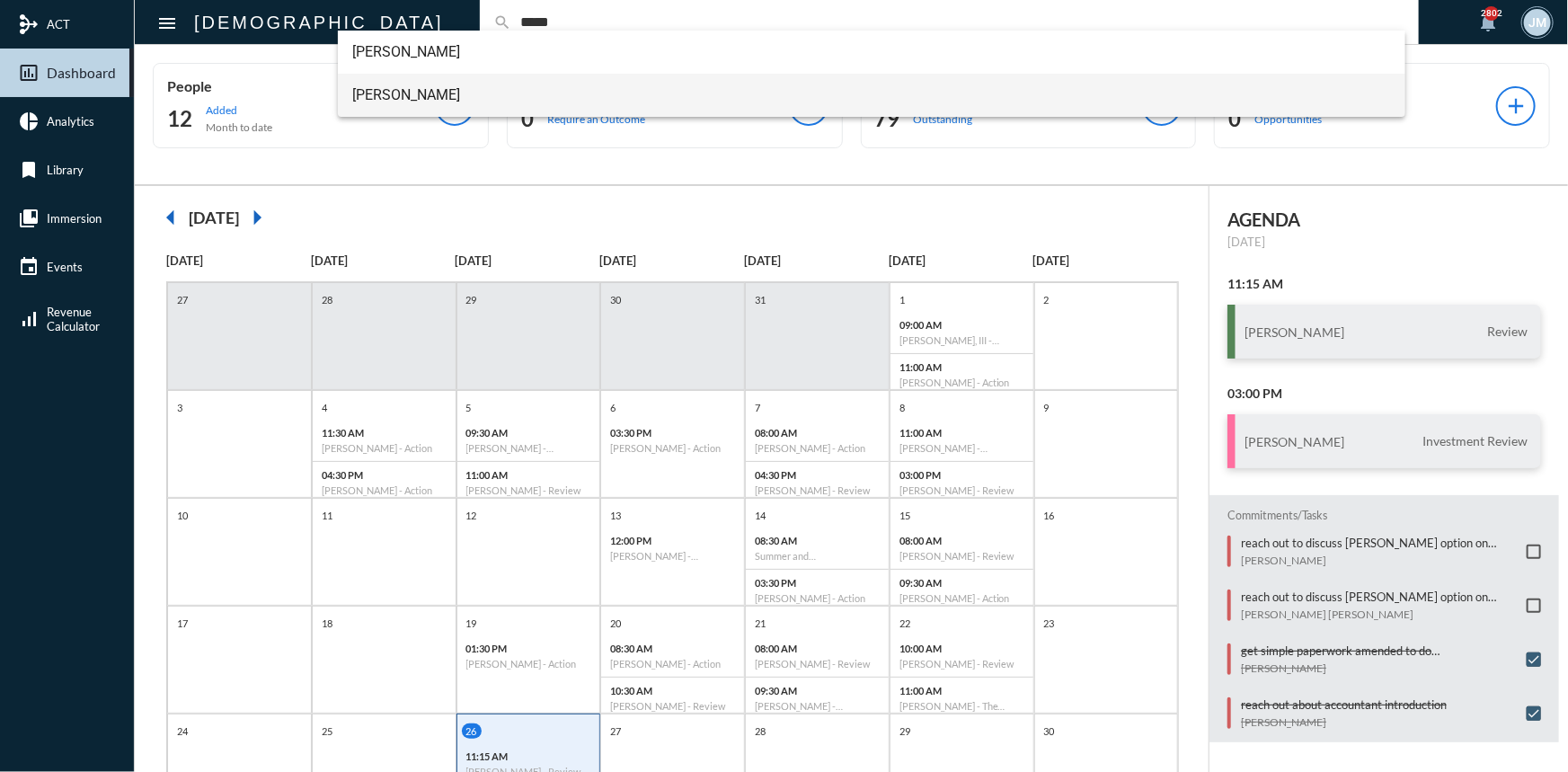
type input "*****"
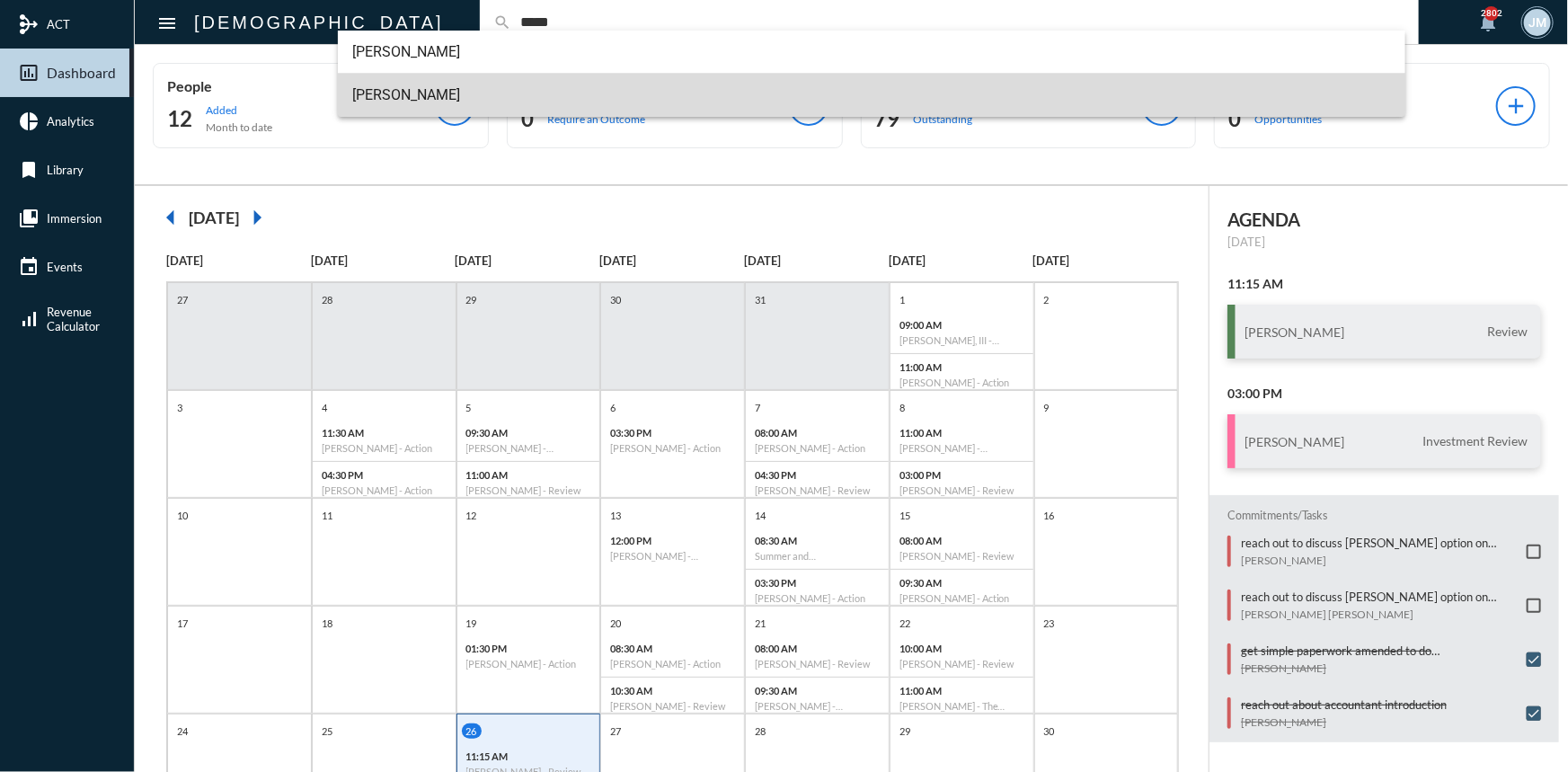
click at [394, 85] on span "Idan Goren" at bounding box center [871, 95] width 1039 height 44
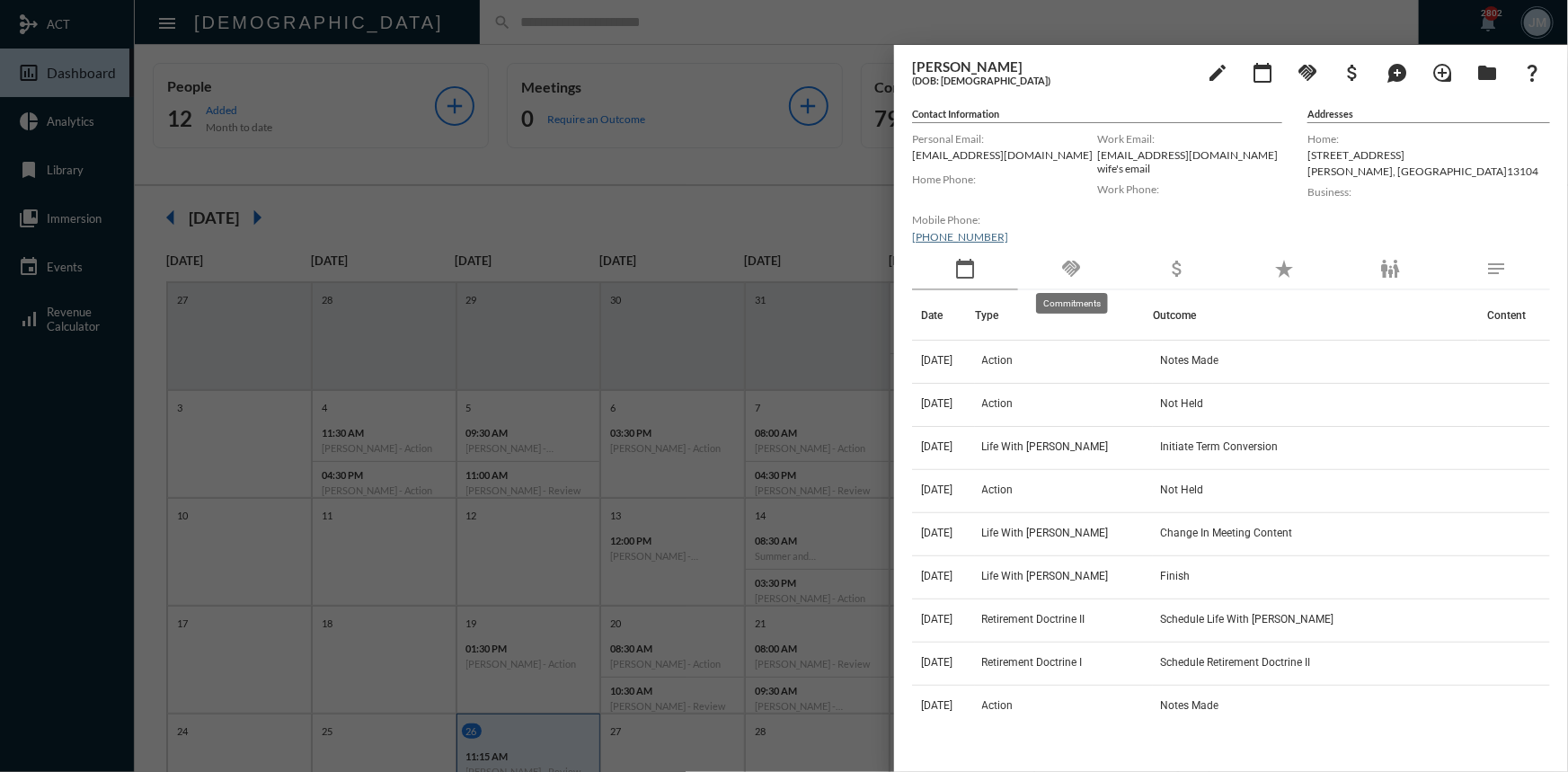
click at [1074, 258] on mat-icon "handshake" at bounding box center [1070, 268] width 21 height 21
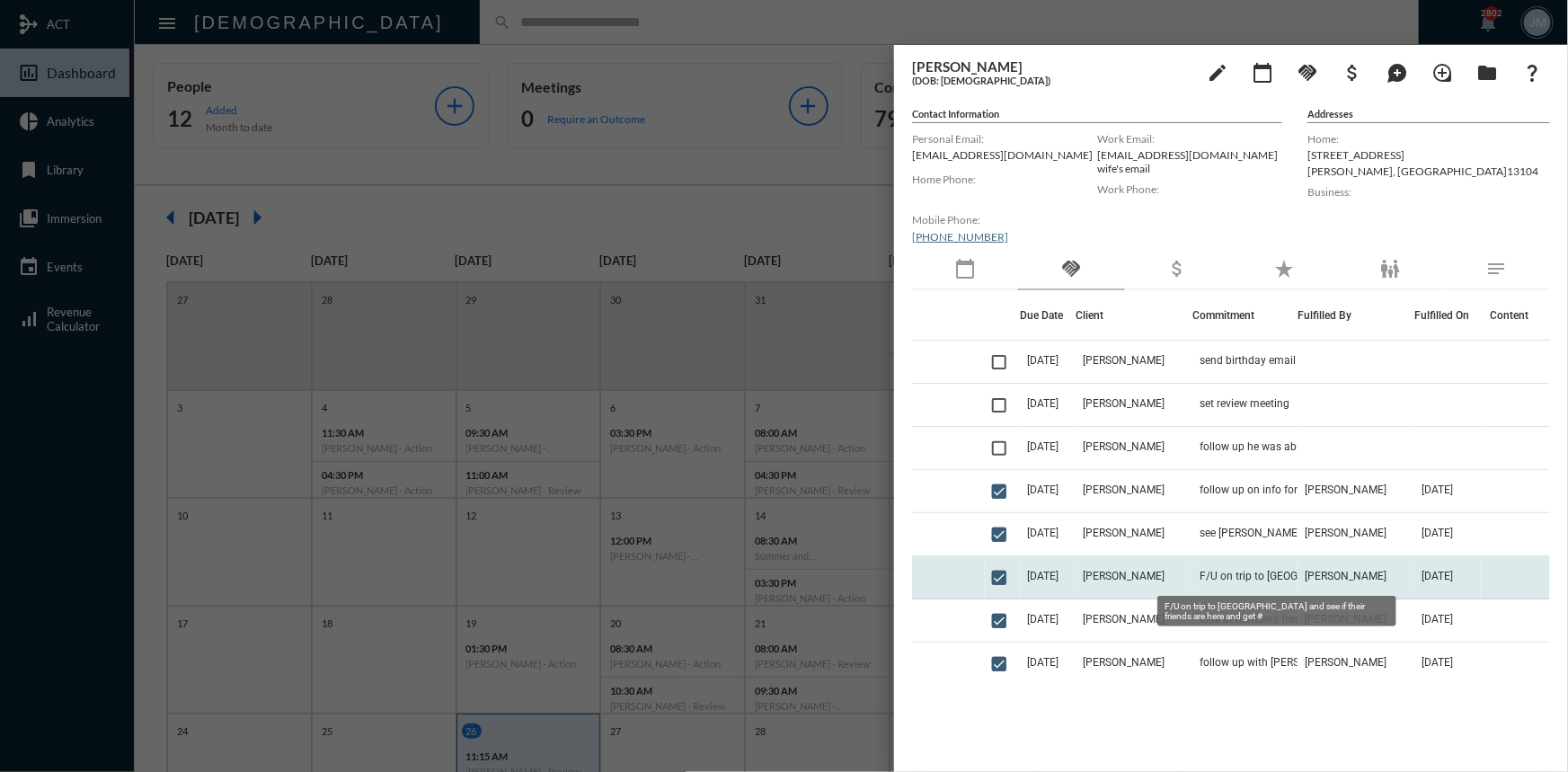
click at [1200, 570] on span "F/U on trip to [GEOGRAPHIC_DATA] and see if their friends are here and get #" at bounding box center [1289, 576] width 180 height 13
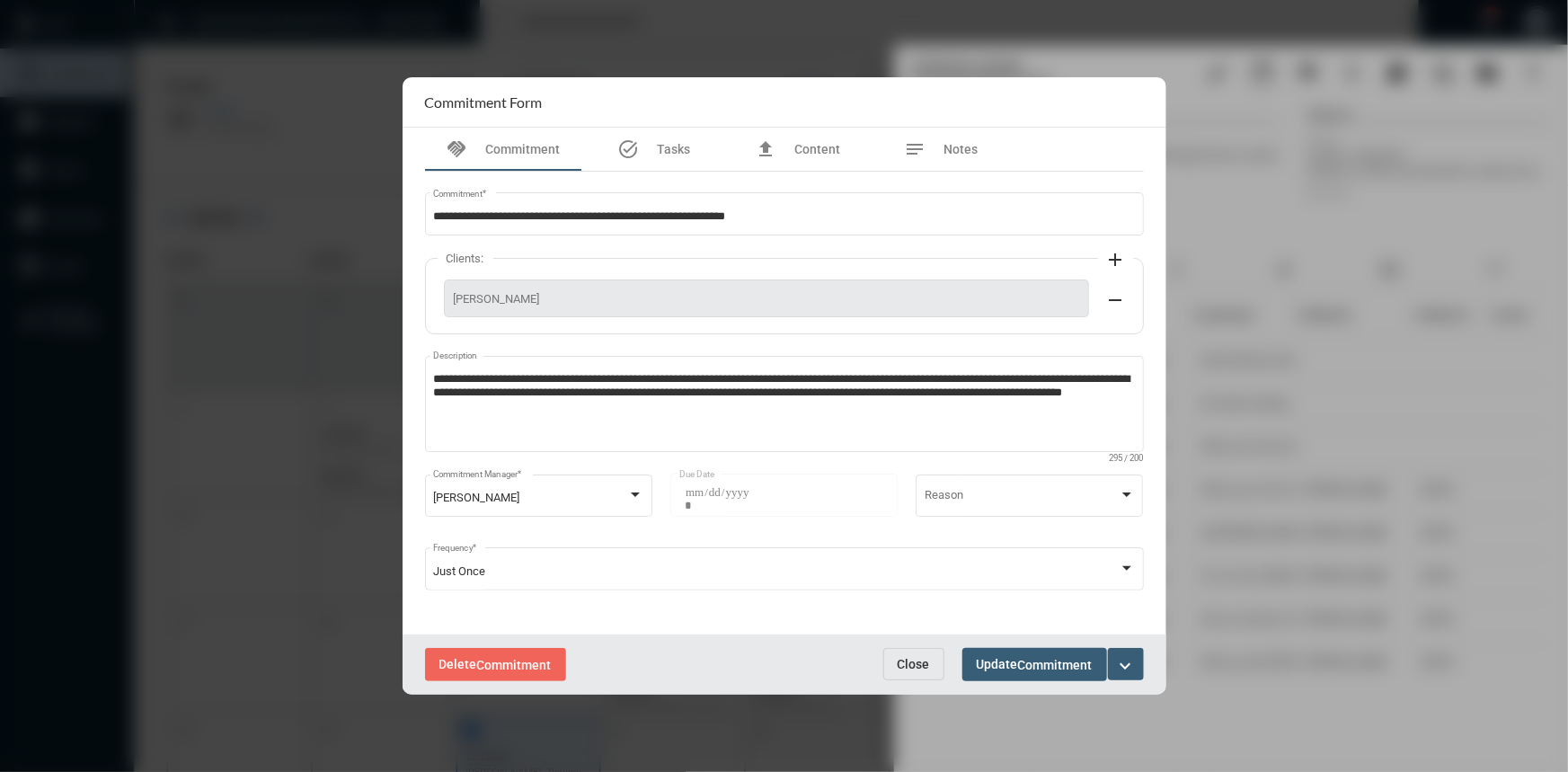
click at [902, 669] on span "Close" at bounding box center [914, 665] width 32 height 15
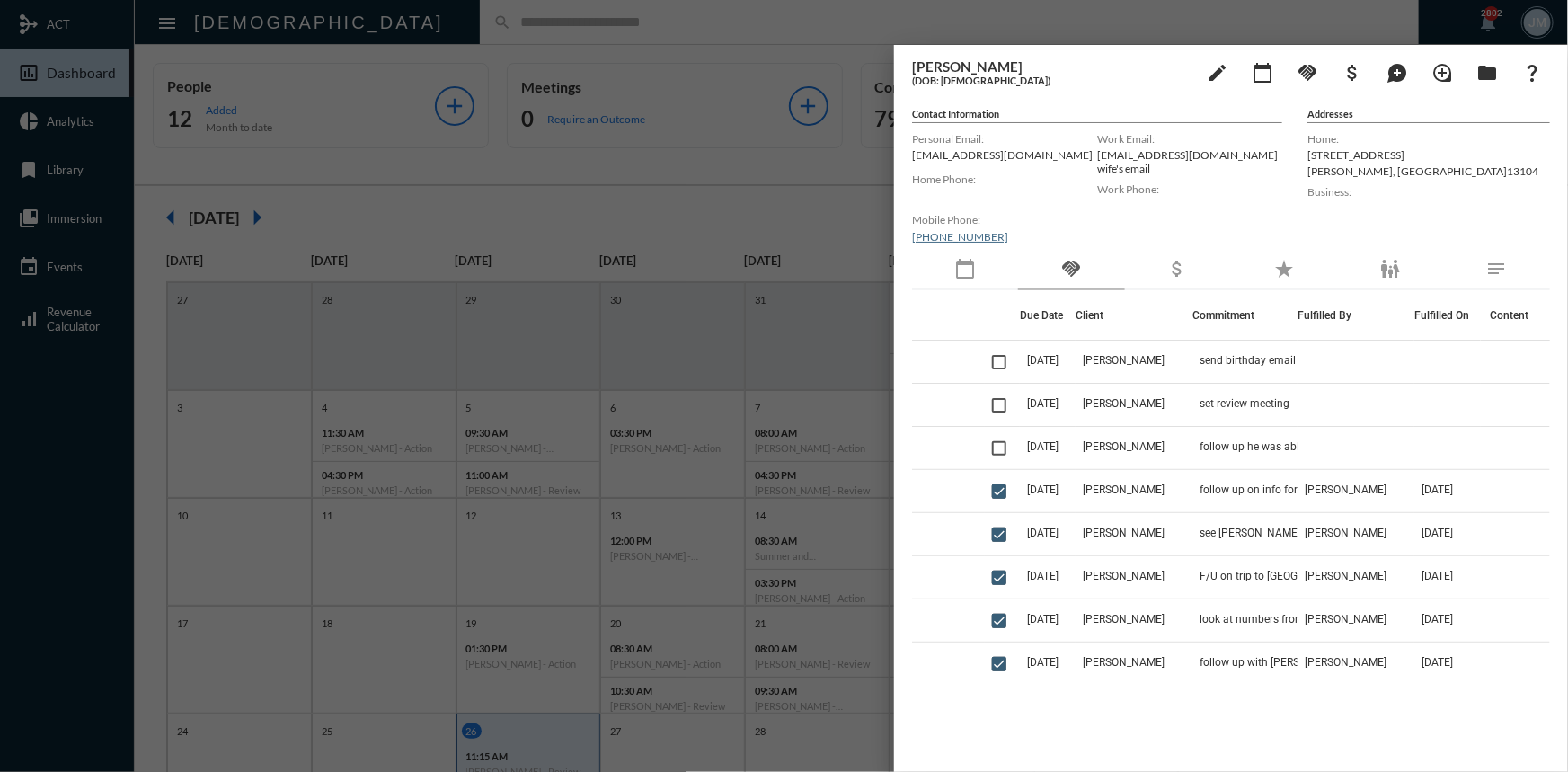
click at [834, 192] on div at bounding box center [784, 386] width 1568 height 772
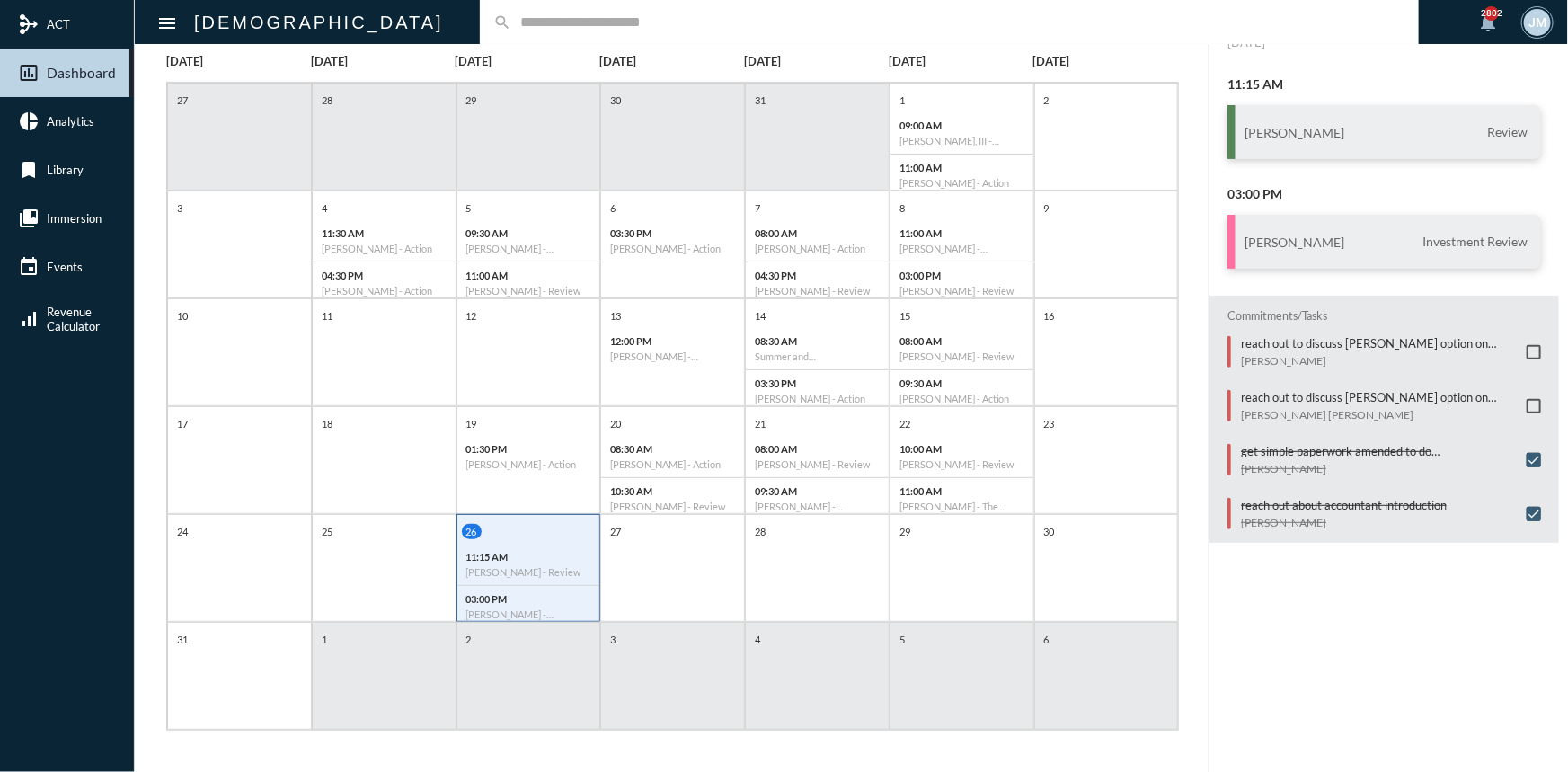
scroll to position [200, 0]
click at [847, 567] on div "28" at bounding box center [817, 567] width 144 height 107
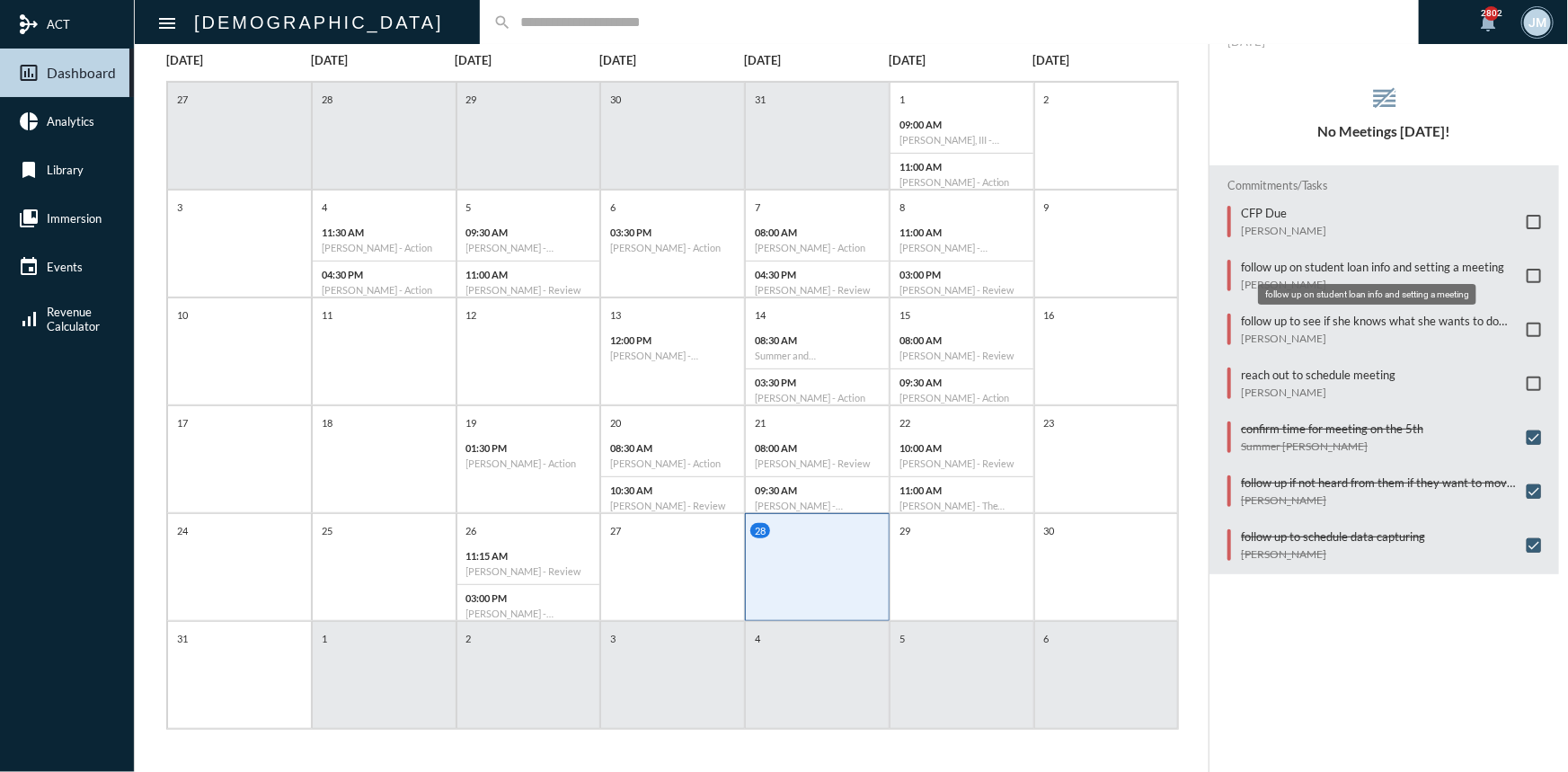
click at [1311, 266] on p "follow up on student loan info and setting a meeting" at bounding box center [1372, 268] width 263 height 15
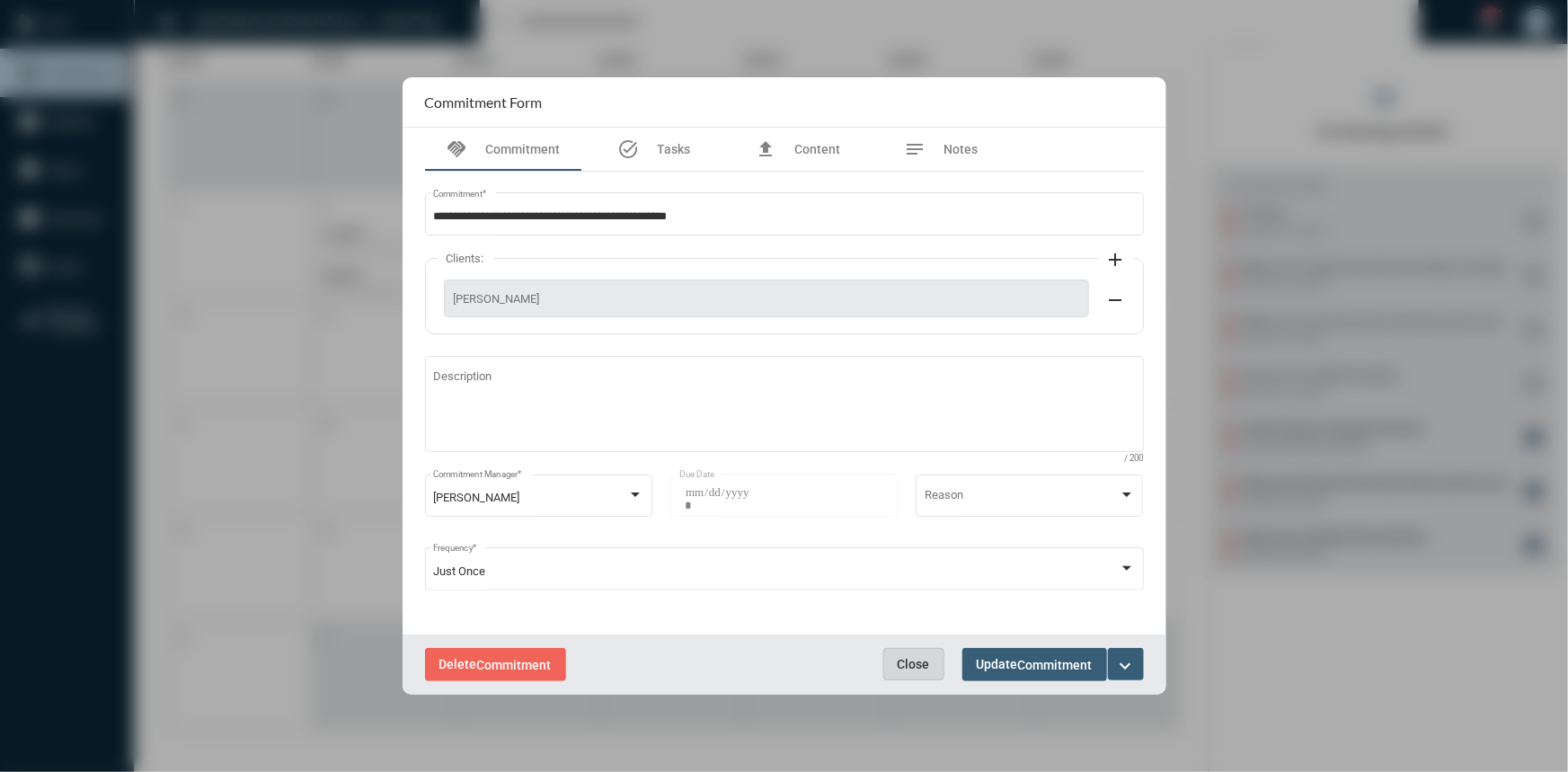
click at [915, 674] on button "Close" at bounding box center [914, 664] width 61 height 32
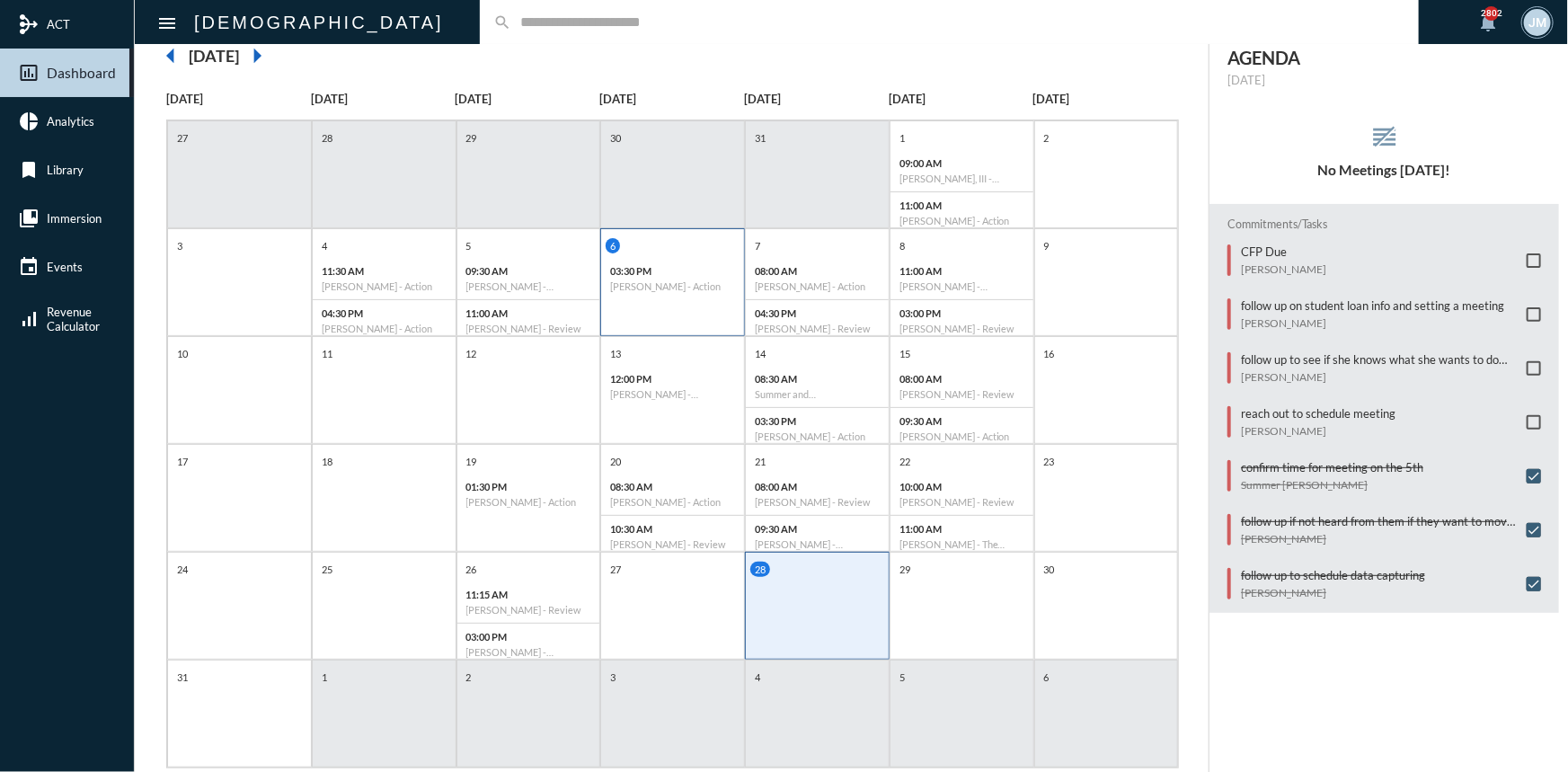
scroll to position [163, 0]
click at [658, 616] on div "27" at bounding box center [672, 604] width 144 height 107
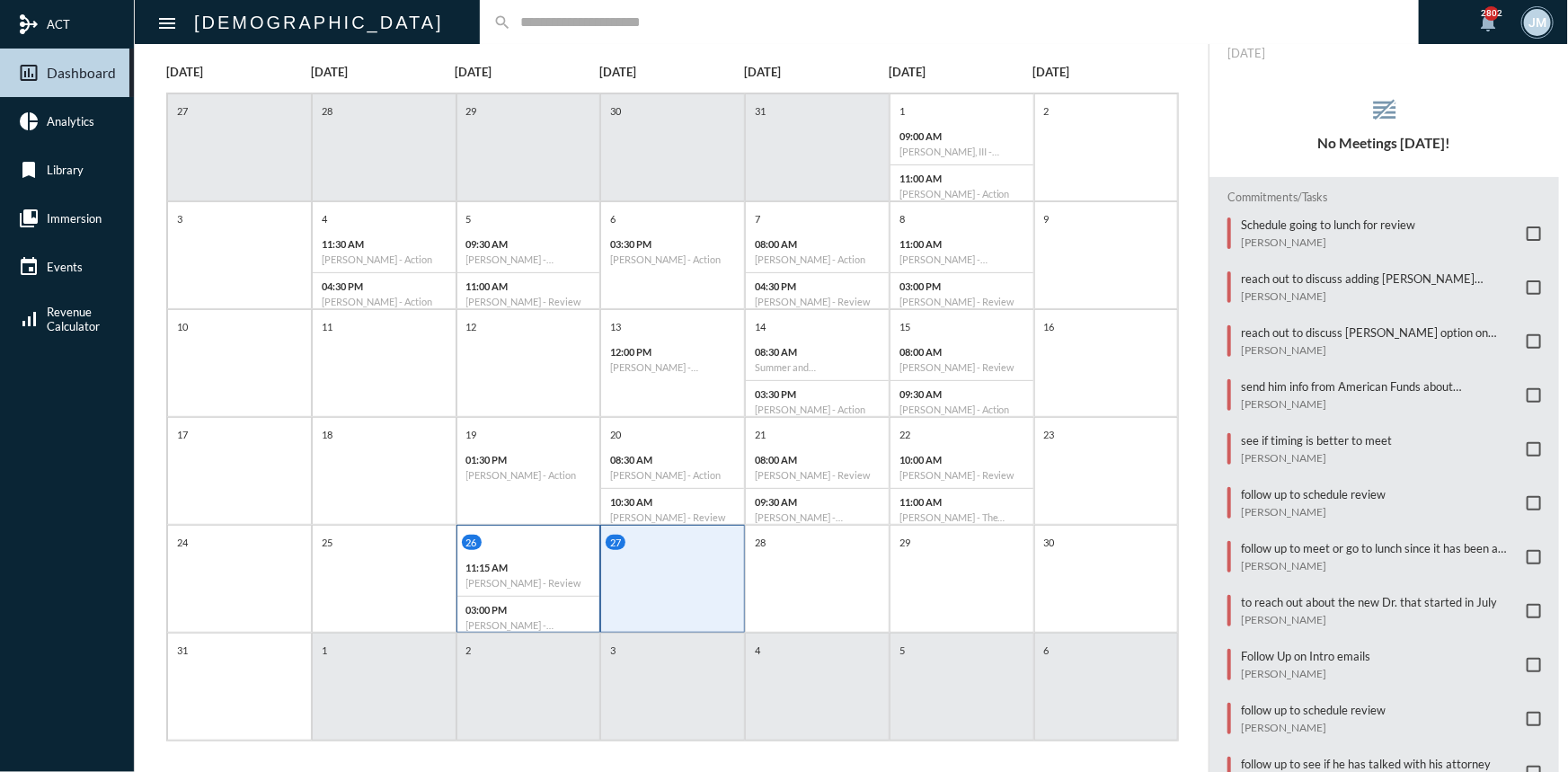
scroll to position [200, 0]
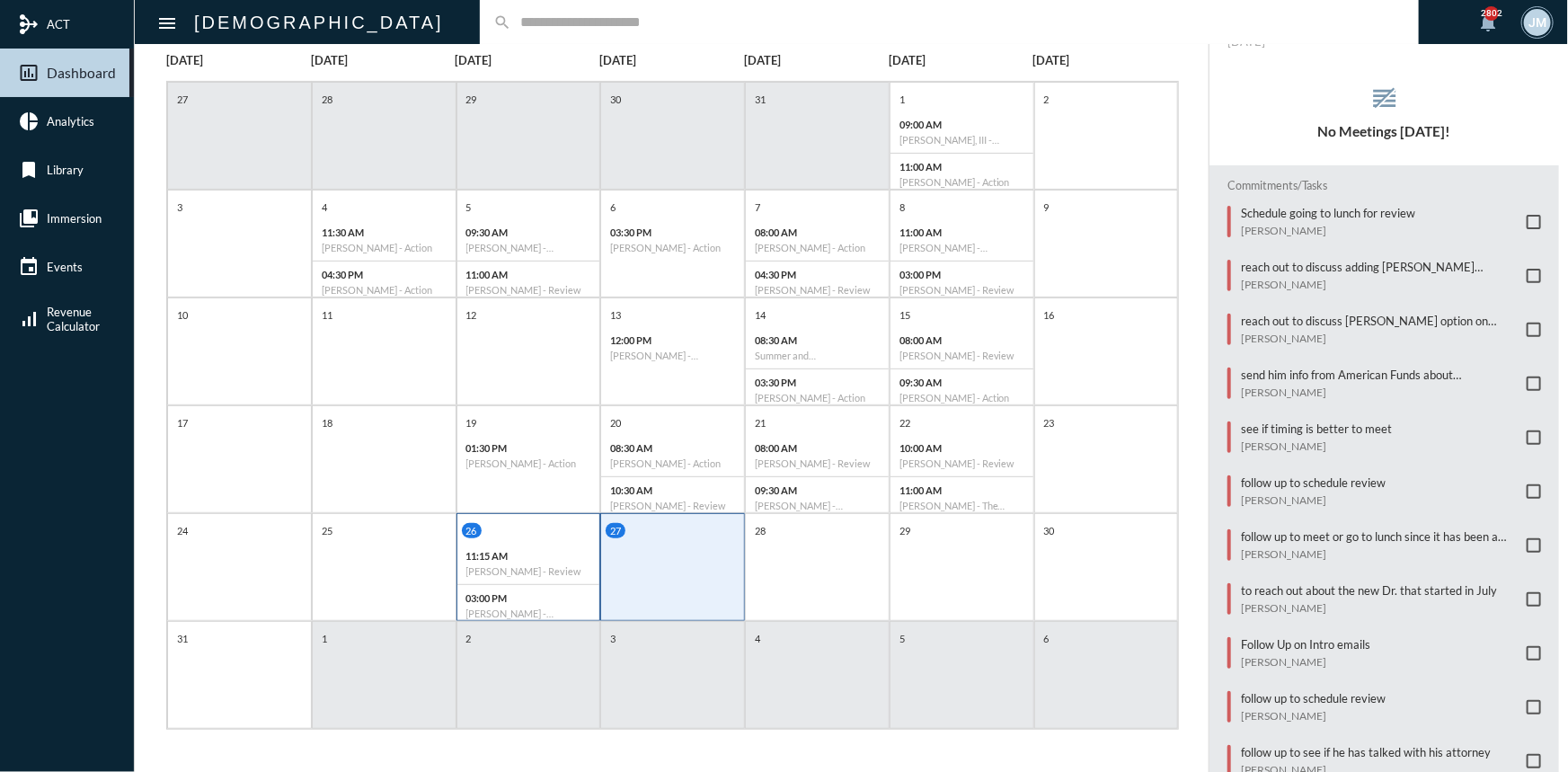
click at [552, 535] on div "26 11:15 AM Travis Cain - Review 03:00 PM Tracy Durand - Investment Review" at bounding box center [529, 575] width 143 height 104
